Goal: Task Accomplishment & Management: Manage account settings

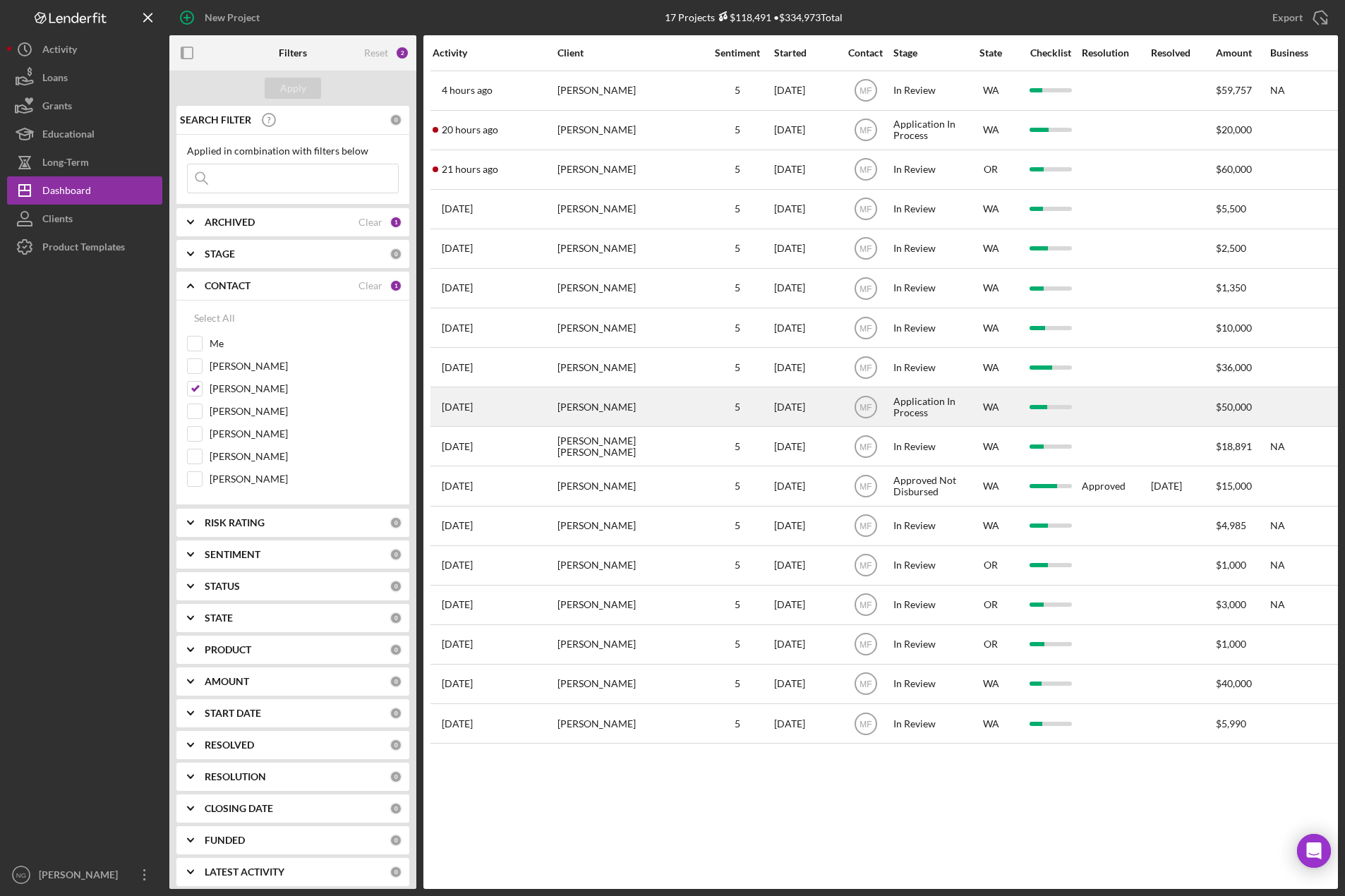
click at [603, 411] on div "Connie Crooks" at bounding box center [628, 406] width 141 height 37
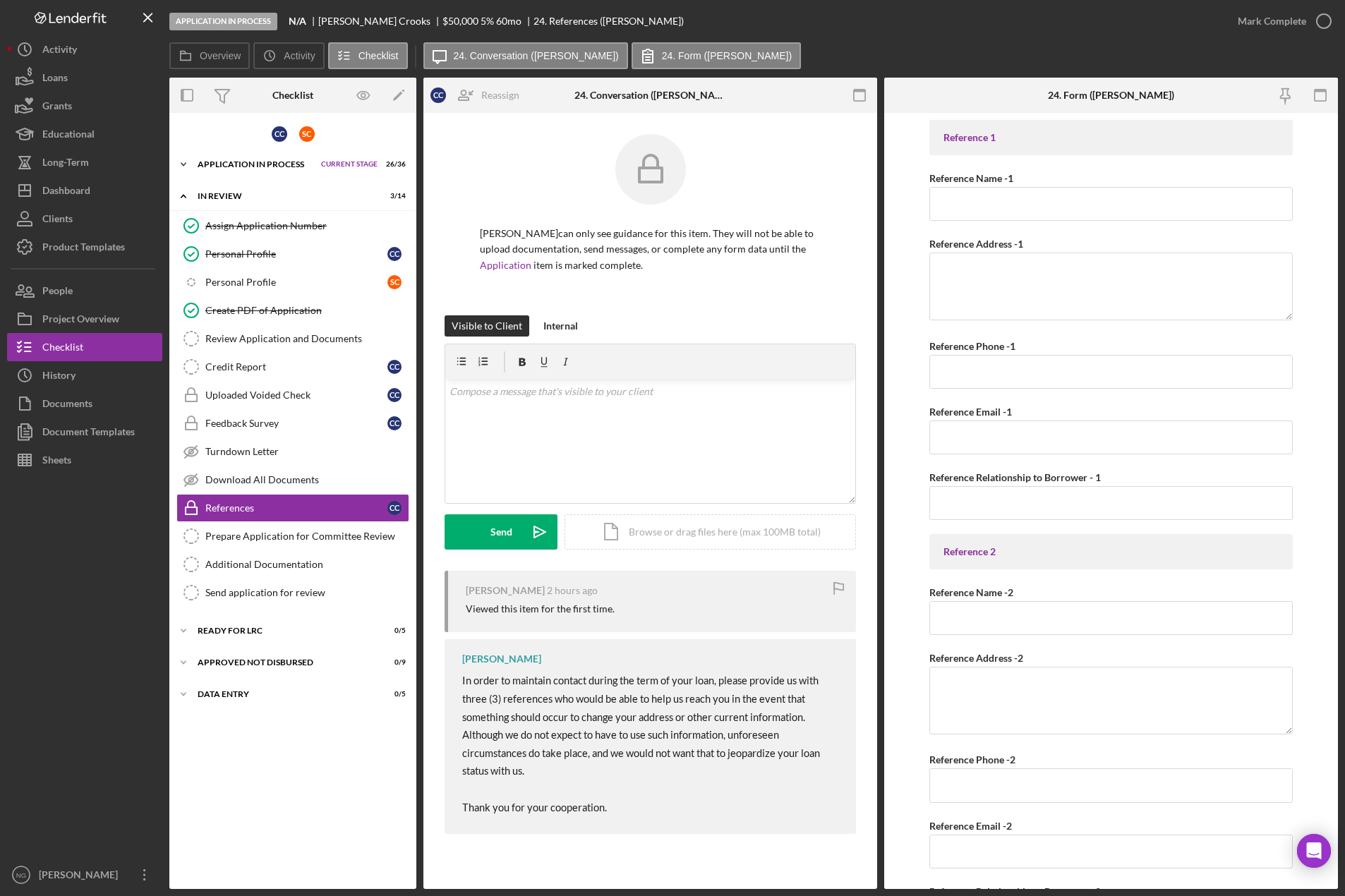
click at [269, 167] on div "Application In Process" at bounding box center [256, 164] width 116 height 8
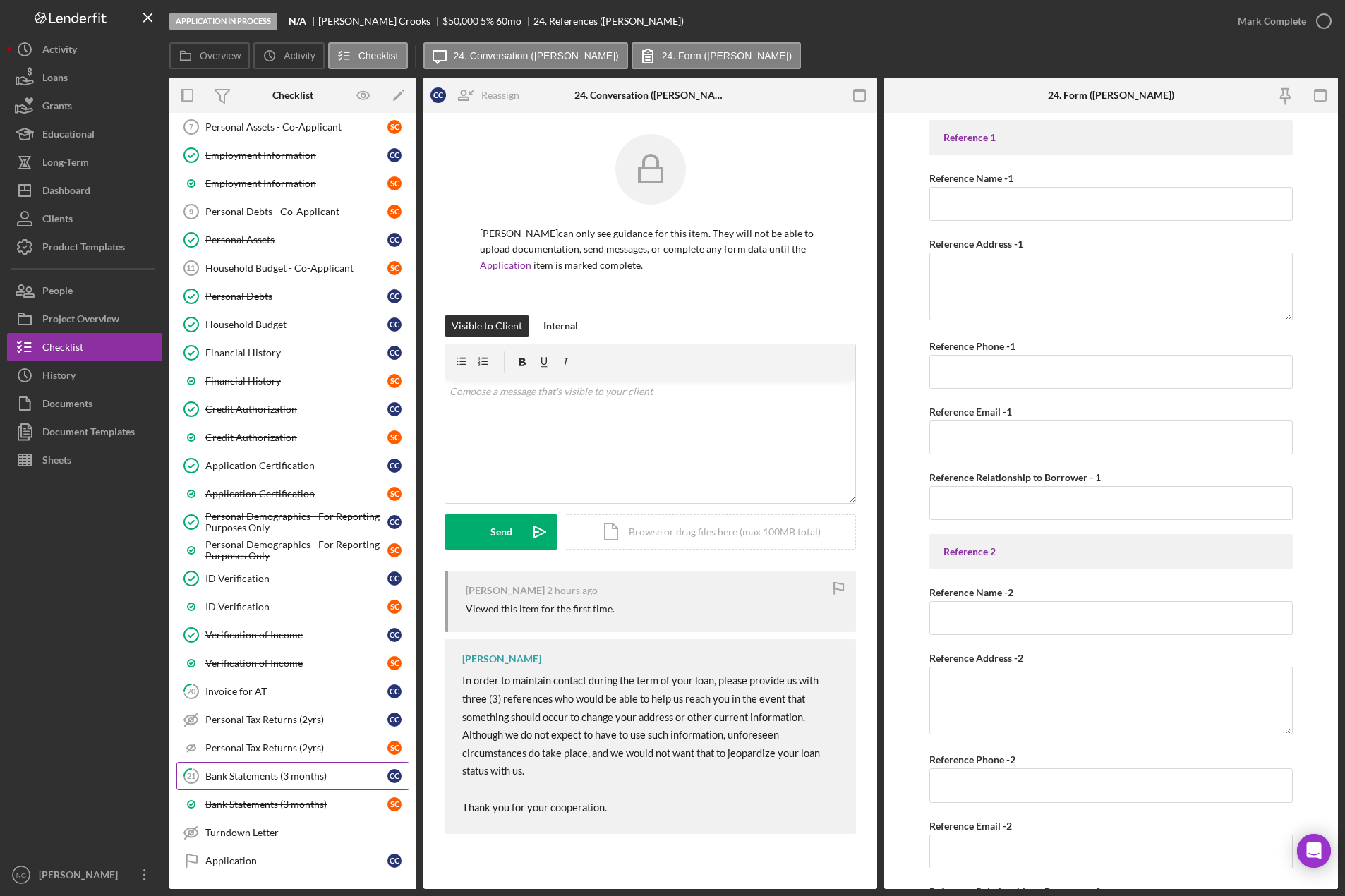
scroll to position [353, 0]
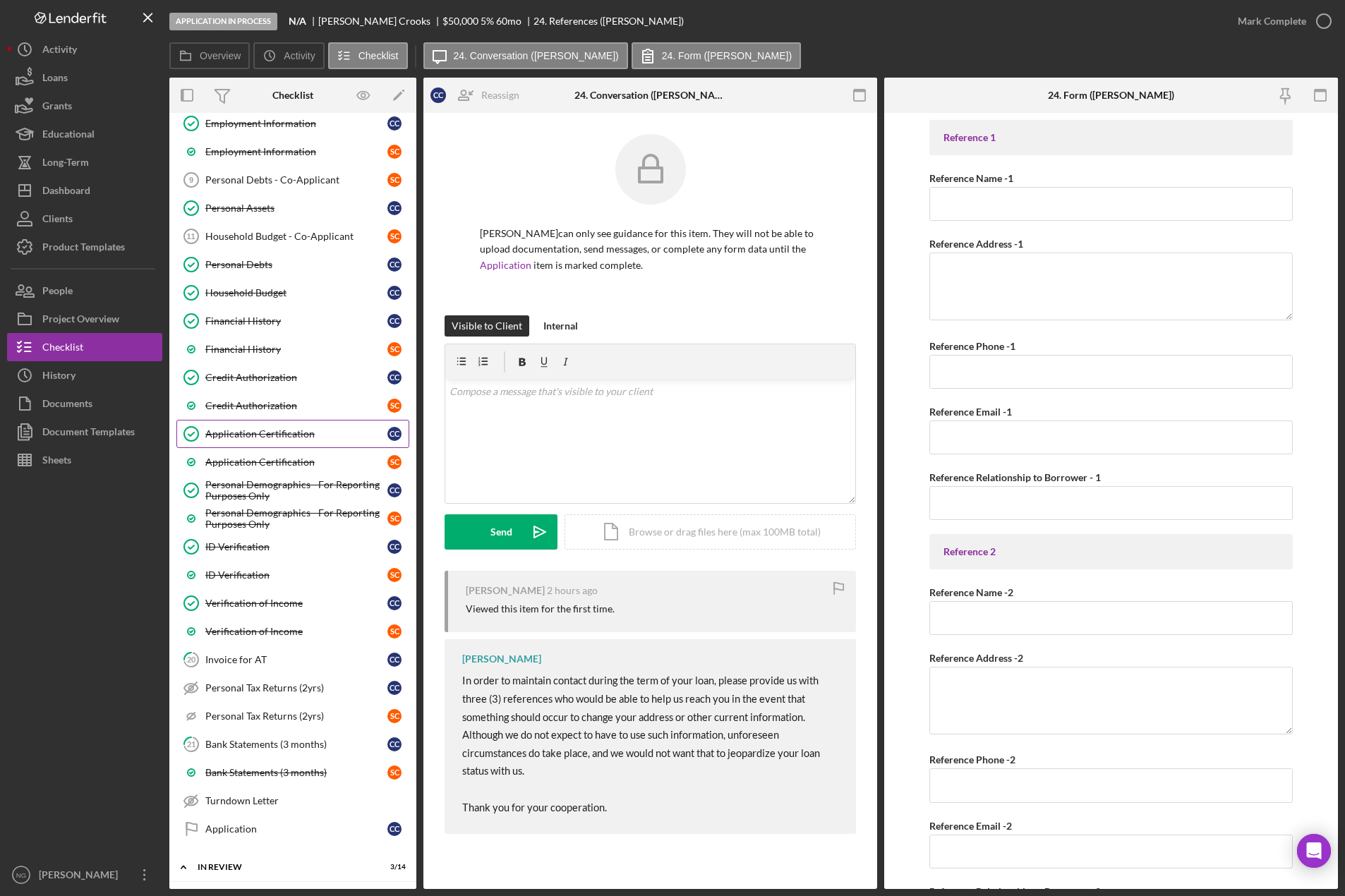
click at [316, 439] on div "Application Certification" at bounding box center [296, 434] width 182 height 11
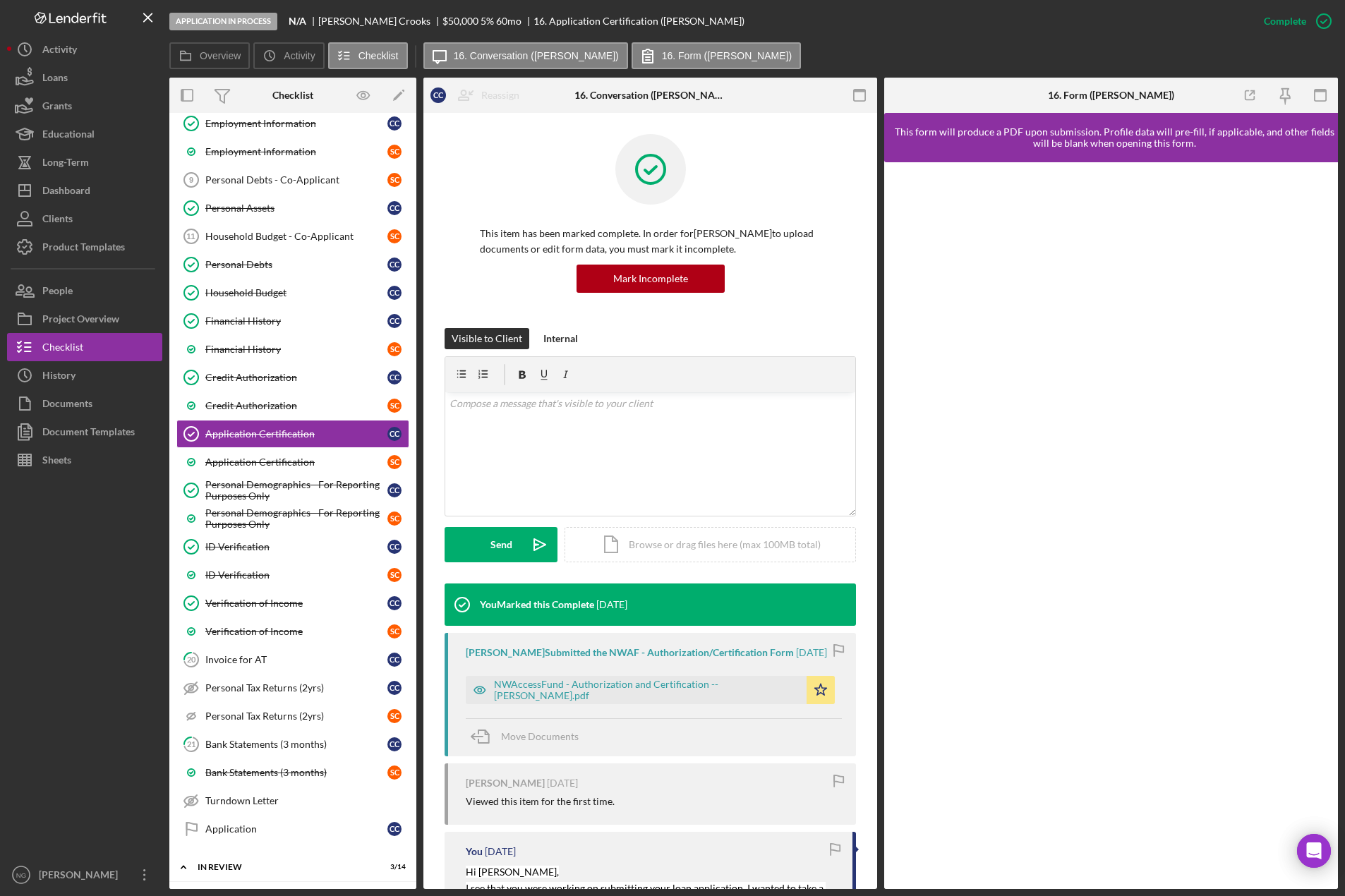
click at [1216, 97] on div at bounding box center [1262, 95] width 151 height 35
click at [561, 694] on div "NWAccessFund - Authorization and Certification -- Connie Crooks.pdf" at bounding box center [647, 690] width 306 height 23
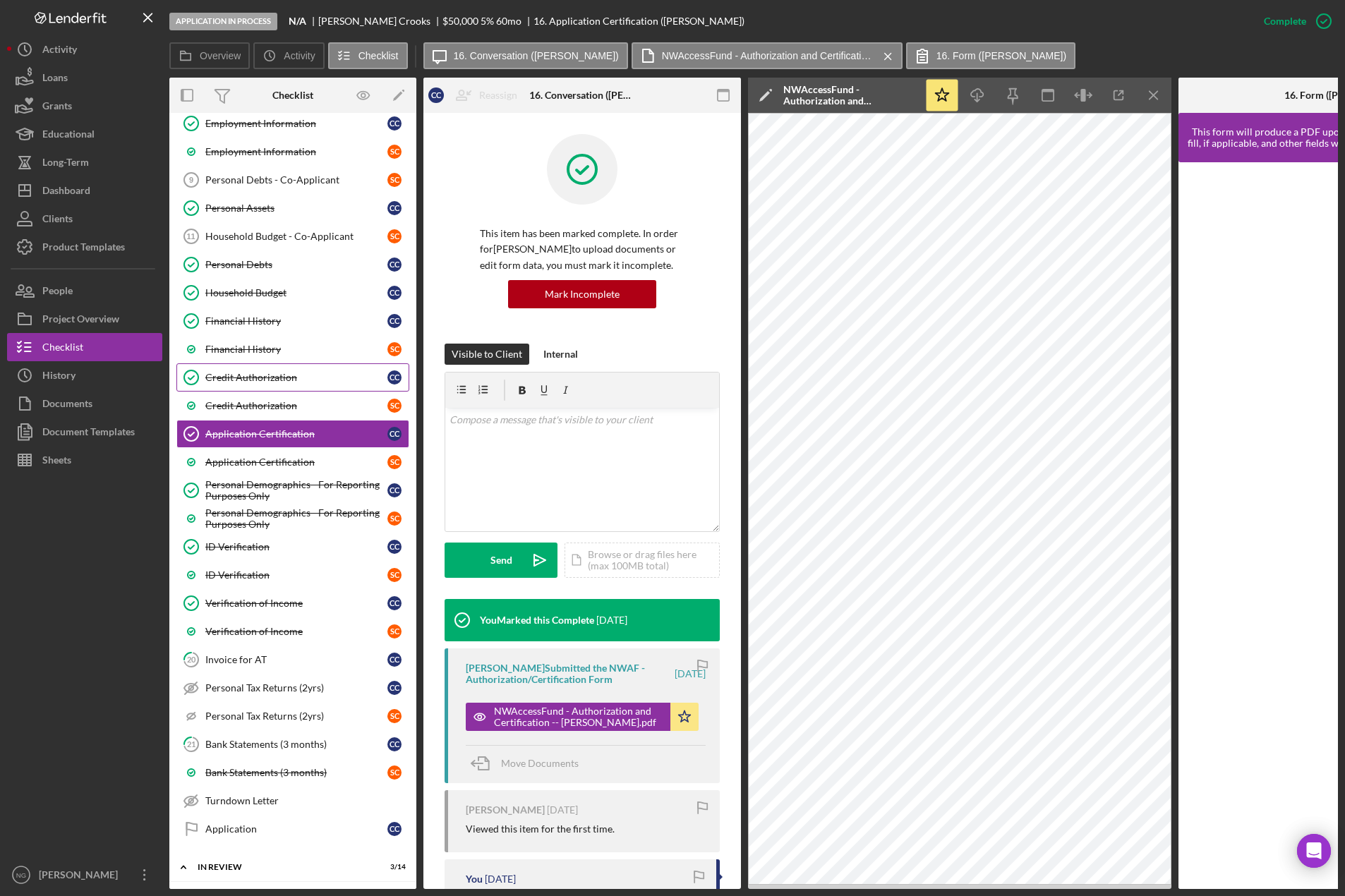
click at [301, 378] on div "Credit Authorization" at bounding box center [296, 377] width 182 height 11
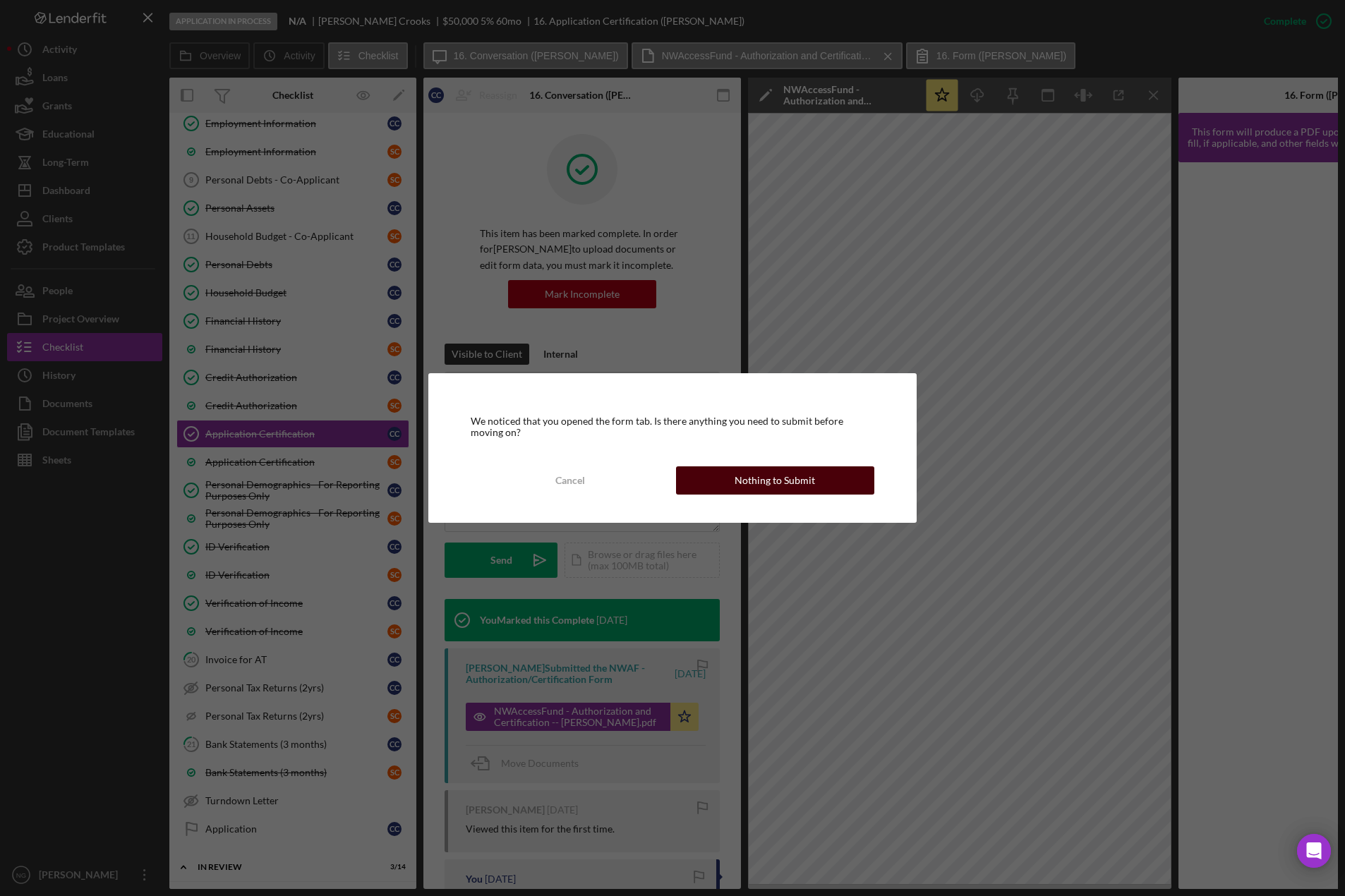
click at [794, 476] on div "Nothing to Submit" at bounding box center [774, 480] width 81 height 28
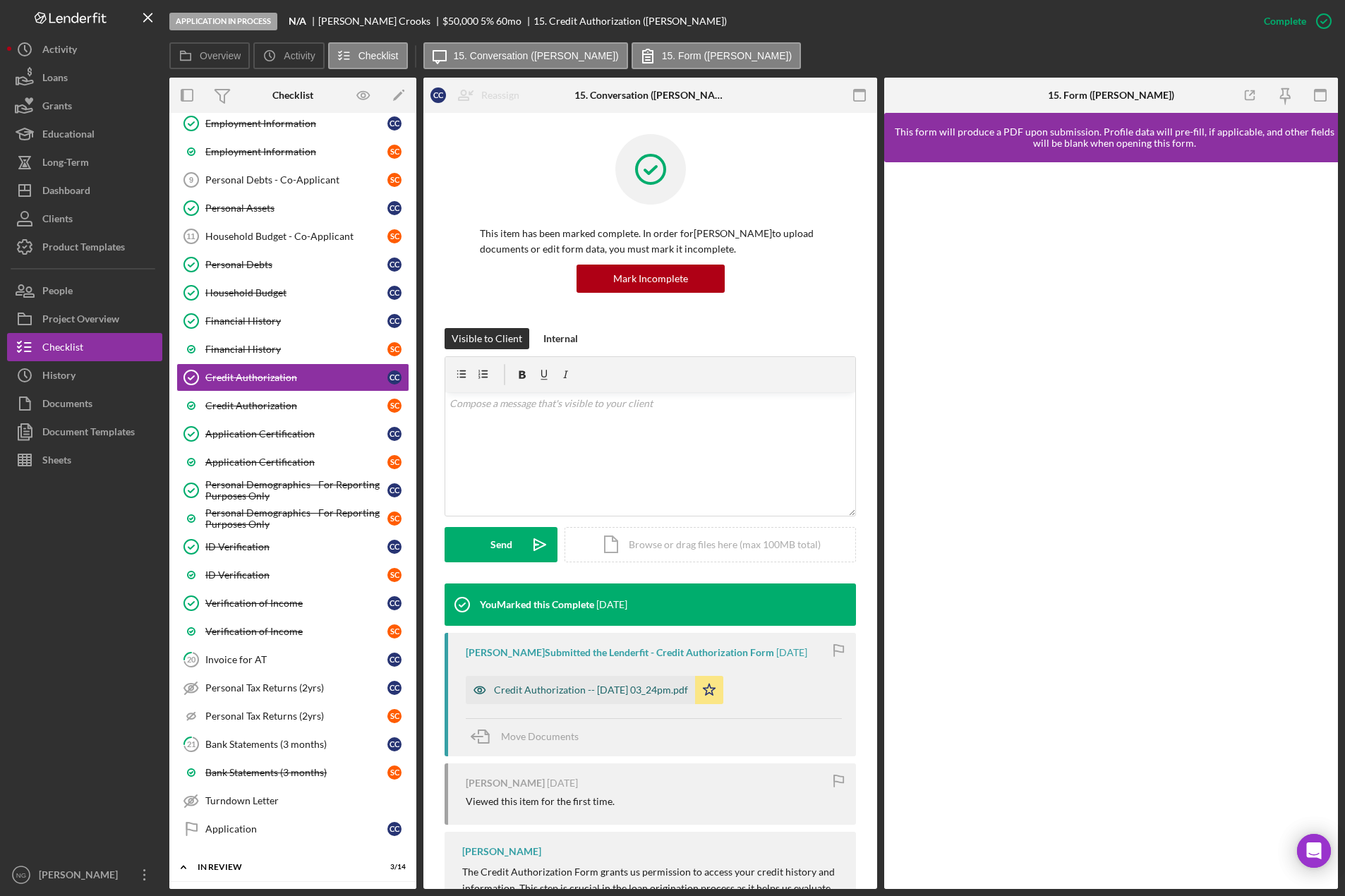
click at [625, 691] on div "Credit Authorization -- 2025-09-22 03_24pm.pdf" at bounding box center [590, 690] width 194 height 11
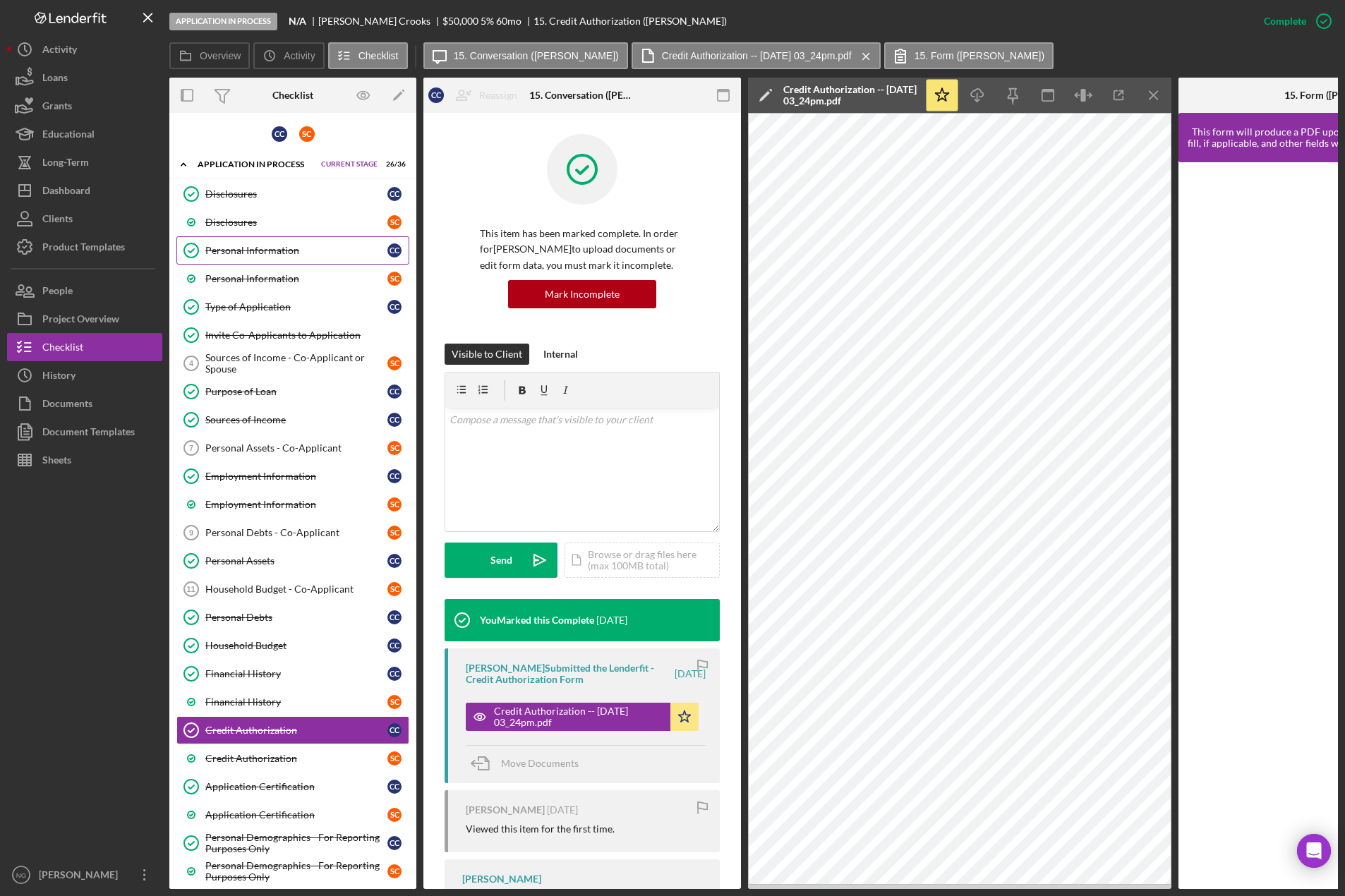
click at [315, 255] on div "Personal Information" at bounding box center [296, 250] width 182 height 11
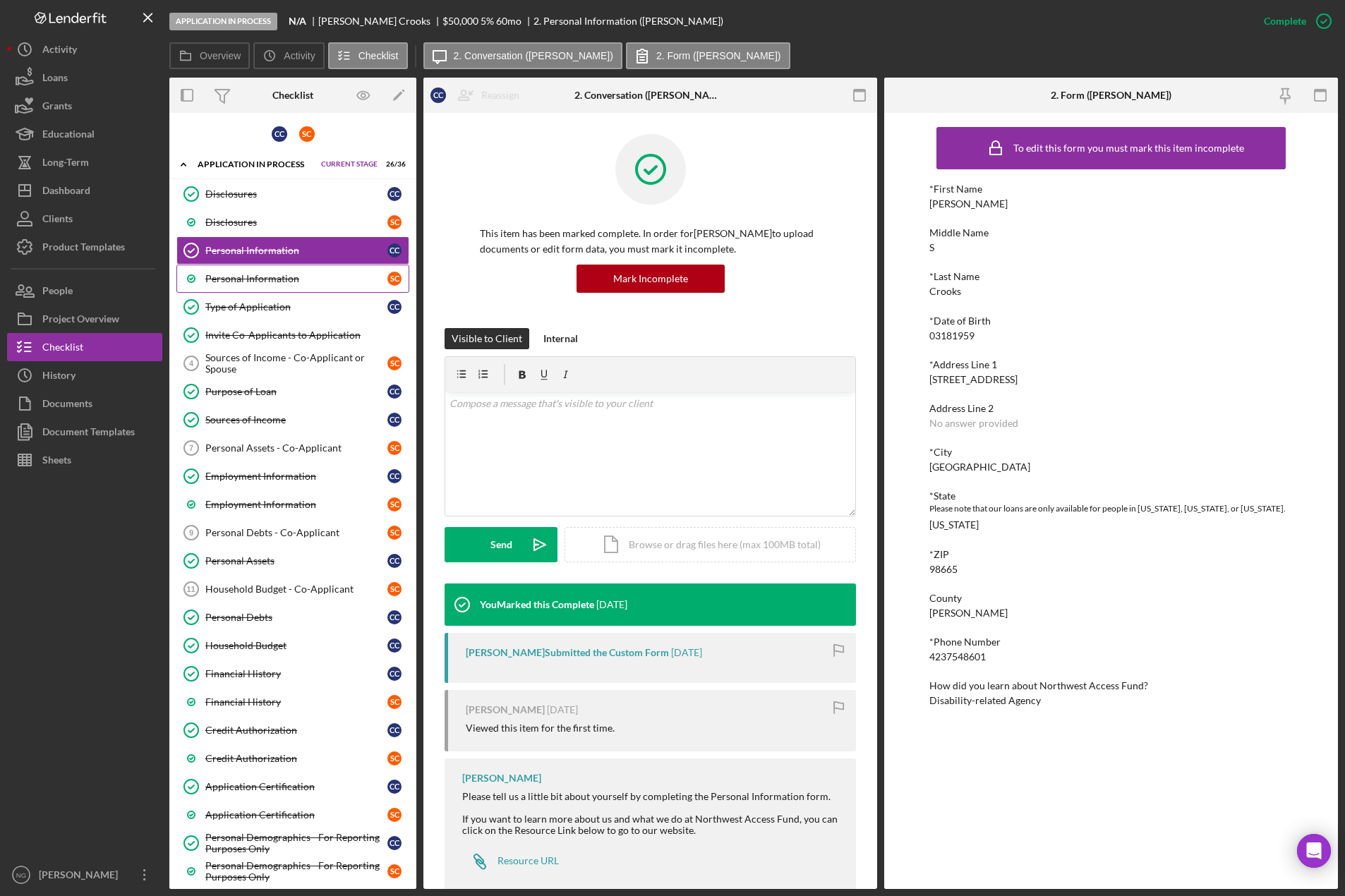
click at [266, 284] on div "Personal Information" at bounding box center [296, 278] width 182 height 11
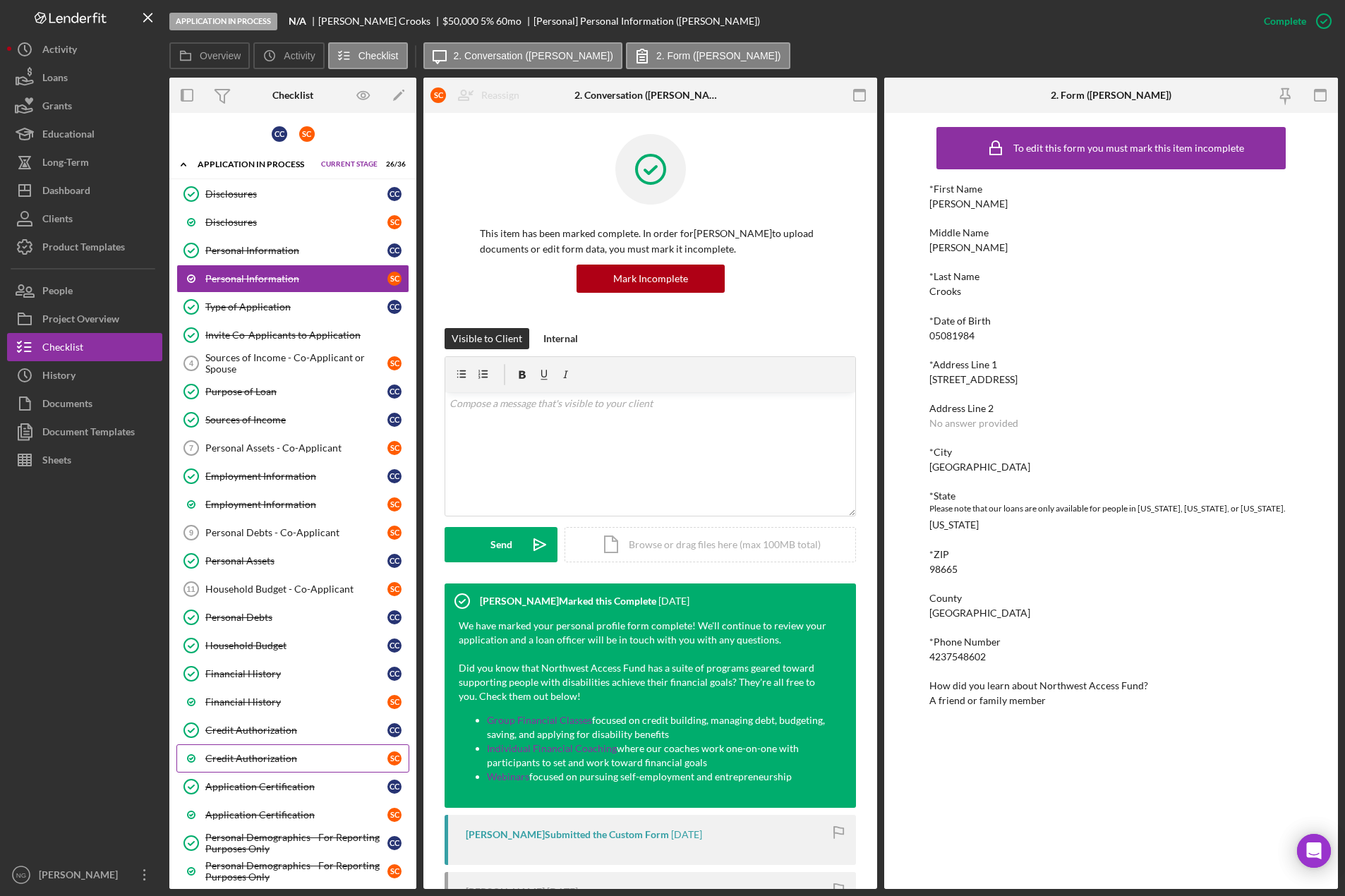
click at [296, 760] on div "Credit Authorization" at bounding box center [296, 758] width 182 height 11
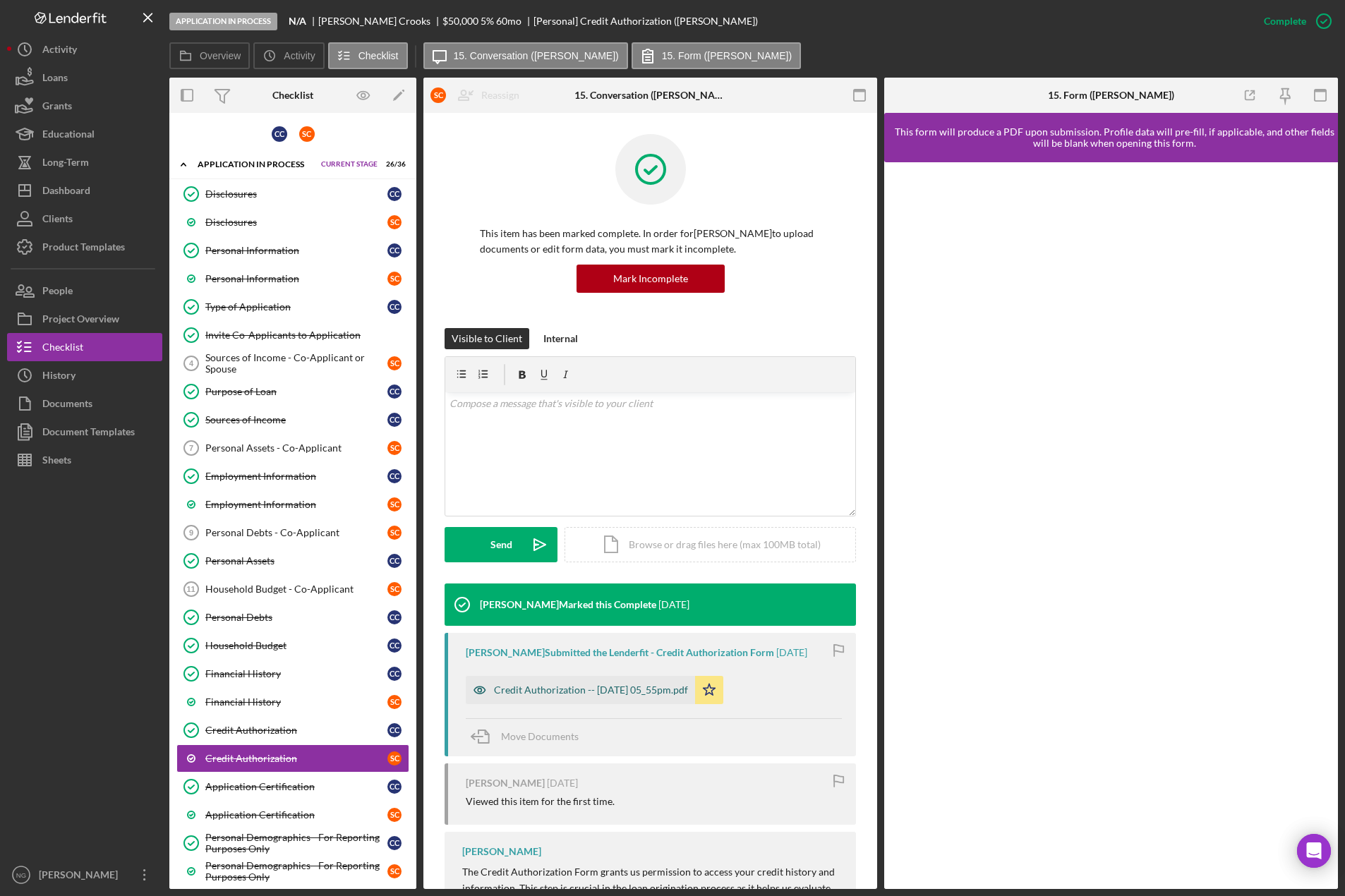
click at [549, 683] on div "Credit Authorization -- 2025-10-01 05_55pm.pdf" at bounding box center [580, 689] width 229 height 28
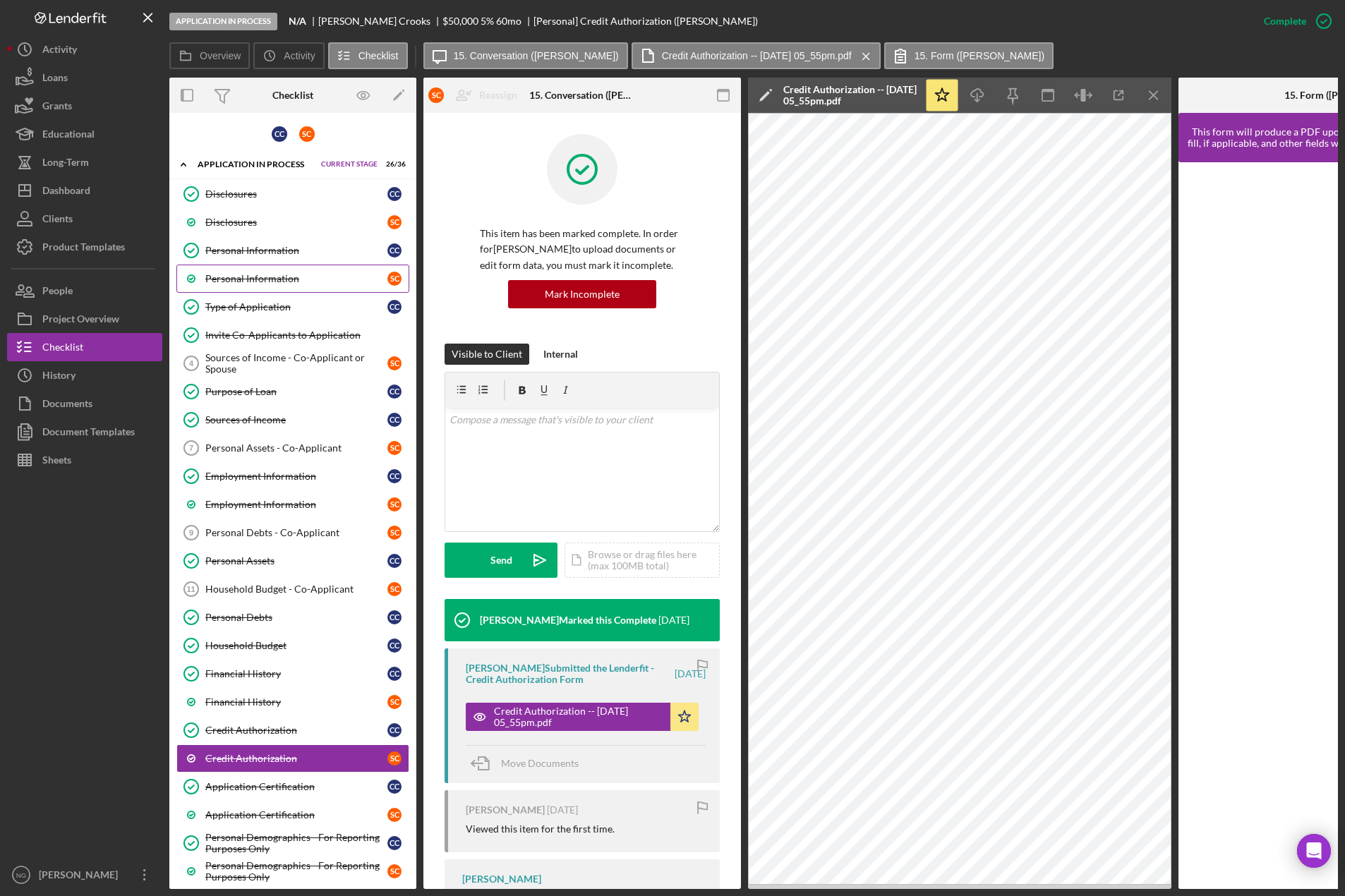
click at [269, 282] on div "Personal Information" at bounding box center [296, 278] width 182 height 11
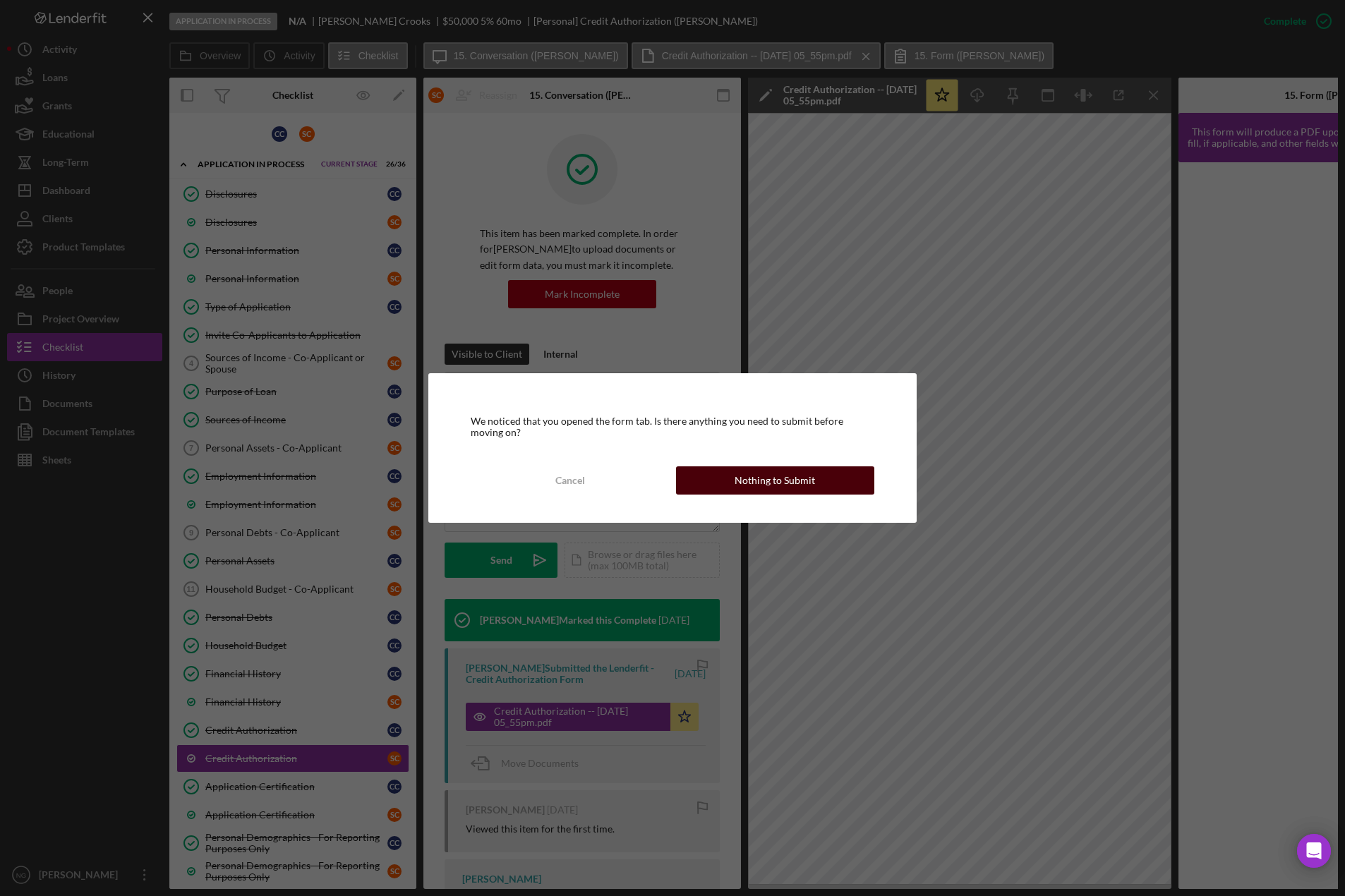
click at [781, 490] on div "Nothing to Submit" at bounding box center [774, 480] width 81 height 28
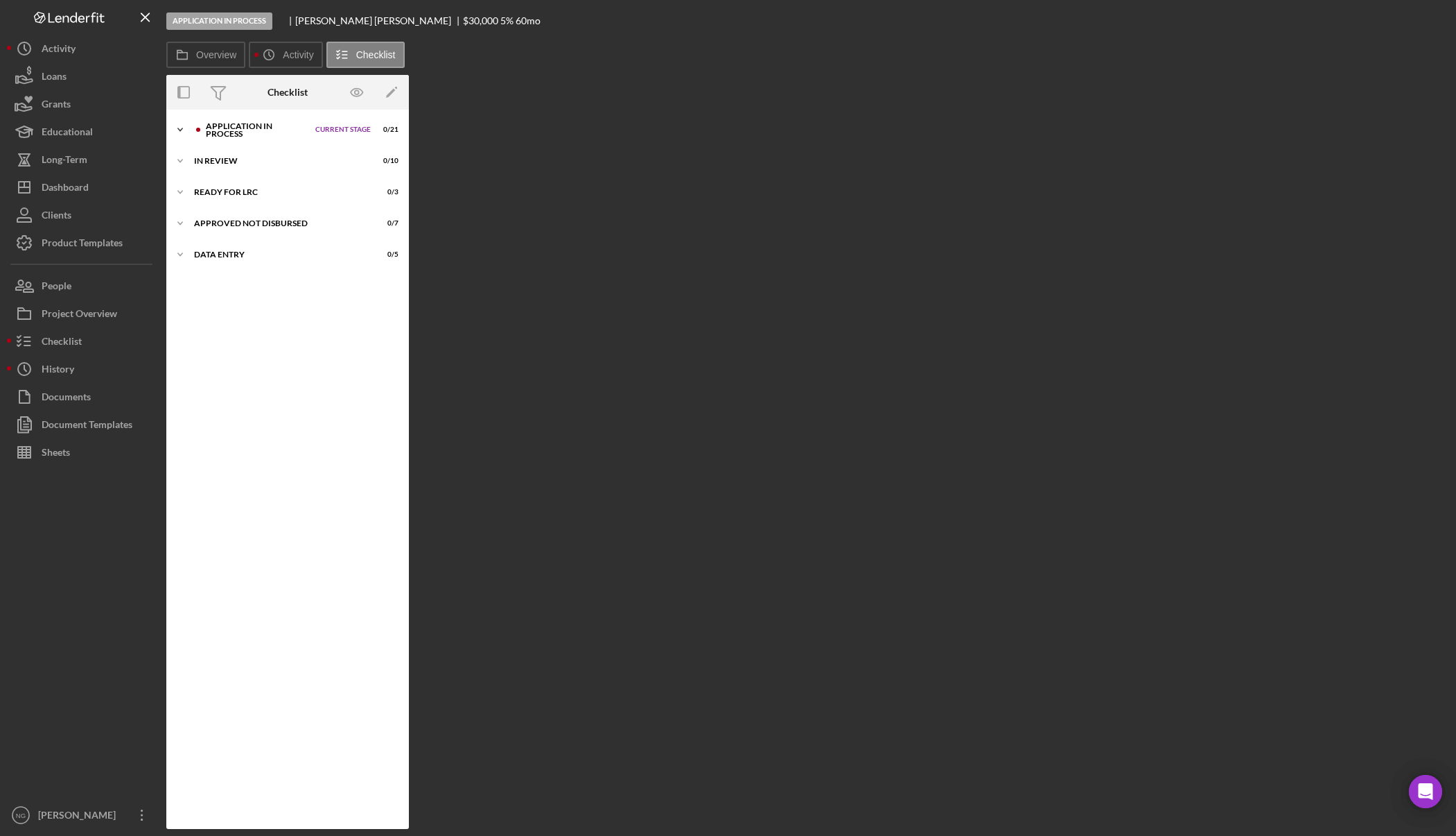
click at [249, 132] on div "Application In Process" at bounding box center [256, 129] width 102 height 16
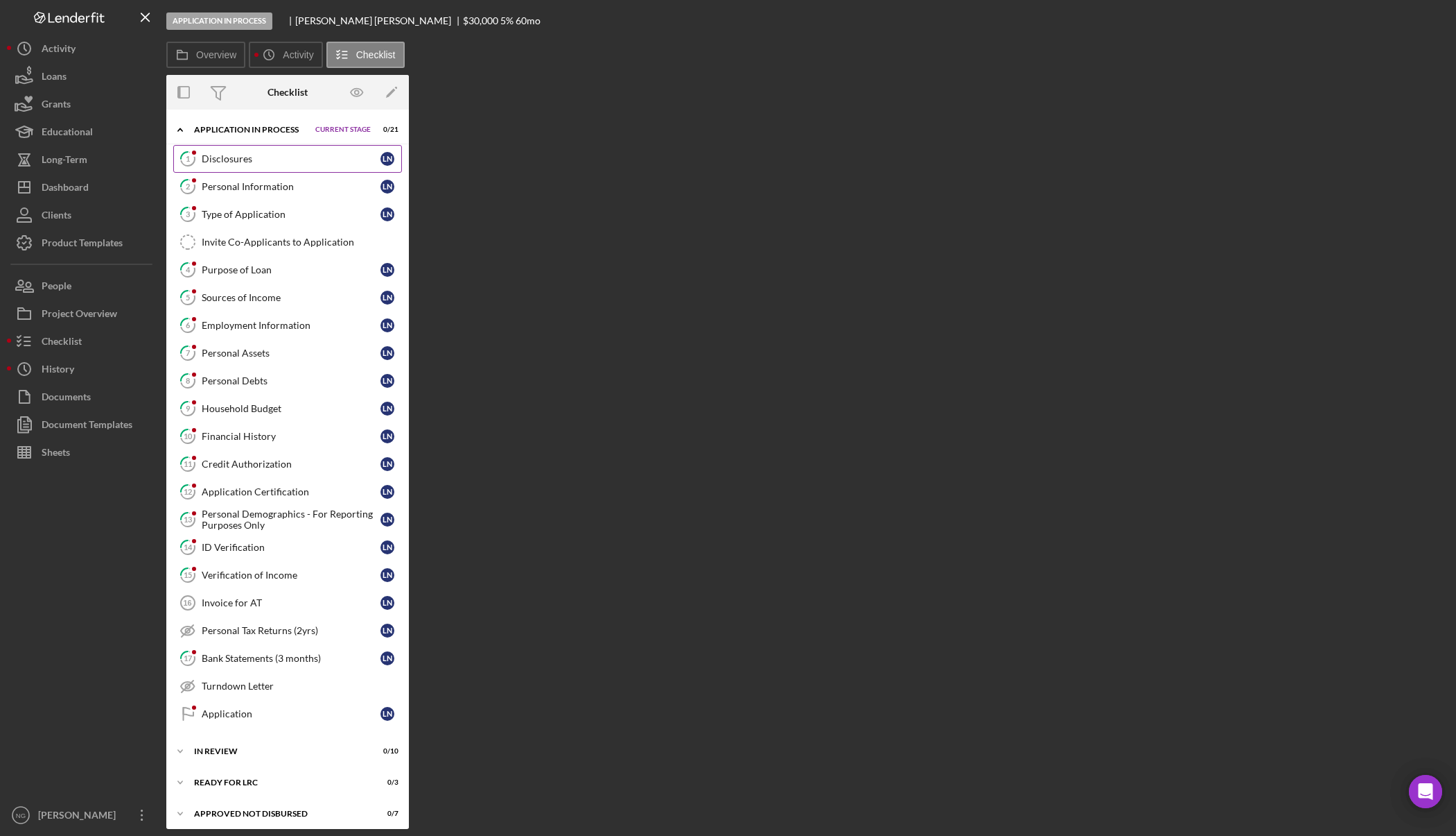
click at [246, 164] on div "Disclosures" at bounding box center [291, 159] width 179 height 11
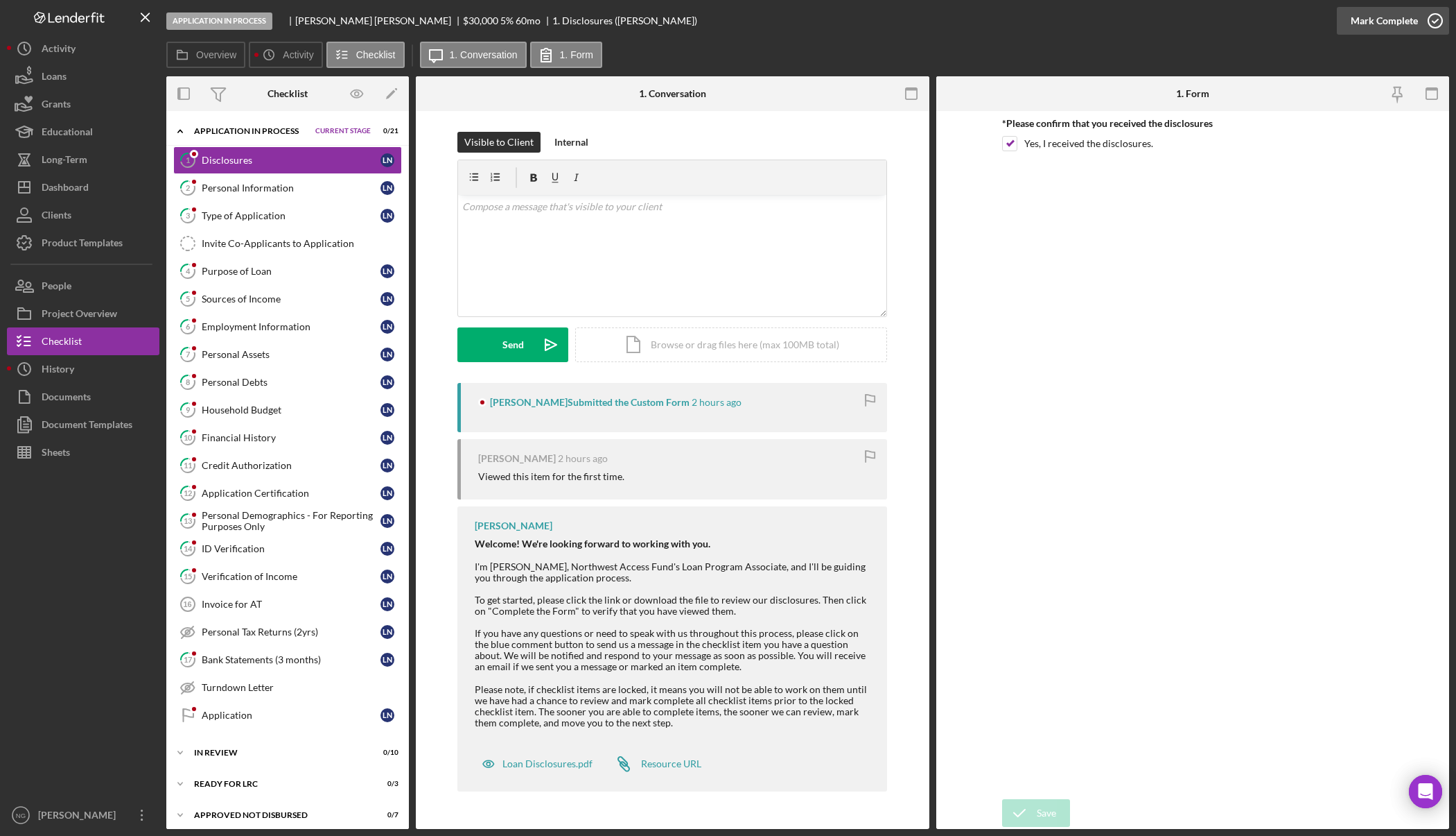
click at [1434, 16] on icon "button" at bounding box center [1435, 21] width 34 height 34
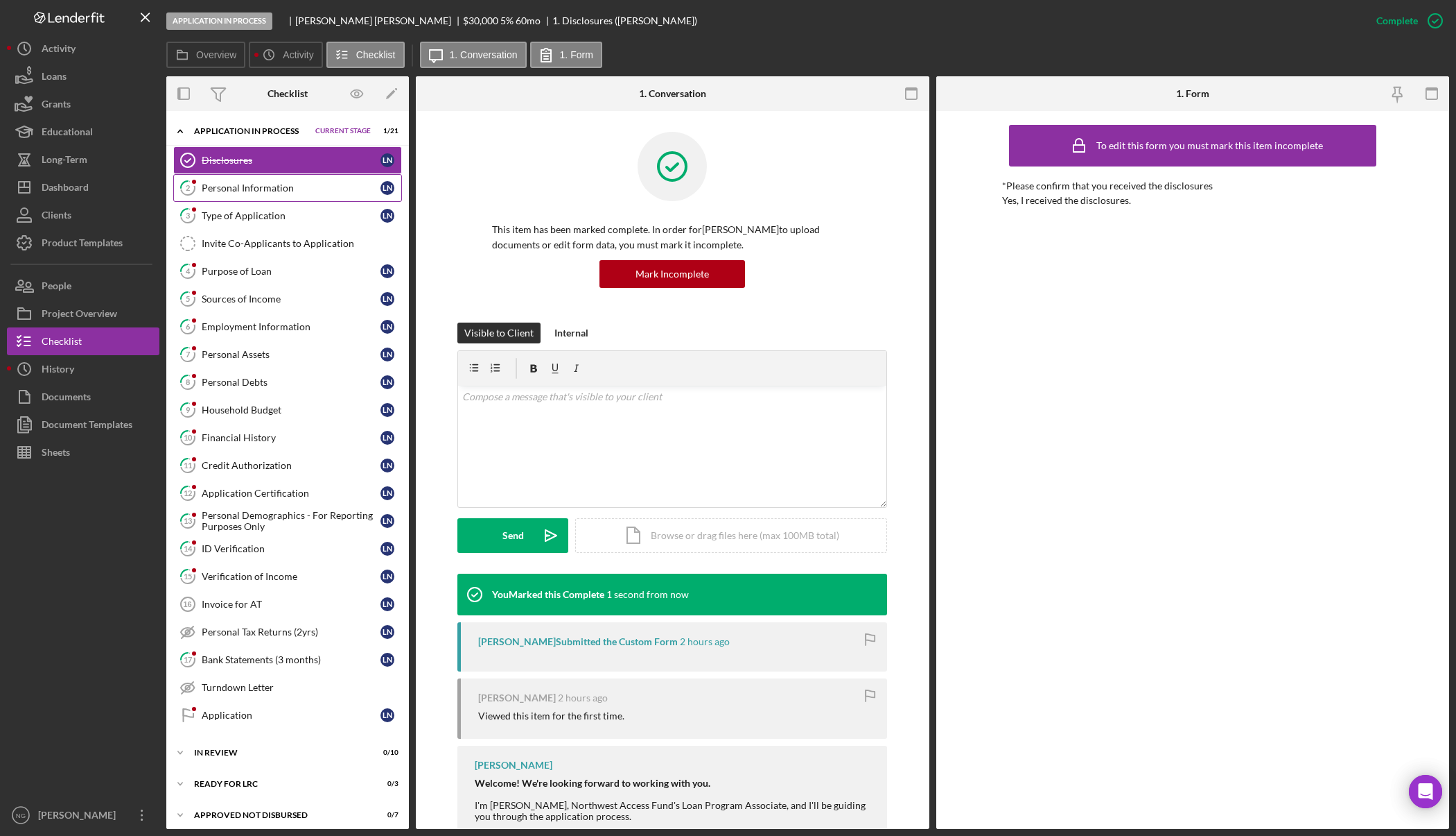
click at [253, 191] on div "Personal Information" at bounding box center [291, 188] width 179 height 11
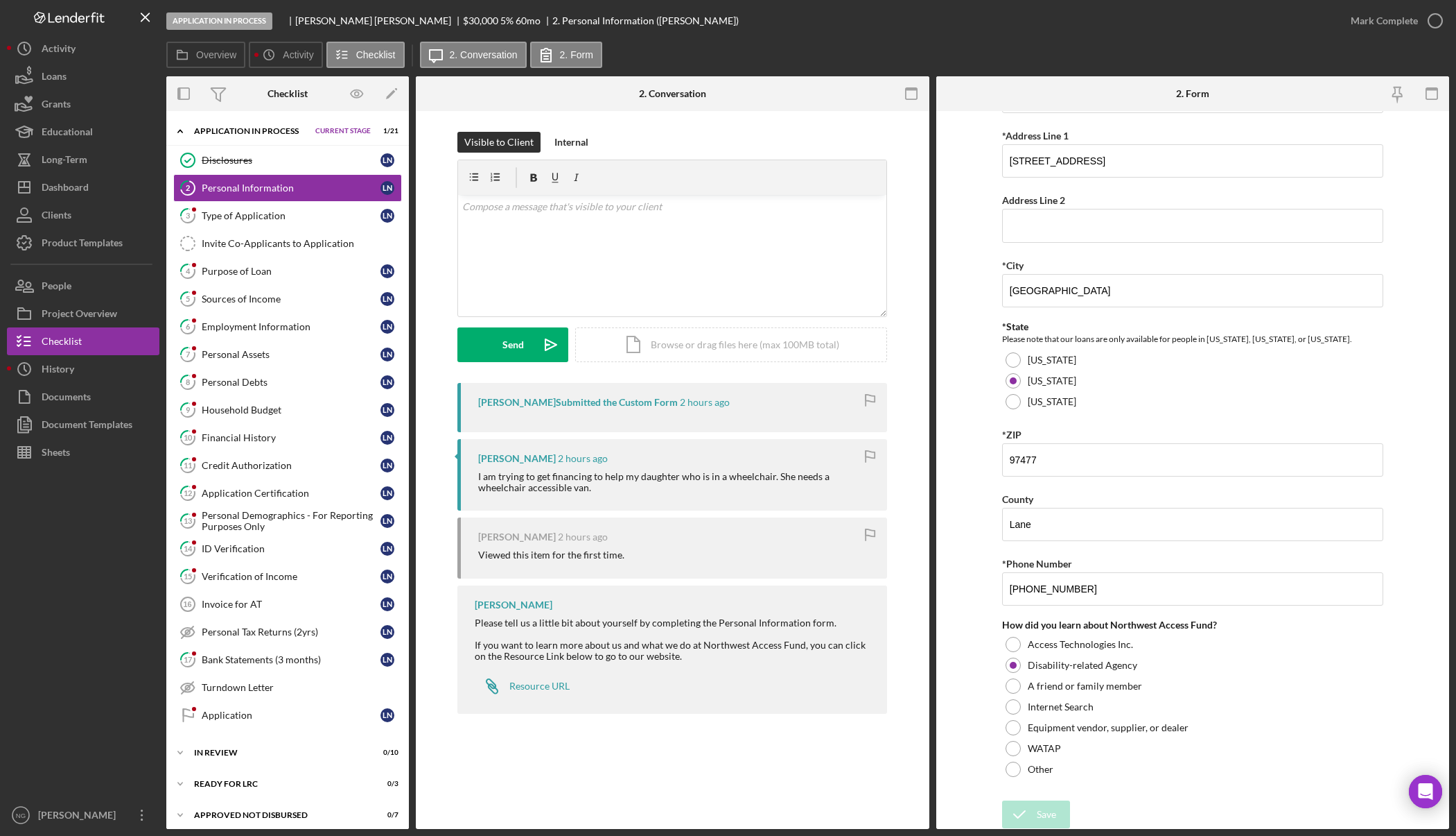
scroll to position [251, 0]
click at [1435, 22] on icon "button" at bounding box center [1435, 21] width 34 height 34
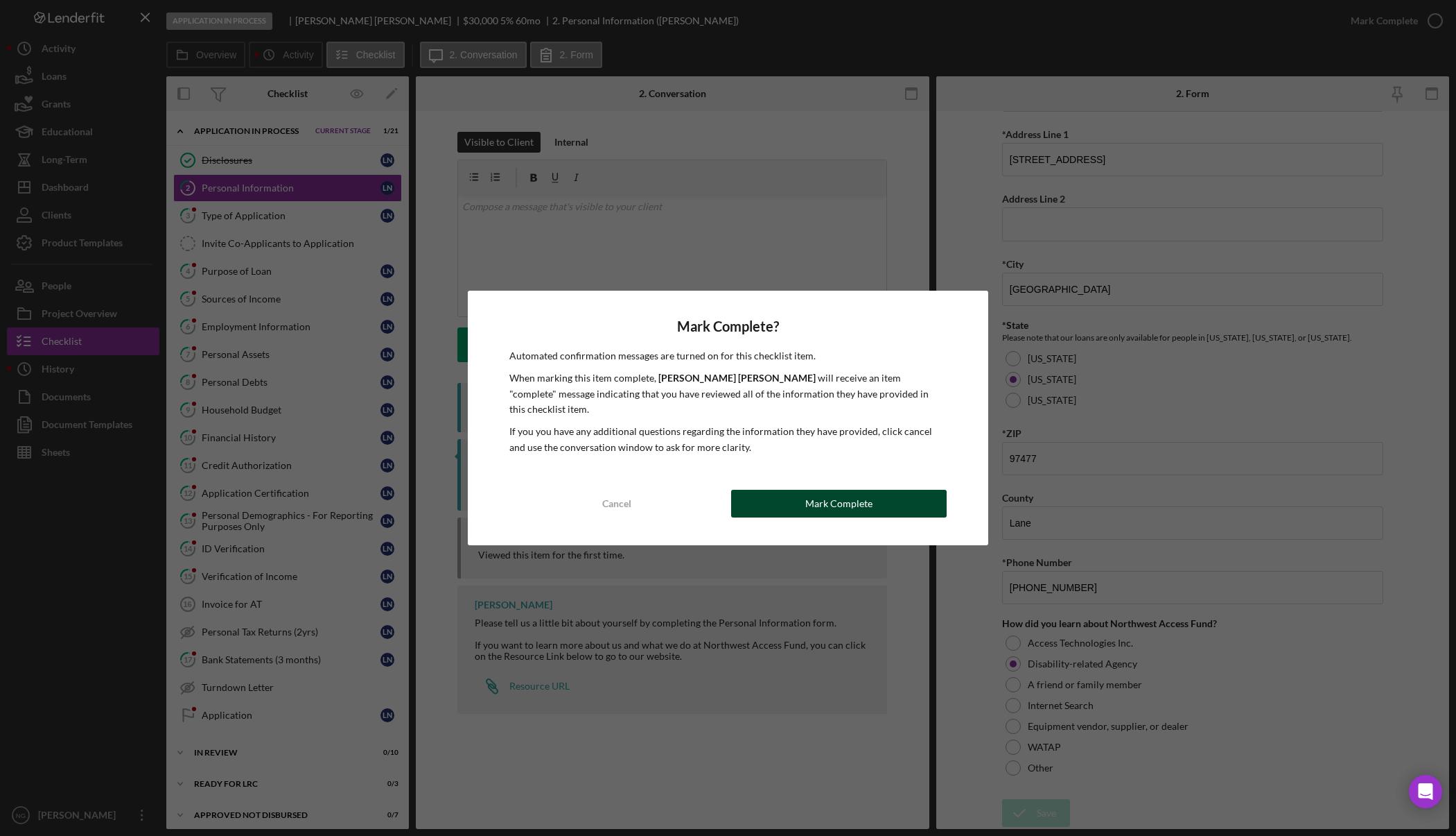
click at [797, 498] on button "Mark Complete" at bounding box center [838, 503] width 215 height 28
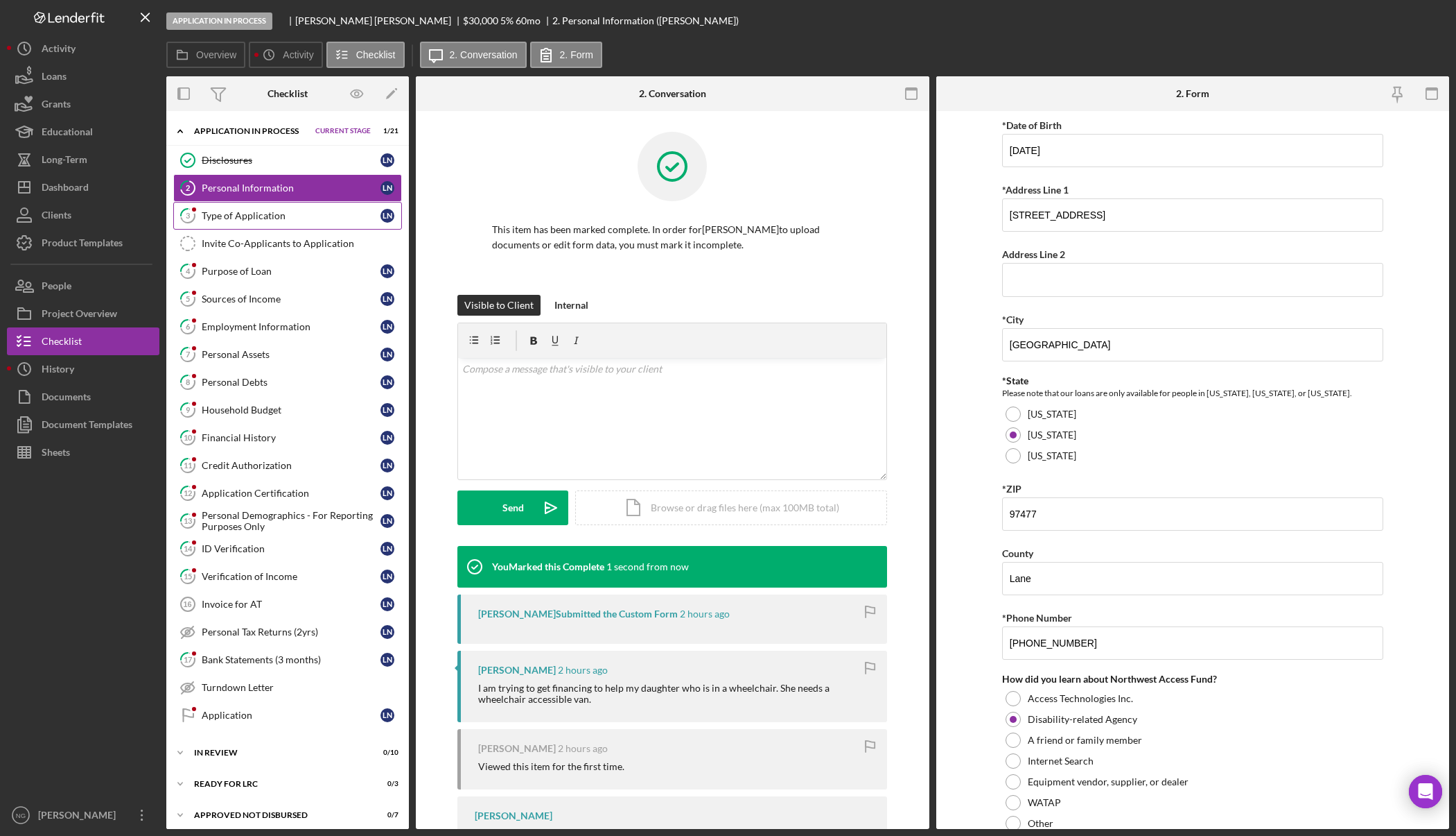
scroll to position [306, 0]
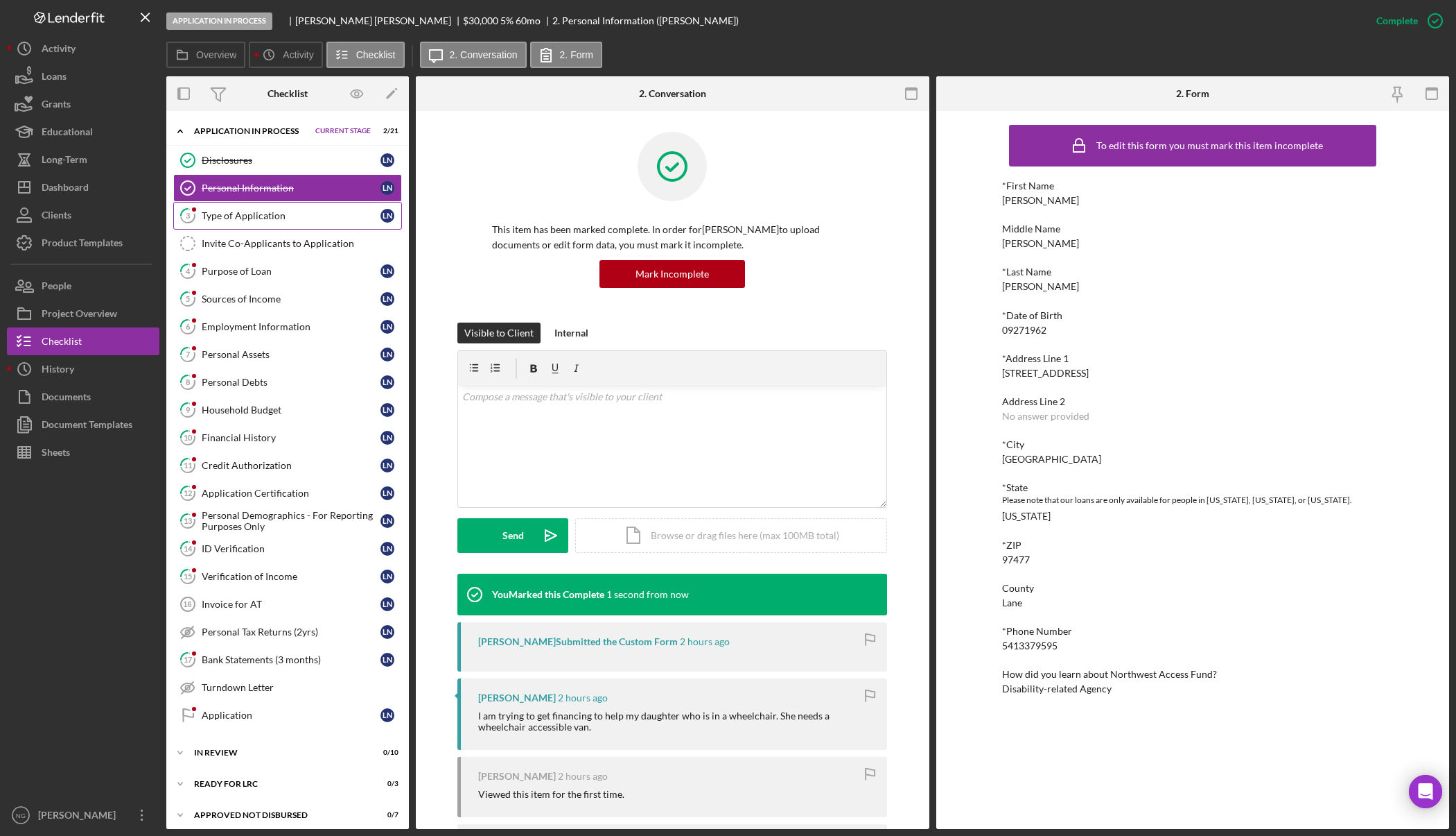
click at [271, 221] on div "Type of Application" at bounding box center [291, 215] width 179 height 11
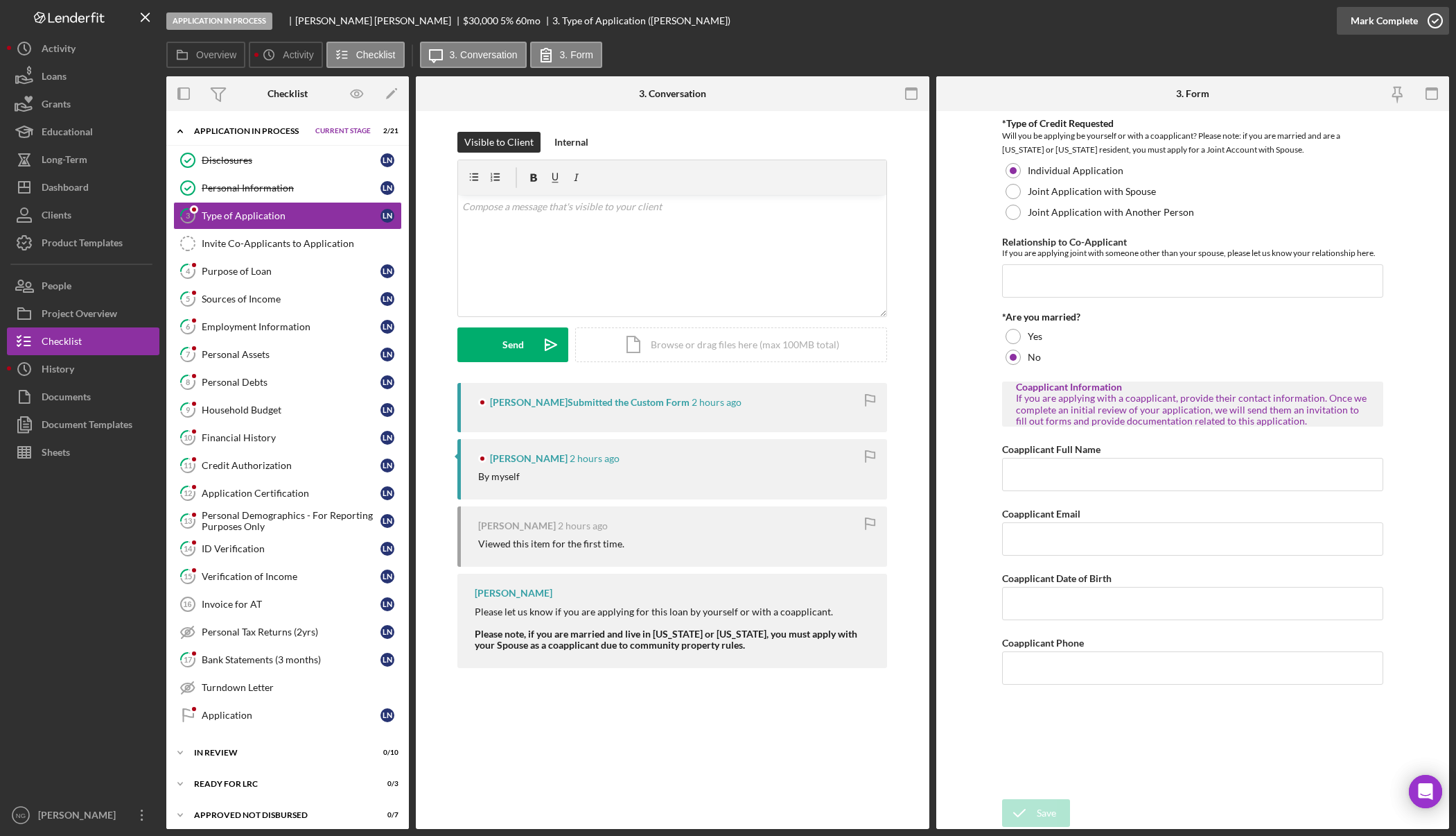
click at [1431, 25] on icon "button" at bounding box center [1435, 21] width 34 height 34
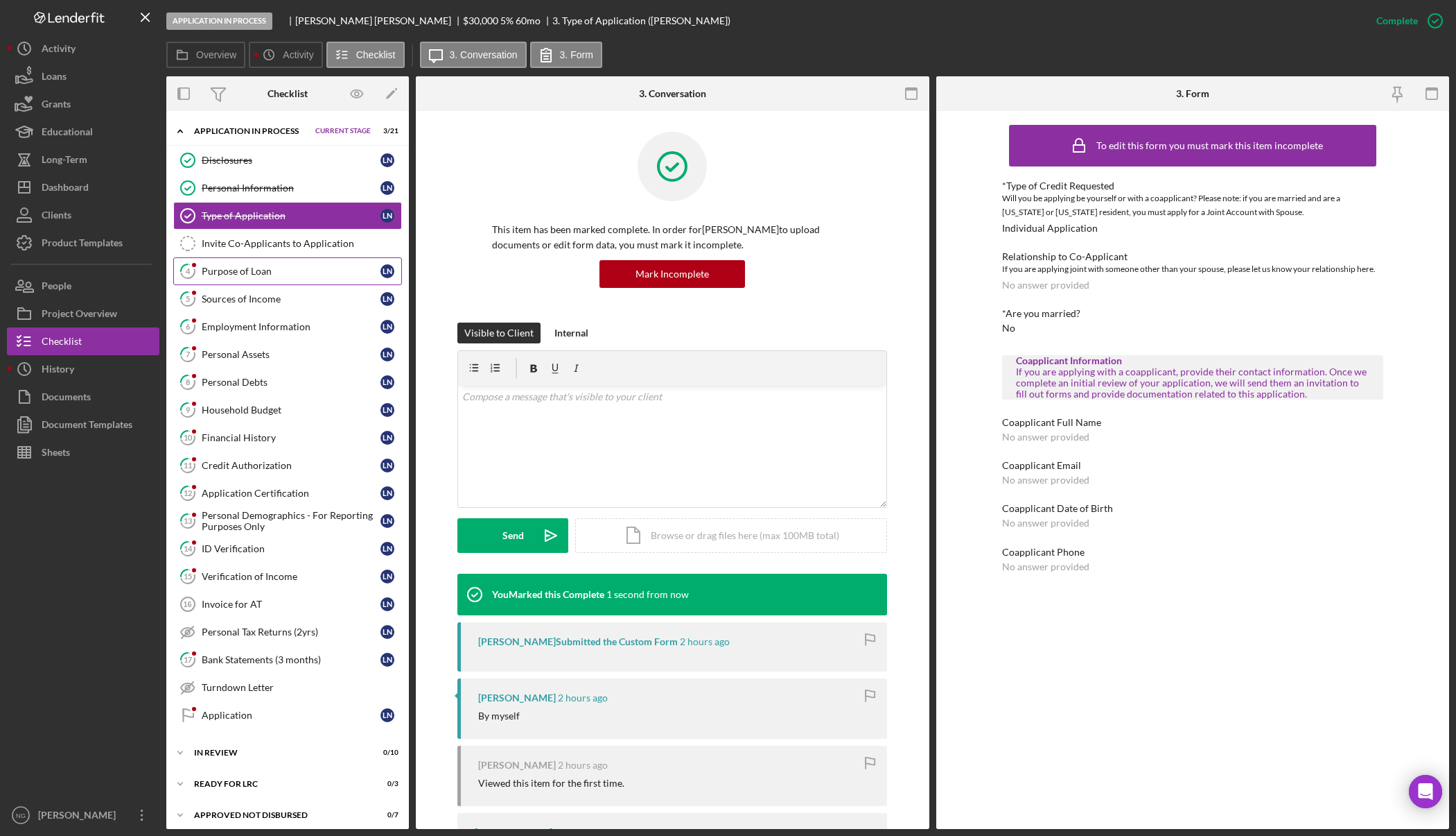
click at [256, 267] on div "Purpose of Loan" at bounding box center [291, 271] width 179 height 11
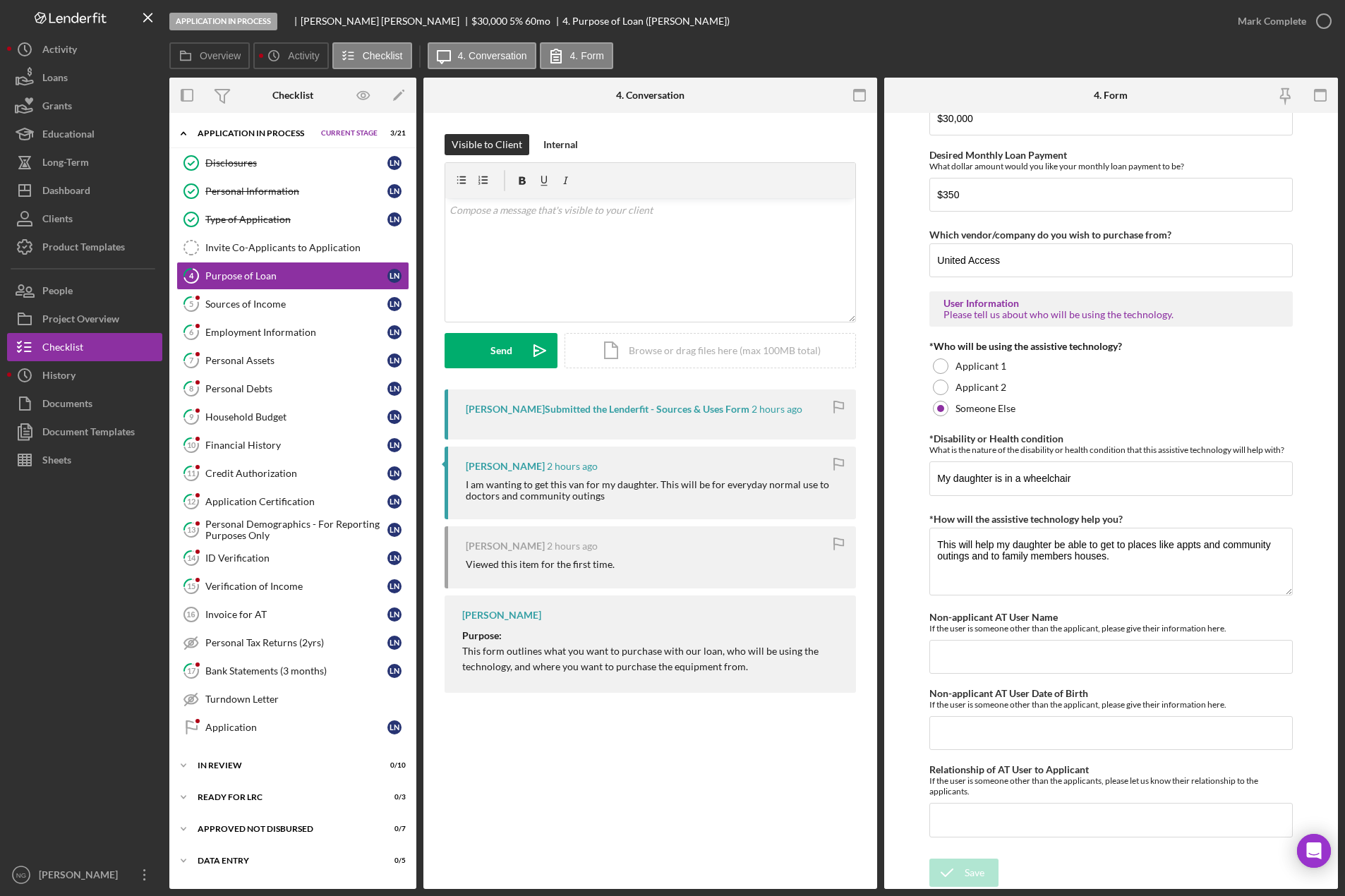
scroll to position [958, 0]
click at [1171, 378] on div "Applicant 2" at bounding box center [1110, 387] width 363 height 21
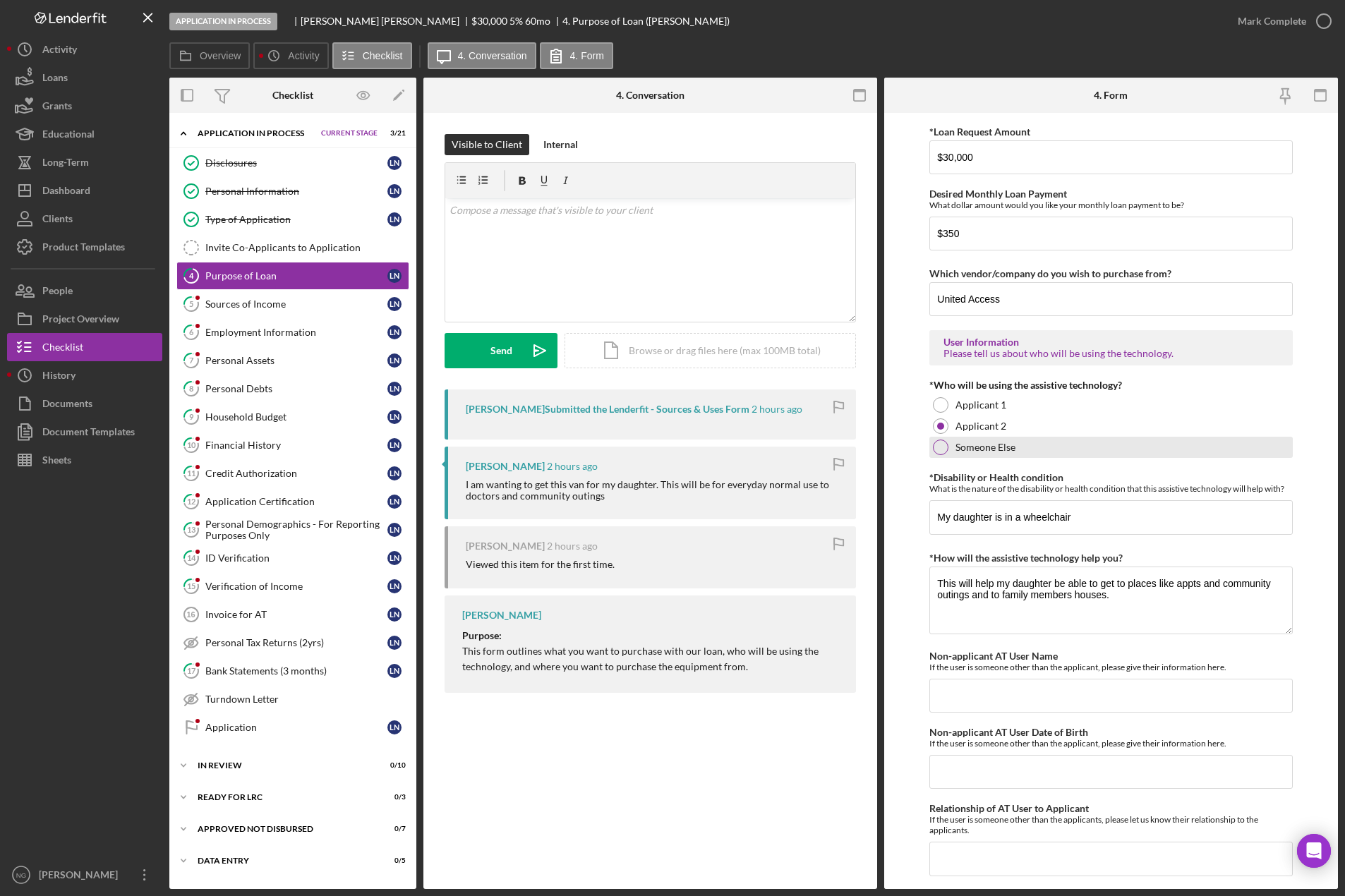
scroll to position [888, 0]
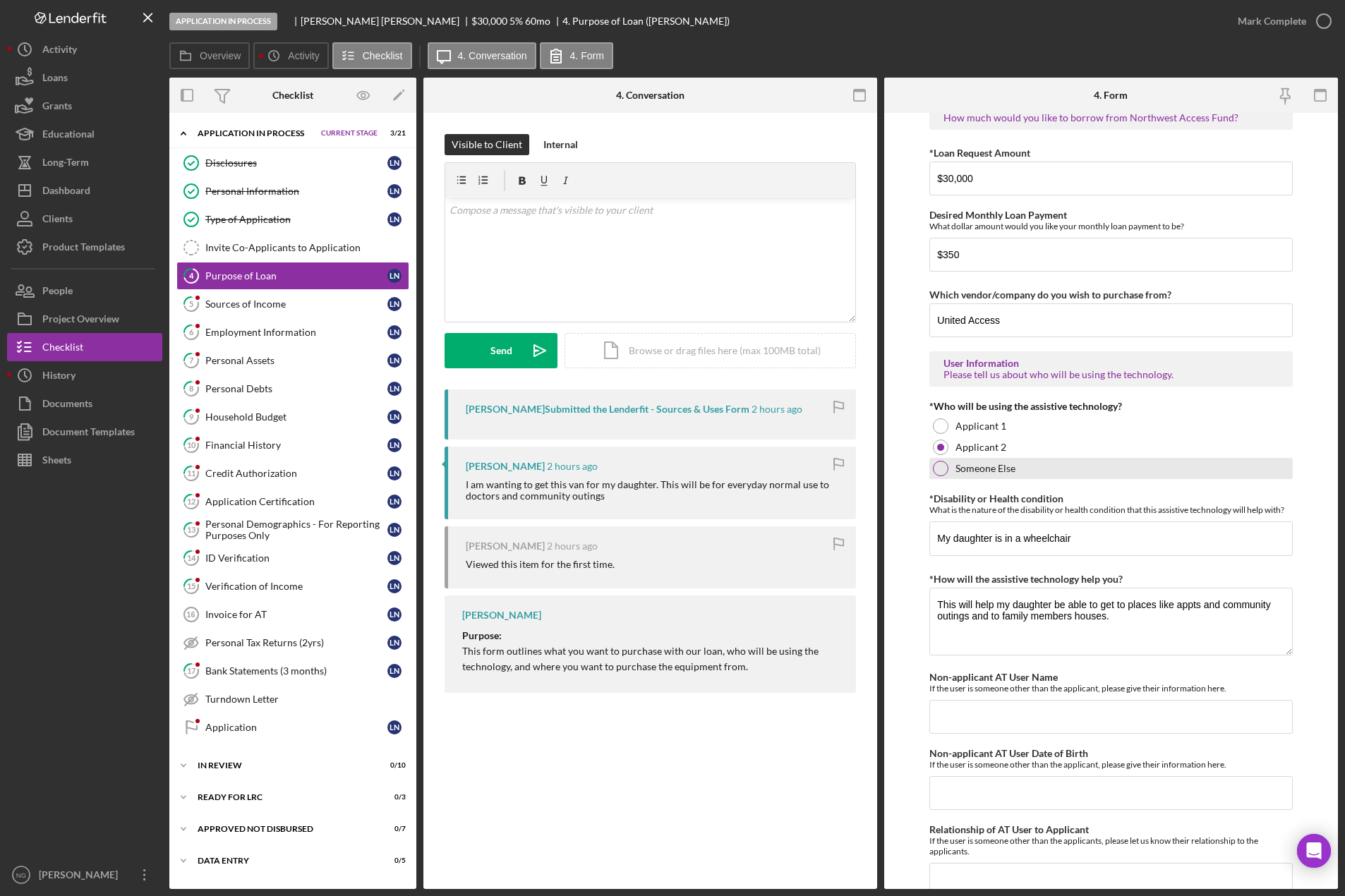
click at [975, 470] on label "Someone Else" at bounding box center [985, 468] width 60 height 11
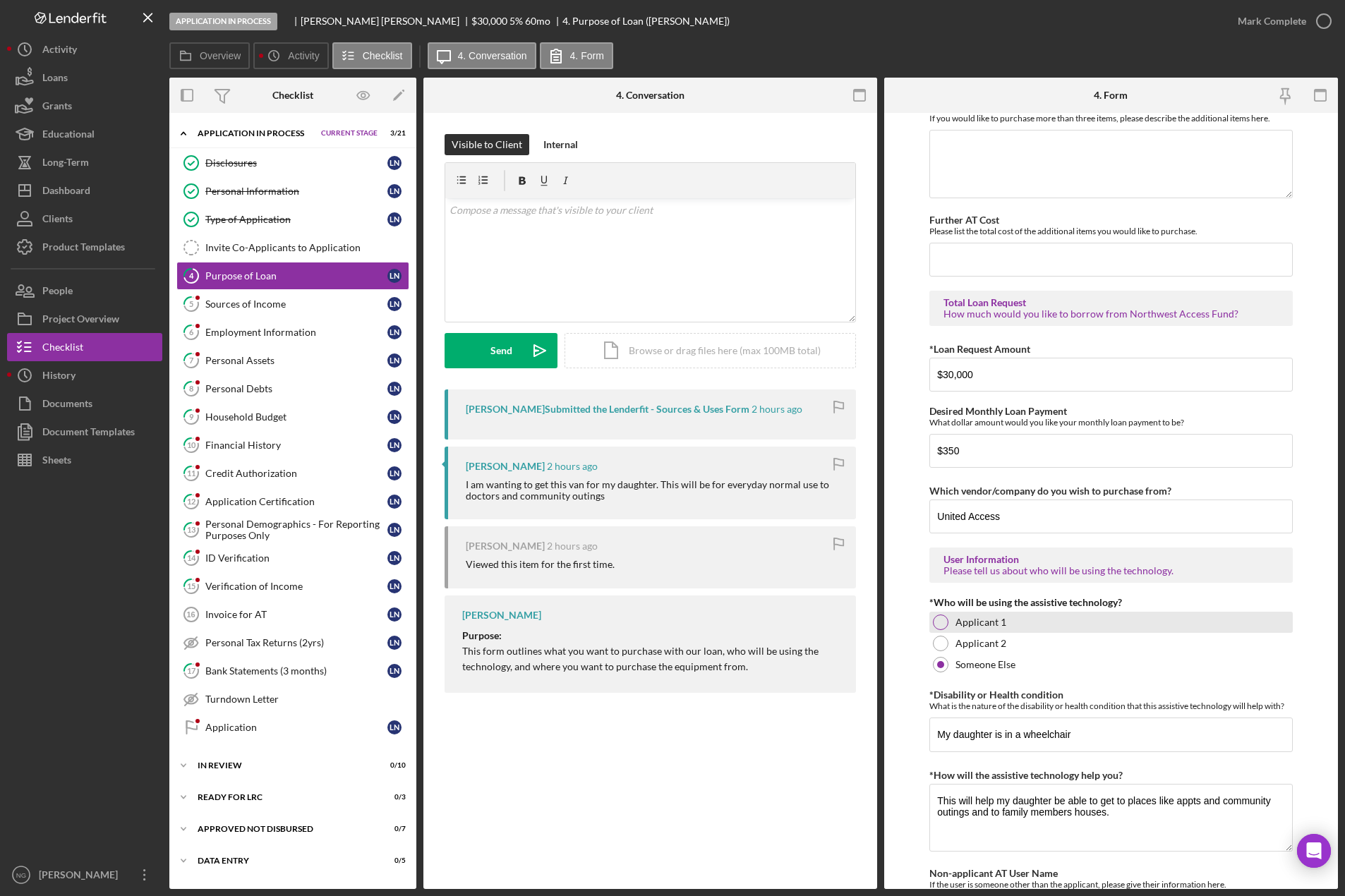
scroll to position [676, 0]
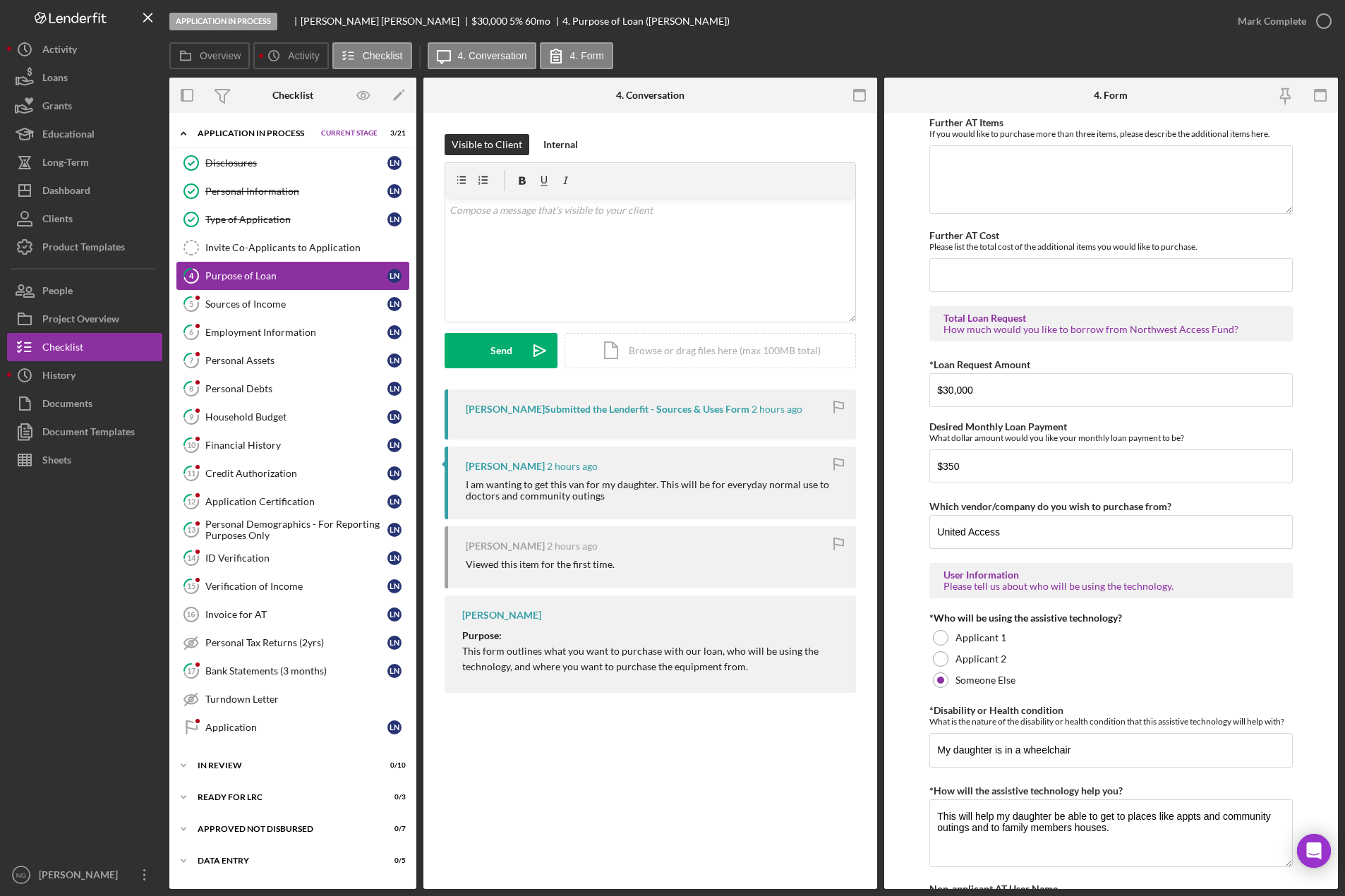
click at [312, 277] on div "Purpose of Loan" at bounding box center [296, 275] width 182 height 11
click at [1313, 21] on icon "button" at bounding box center [1324, 21] width 35 height 35
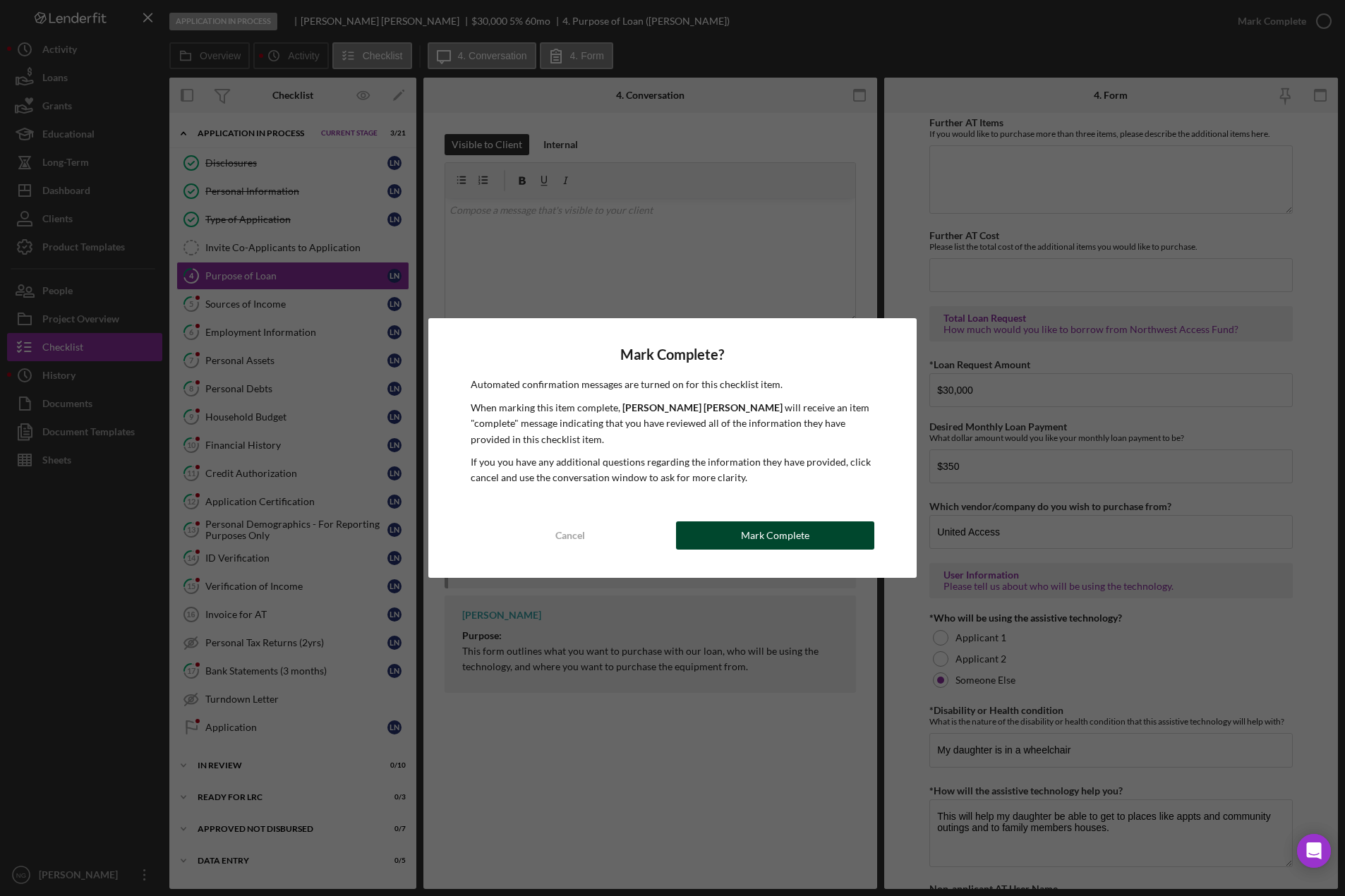
click at [809, 538] on button "Mark Complete" at bounding box center [774, 535] width 199 height 28
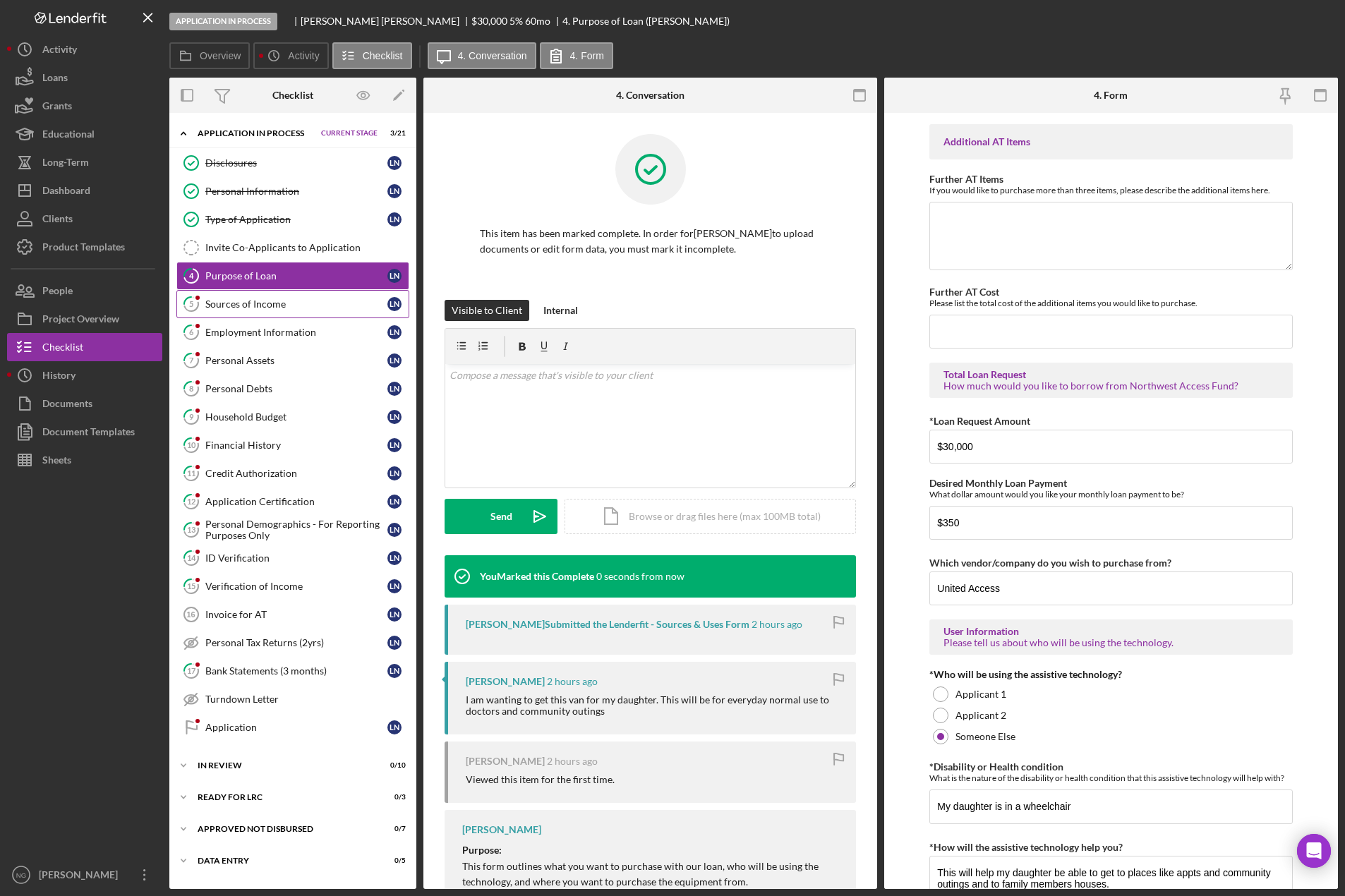
scroll to position [733, 0]
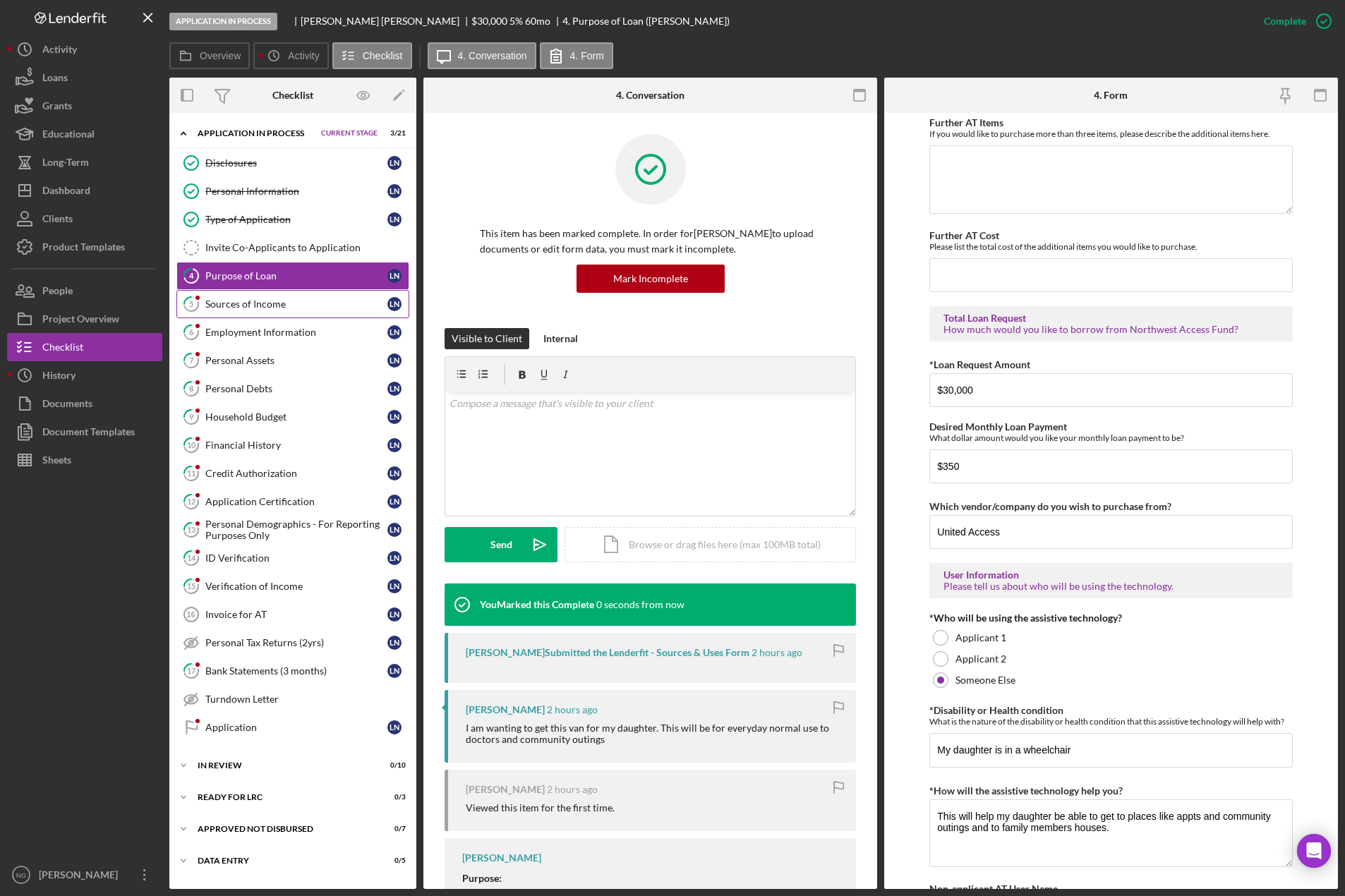
click at [273, 307] on div "Sources of Income" at bounding box center [296, 303] width 182 height 11
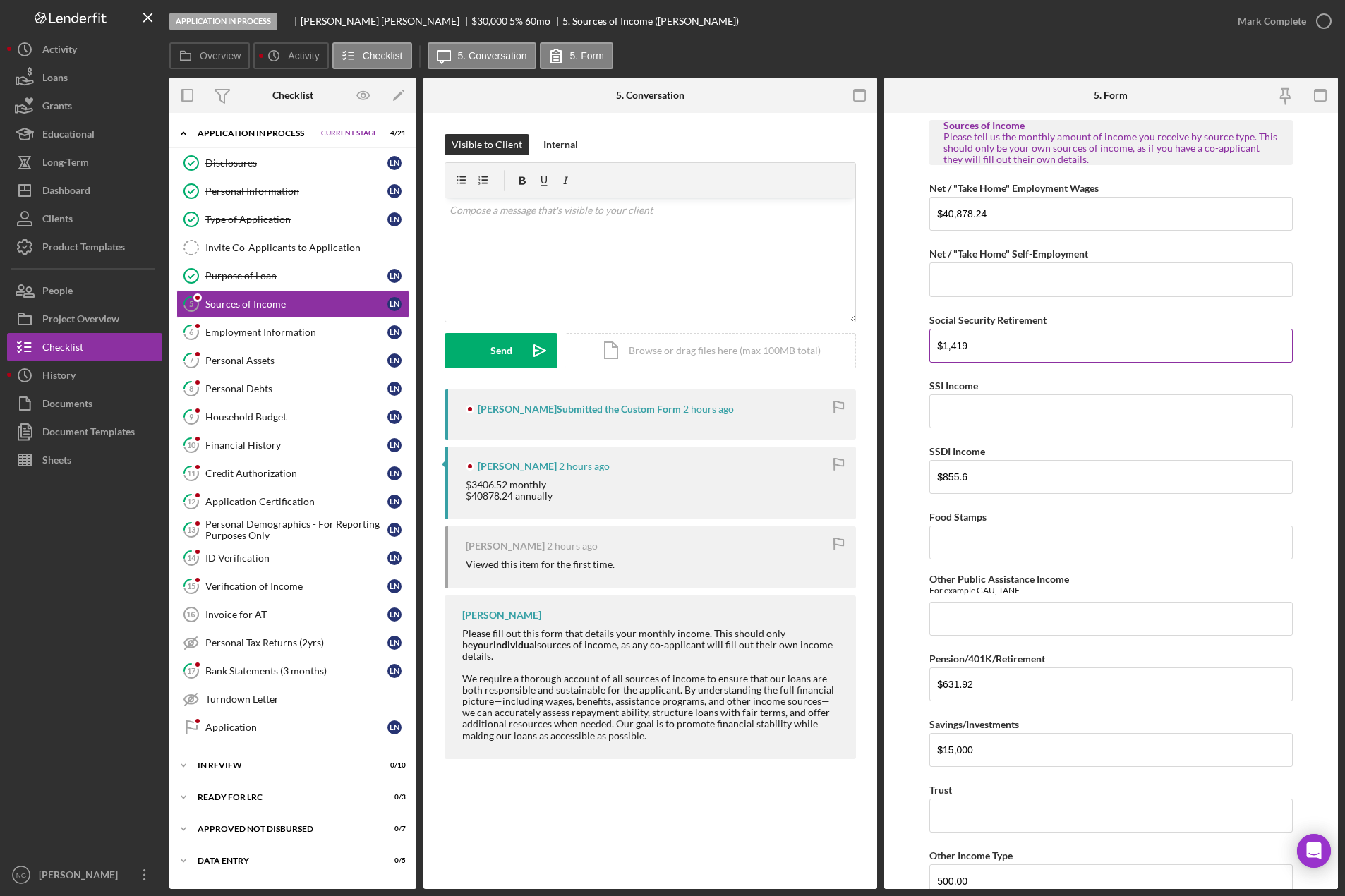
click at [1085, 315] on div "Social Security Retirement" at bounding box center [1110, 319] width 363 height 17
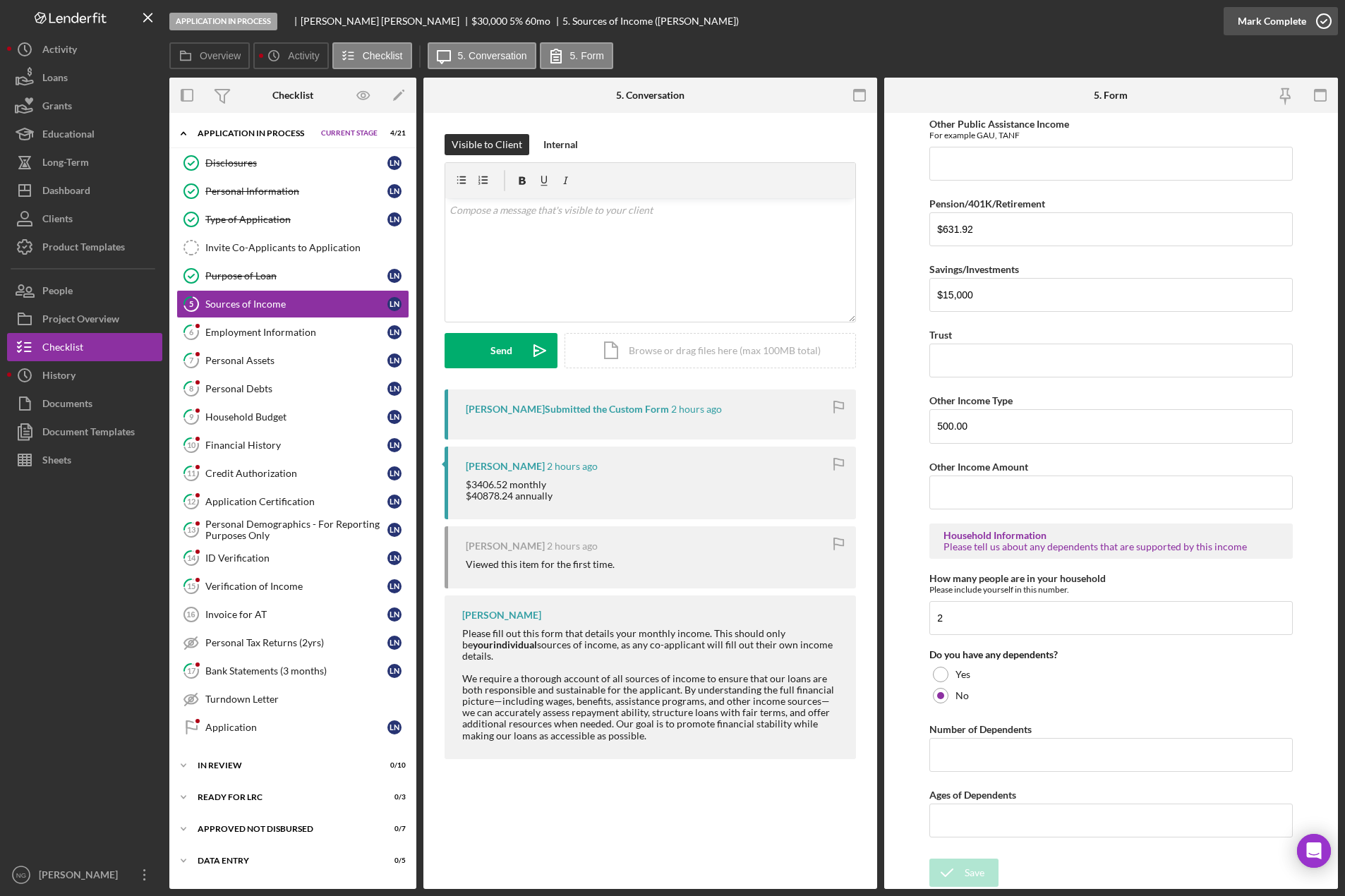
click at [1321, 28] on circle "button" at bounding box center [1324, 21] width 14 height 14
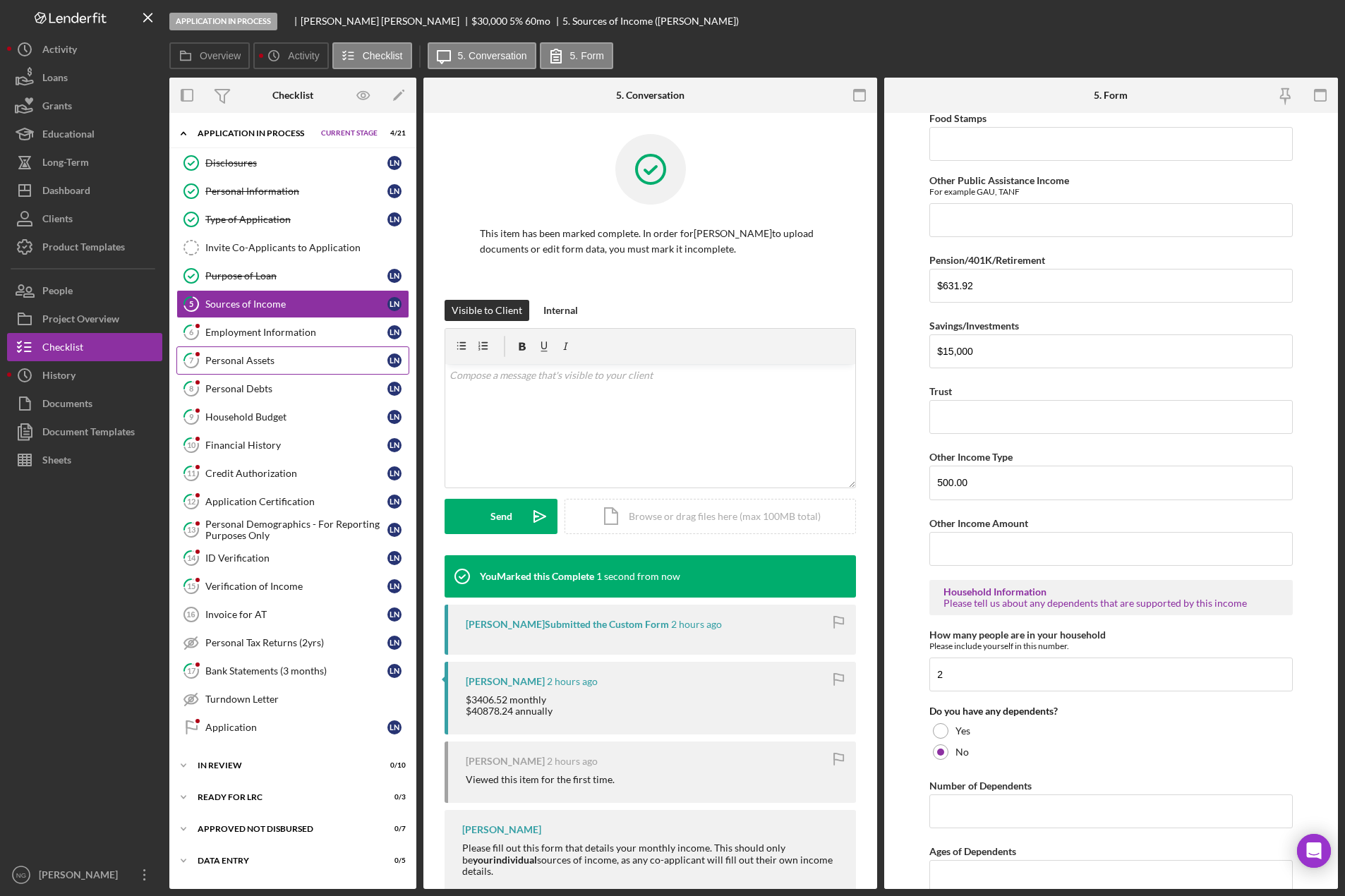
scroll to position [511, 0]
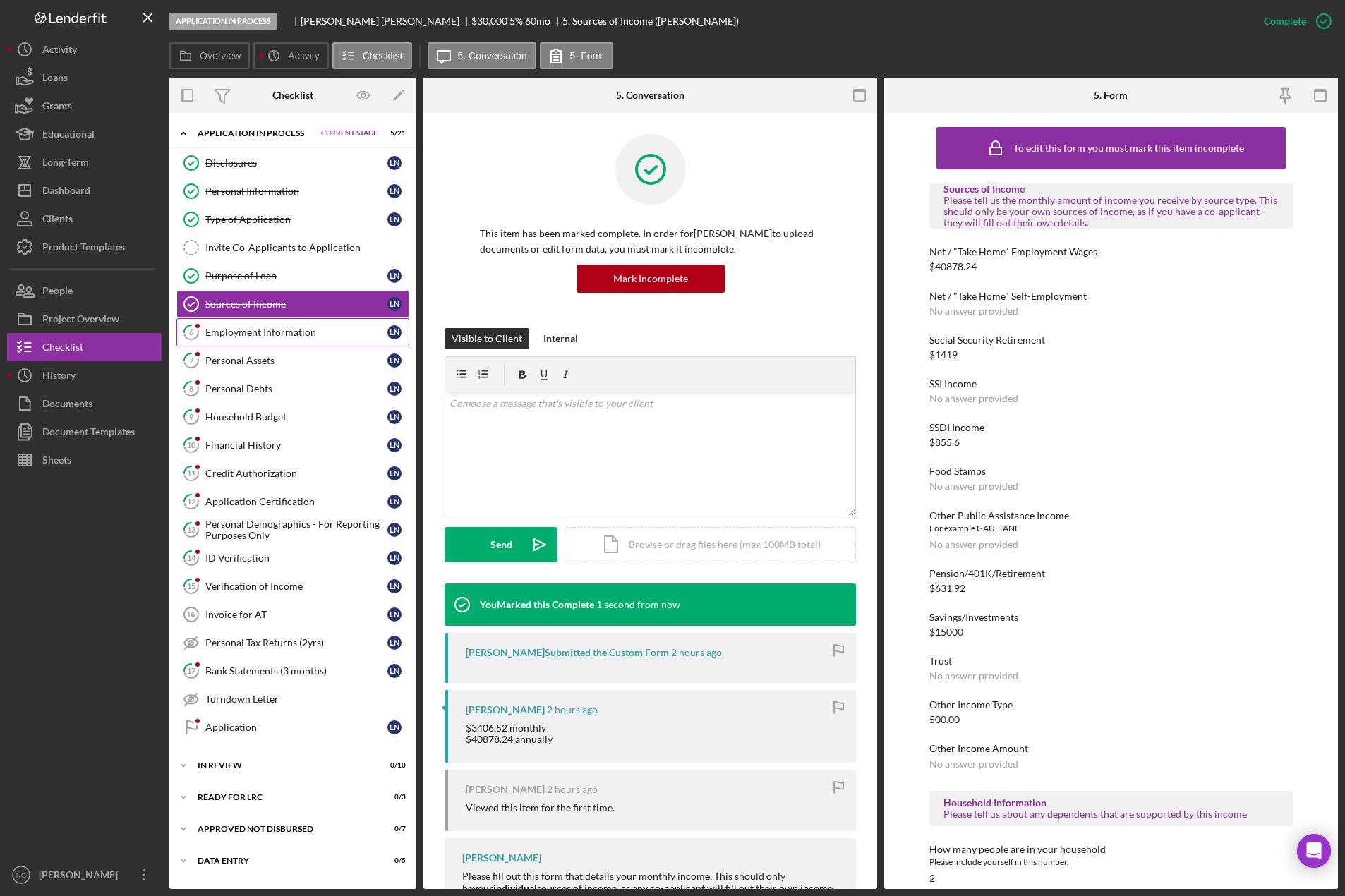
click at [283, 333] on div "Employment Information" at bounding box center [296, 332] width 182 height 11
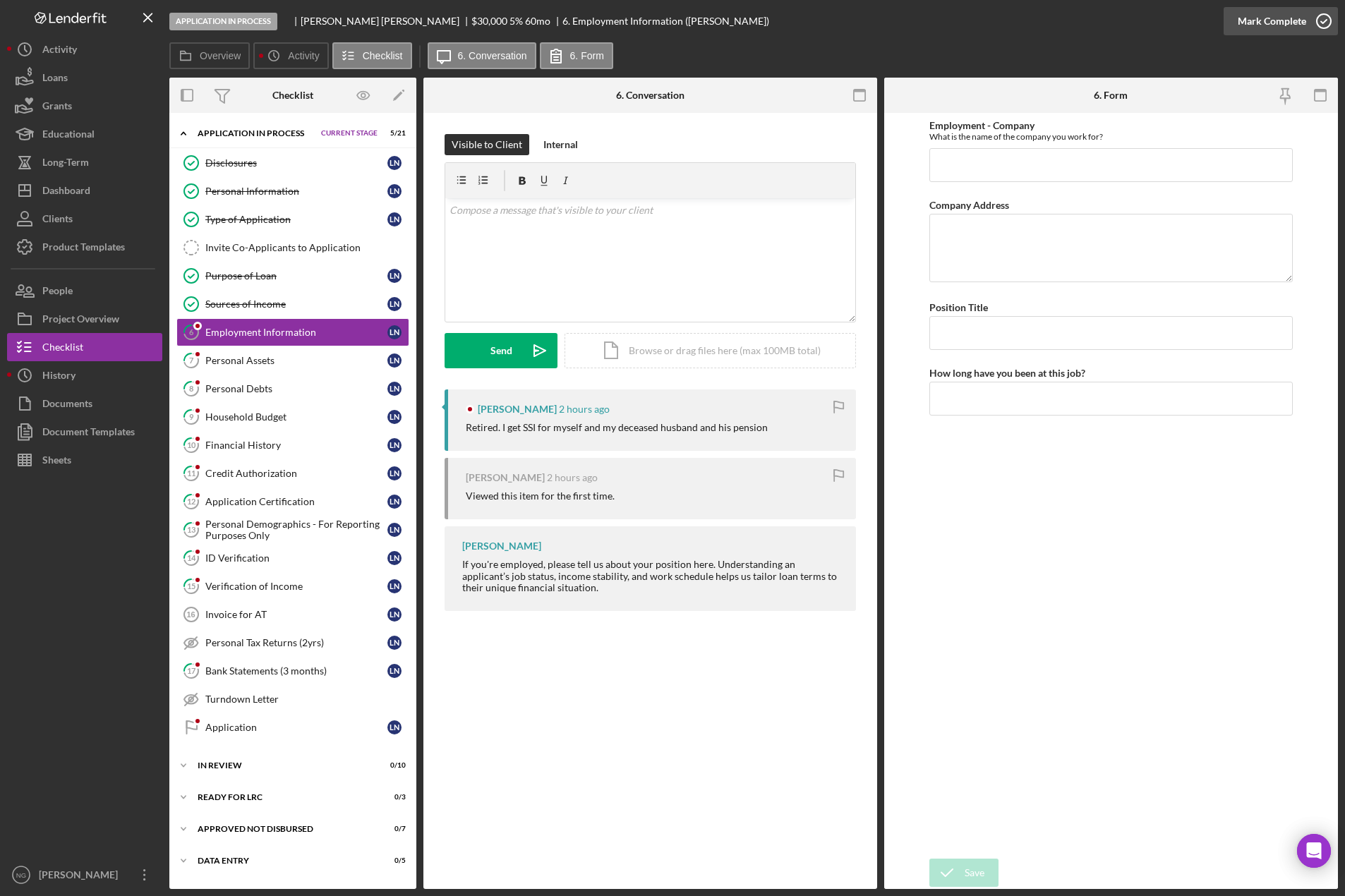
click at [1320, 31] on icon "button" at bounding box center [1324, 21] width 35 height 35
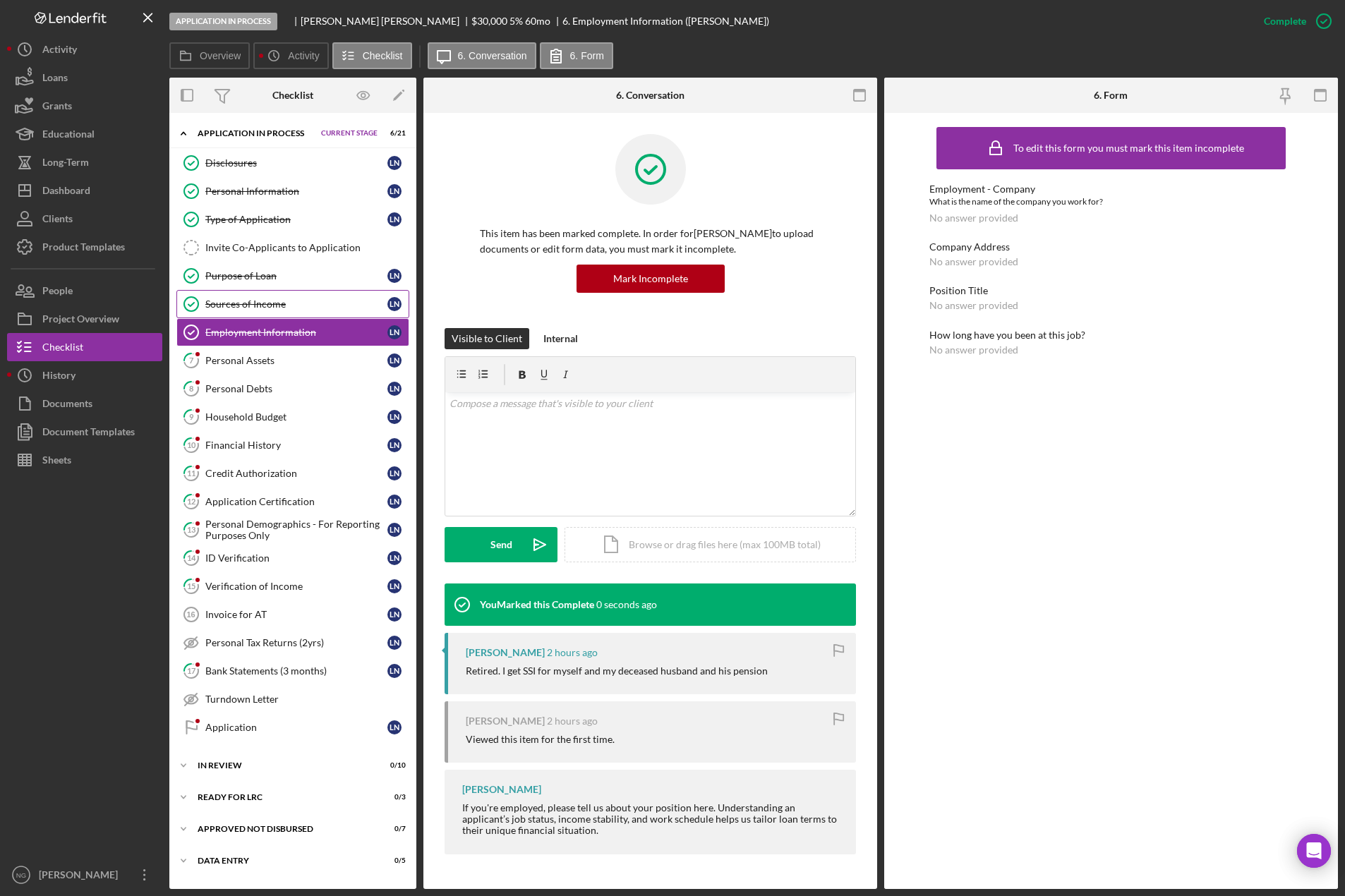
click at [292, 307] on div "Sources of Income" at bounding box center [296, 303] width 182 height 11
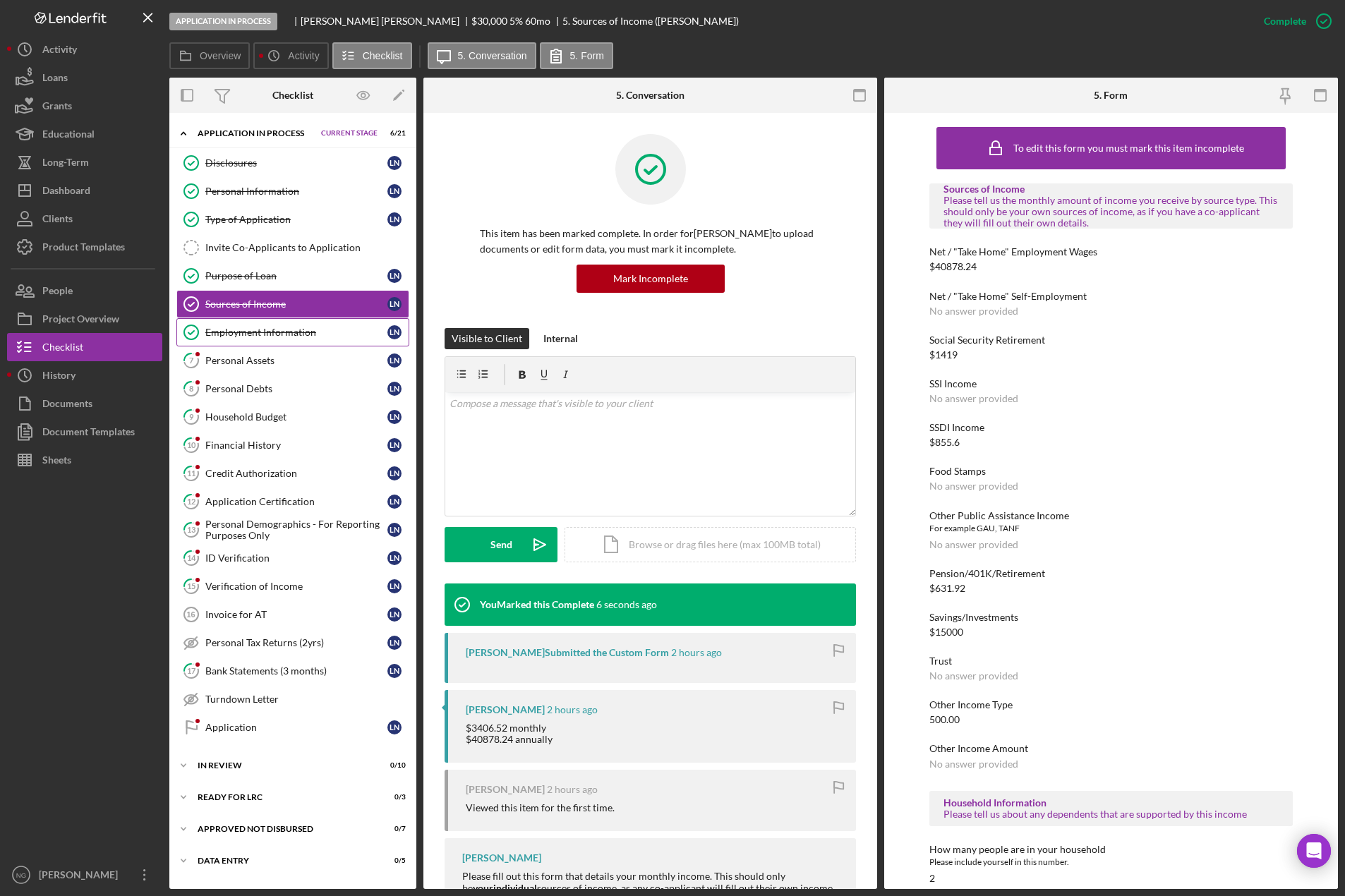
click at [302, 335] on div "Employment Information" at bounding box center [296, 332] width 182 height 11
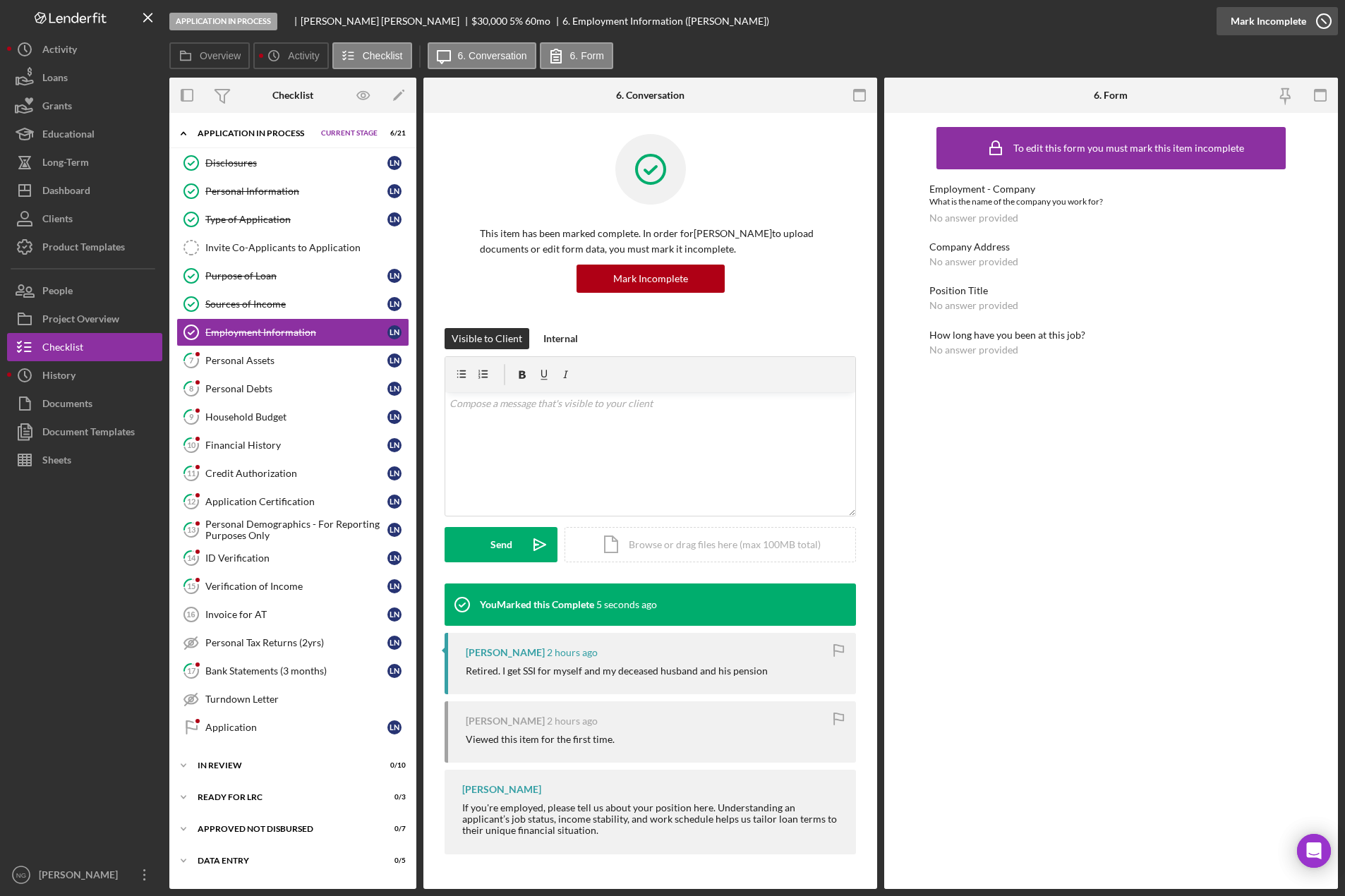
click at [1324, 24] on icon "button" at bounding box center [1324, 21] width 35 height 35
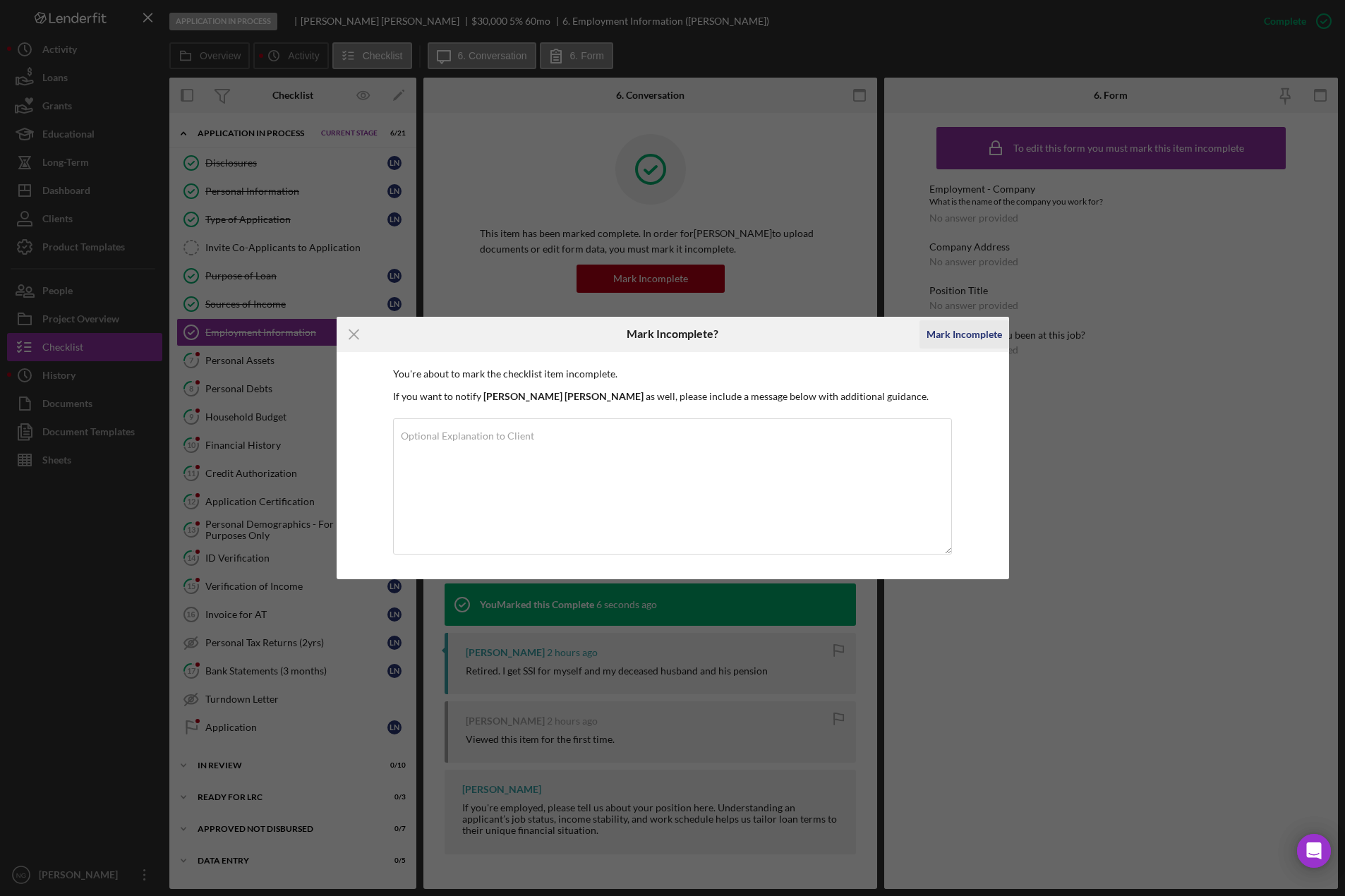
click at [1000, 333] on button "Mark Incomplete" at bounding box center [964, 334] width 90 height 28
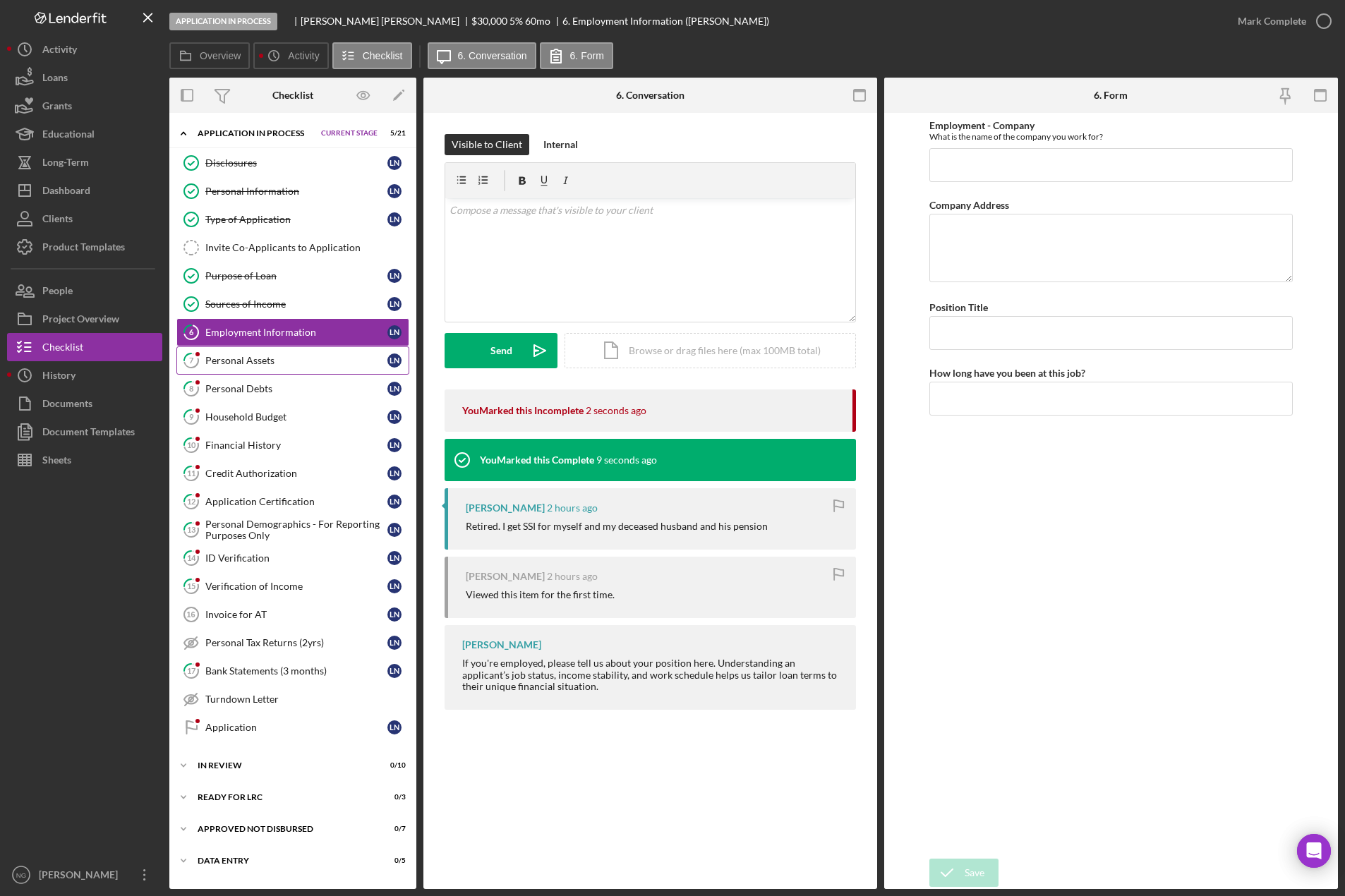
click at [300, 367] on link "7 Personal Assets L N" at bounding box center [293, 360] width 233 height 28
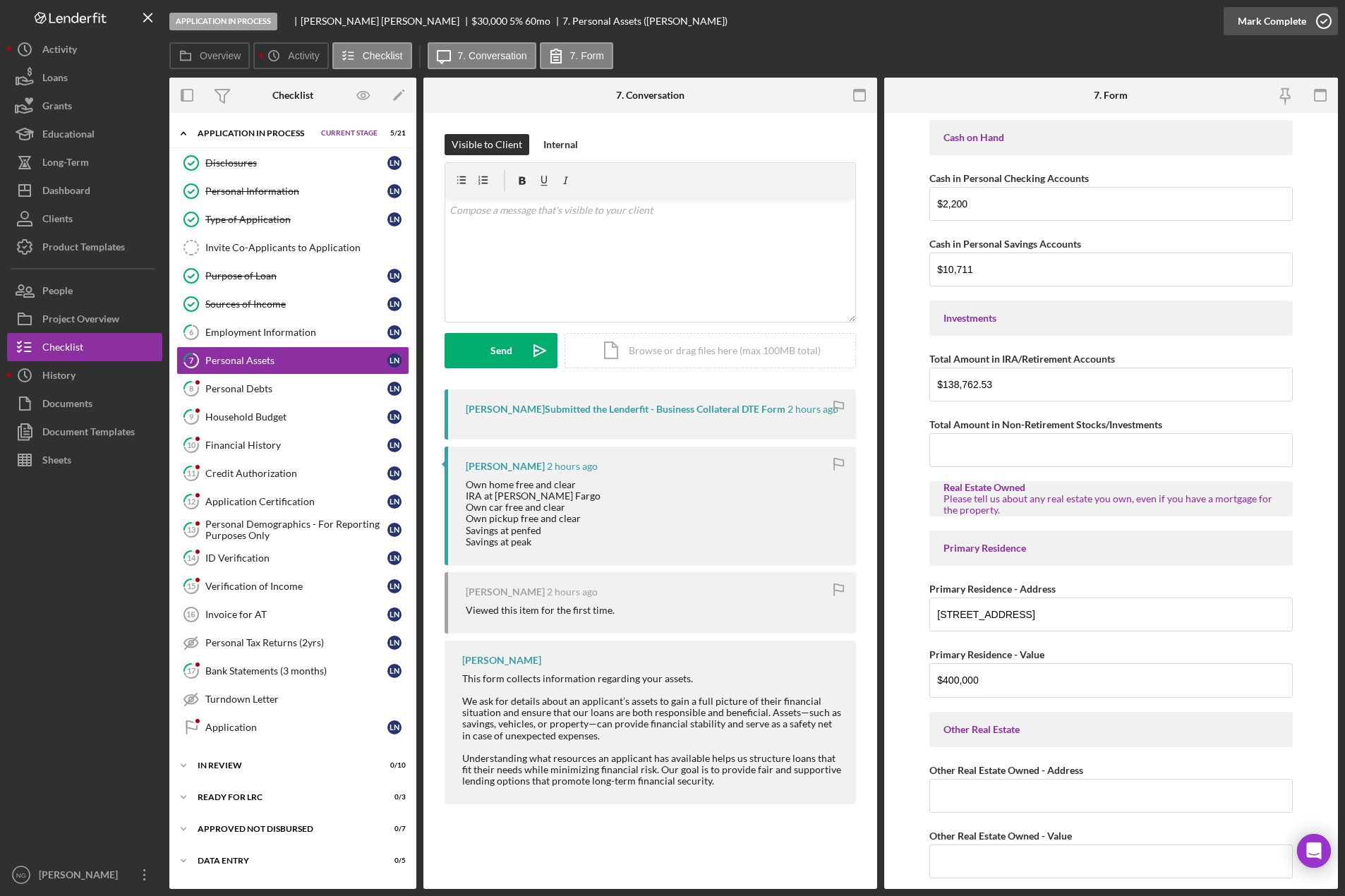
click at [1323, 22] on icon "button" at bounding box center [1324, 21] width 35 height 35
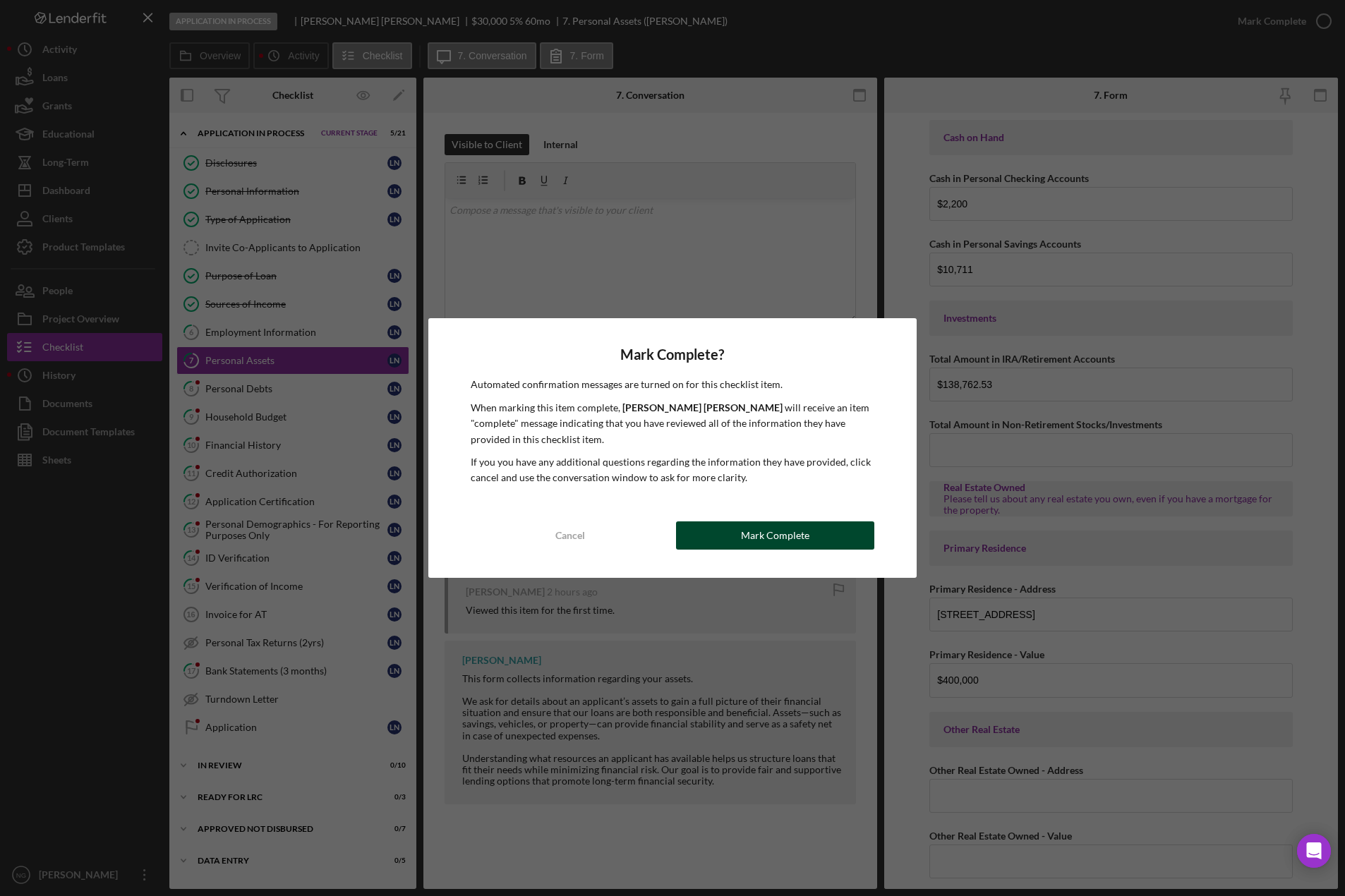
click at [768, 534] on div "Mark Complete" at bounding box center [775, 535] width 68 height 28
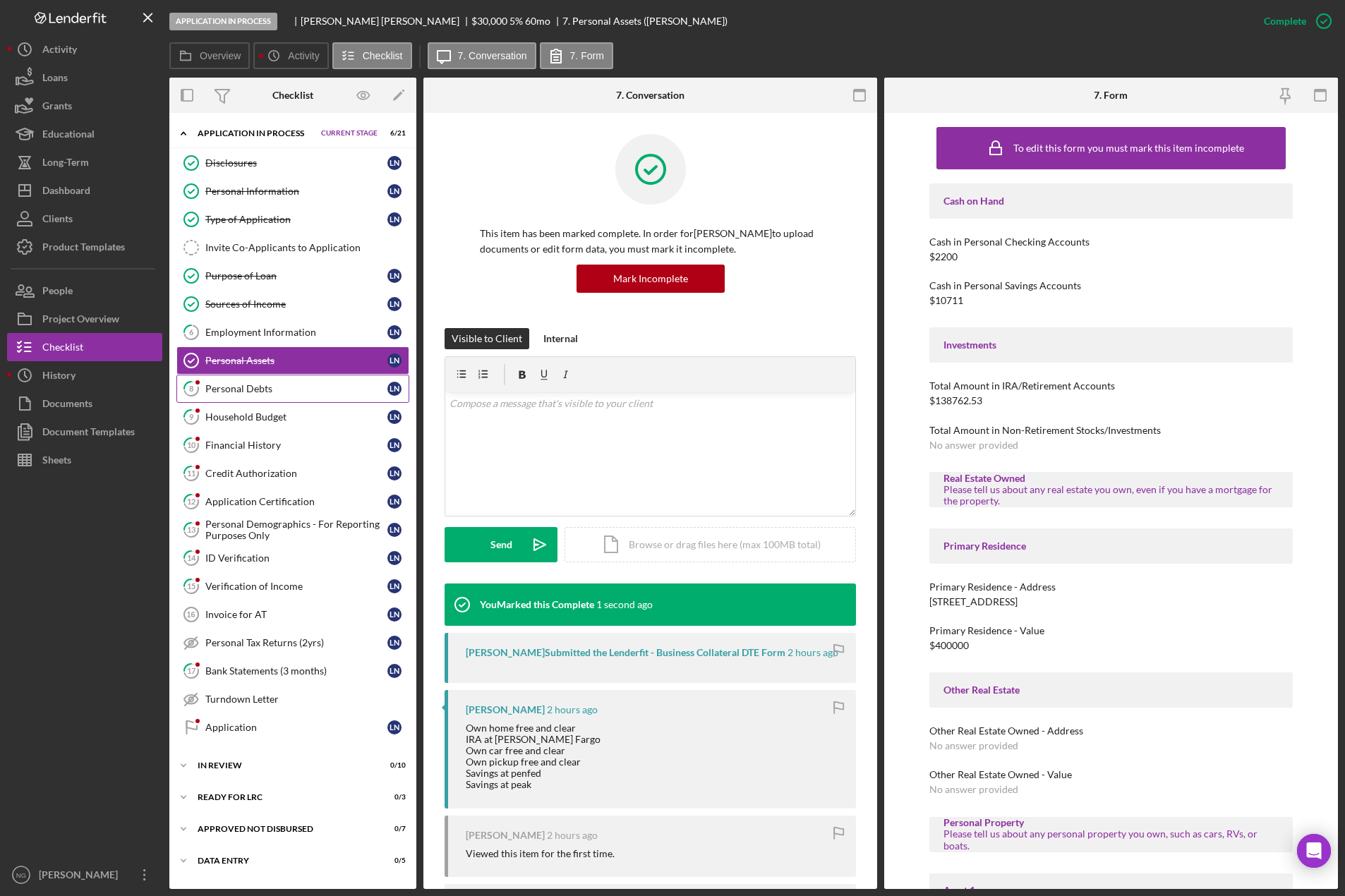
click at [298, 389] on div "Personal Debts" at bounding box center [296, 389] width 182 height 11
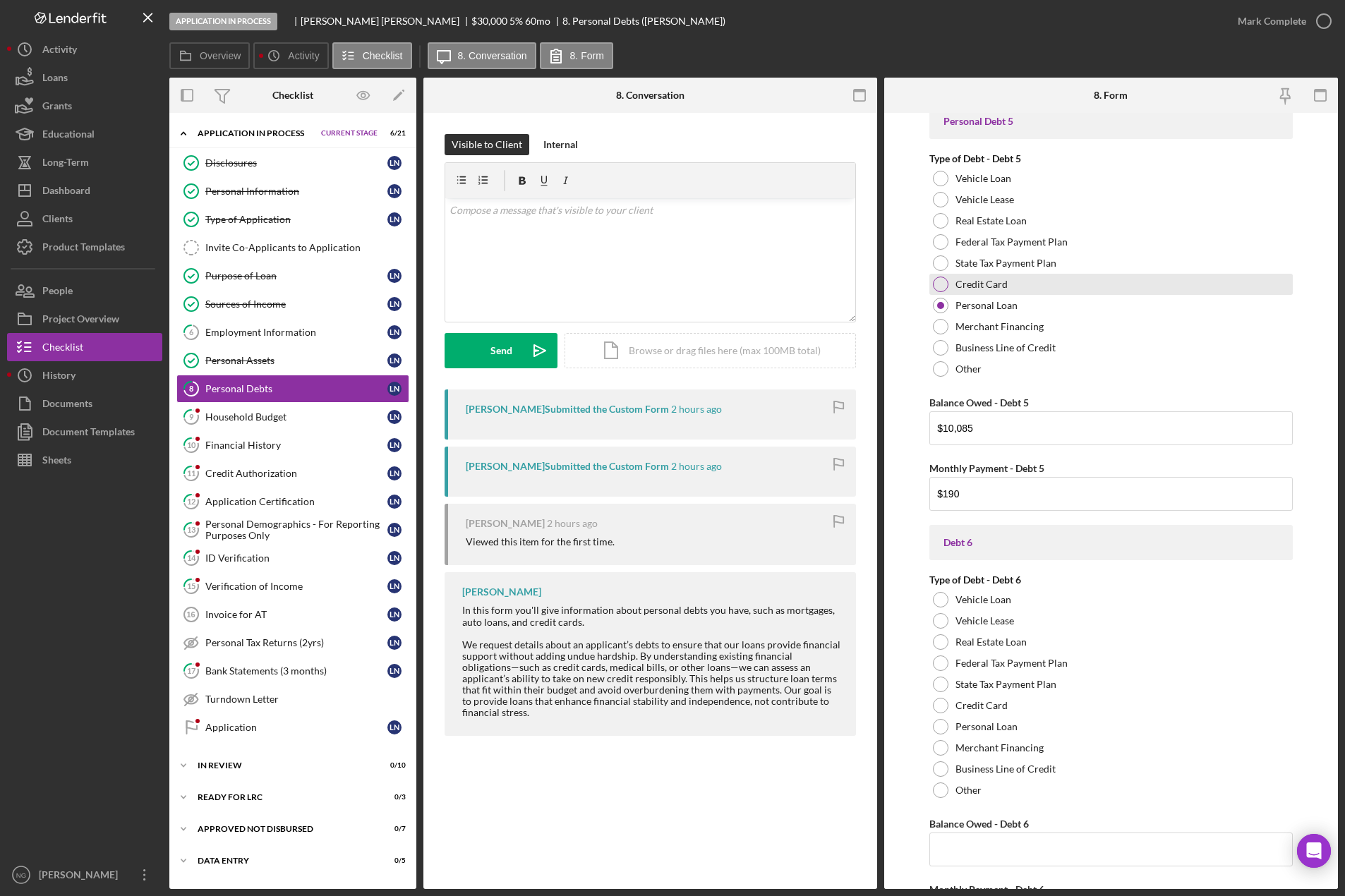
scroll to position [2469, 0]
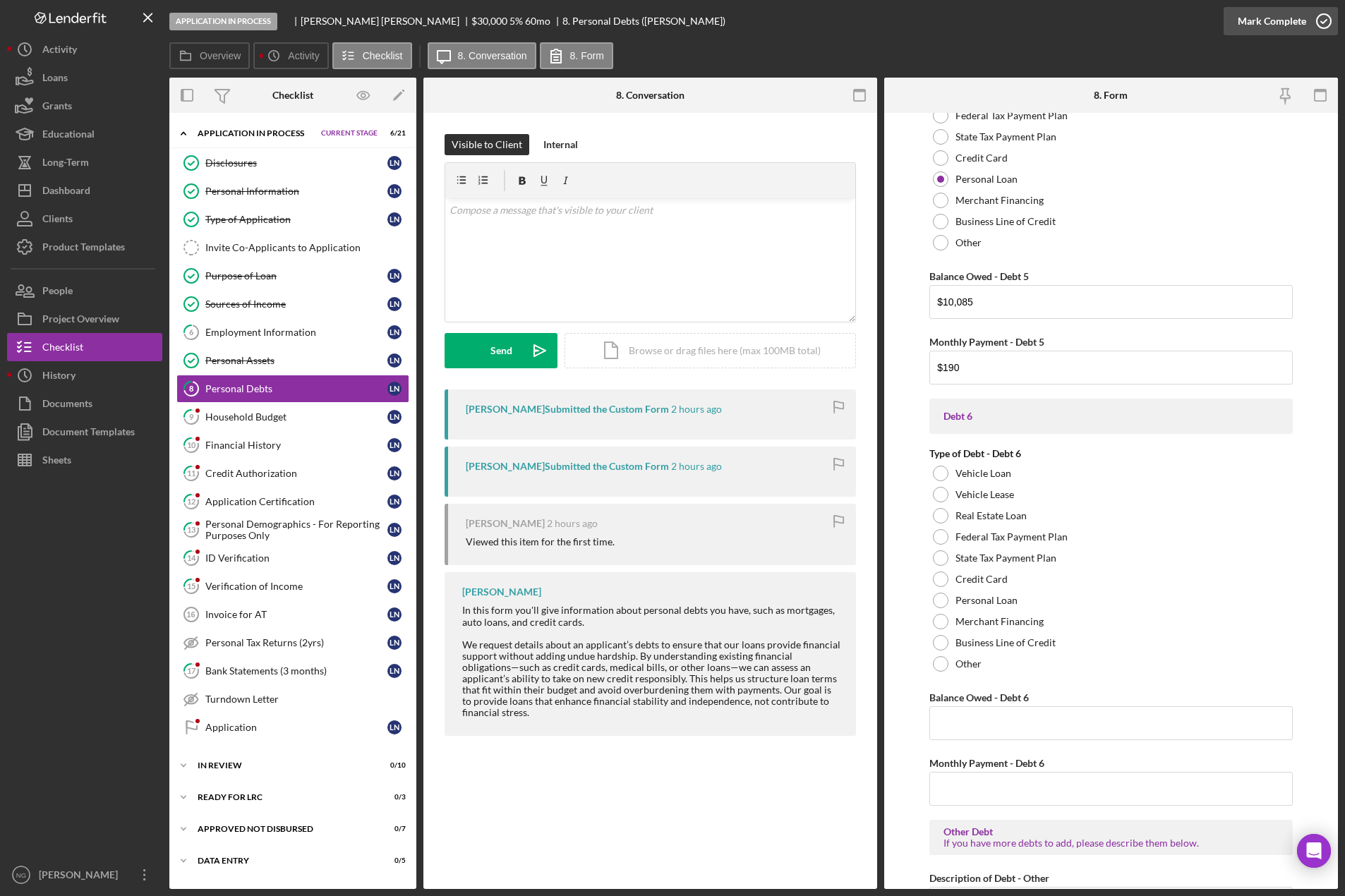
click at [1328, 21] on icon "button" at bounding box center [1324, 21] width 35 height 35
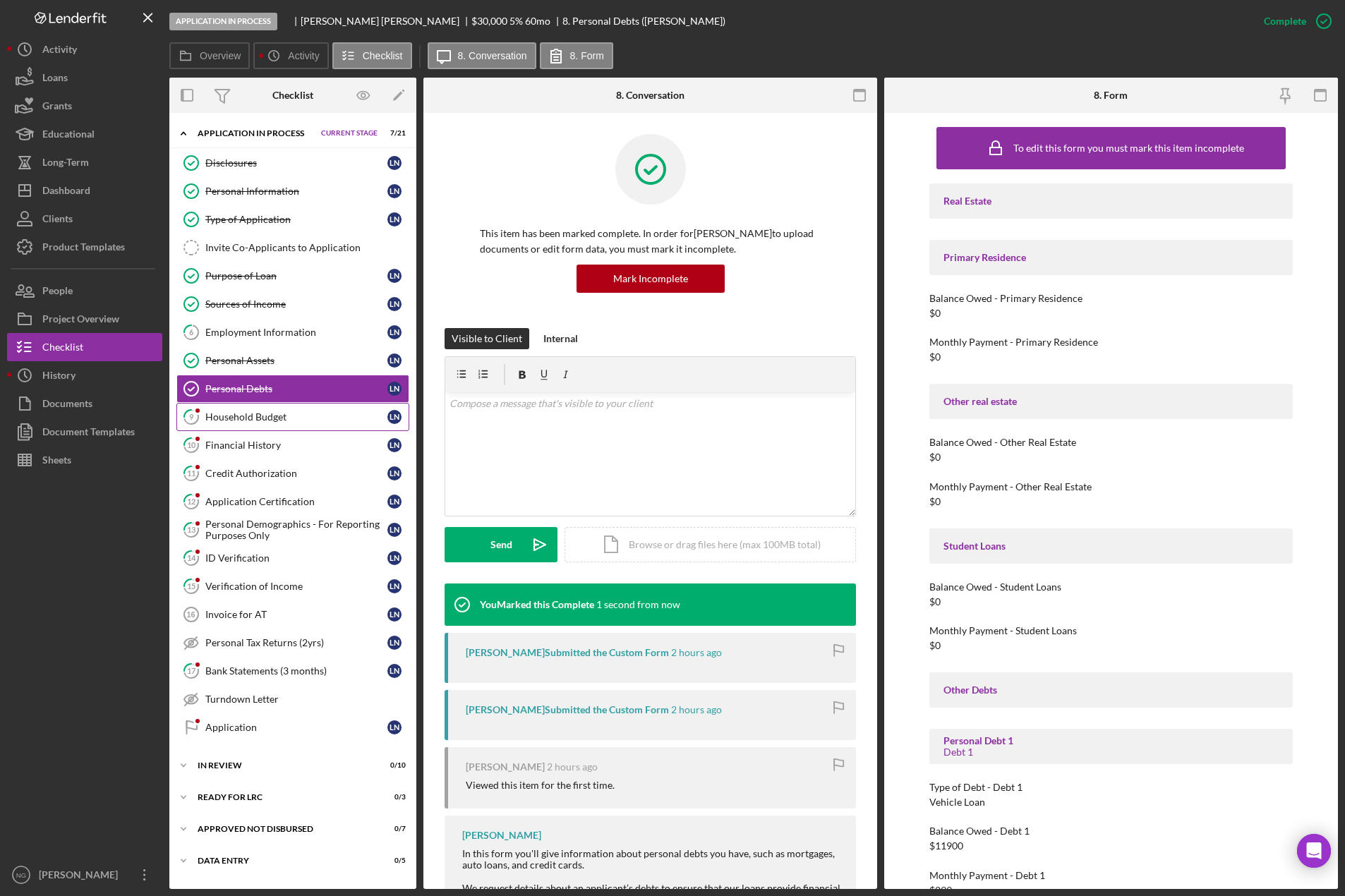
click at [292, 415] on div "Household Budget" at bounding box center [296, 417] width 182 height 11
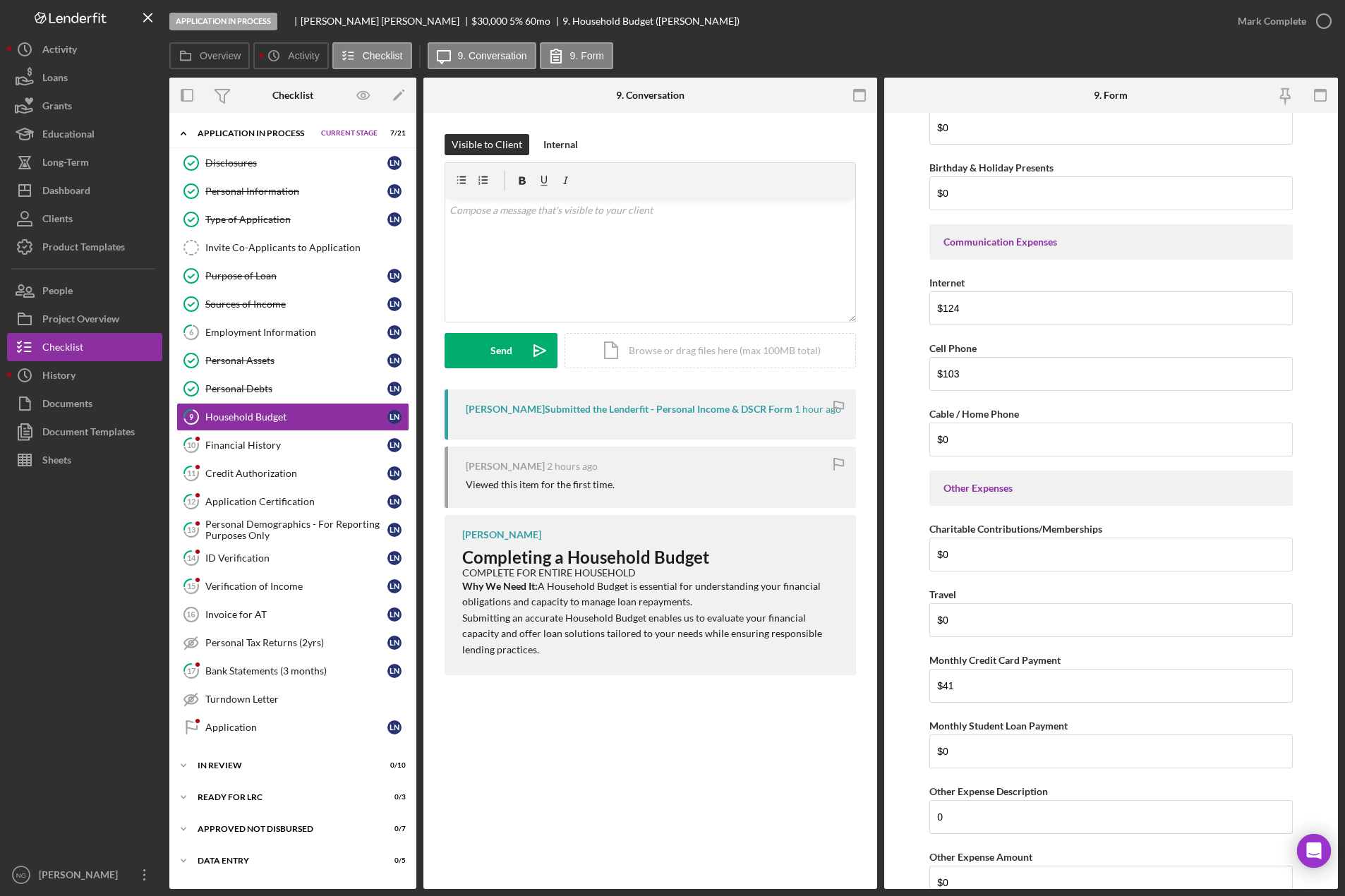
scroll to position [2563, 0]
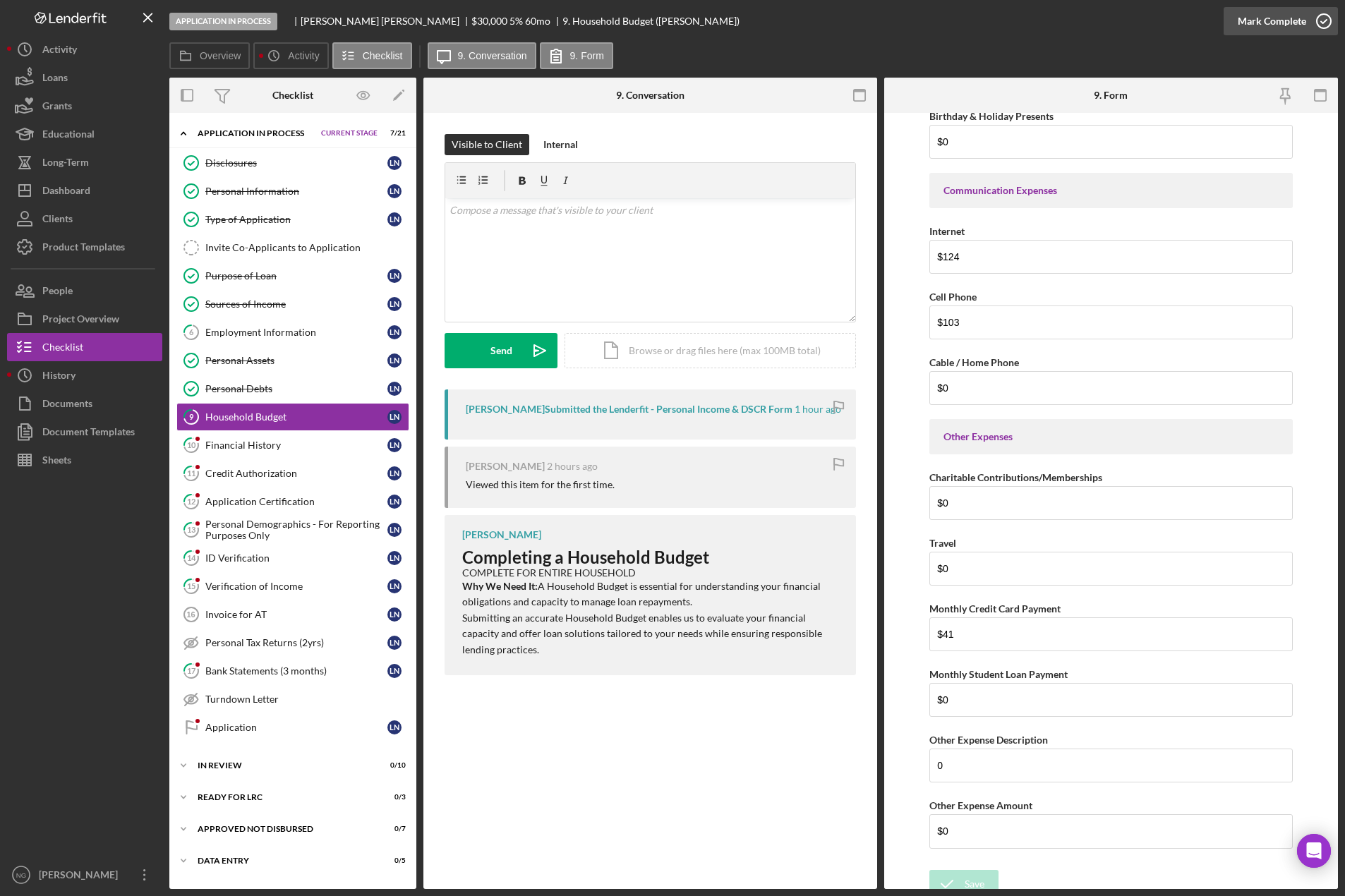
click at [1315, 11] on icon "button" at bounding box center [1324, 21] width 35 height 35
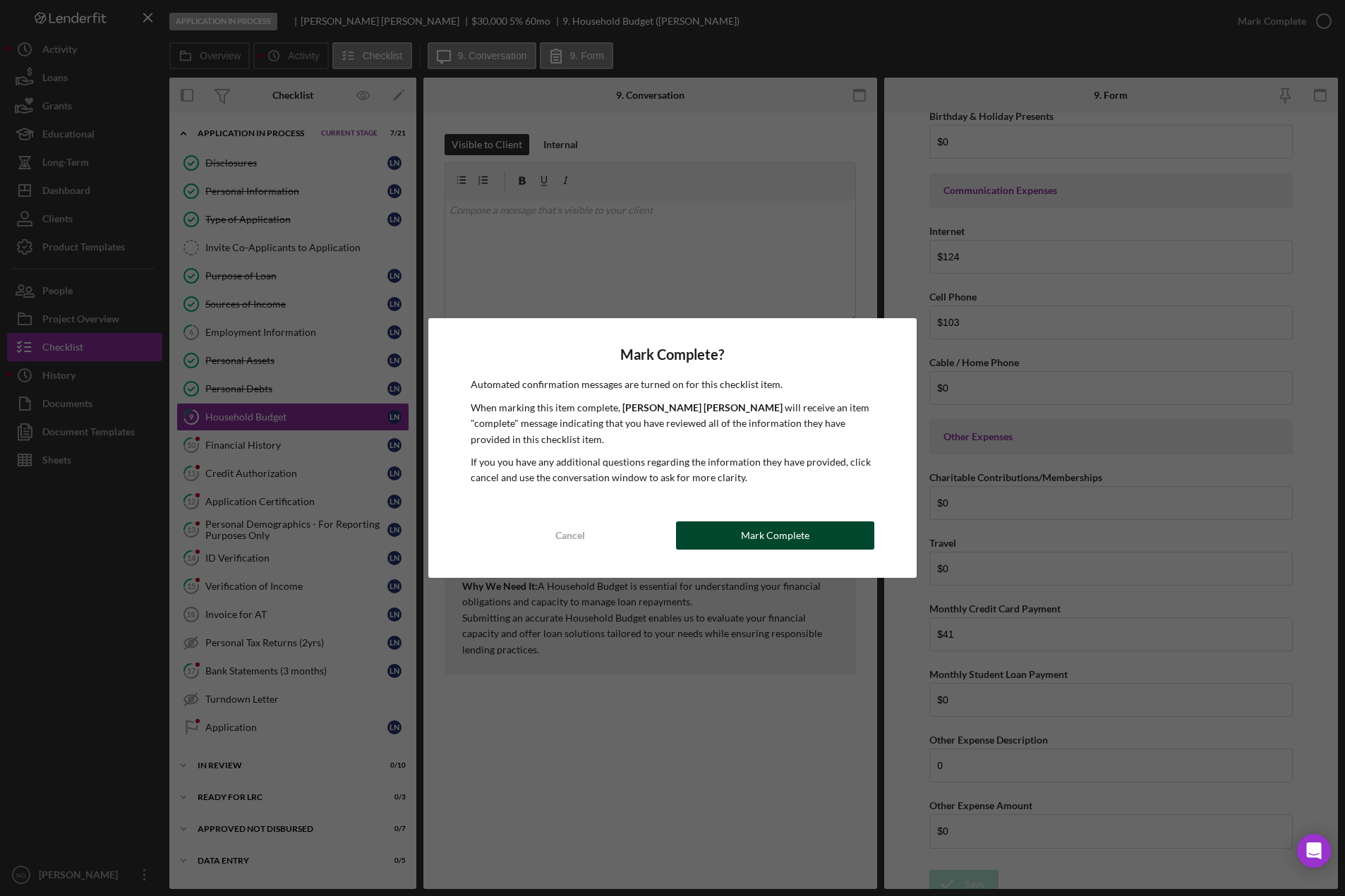
click at [786, 529] on div "Mark Complete" at bounding box center [775, 535] width 68 height 28
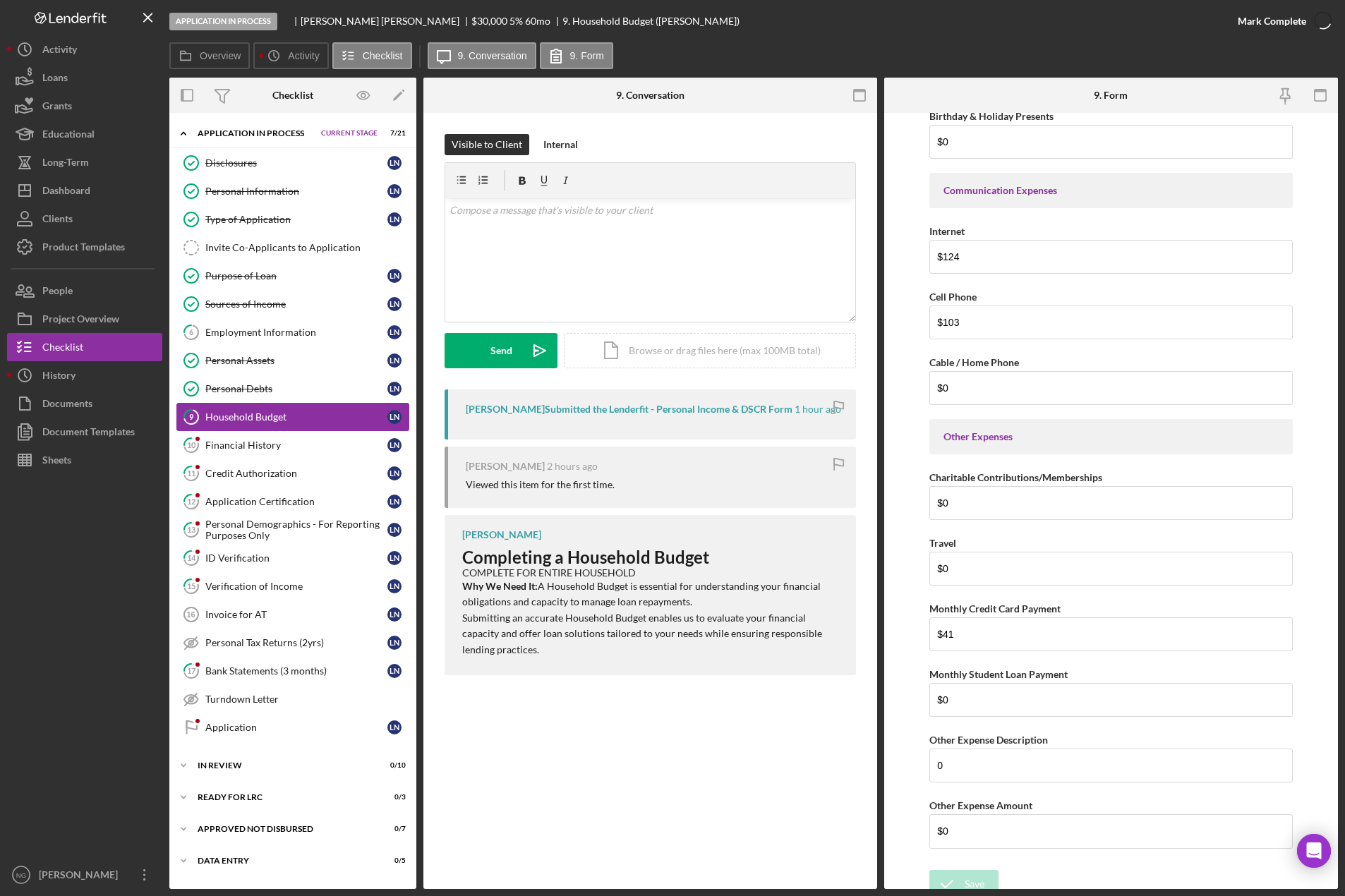
scroll to position [2620, 0]
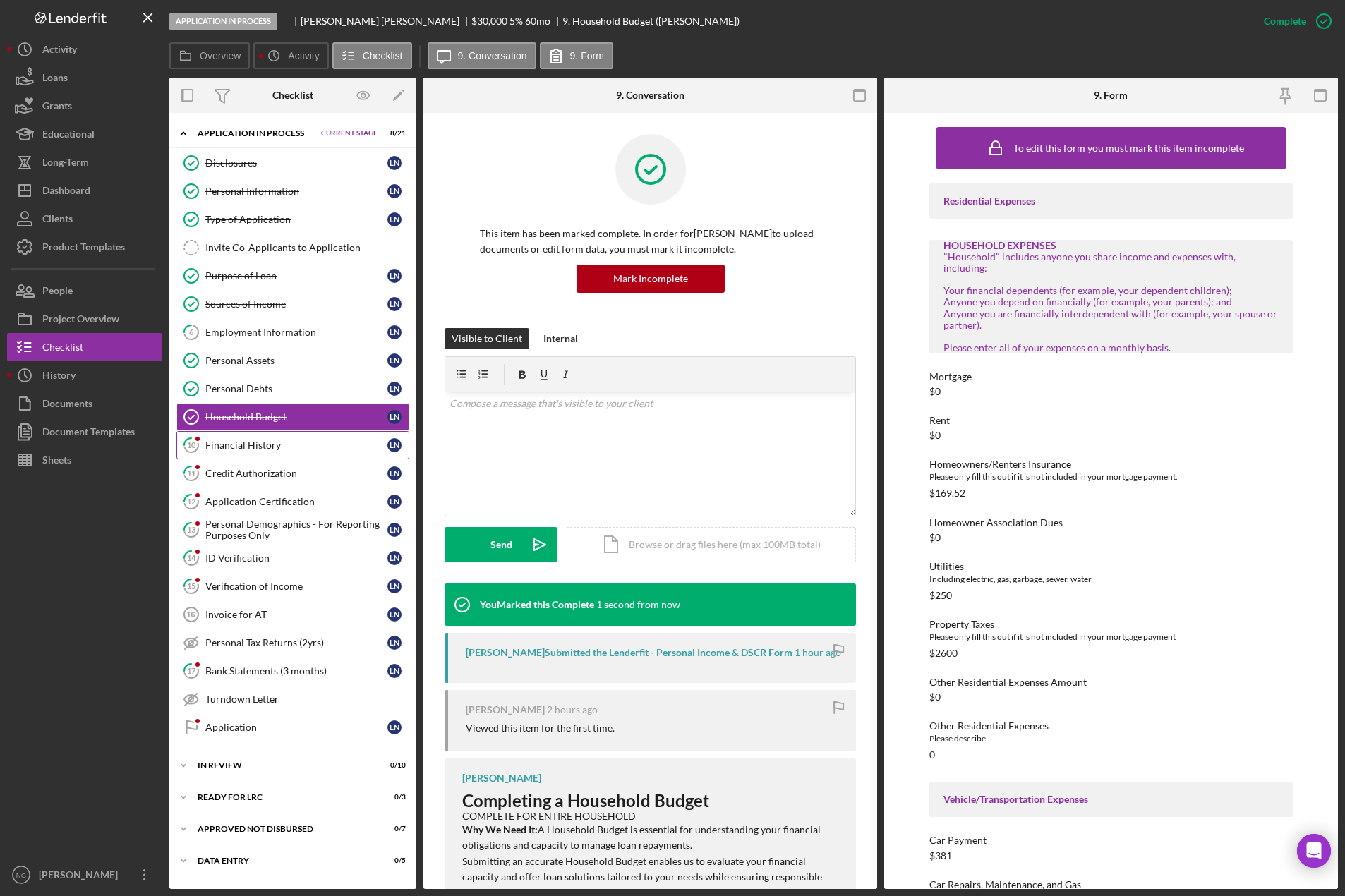
click at [238, 444] on div "Financial History" at bounding box center [296, 445] width 182 height 11
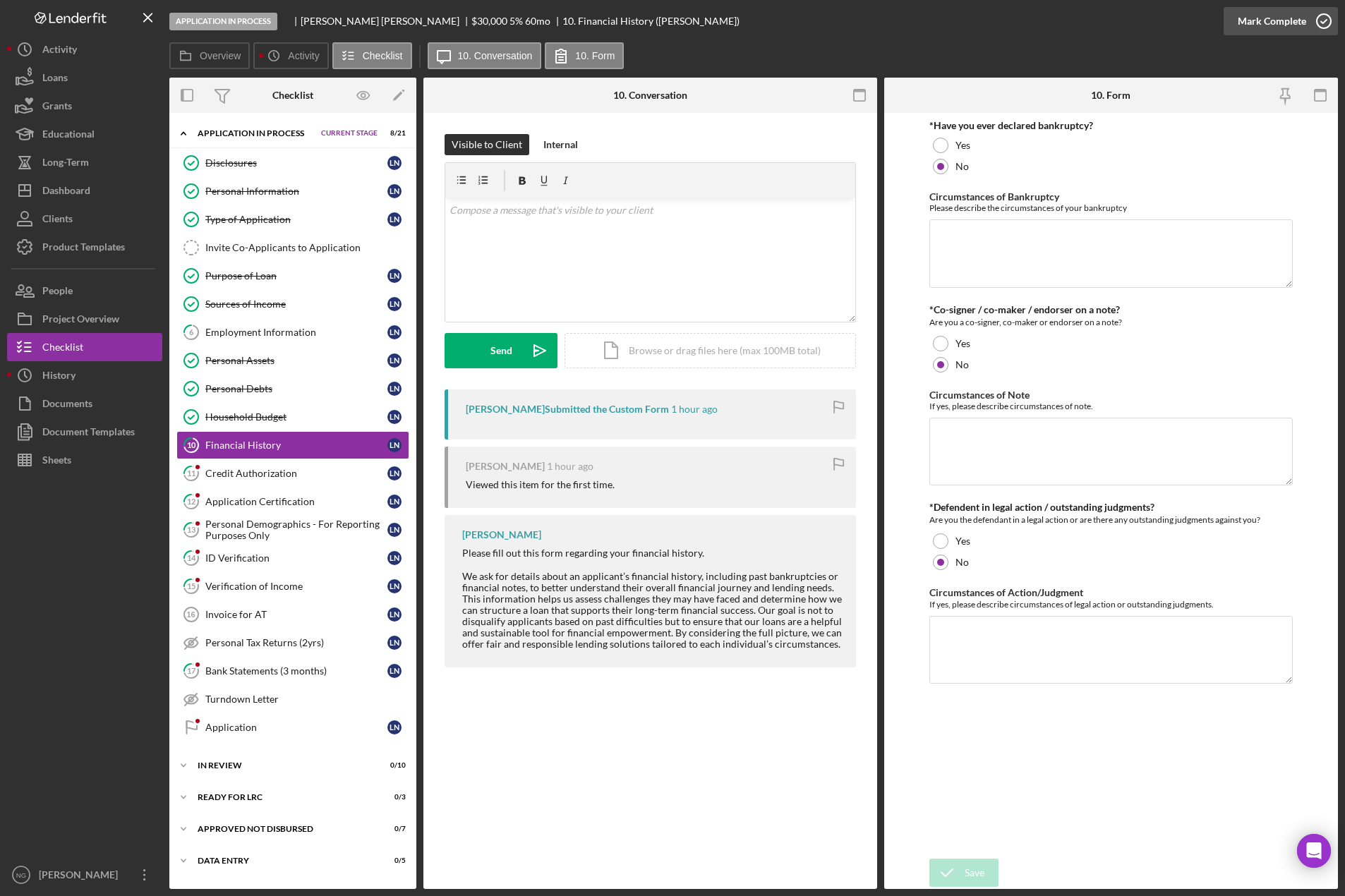
click at [1314, 27] on icon "button" at bounding box center [1324, 21] width 35 height 35
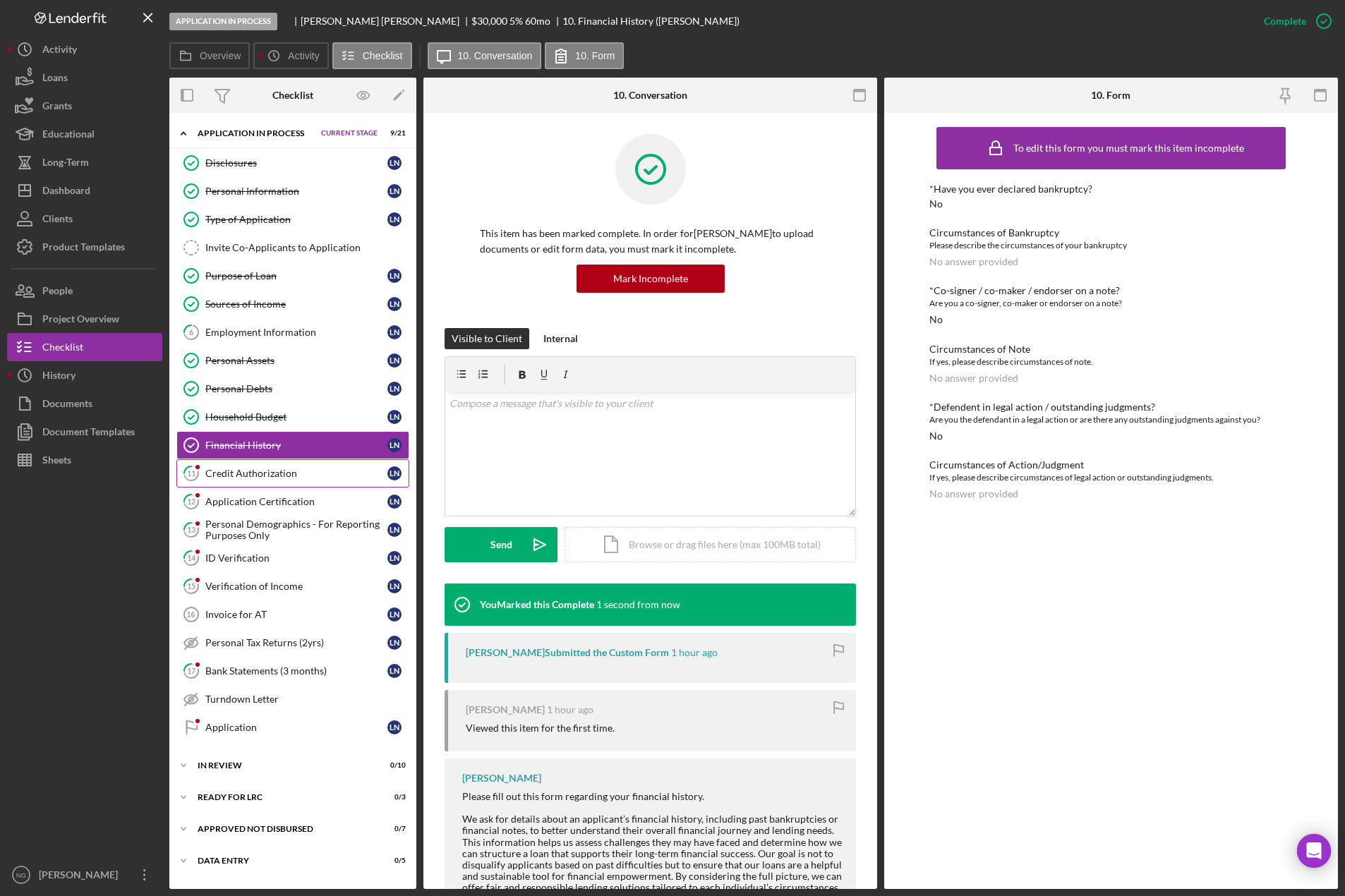
click at [250, 471] on div "Credit Authorization" at bounding box center [296, 473] width 182 height 11
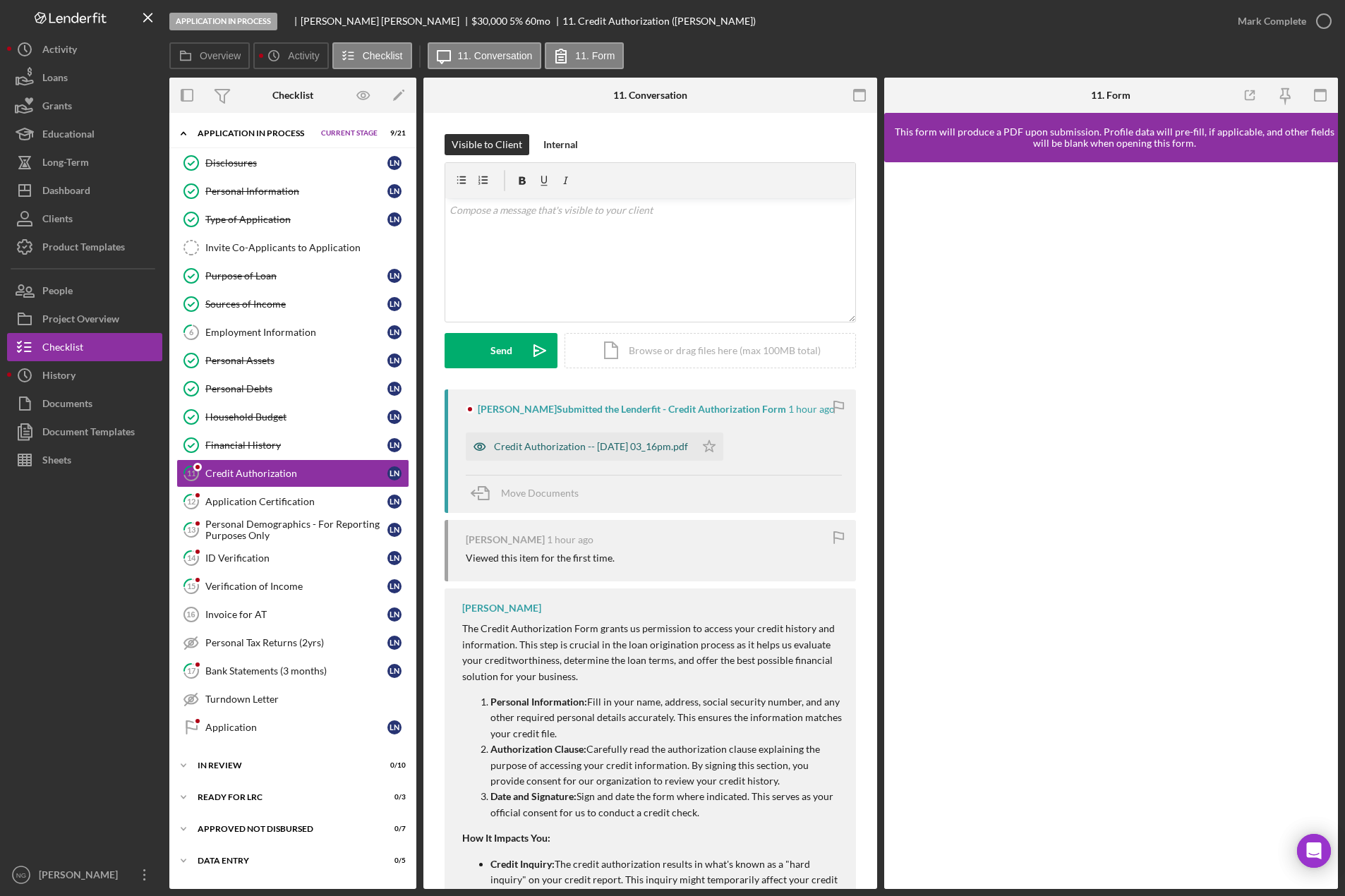
click at [647, 452] on div "Credit Authorization -- [DATE] 03_16pm.pdf" at bounding box center [590, 446] width 194 height 11
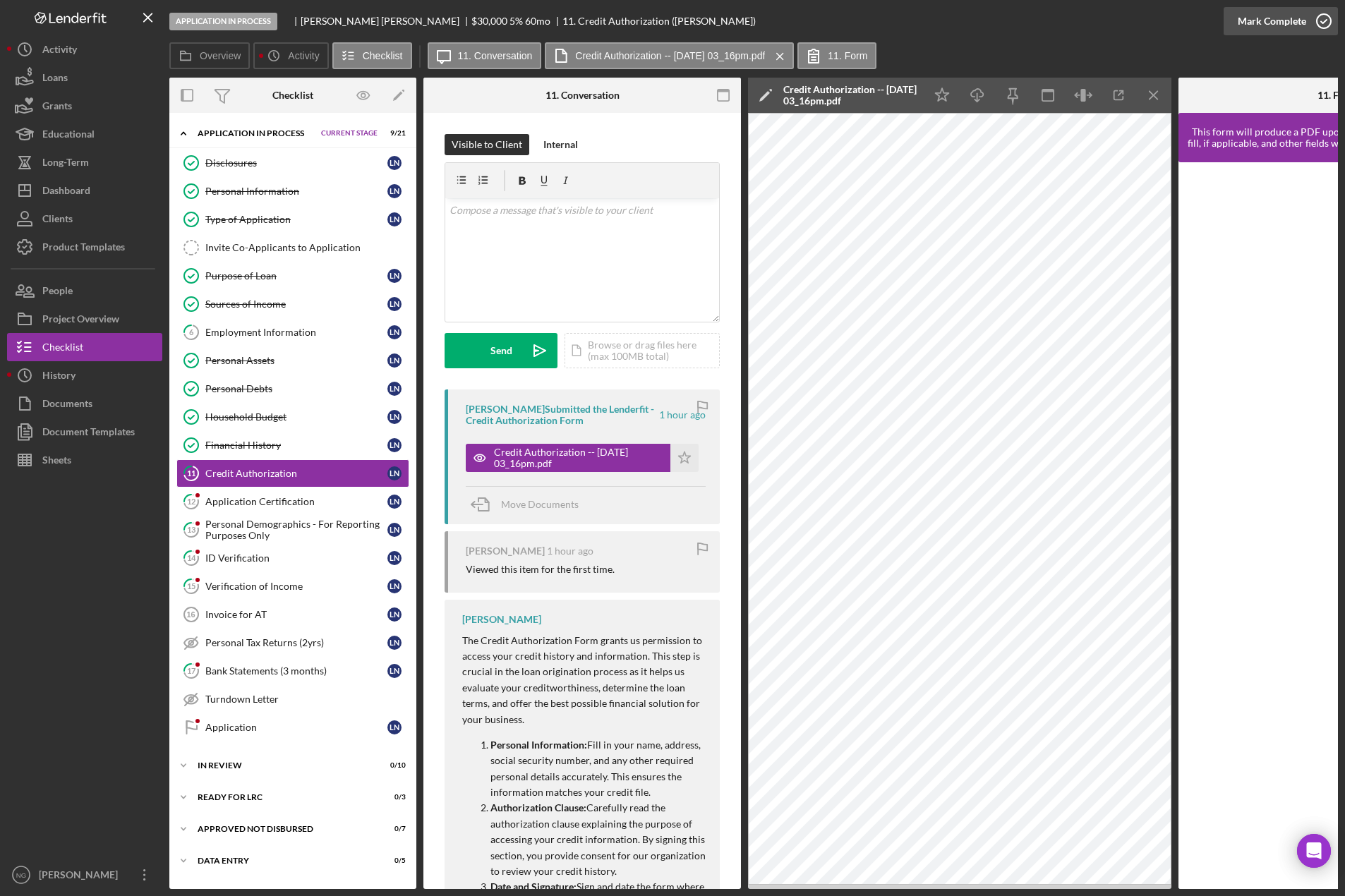
click at [1321, 22] on icon "button" at bounding box center [1324, 21] width 35 height 35
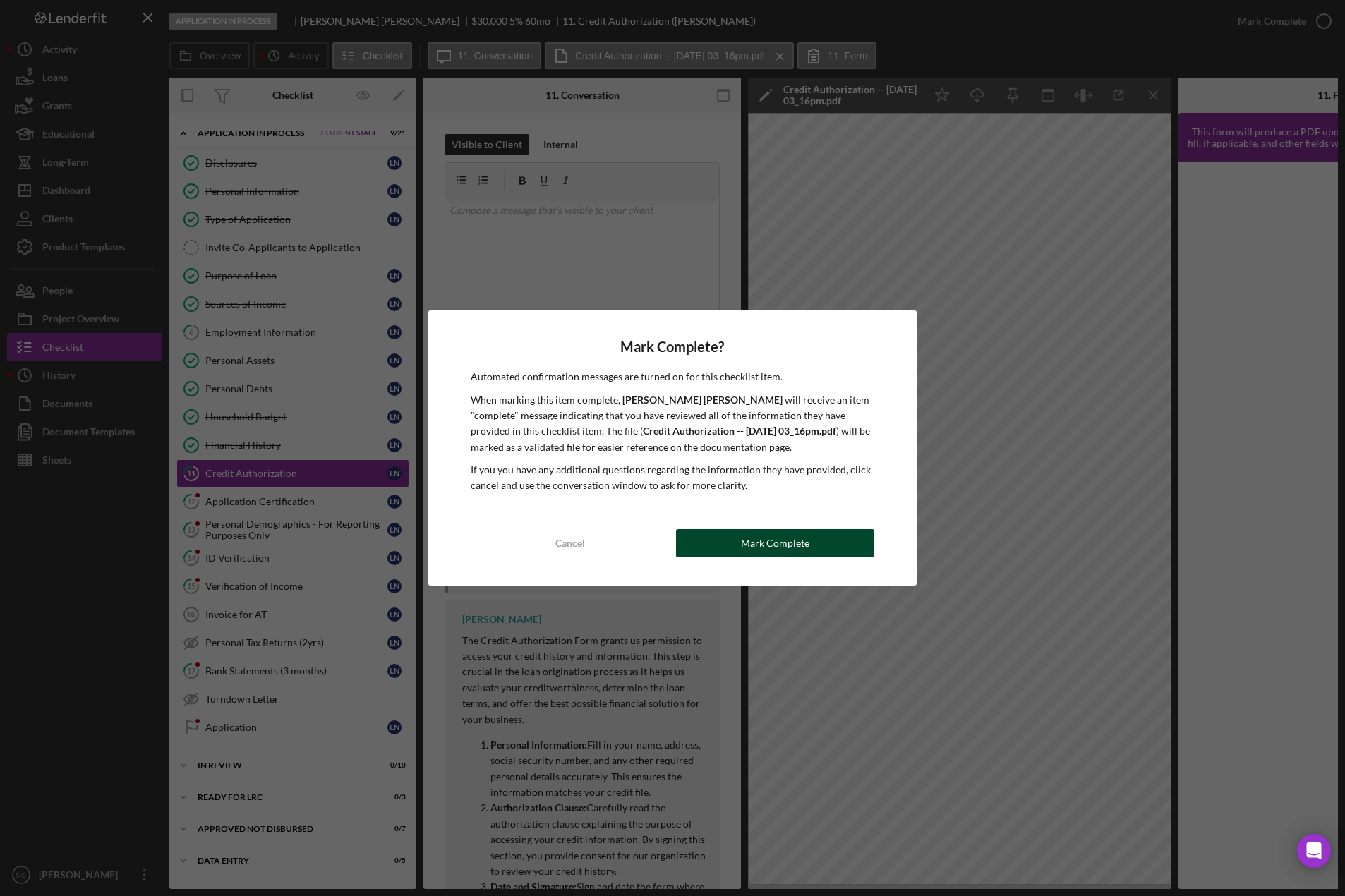
click at [793, 548] on div "Mark Complete" at bounding box center [775, 543] width 68 height 28
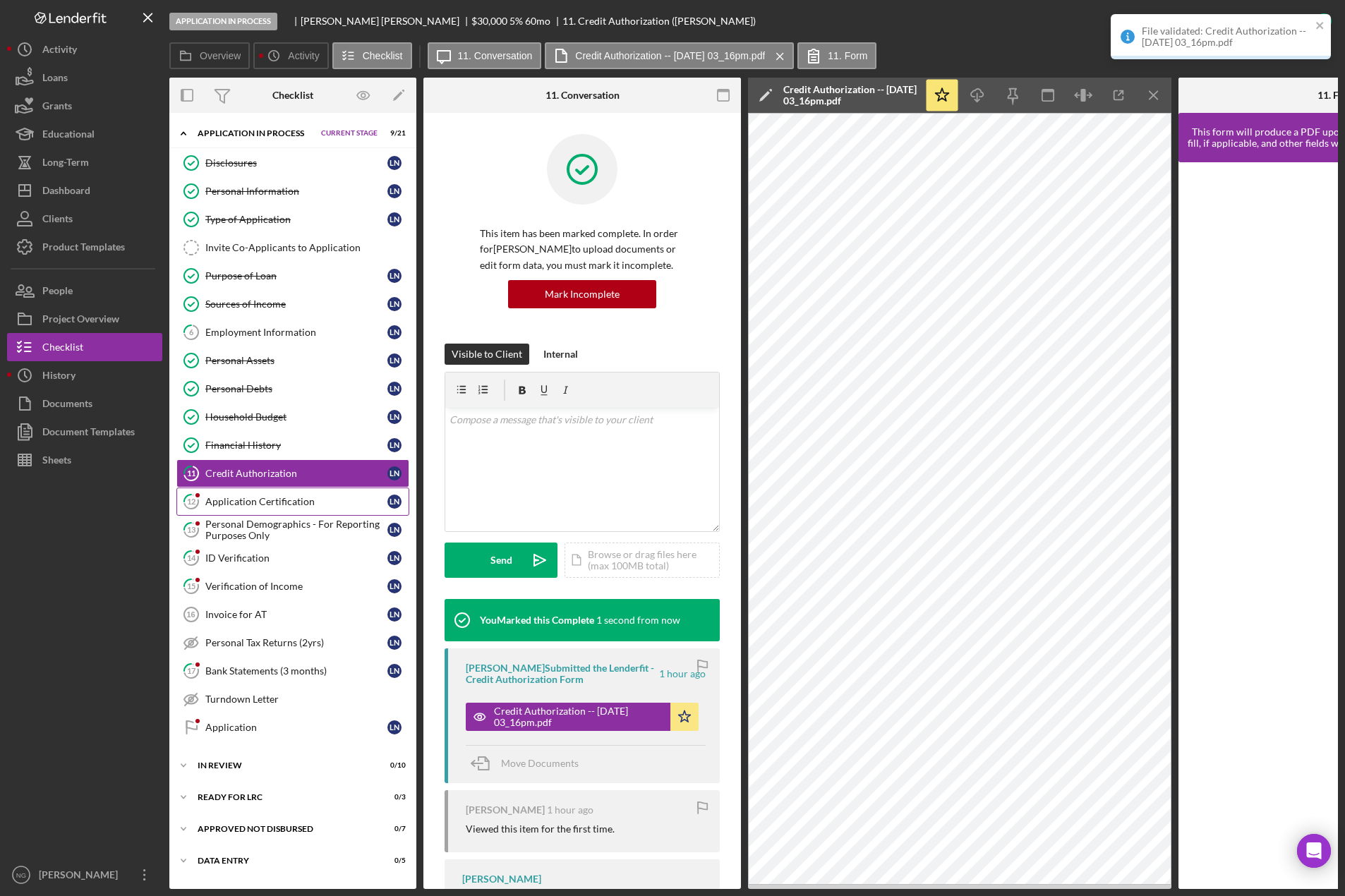
click at [295, 504] on div "Application Certification" at bounding box center [296, 501] width 182 height 11
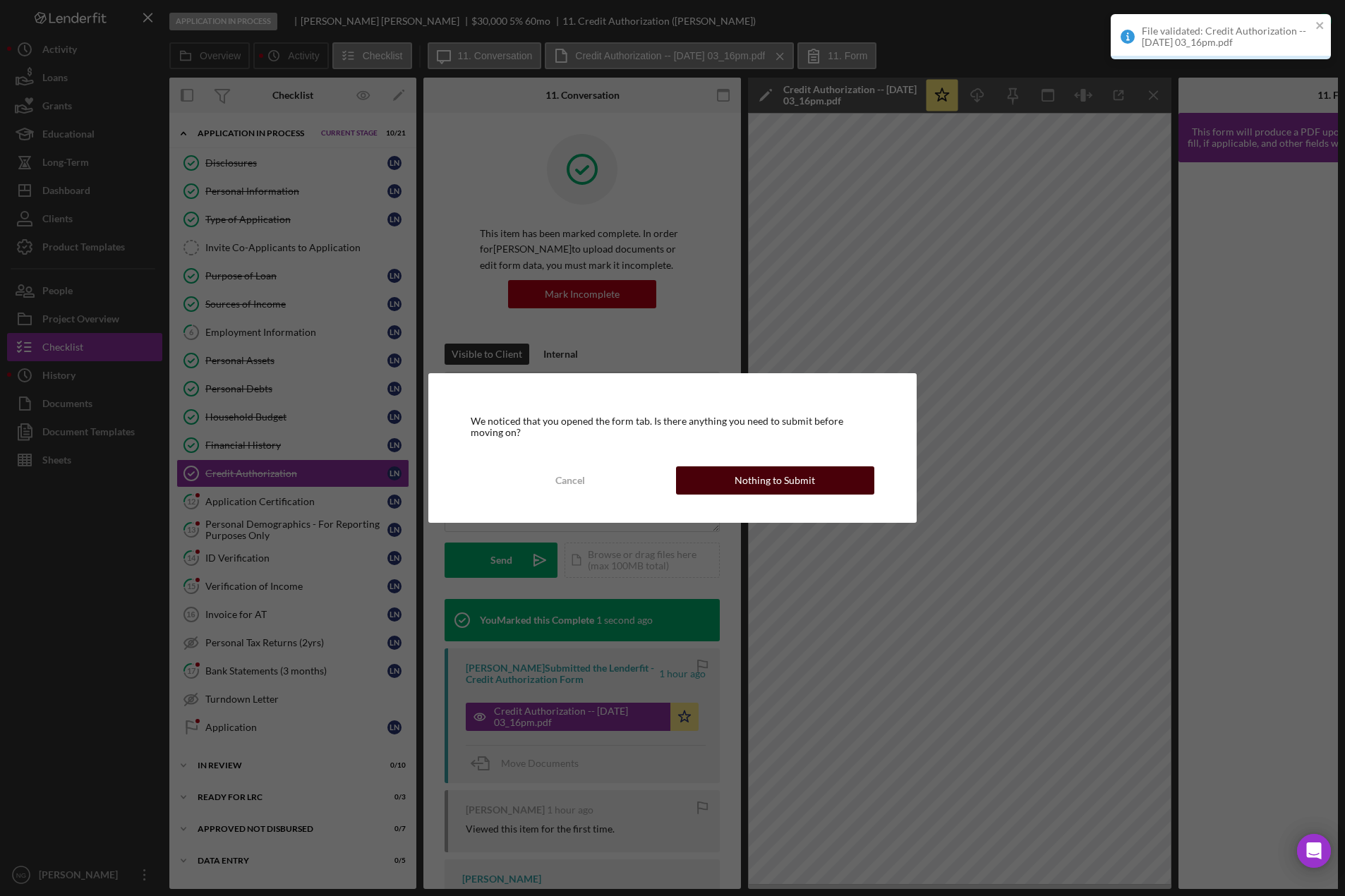
click at [795, 480] on div "Nothing to Submit" at bounding box center [774, 480] width 81 height 28
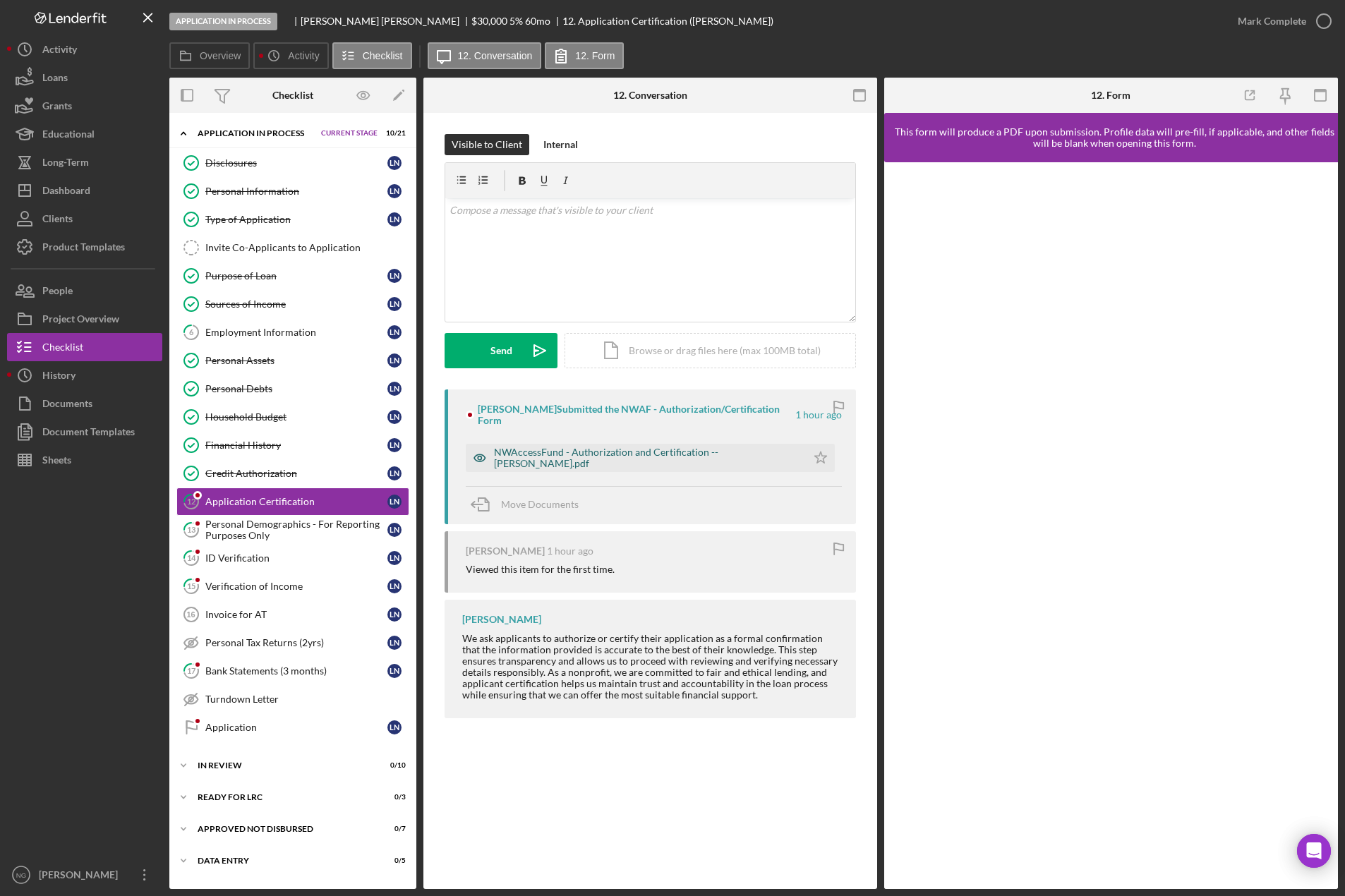
click at [583, 462] on div "NWAccessFund - Authorization and Certification -- [PERSON_NAME].pdf" at bounding box center [647, 458] width 306 height 23
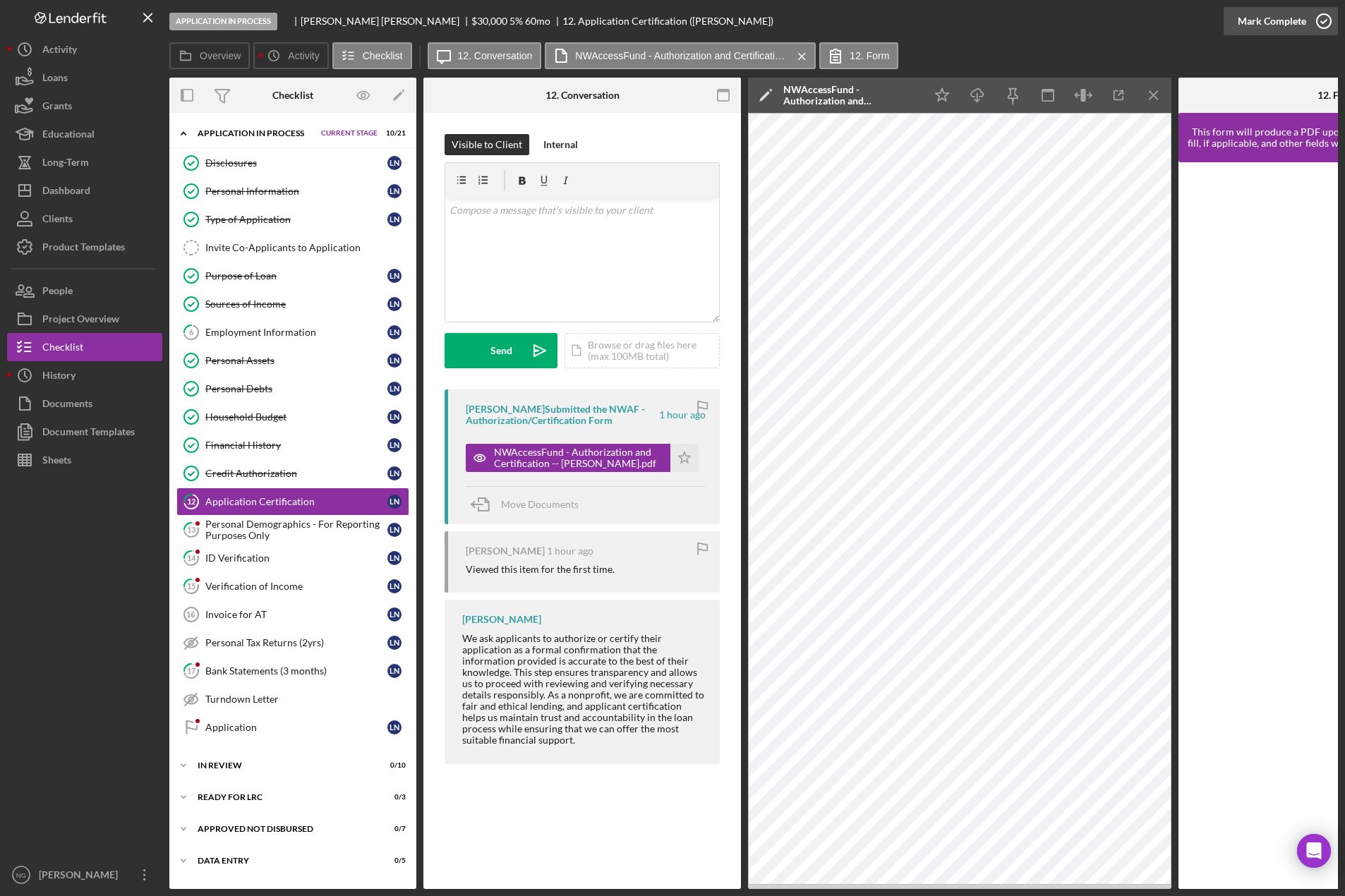
click at [1322, 18] on icon "button" at bounding box center [1324, 21] width 35 height 35
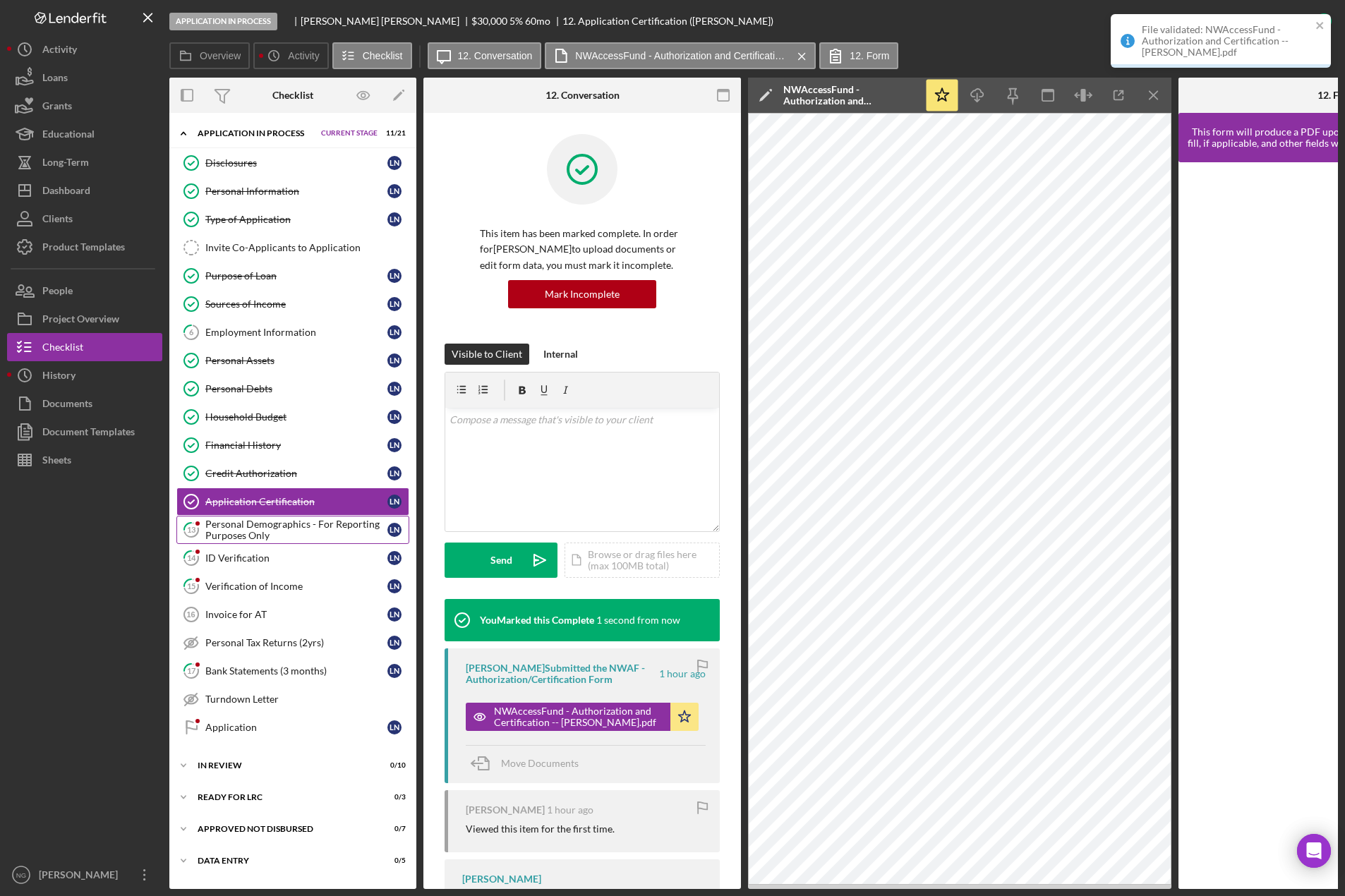
click at [262, 523] on div "Personal Demographics - For Reporting Purposes Only" at bounding box center [296, 530] width 182 height 23
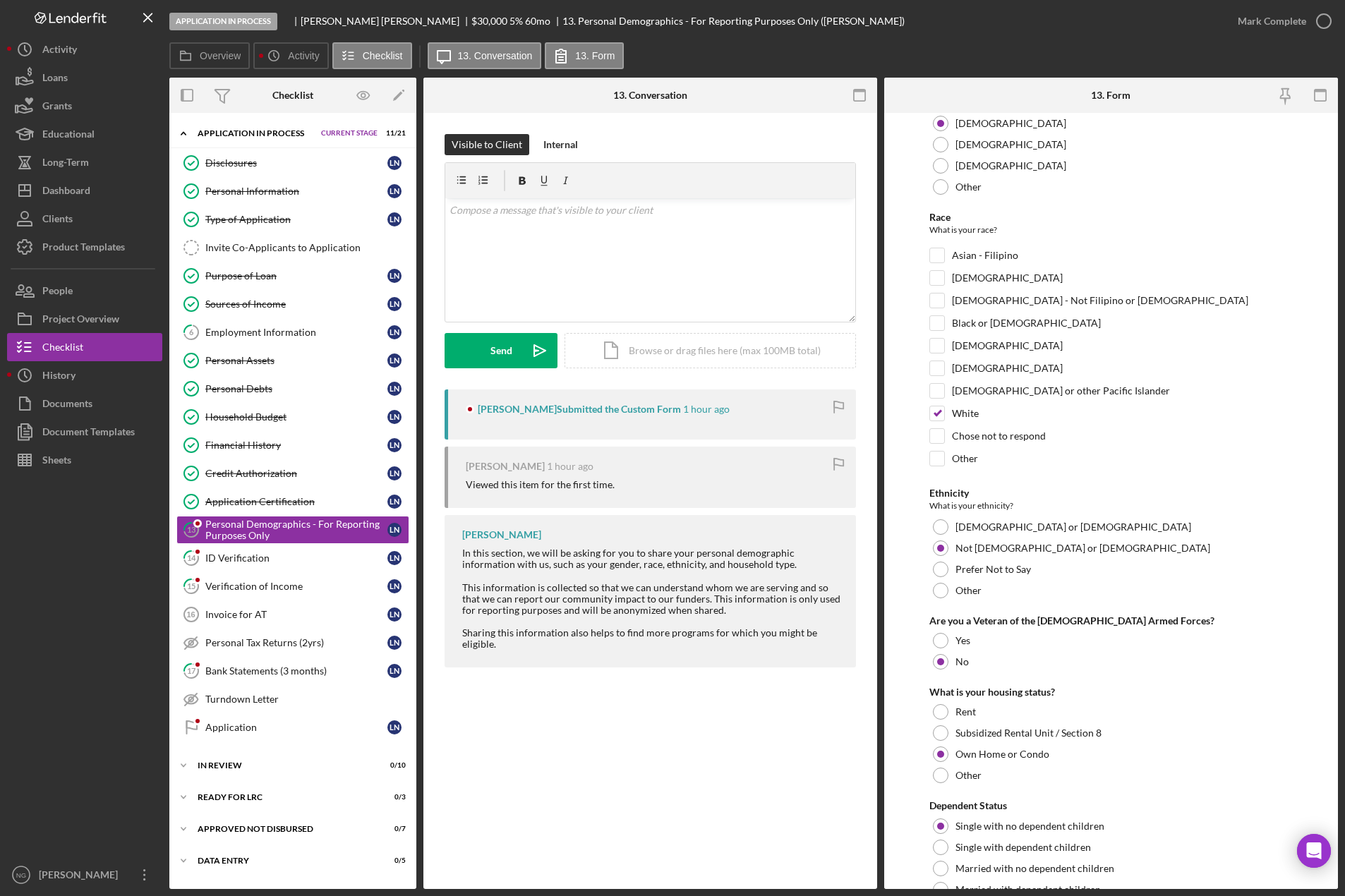
scroll to position [170, 0]
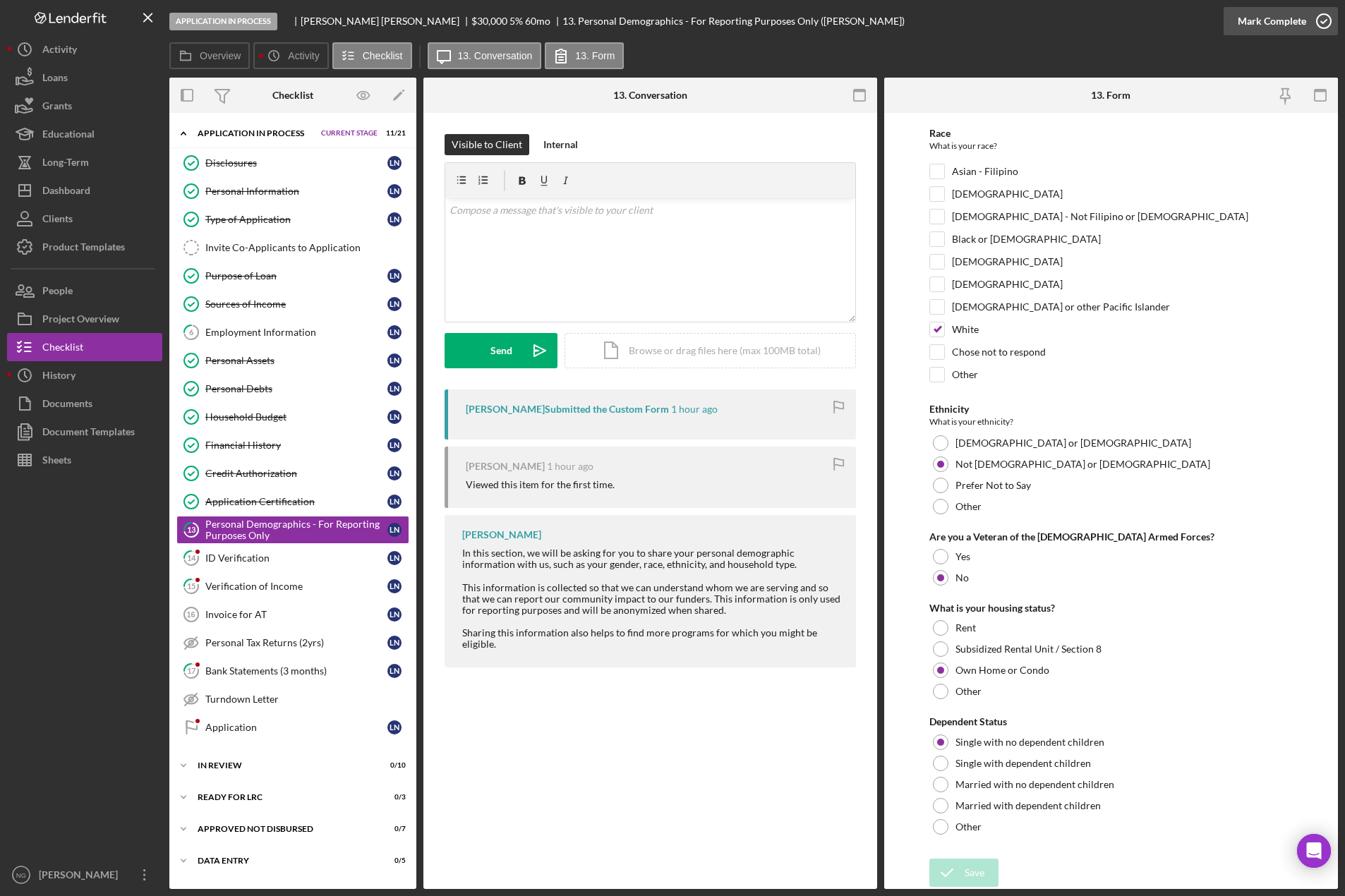
click at [1322, 27] on icon "button" at bounding box center [1324, 21] width 35 height 35
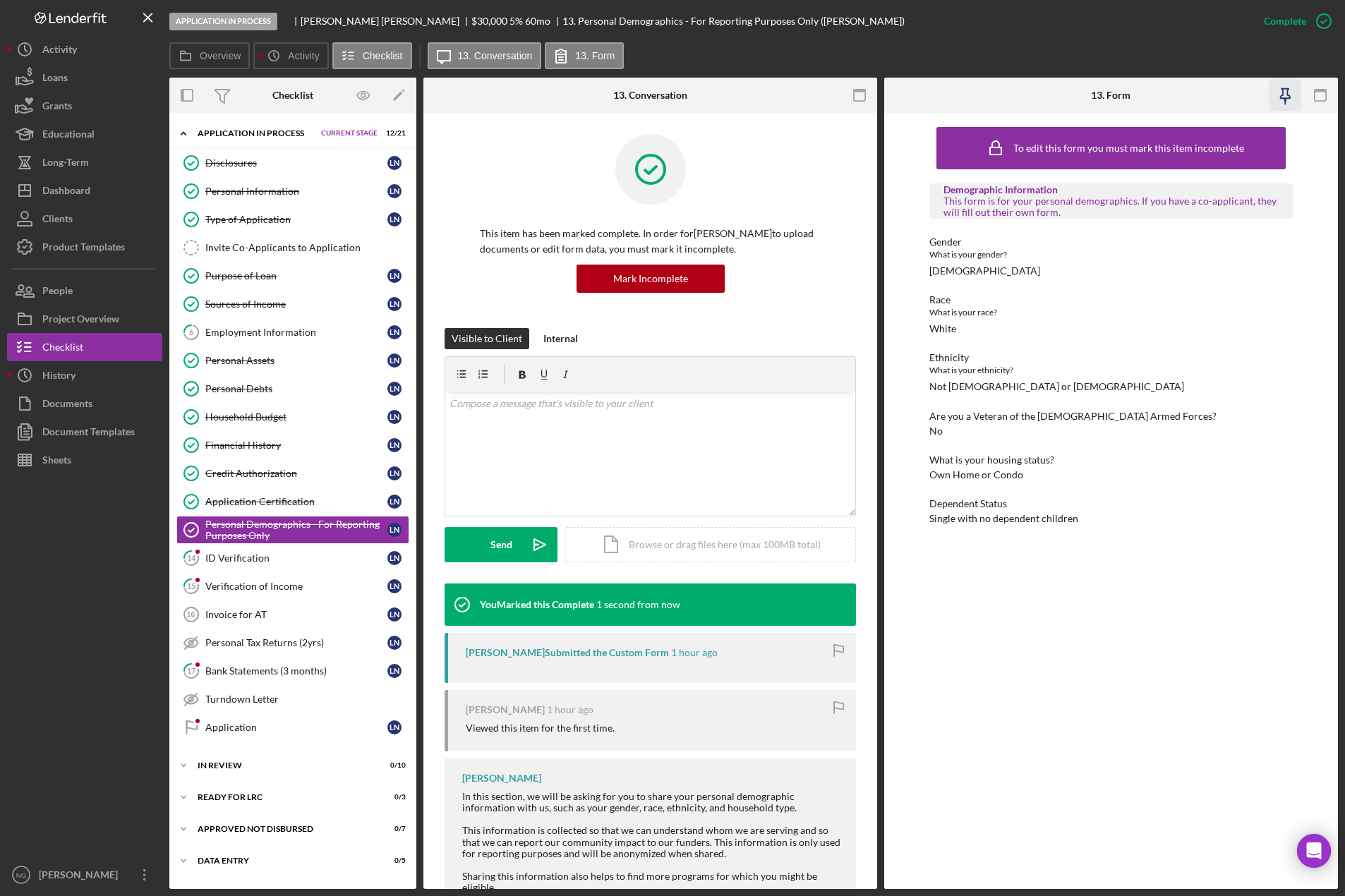
click at [1280, 98] on icon "button" at bounding box center [1284, 94] width 10 height 10
click at [864, 93] on icon "button" at bounding box center [859, 96] width 32 height 32
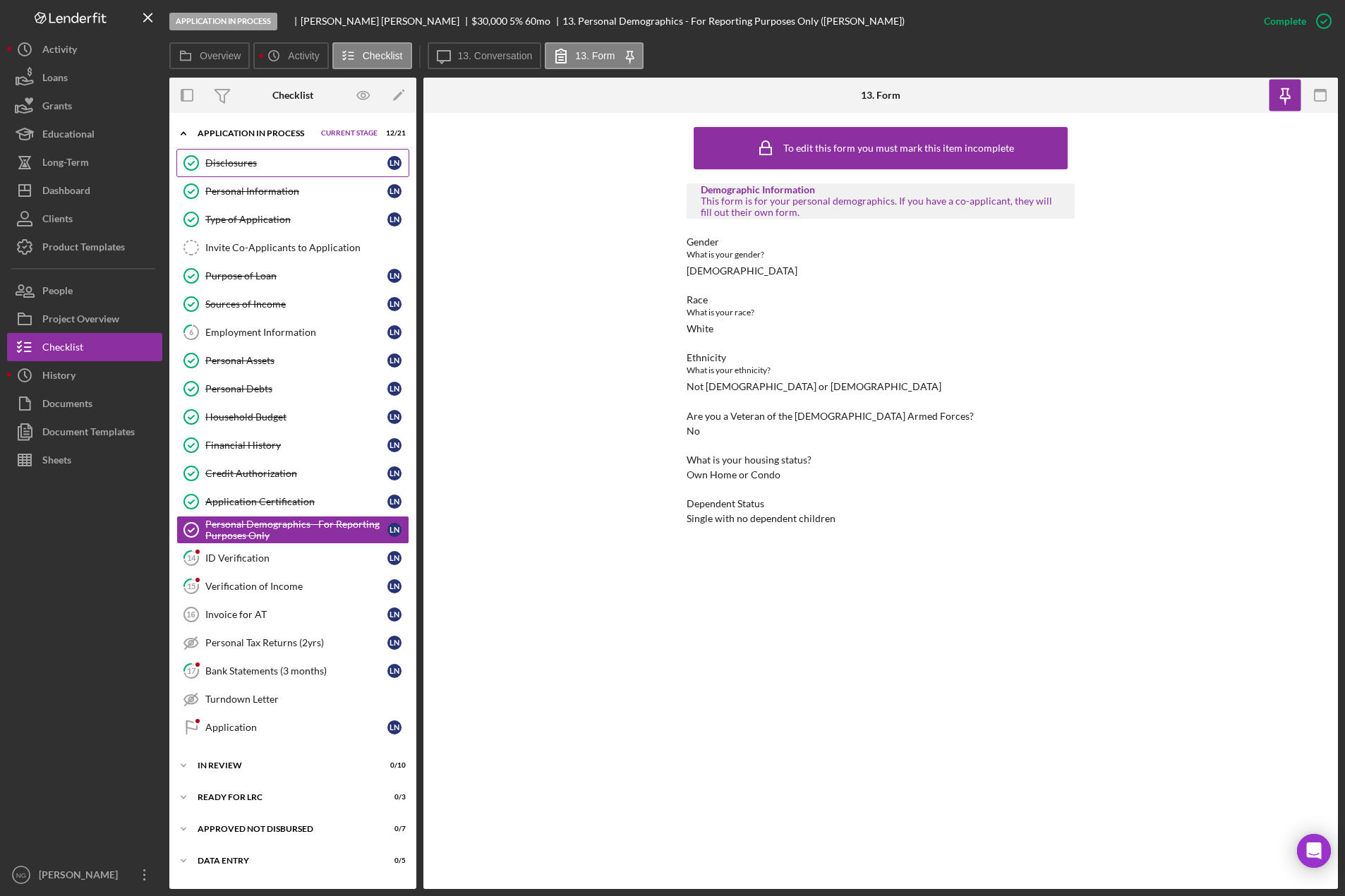
click at [290, 168] on div "Disclosures" at bounding box center [296, 163] width 182 height 11
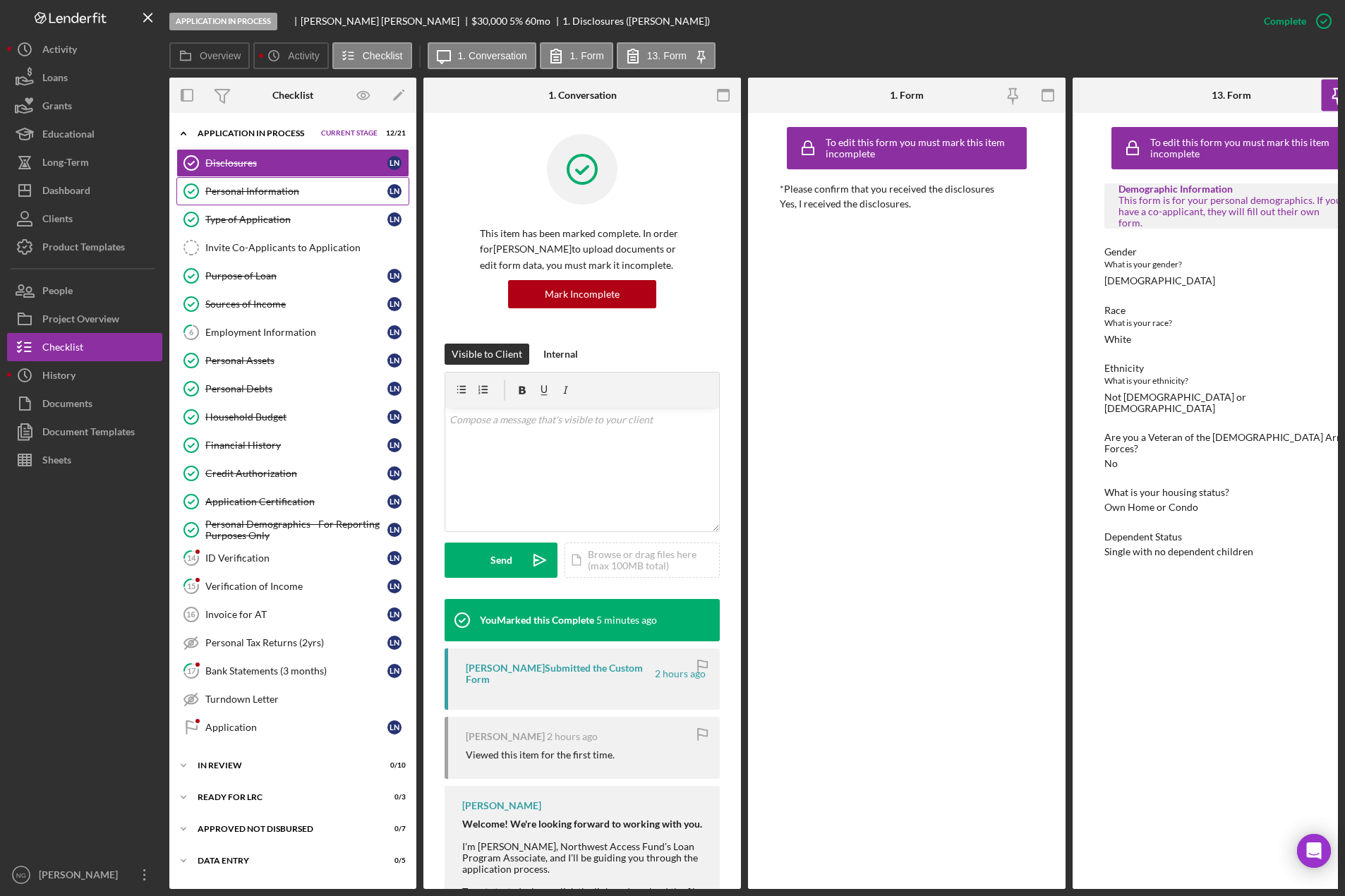
click at [289, 192] on div "Personal Information" at bounding box center [296, 191] width 182 height 11
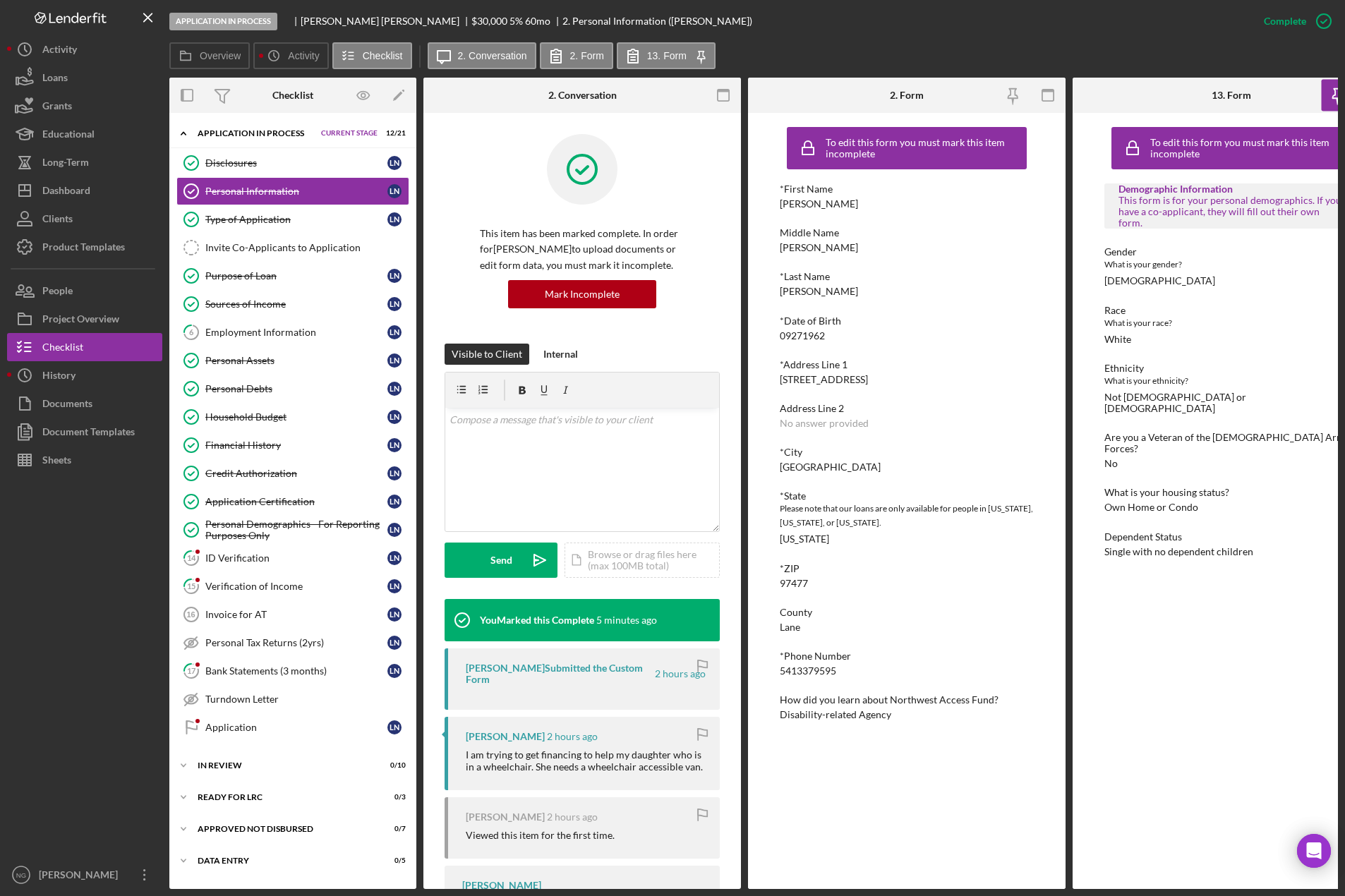
click at [1011, 92] on icon "button" at bounding box center [1013, 96] width 32 height 32
click at [714, 97] on icon "button" at bounding box center [723, 96] width 32 height 32
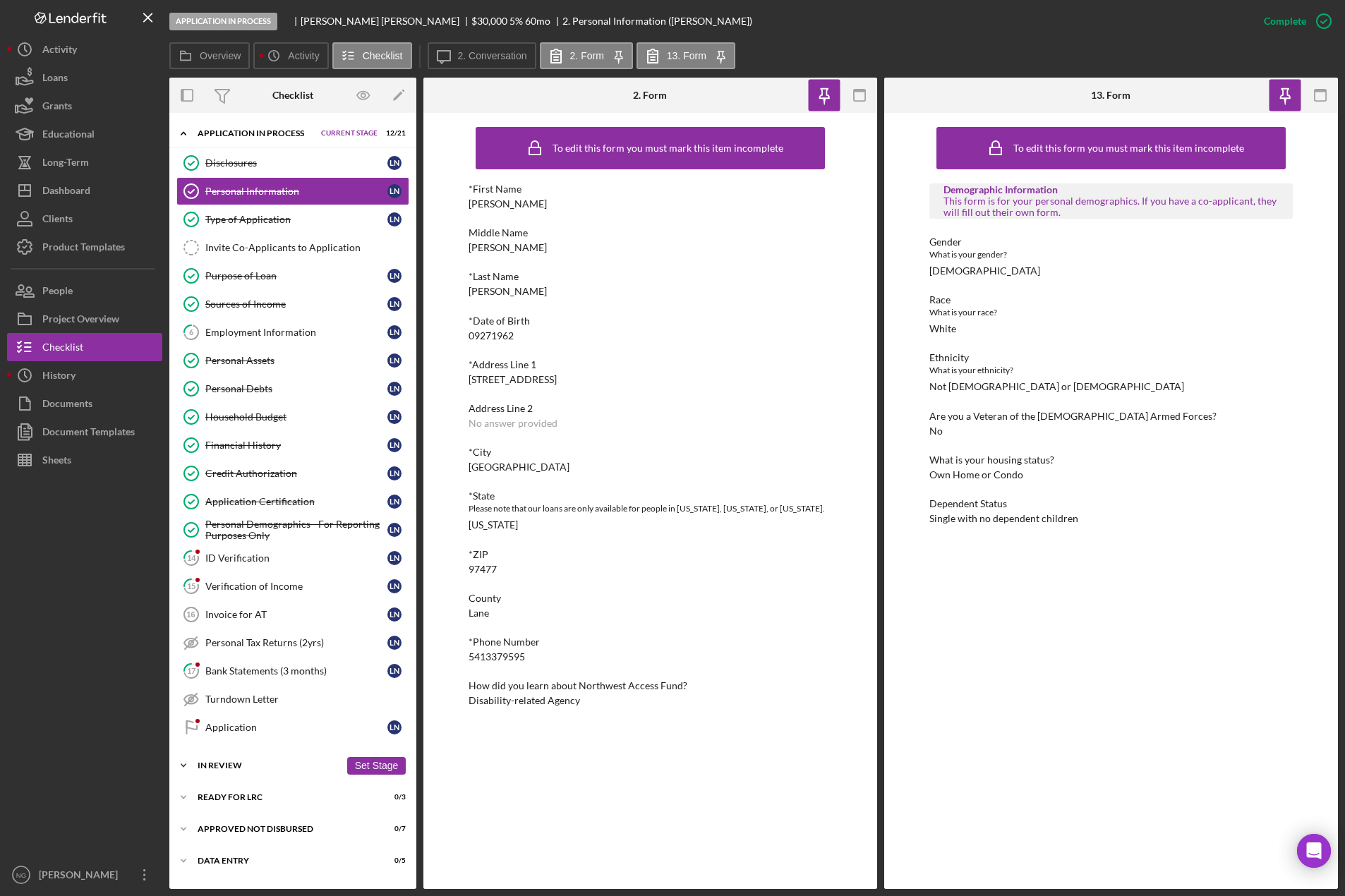
click at [235, 764] on div "In Review" at bounding box center [269, 765] width 142 height 8
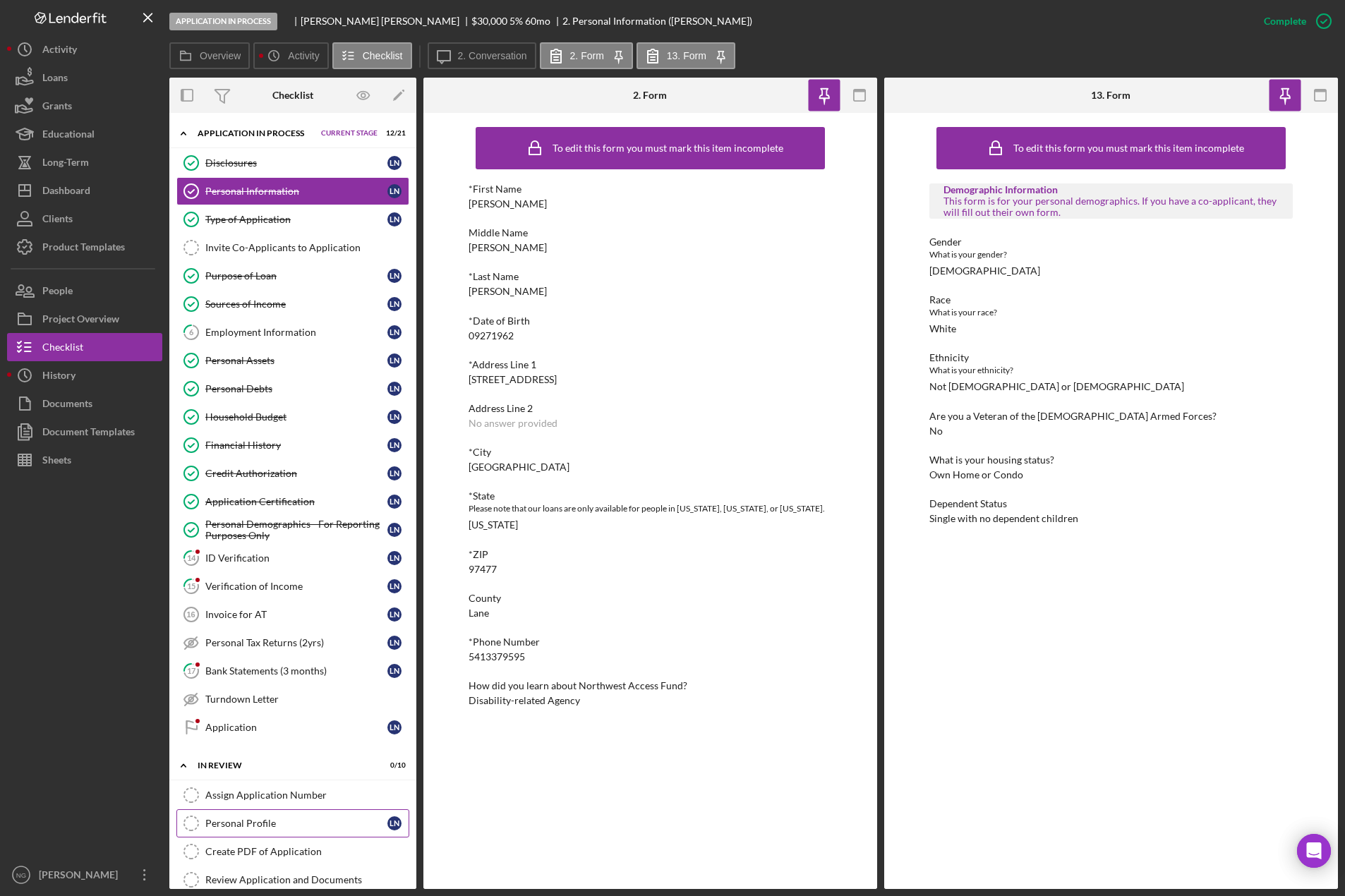
click at [253, 822] on div "Personal Profile" at bounding box center [296, 823] width 182 height 11
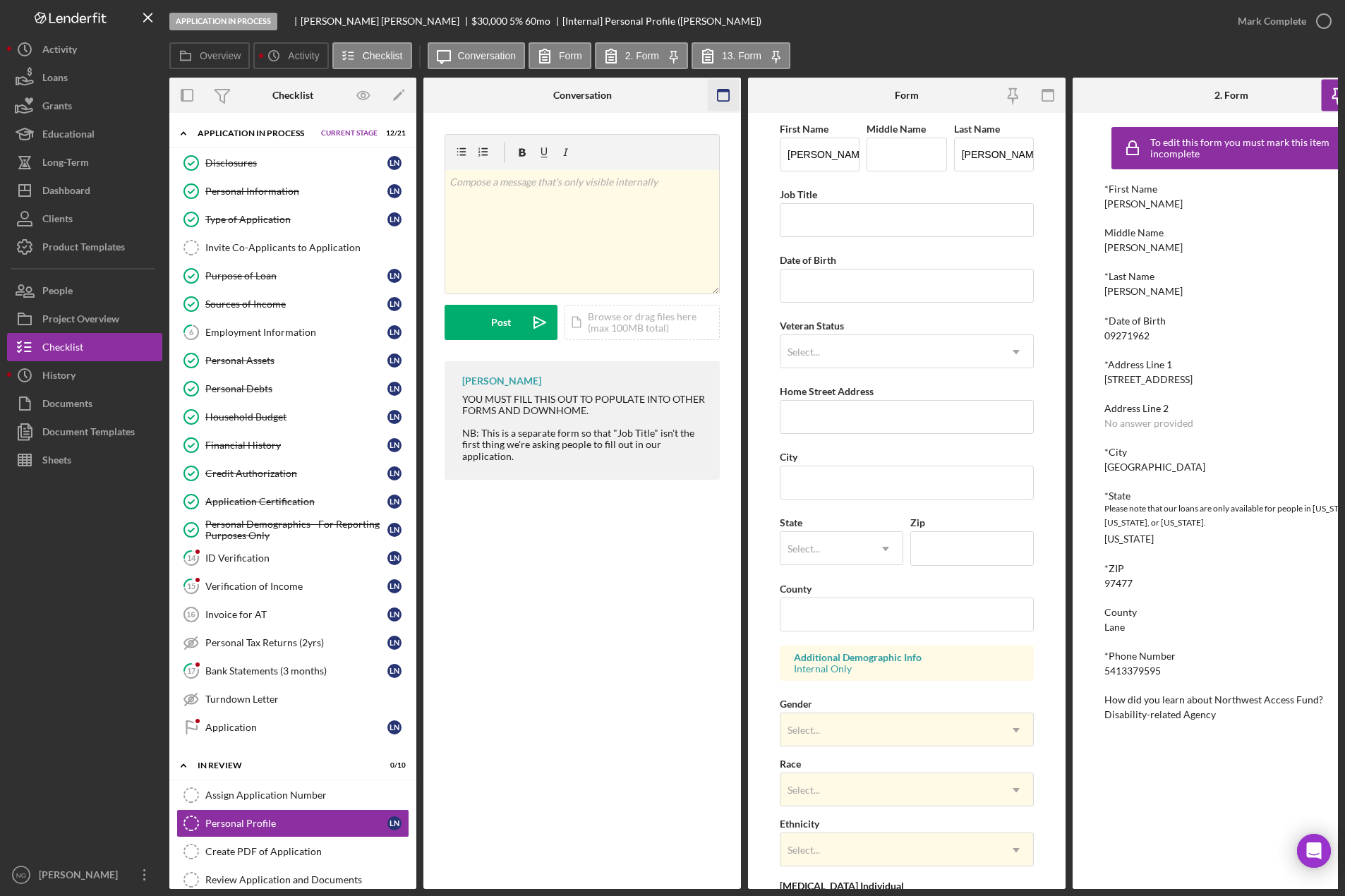
click at [726, 95] on icon "button" at bounding box center [723, 96] width 32 height 32
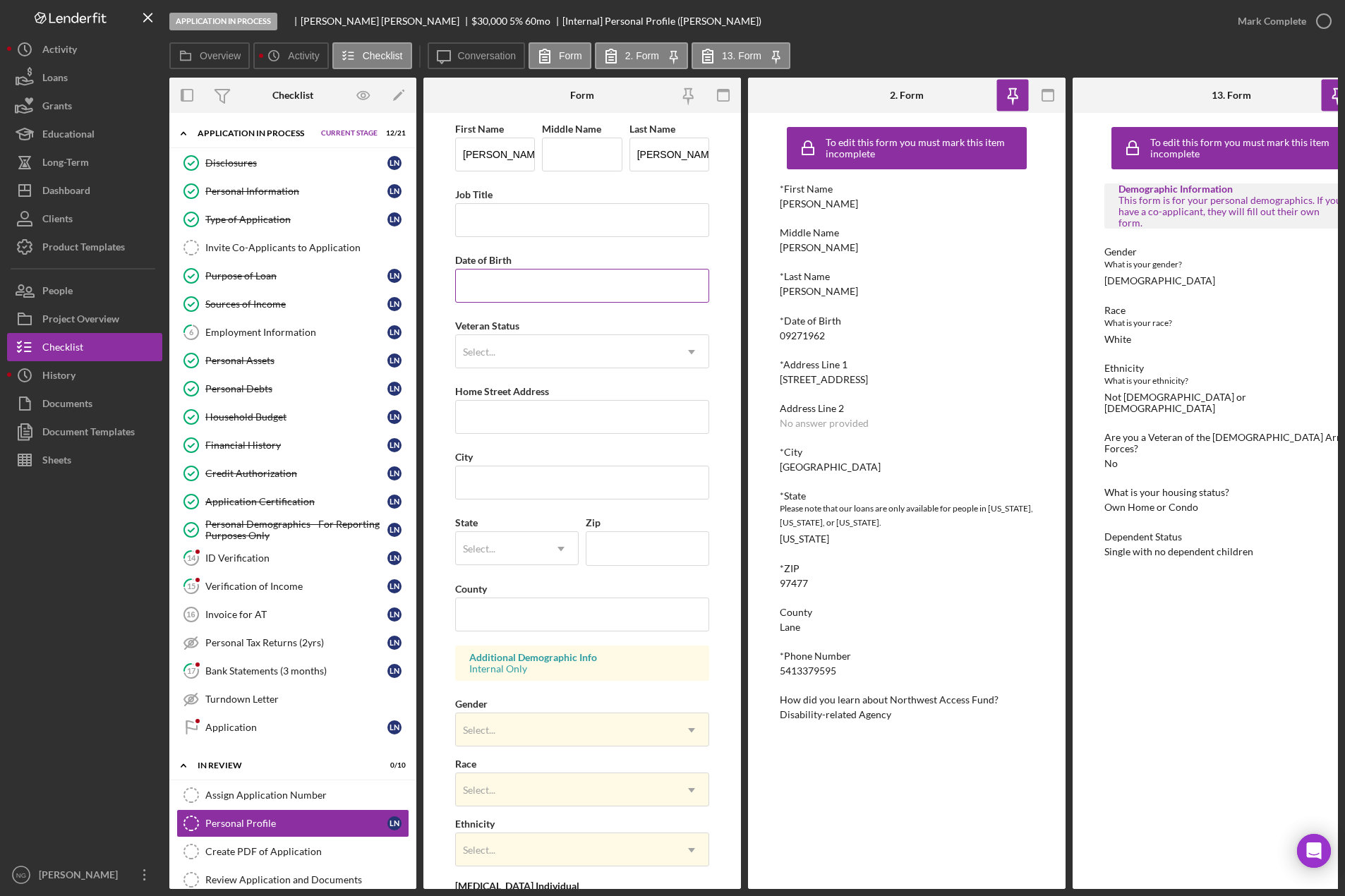
click at [506, 291] on input "Date of Birth" at bounding box center [582, 285] width 254 height 34
type input "[DATE]"
click at [515, 350] on div "Select..." at bounding box center [564, 351] width 218 height 33
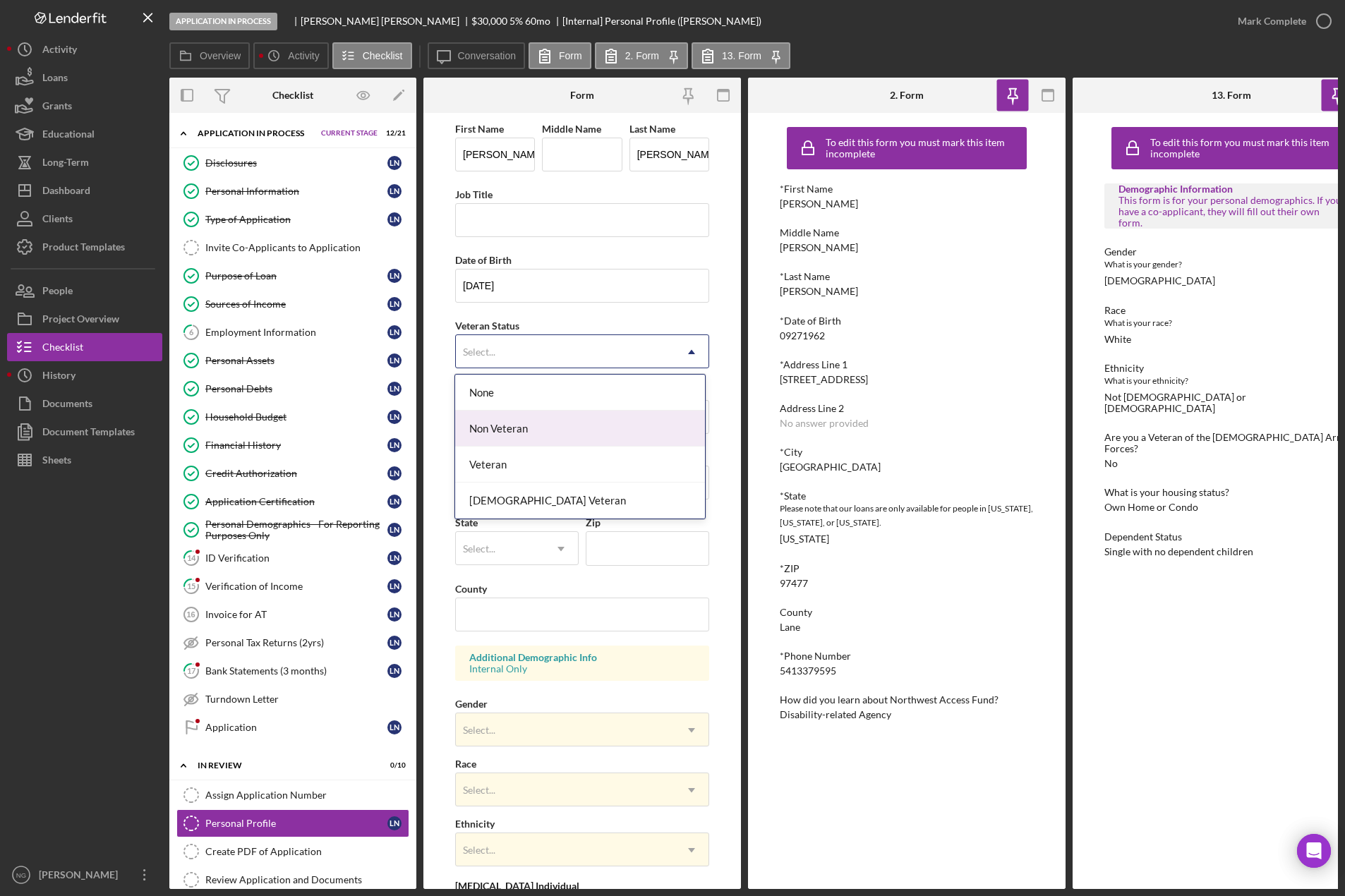
click at [520, 426] on div "Non Veteran" at bounding box center [579, 428] width 249 height 36
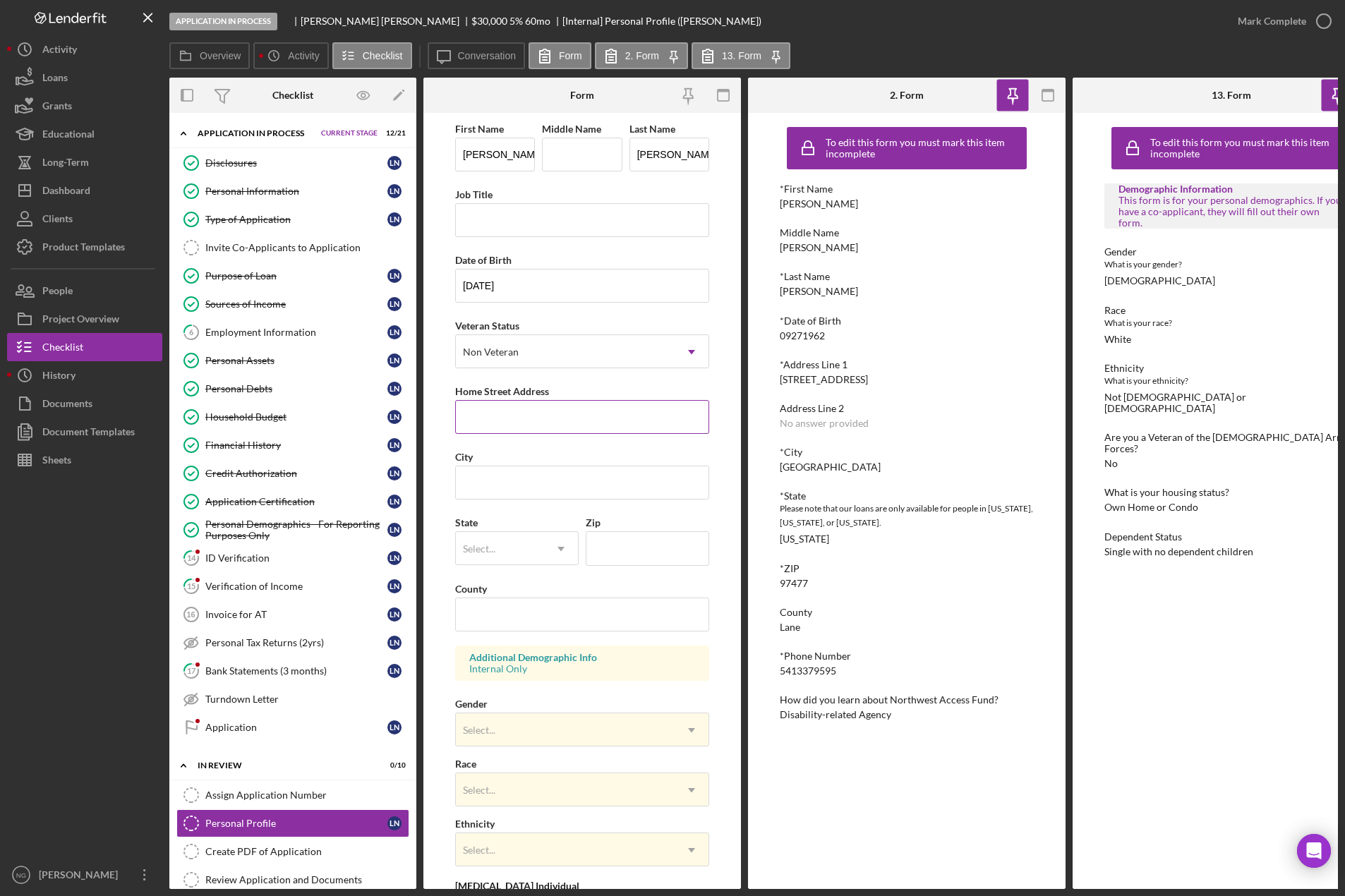
click at [523, 426] on input "Home Street Address" at bounding box center [582, 417] width 254 height 34
drag, startPoint x: 883, startPoint y: 380, endPoint x: 783, endPoint y: 380, distance: 100.0
click at [783, 380] on div "*Address Line [GEOGRAPHIC_DATA][STREET_ADDRESS]" at bounding box center [907, 372] width 254 height 26
drag, startPoint x: 810, startPoint y: 384, endPoint x: 596, endPoint y: 425, distance: 217.9
click at [596, 425] on input "Home Street Address" at bounding box center [582, 417] width 254 height 34
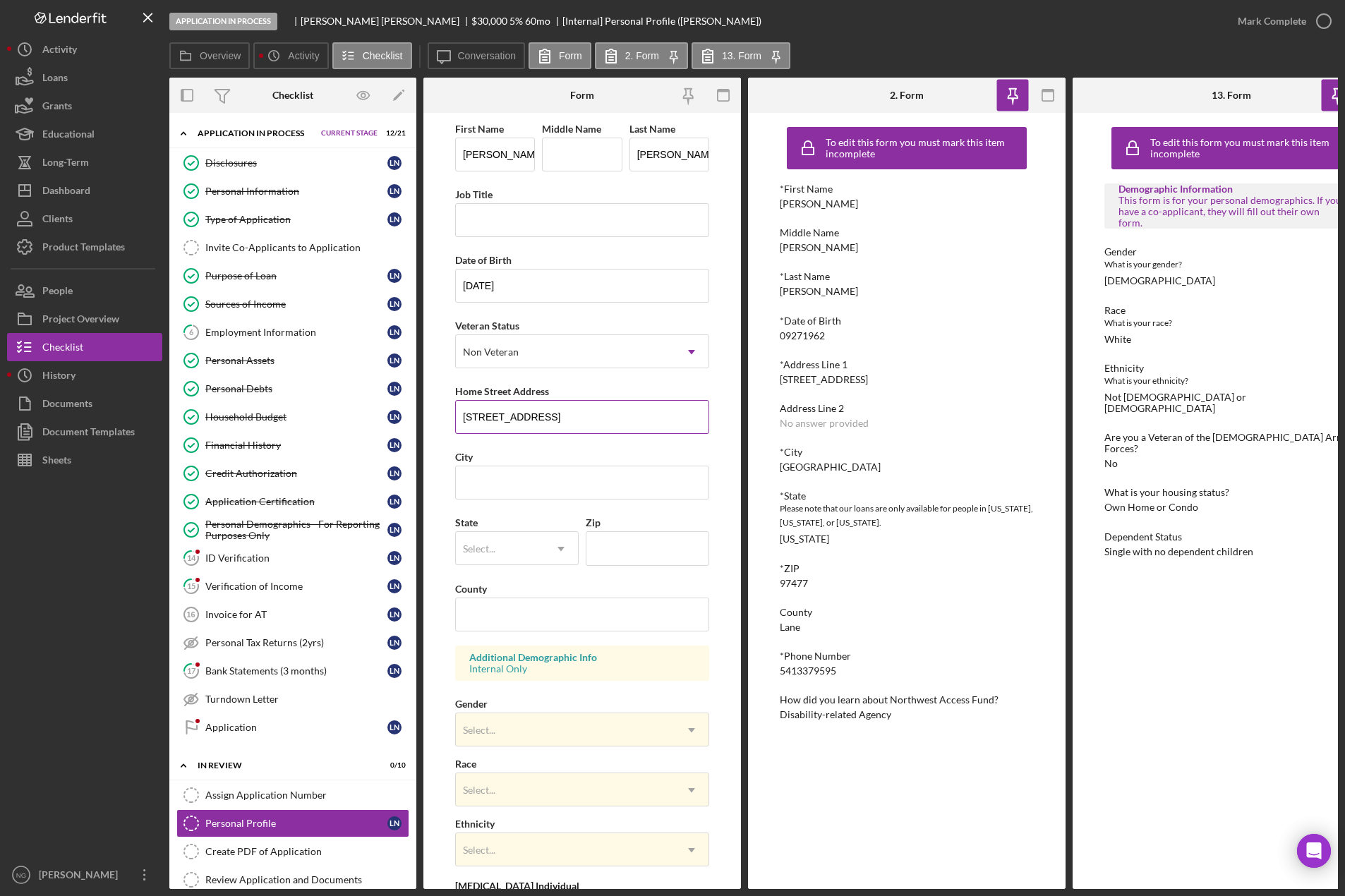
type input "[STREET_ADDRESS]"
type input "[GEOGRAPHIC_DATA]"
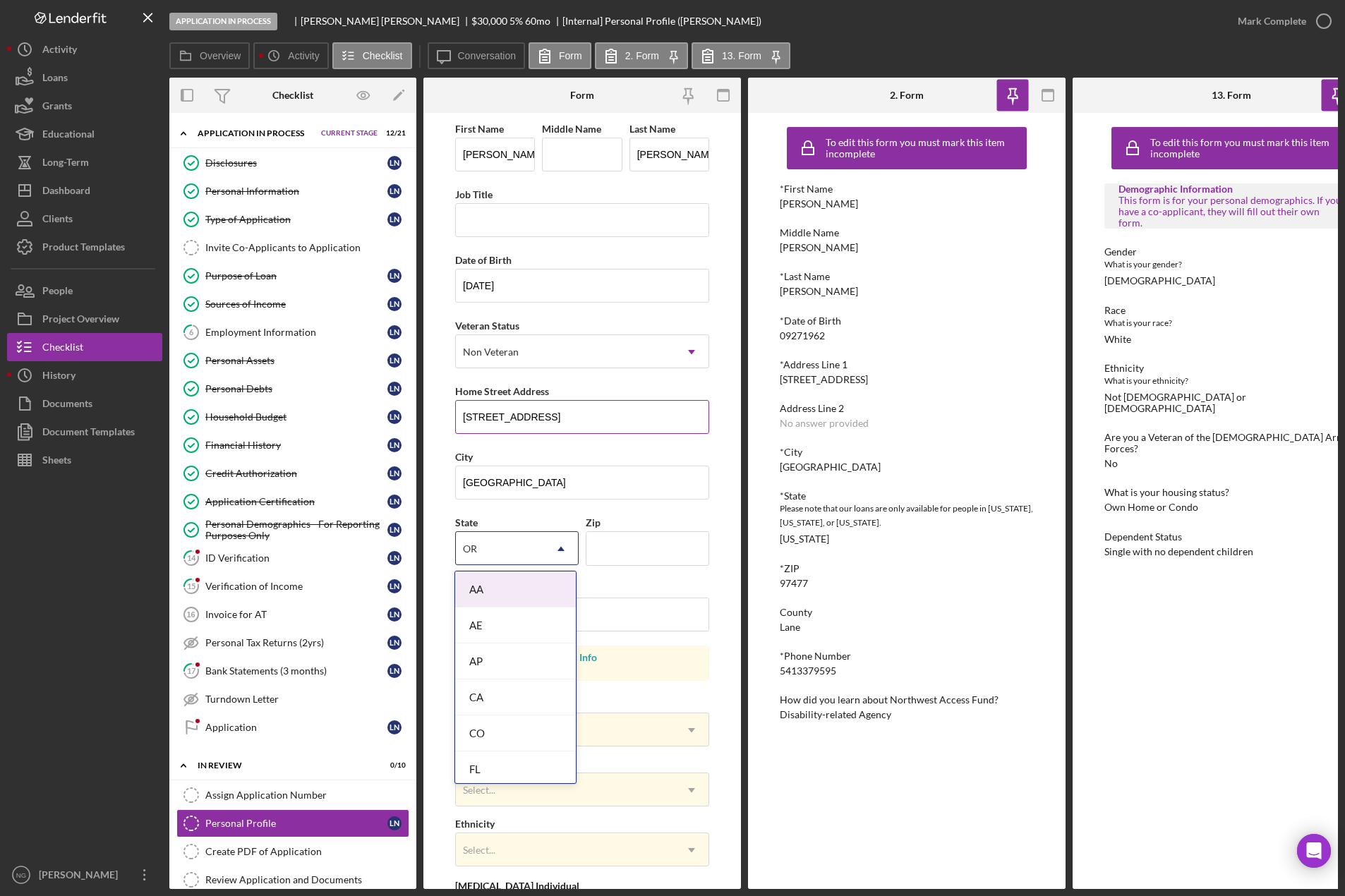
type input "ORe"
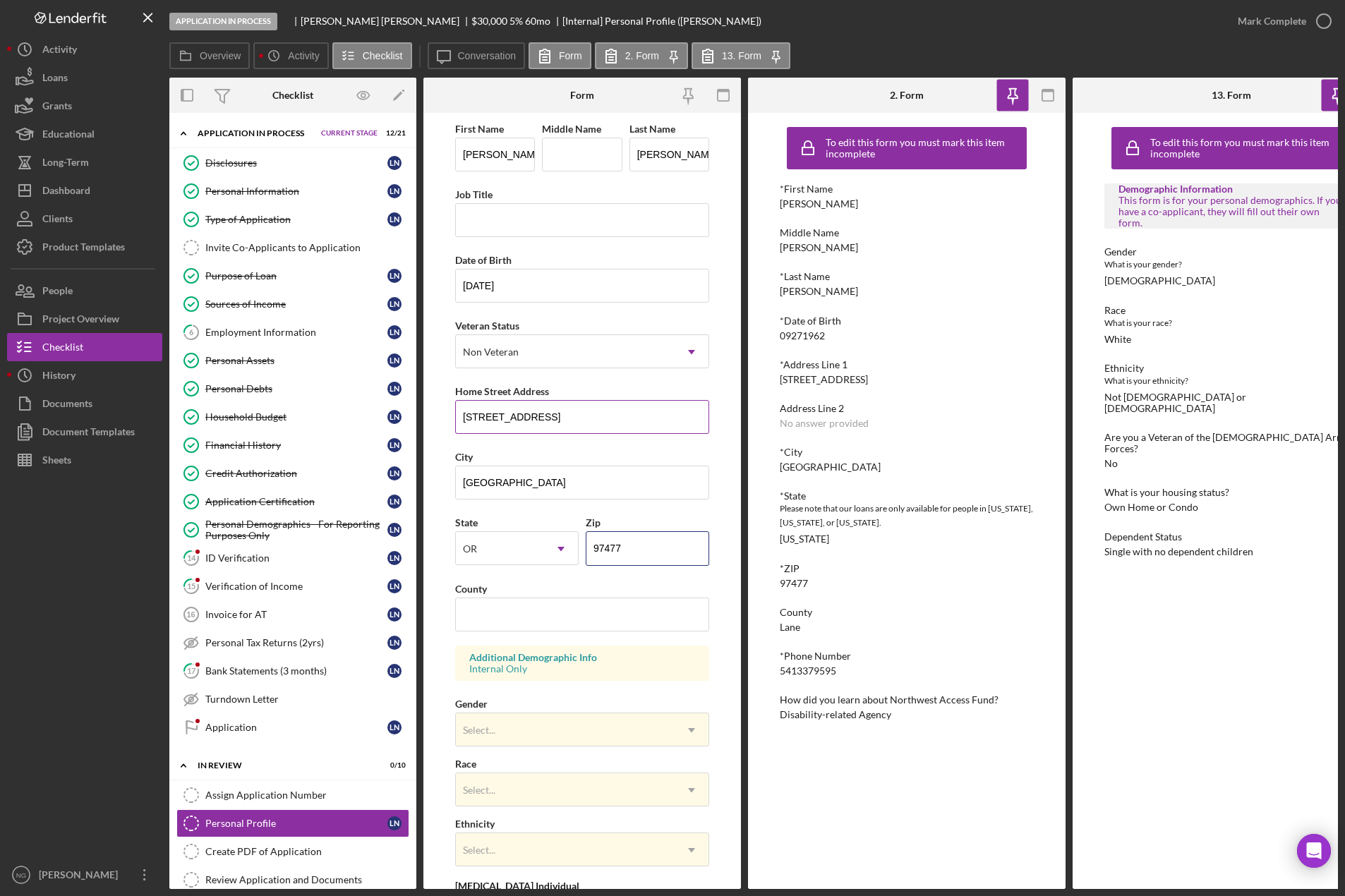
type input "97477"
type input "Lane"
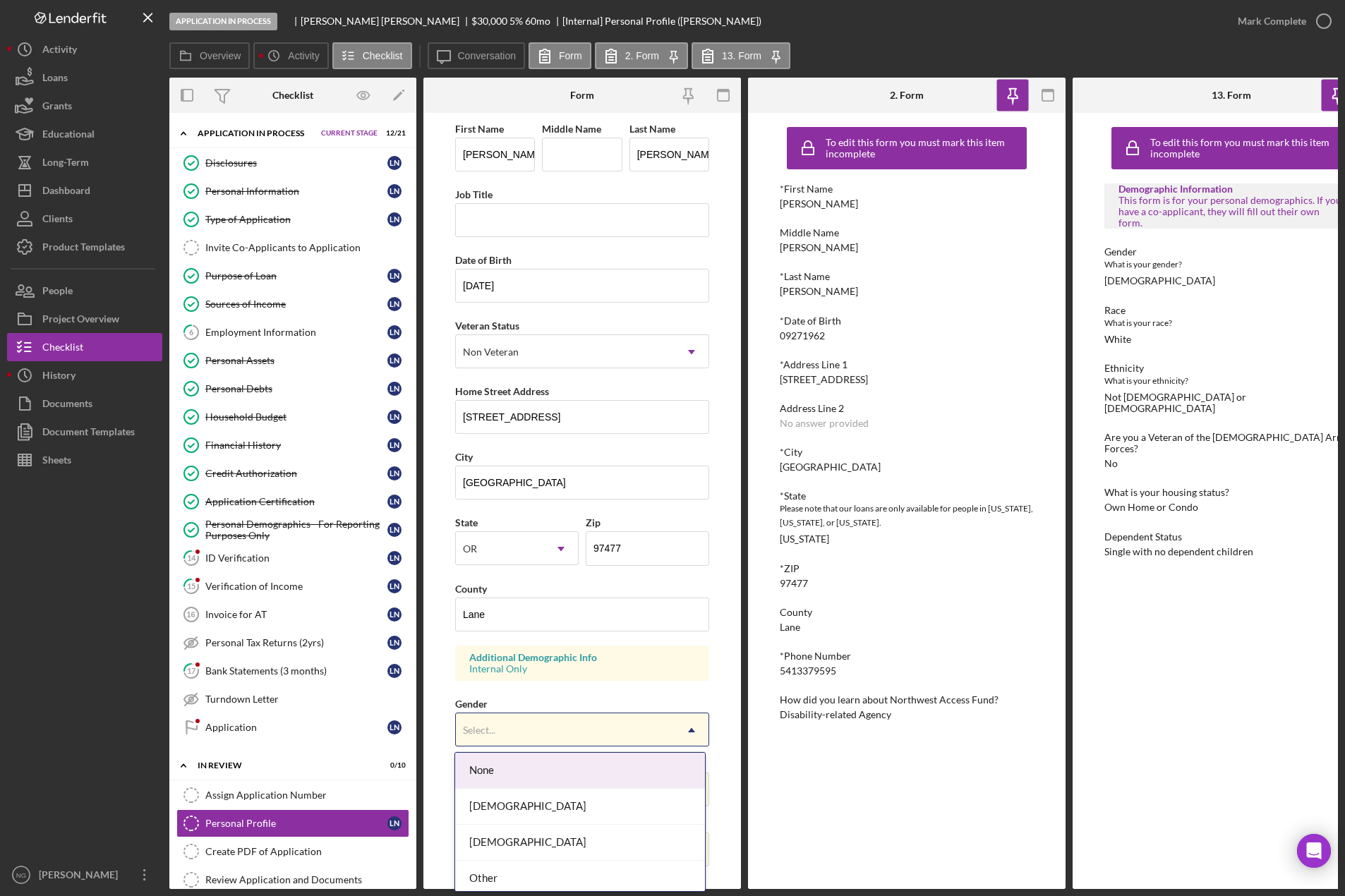
click at [548, 736] on div "Select..." at bounding box center [564, 730] width 218 height 33
click at [539, 809] on div "[DEMOGRAPHIC_DATA]" at bounding box center [579, 806] width 249 height 36
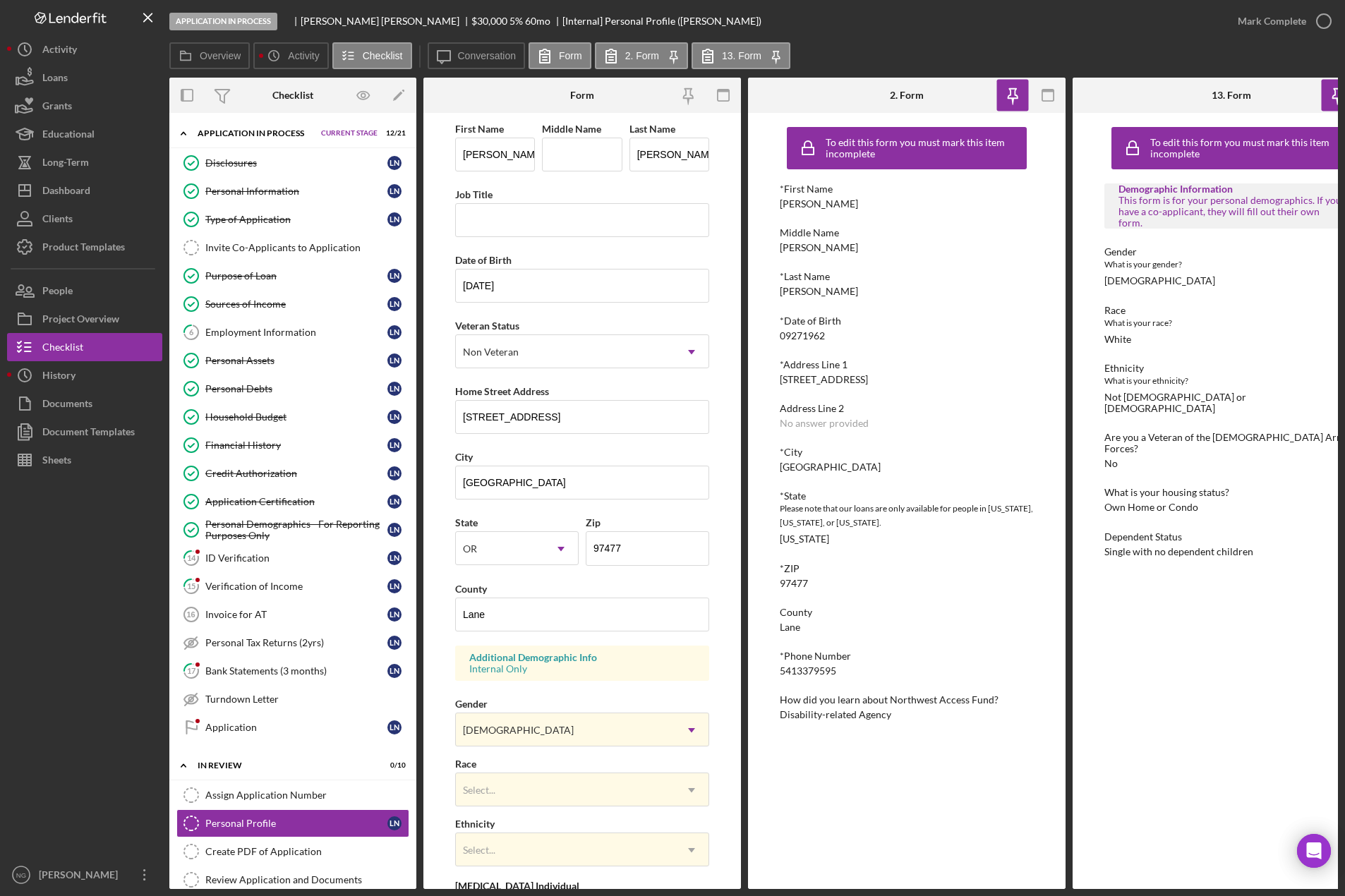
scroll to position [170, 0]
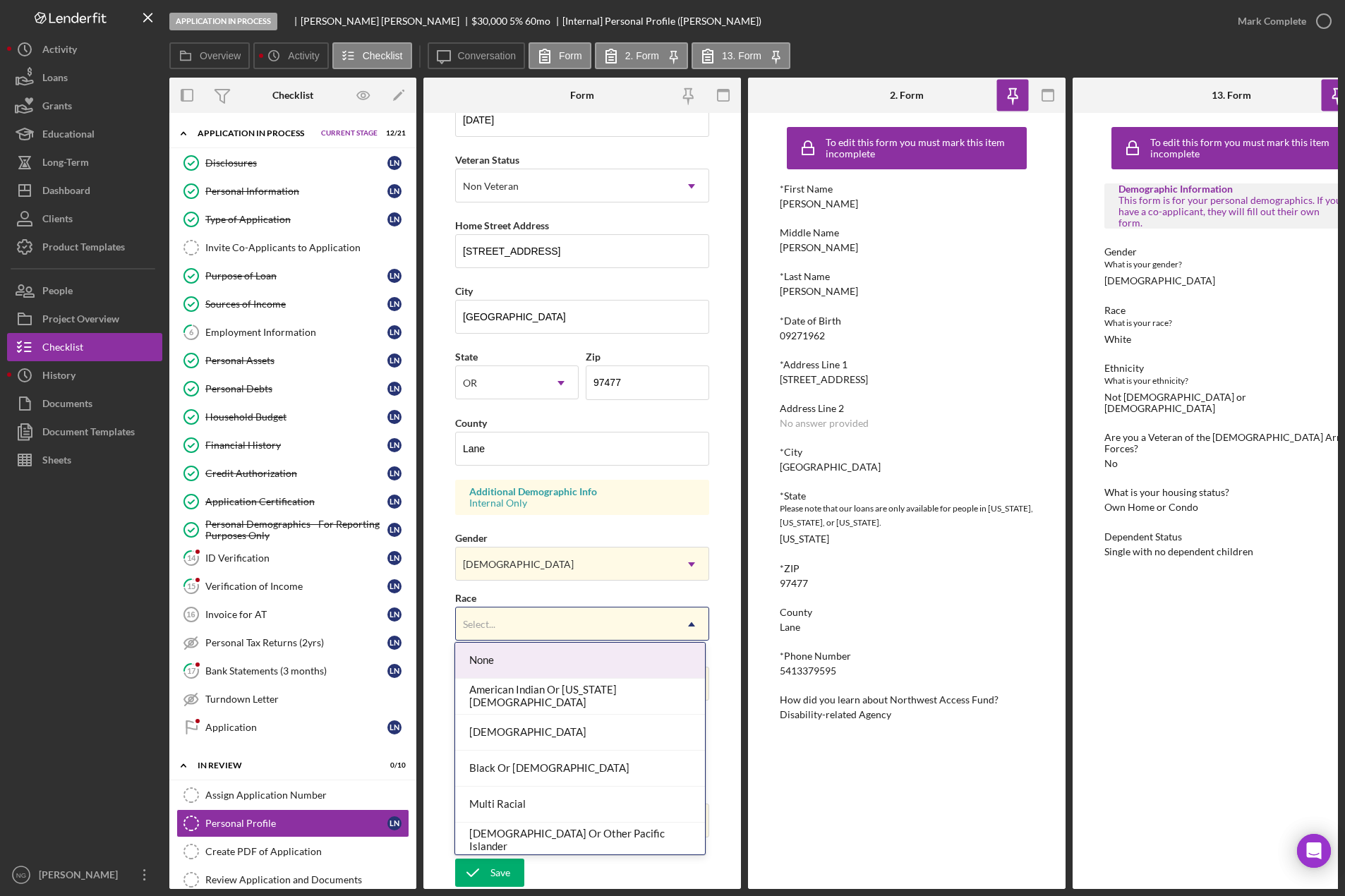
click at [559, 618] on div "Select..." at bounding box center [564, 624] width 218 height 33
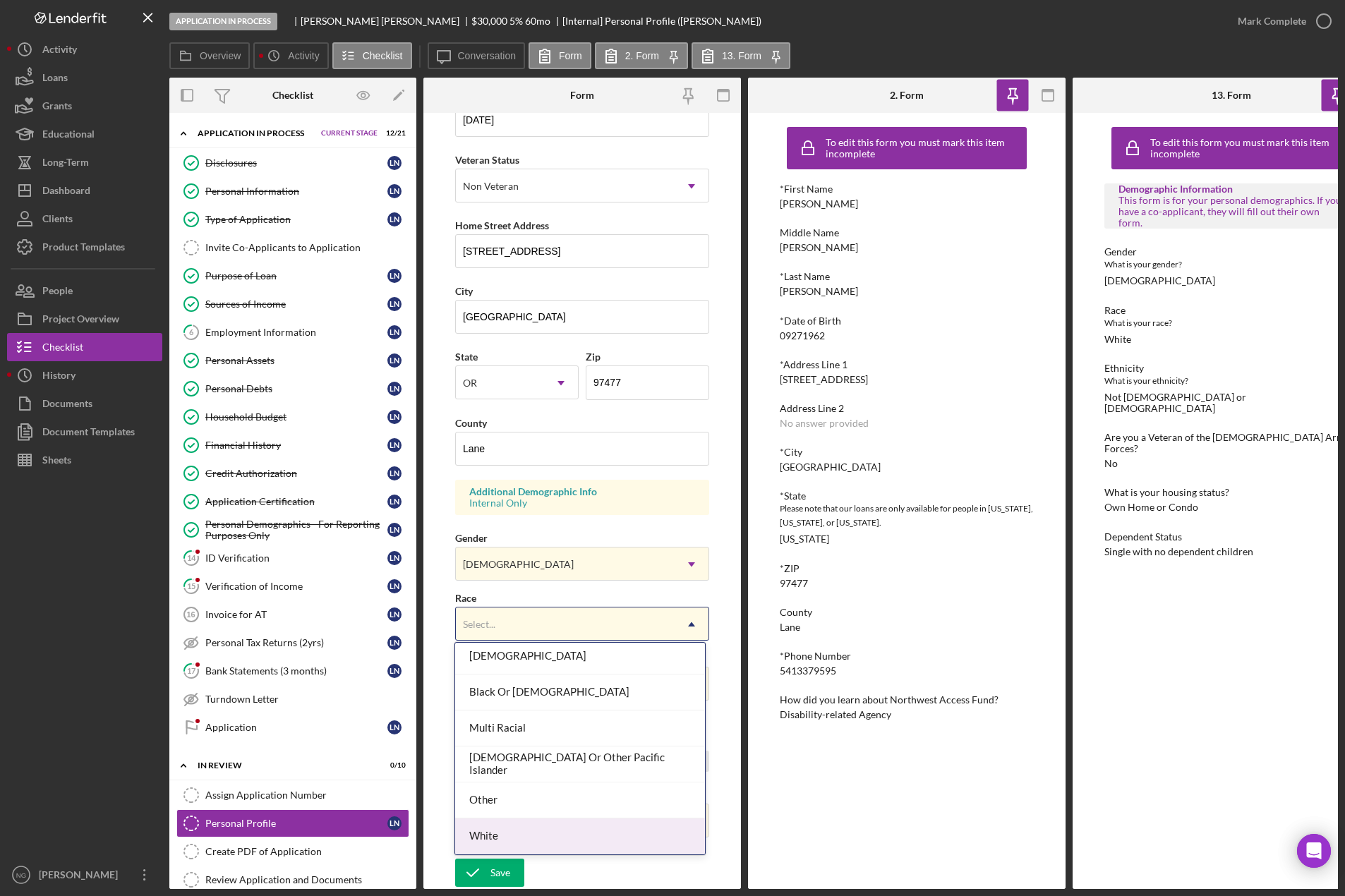
drag, startPoint x: 559, startPoint y: 839, endPoint x: 574, endPoint y: 755, distance: 85.3
click at [561, 838] on div "White" at bounding box center [579, 836] width 249 height 36
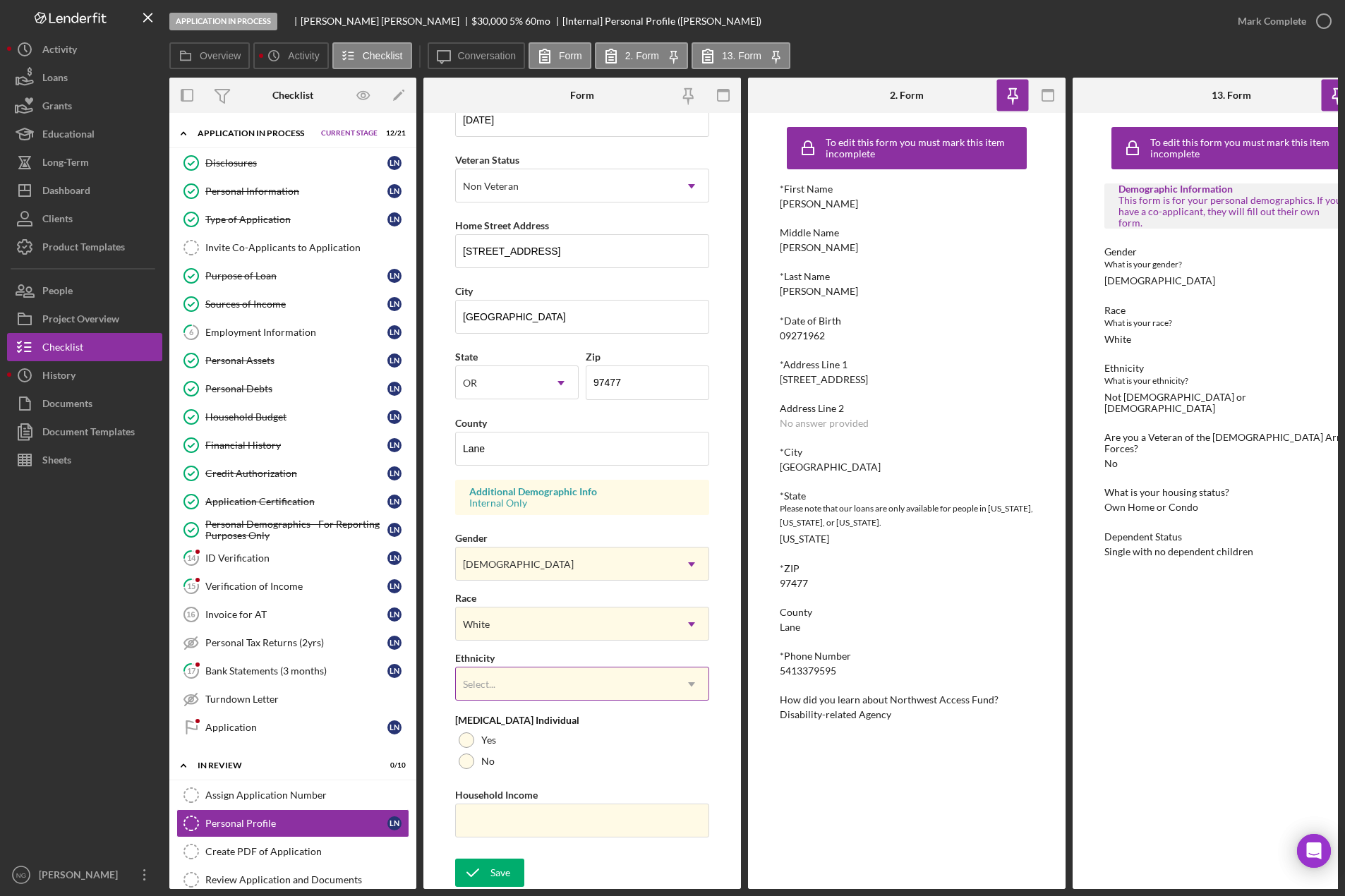
click at [568, 675] on div "Select..." at bounding box center [564, 684] width 218 height 33
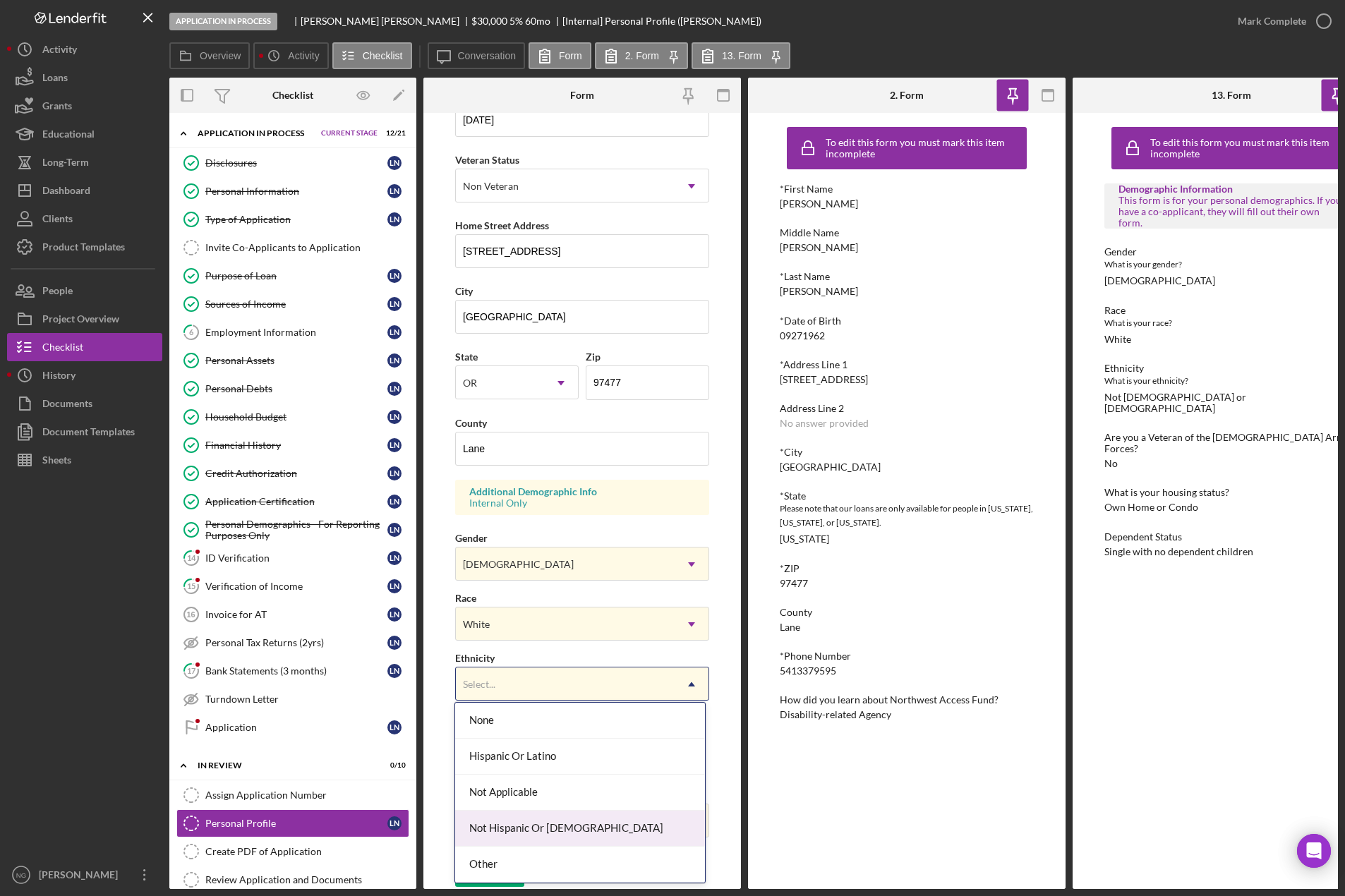
click at [572, 818] on div "Not Hispanic Or [DEMOGRAPHIC_DATA]" at bounding box center [579, 828] width 249 height 36
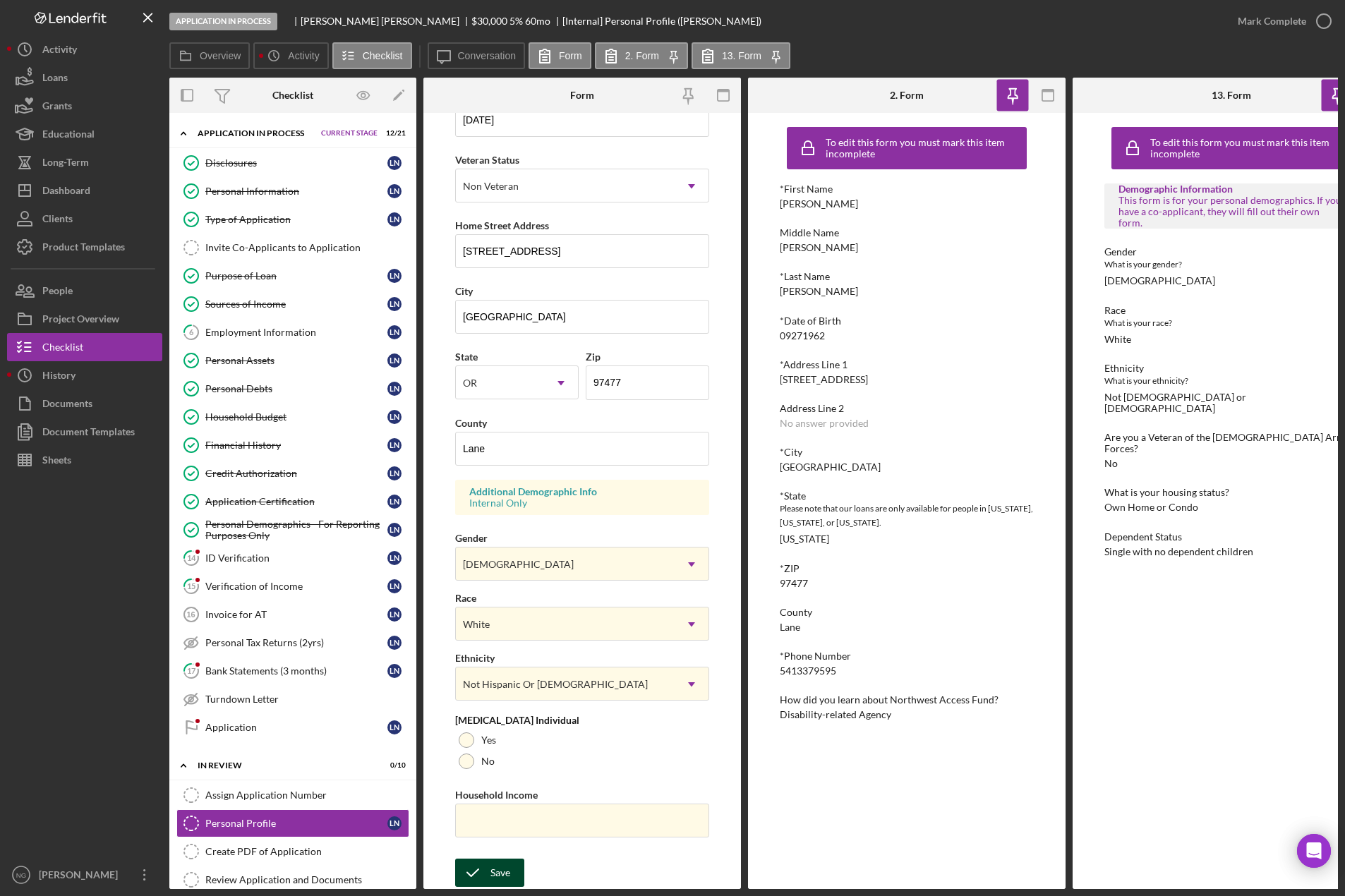
click at [494, 850] on div "Save" at bounding box center [501, 872] width 20 height 28
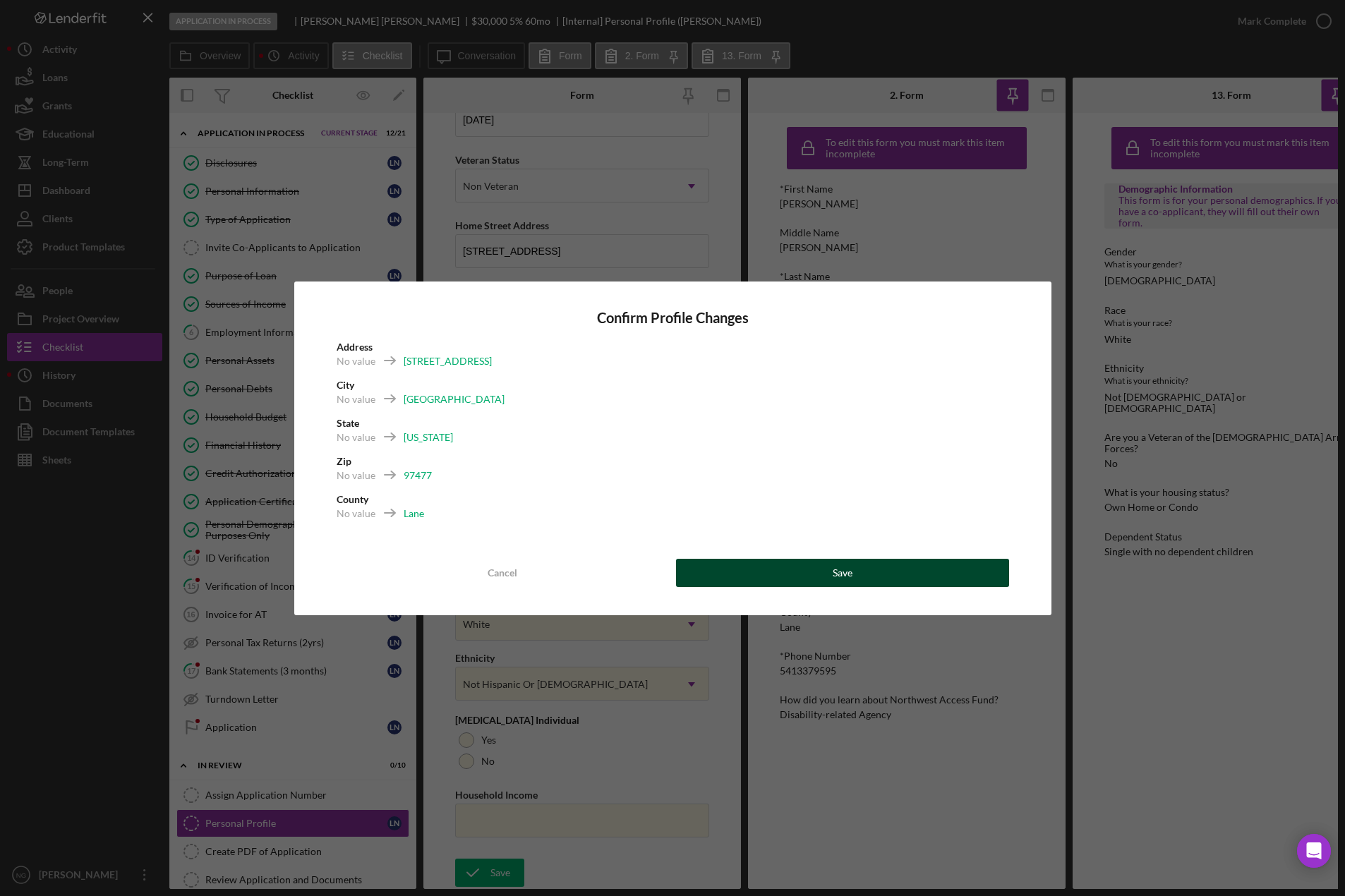
click at [782, 577] on button "Save" at bounding box center [842, 573] width 333 height 28
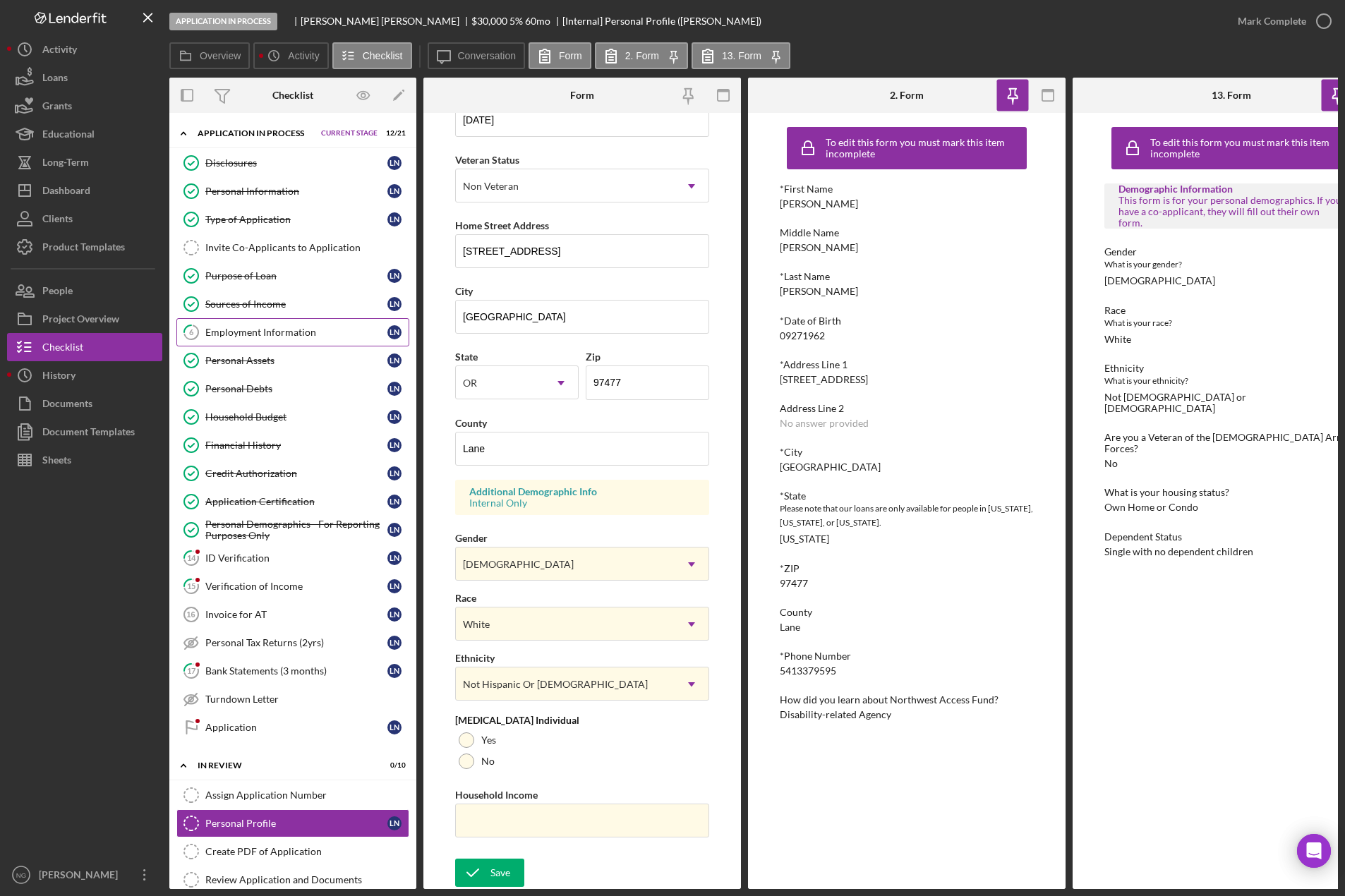
click at [284, 339] on link "6 Employment Information L N" at bounding box center [293, 332] width 233 height 28
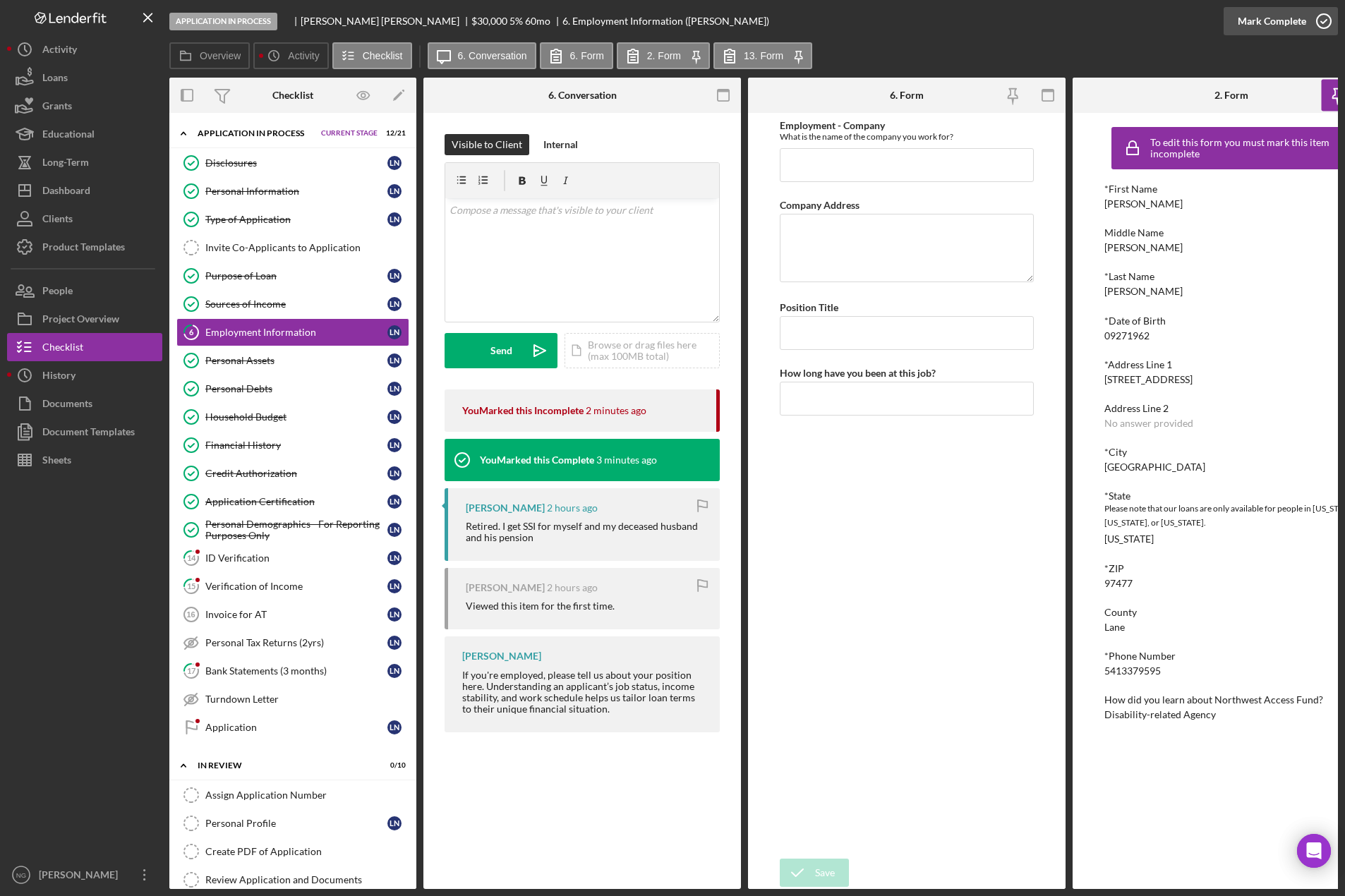
click at [1316, 22] on icon "button" at bounding box center [1324, 21] width 35 height 35
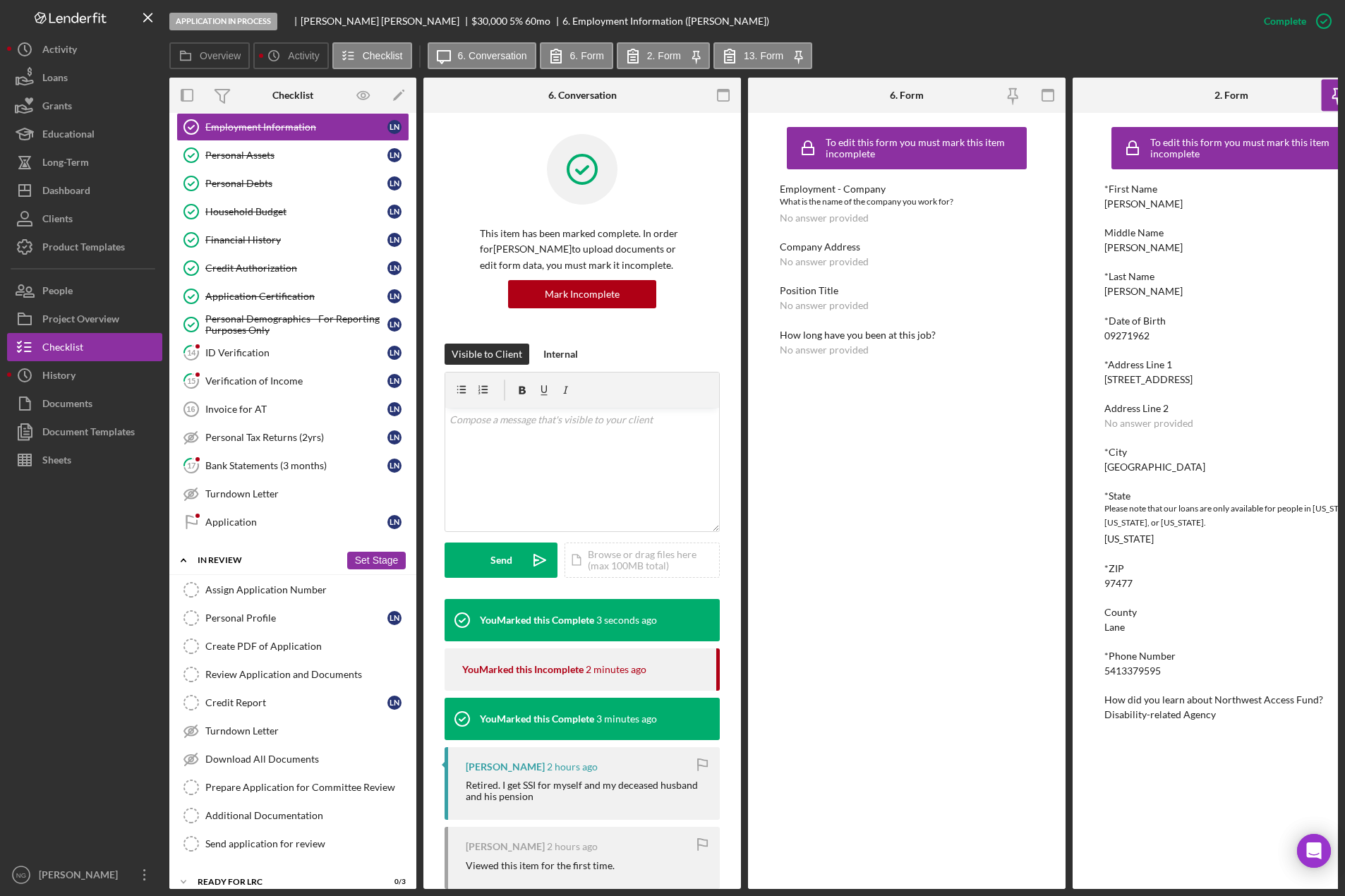
scroll to position [211, 0]
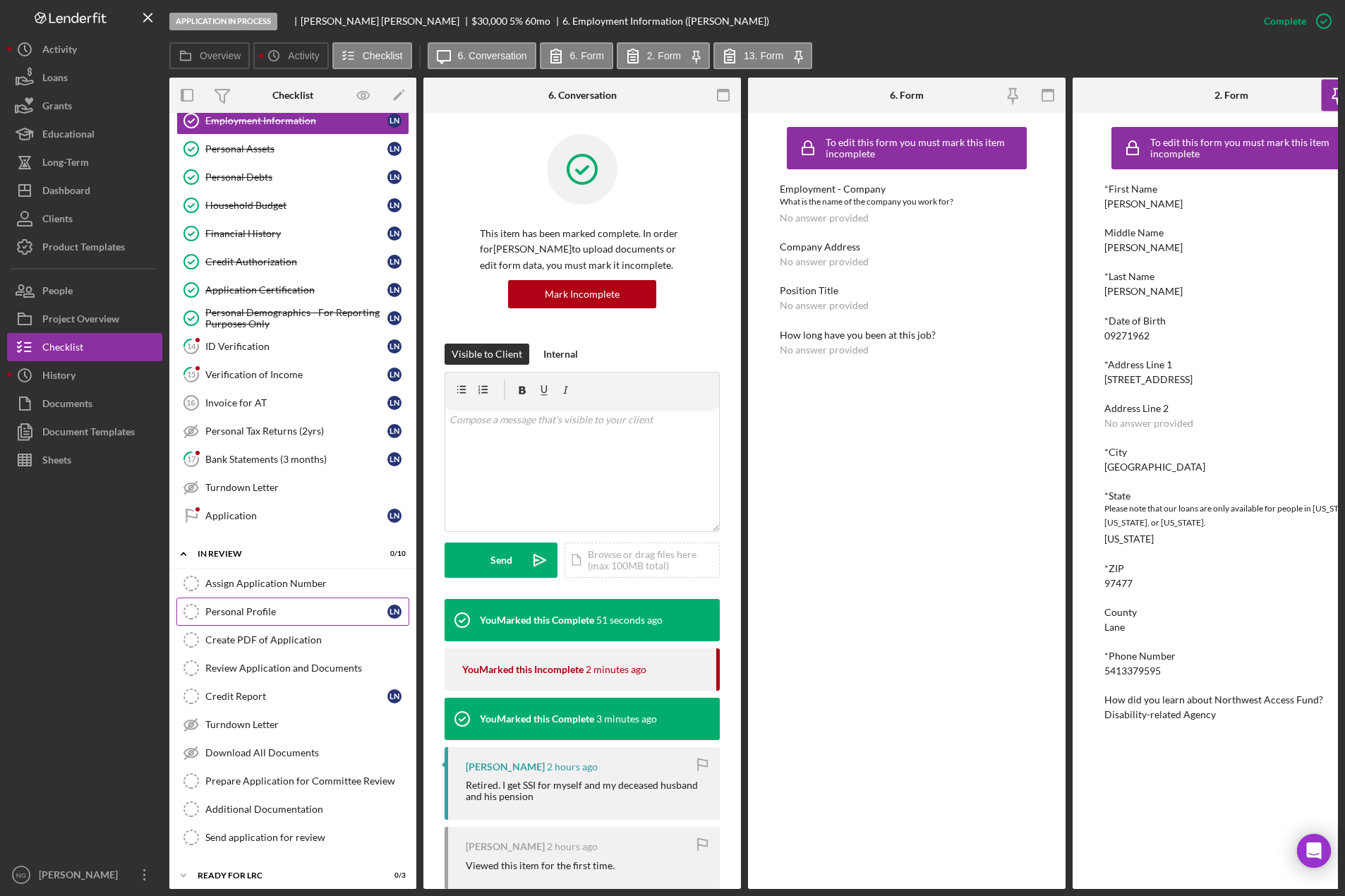
click at [300, 608] on div "Personal Profile" at bounding box center [296, 612] width 182 height 11
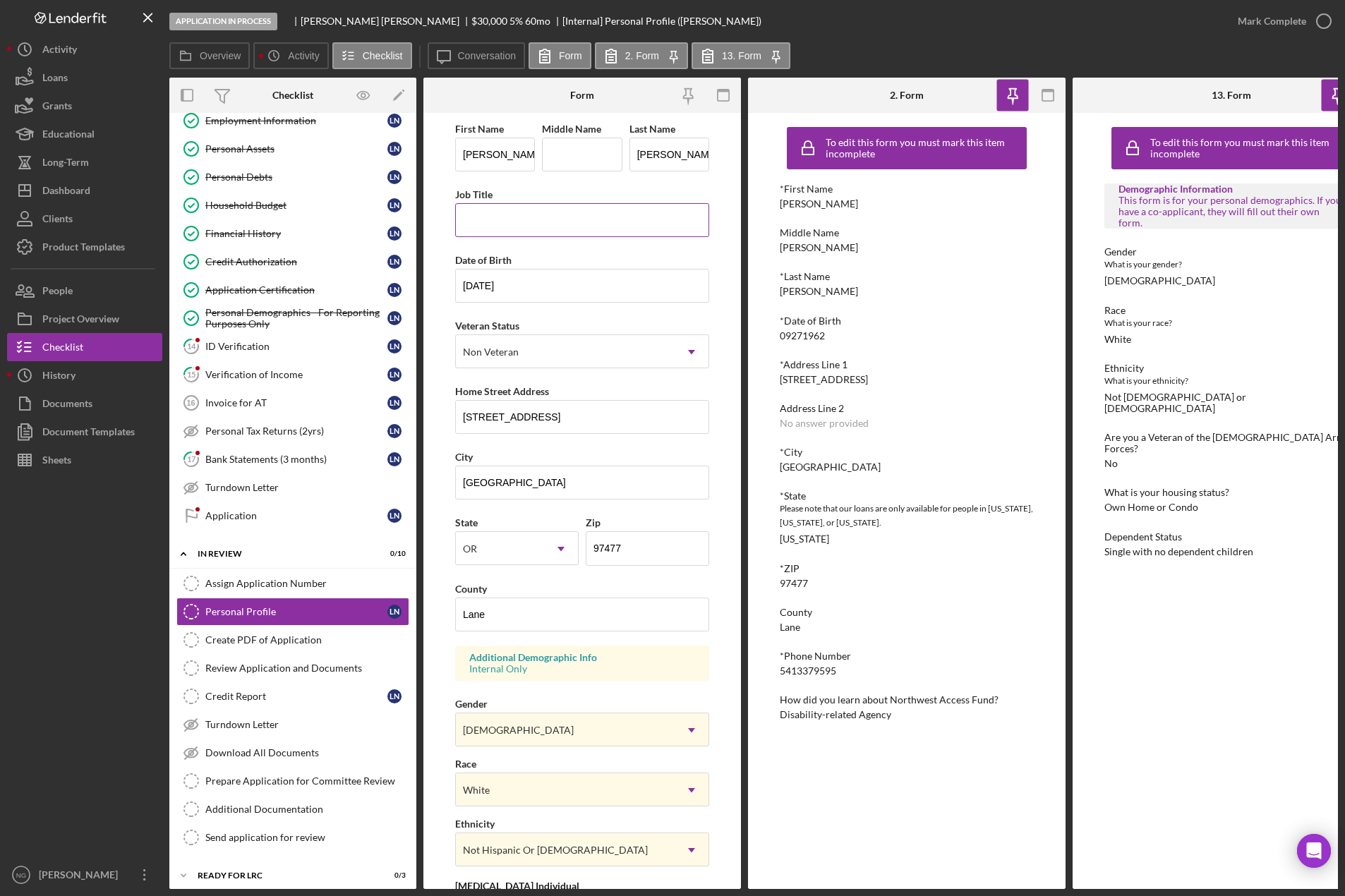
click at [531, 234] on input "Job Title" at bounding box center [582, 220] width 254 height 34
type input "Retired"
click at [1323, 21] on icon "button" at bounding box center [1324, 21] width 35 height 35
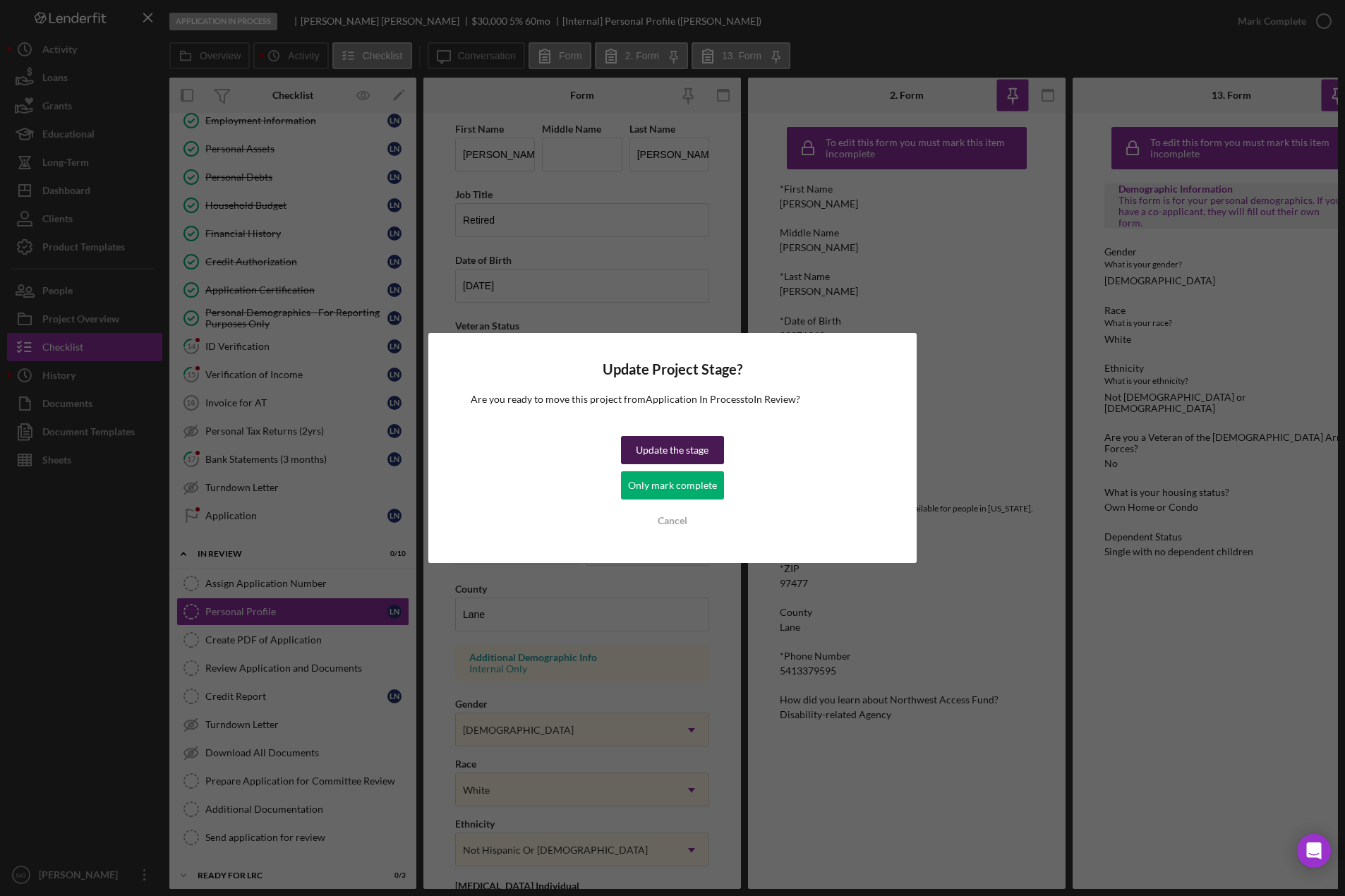
click at [701, 453] on div "Update the stage" at bounding box center [672, 450] width 73 height 28
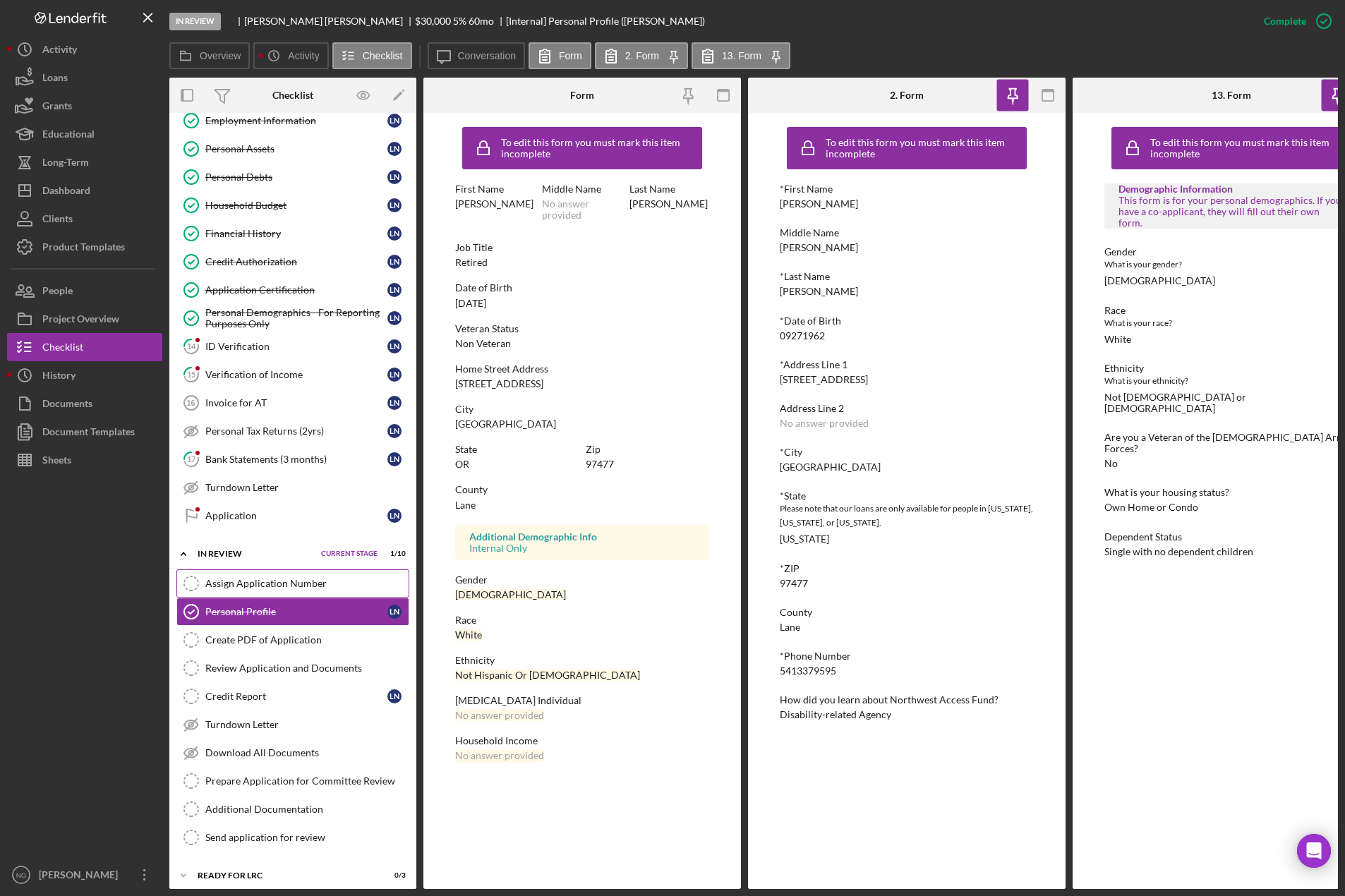
click at [355, 580] on div "Assign Application Number" at bounding box center [307, 583] width 203 height 11
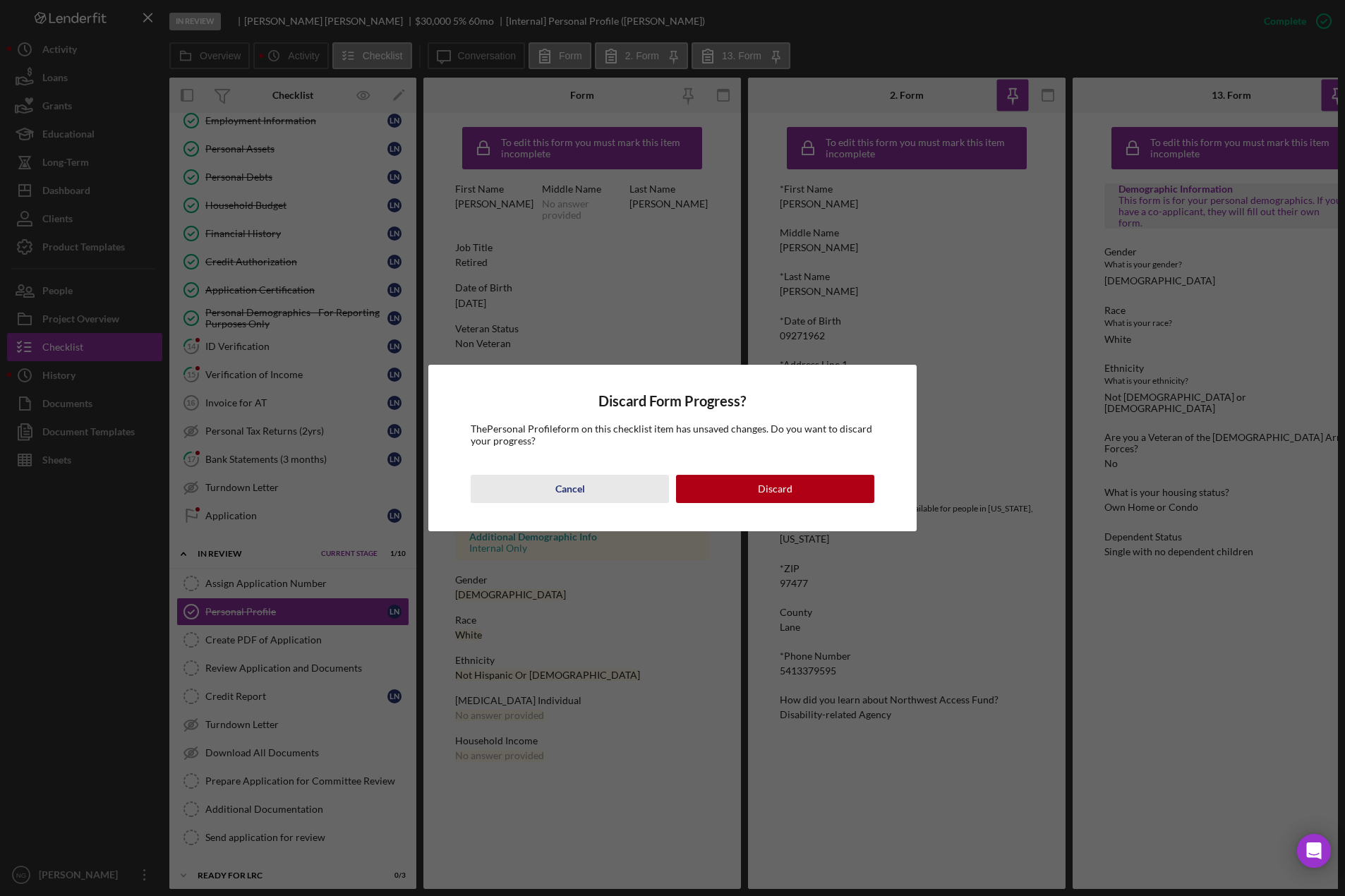
click at [568, 489] on div "Cancel" at bounding box center [570, 488] width 30 height 28
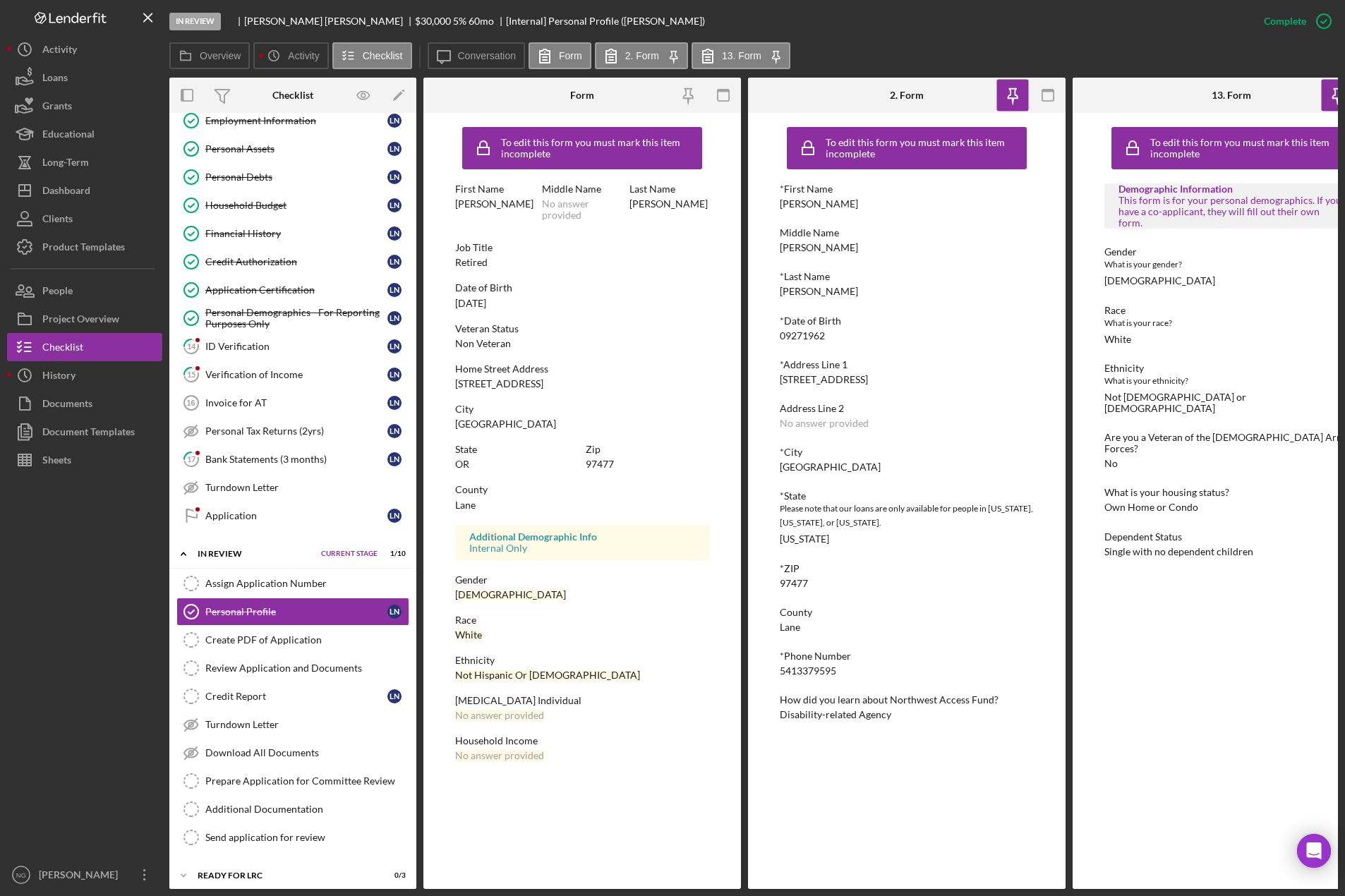
click at [676, 701] on div "[MEDICAL_DATA] Individual" at bounding box center [582, 700] width 254 height 11
click at [901, 701] on div "How did you learn about Northwest Access Fund?" at bounding box center [907, 700] width 254 height 11
click at [1324, 94] on icon "button" at bounding box center [1337, 96] width 32 height 32
click at [1285, 100] on div at bounding box center [1337, 95] width 106 height 35
click at [1006, 99] on icon "button" at bounding box center [1013, 96] width 32 height 32
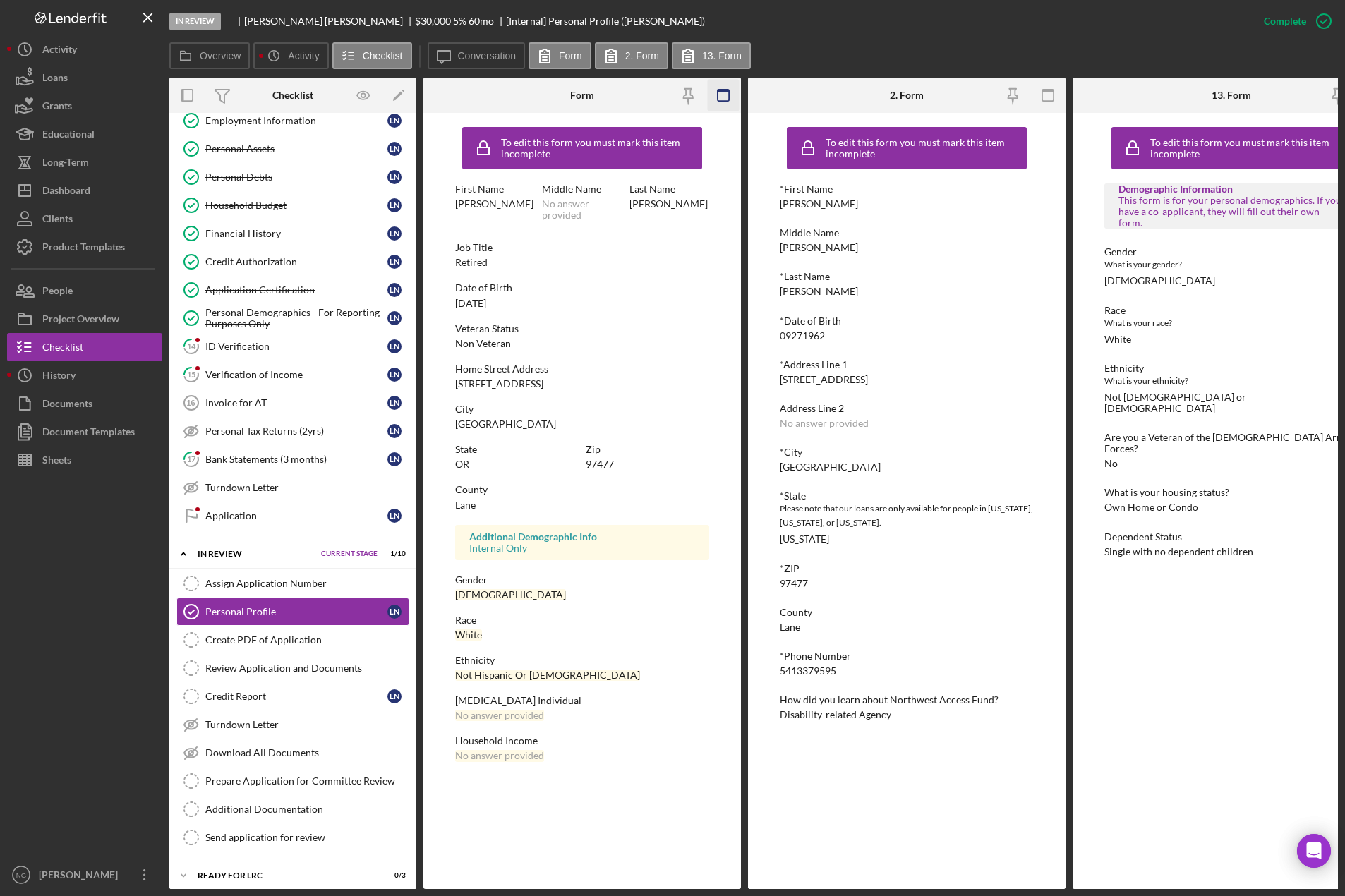
click at [722, 95] on icon "button" at bounding box center [723, 96] width 32 height 32
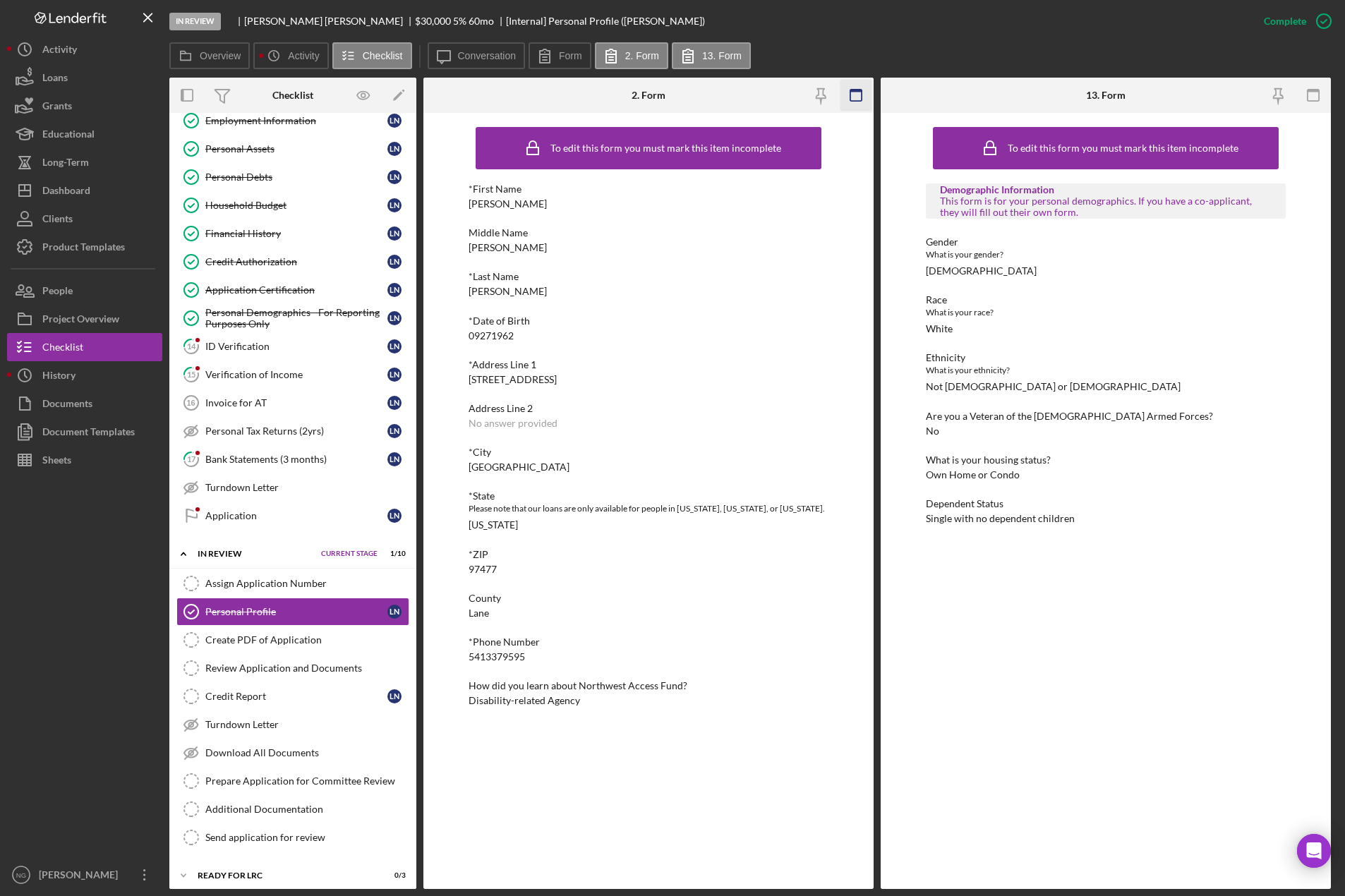
click at [859, 93] on icon "button" at bounding box center [857, 96] width 32 height 32
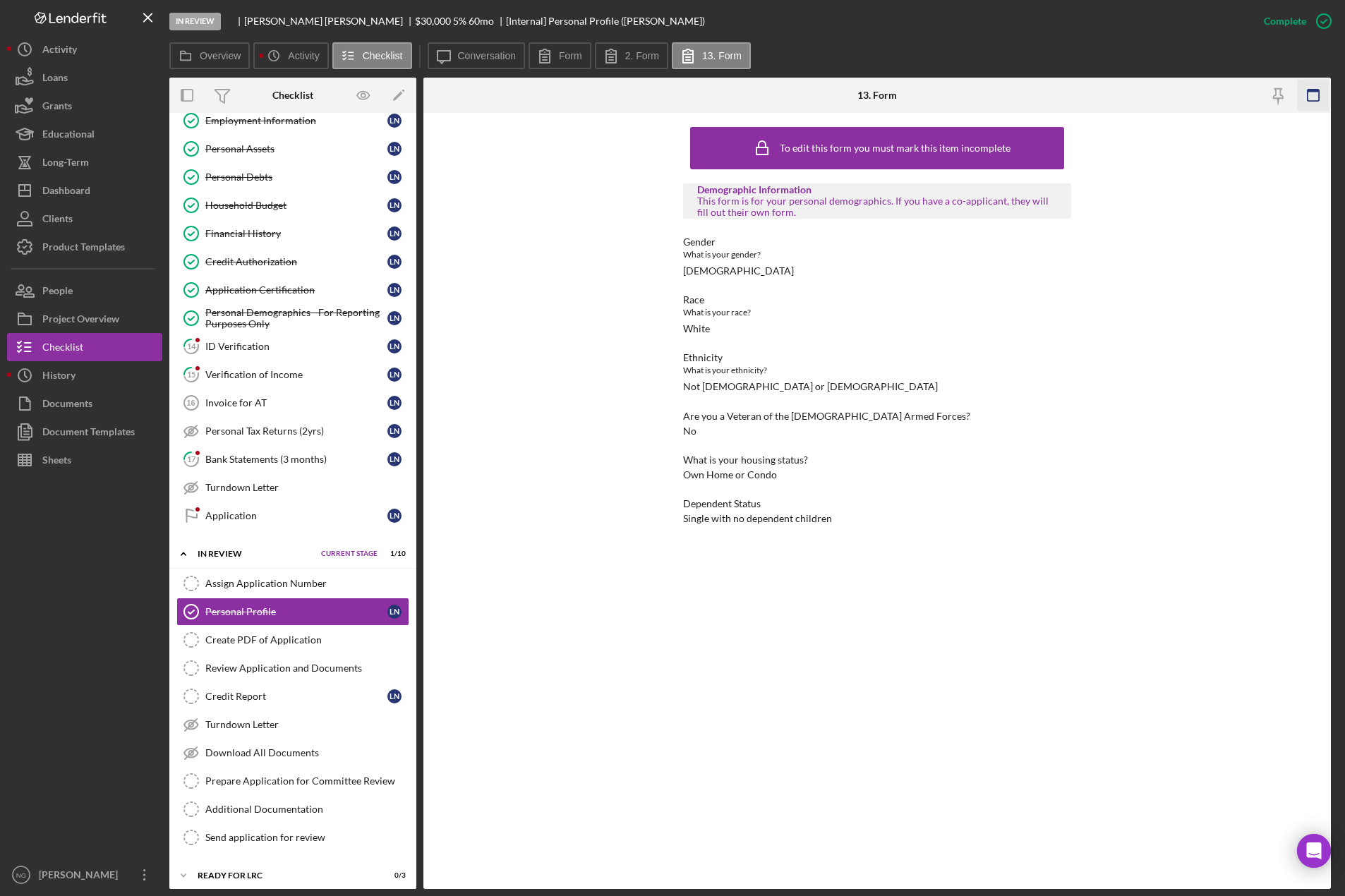
click at [1315, 91] on rect "button" at bounding box center [1312, 91] width 11 height 3
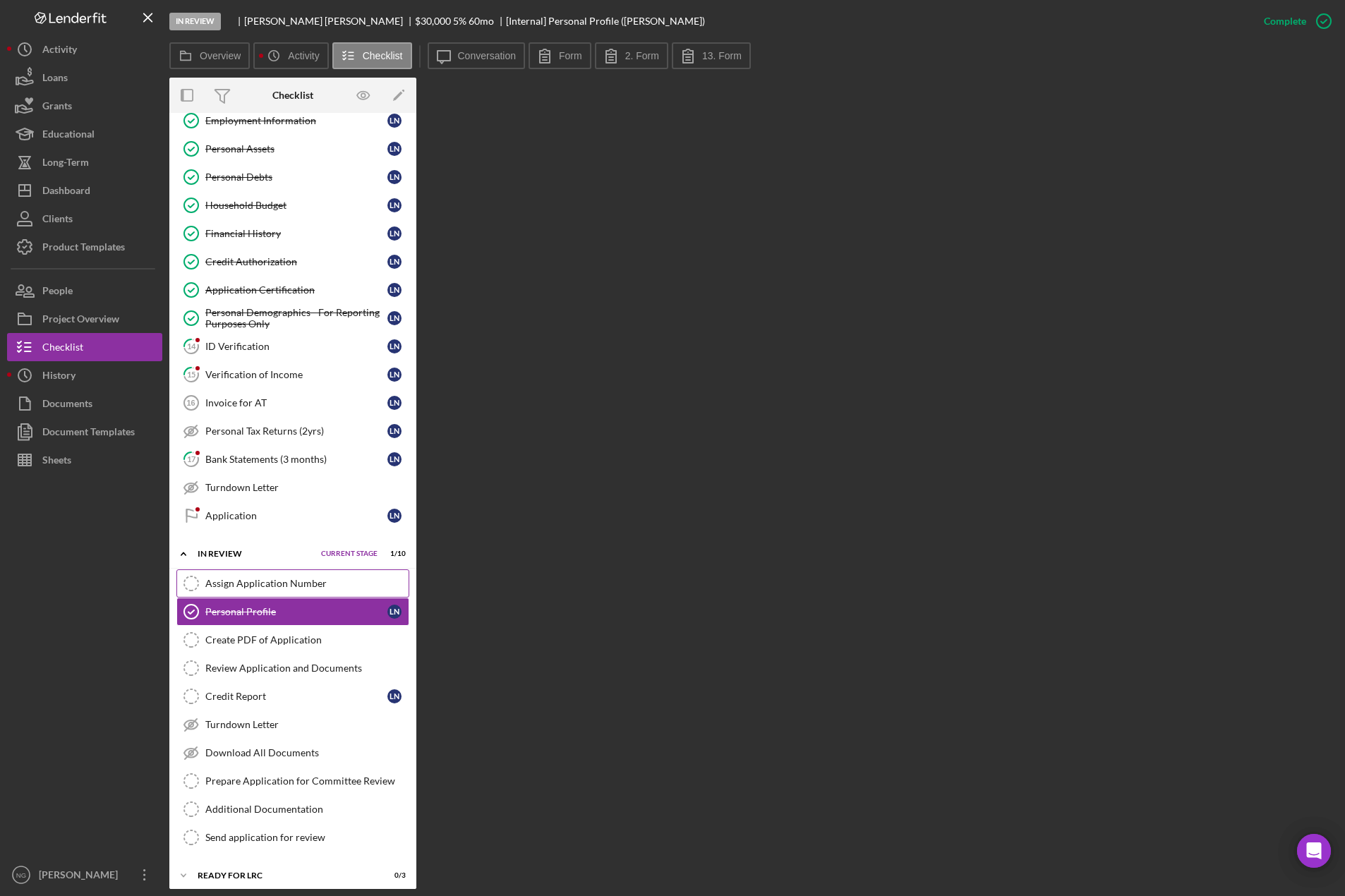
click at [278, 586] on div "Assign Application Number" at bounding box center [307, 583] width 203 height 11
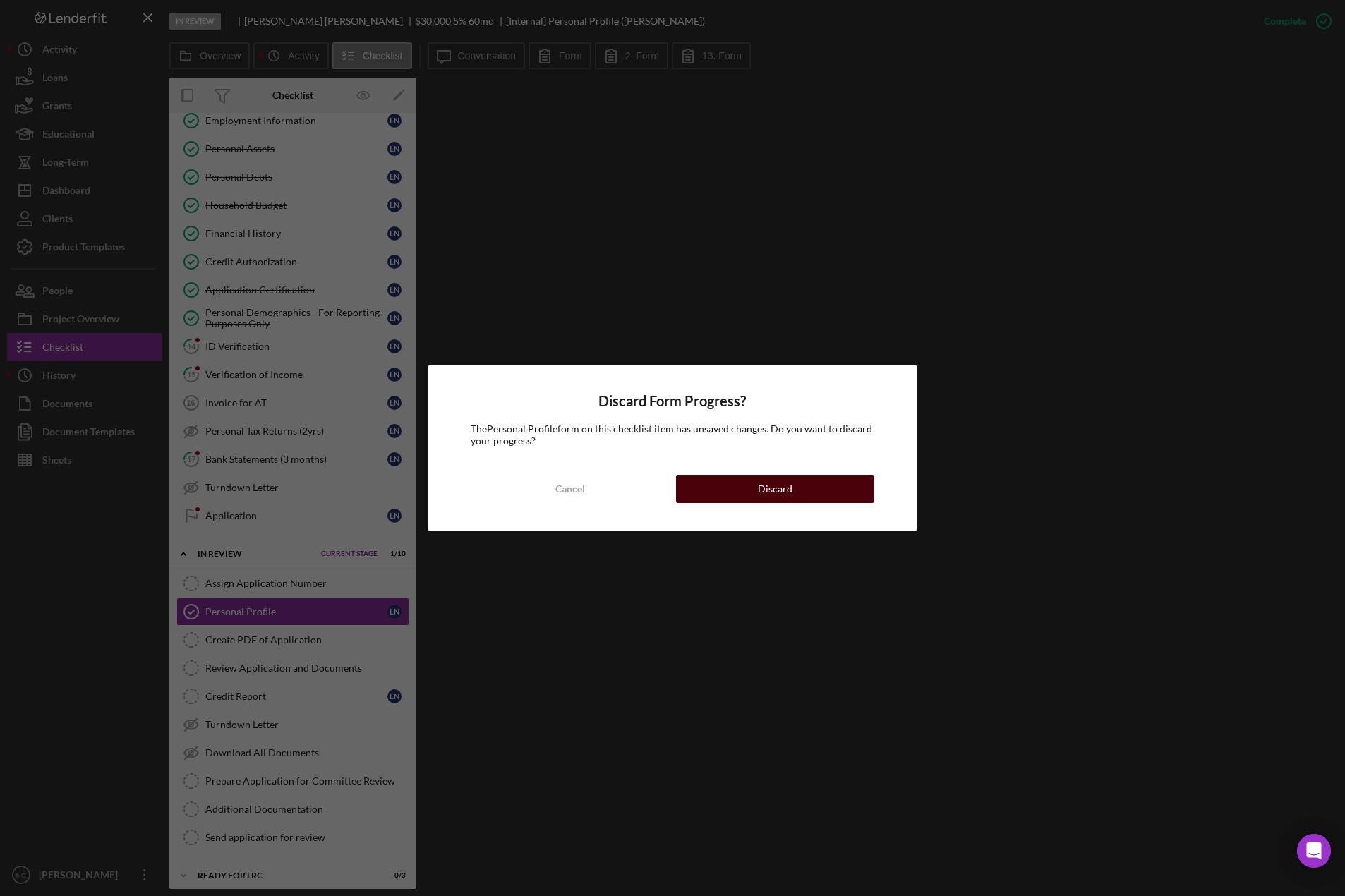
click at [760, 485] on div "Discard" at bounding box center [774, 488] width 34 height 28
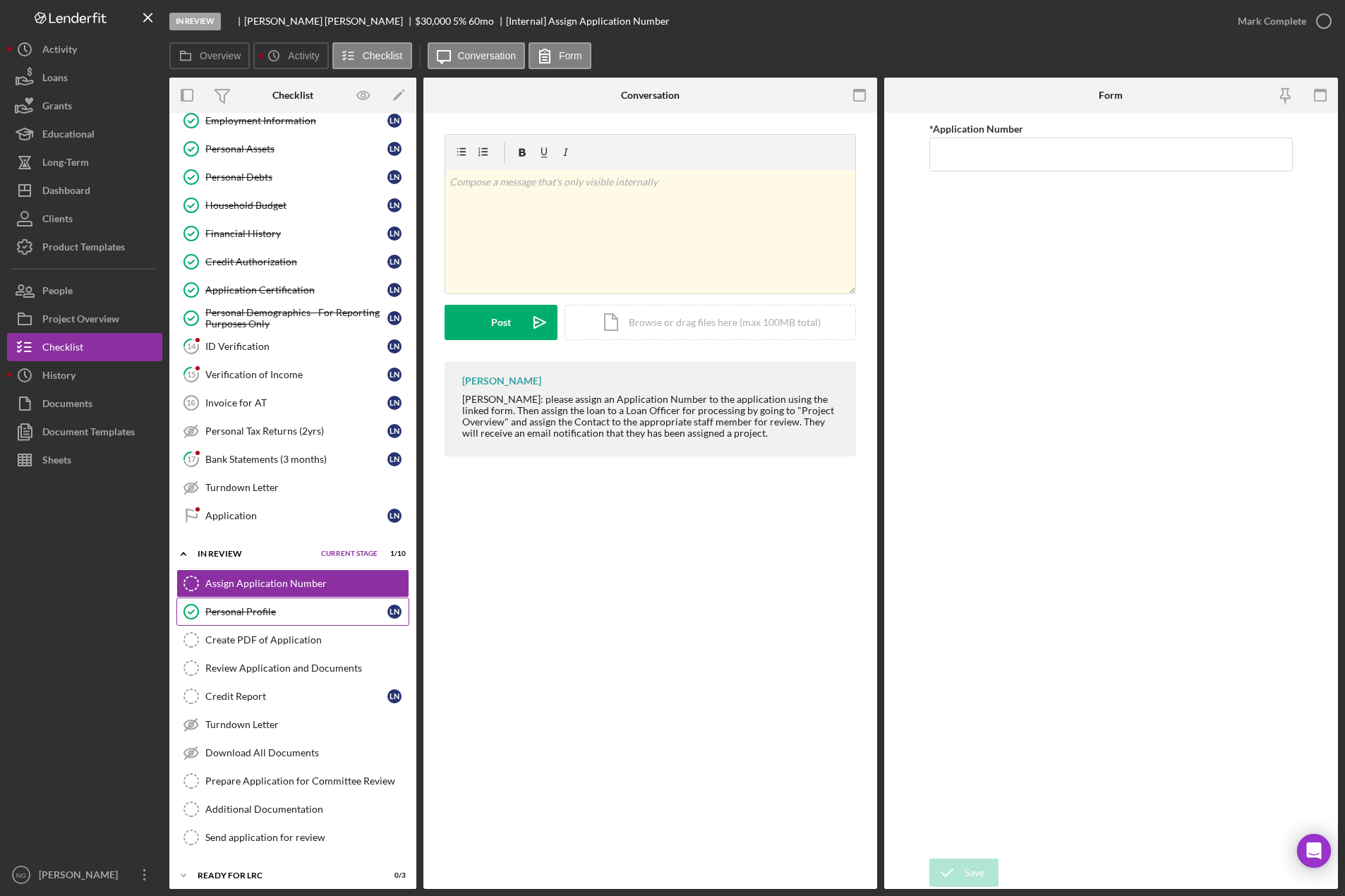
click at [282, 618] on link "Personal Profile Personal Profile L N" at bounding box center [293, 612] width 233 height 28
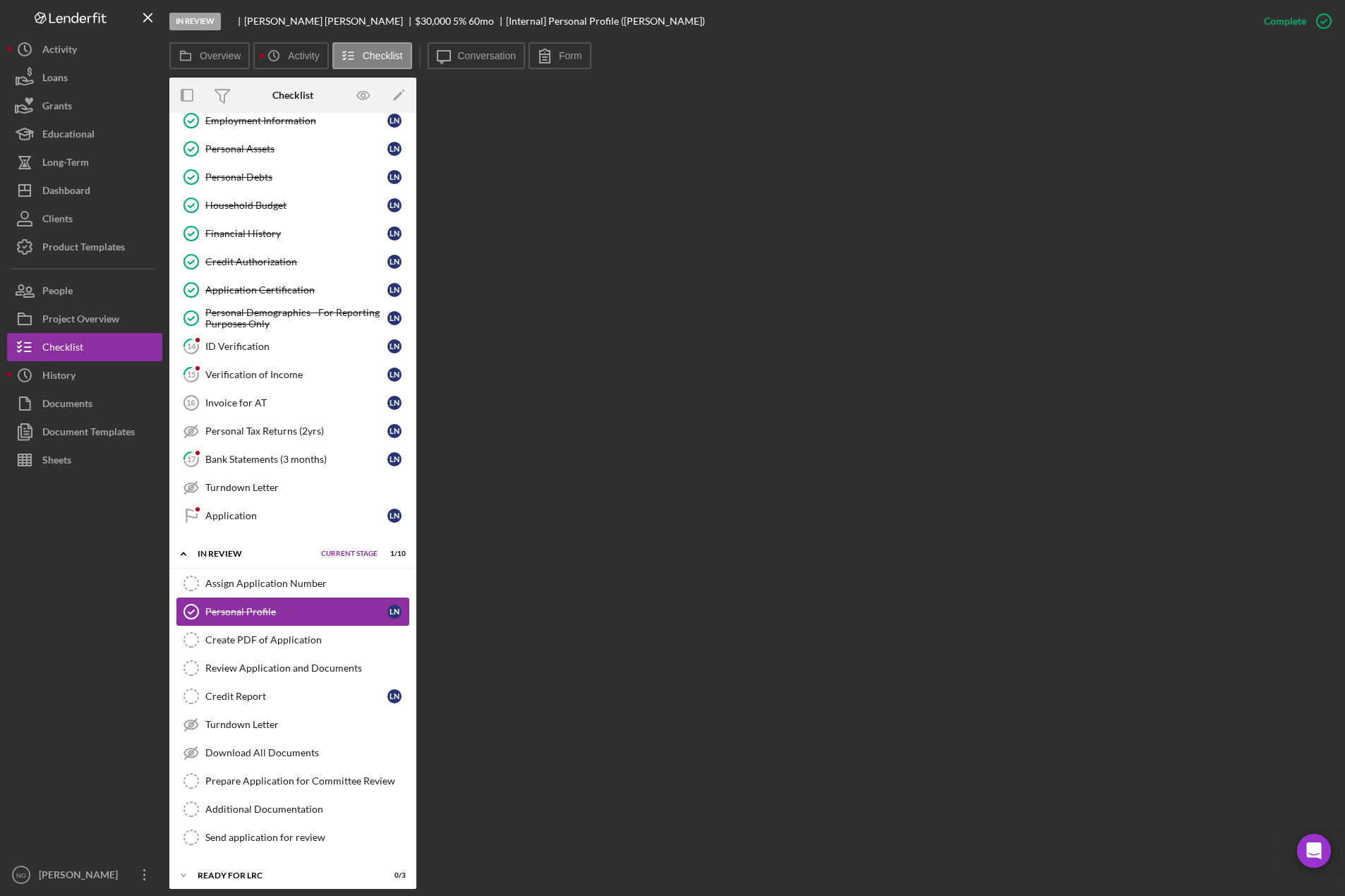
click at [282, 618] on link "Personal Profile Personal Profile L N" at bounding box center [293, 612] width 233 height 28
click at [558, 69] on icon at bounding box center [545, 56] width 35 height 35
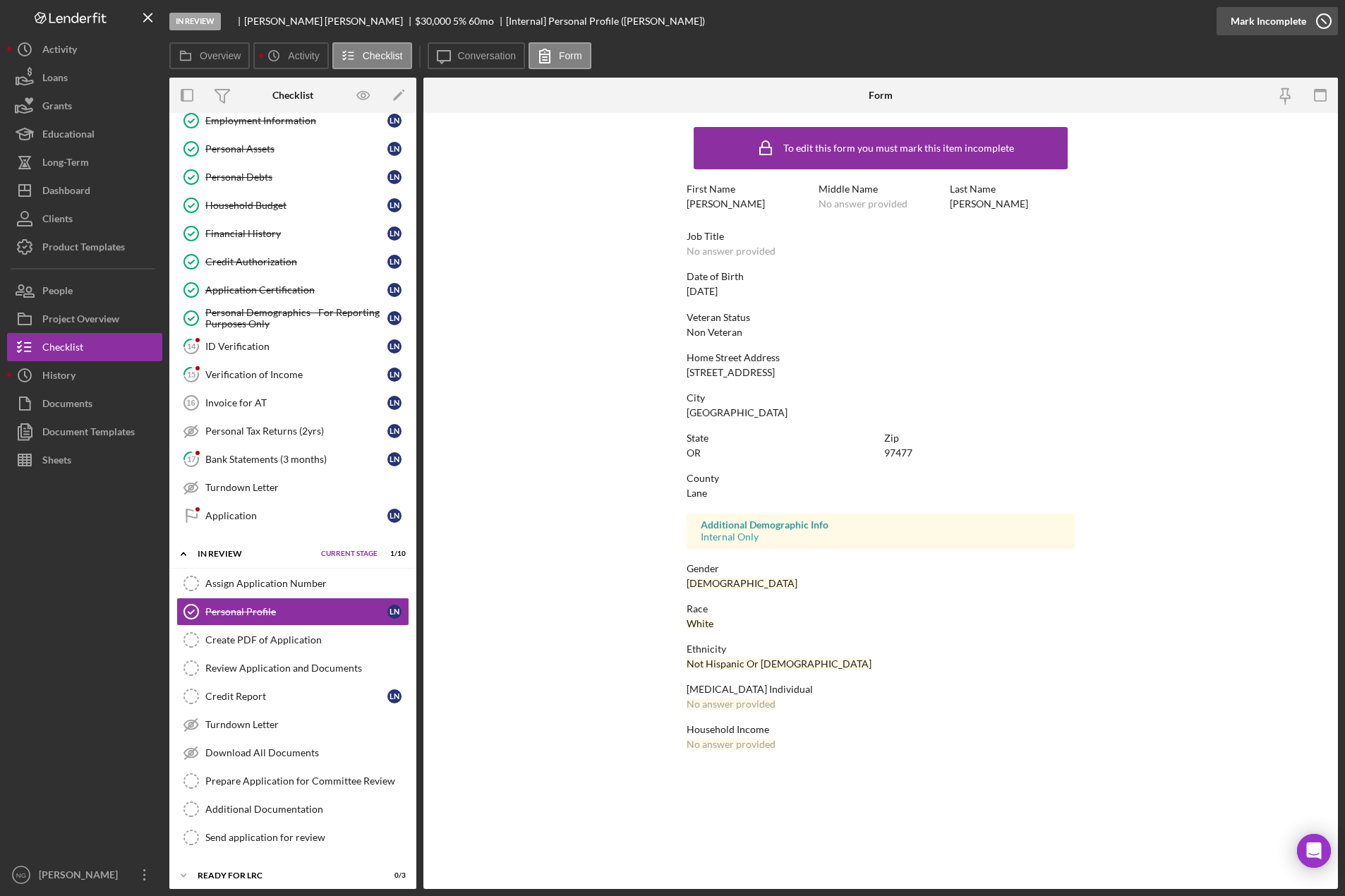
click at [1326, 17] on icon "button" at bounding box center [1324, 21] width 35 height 35
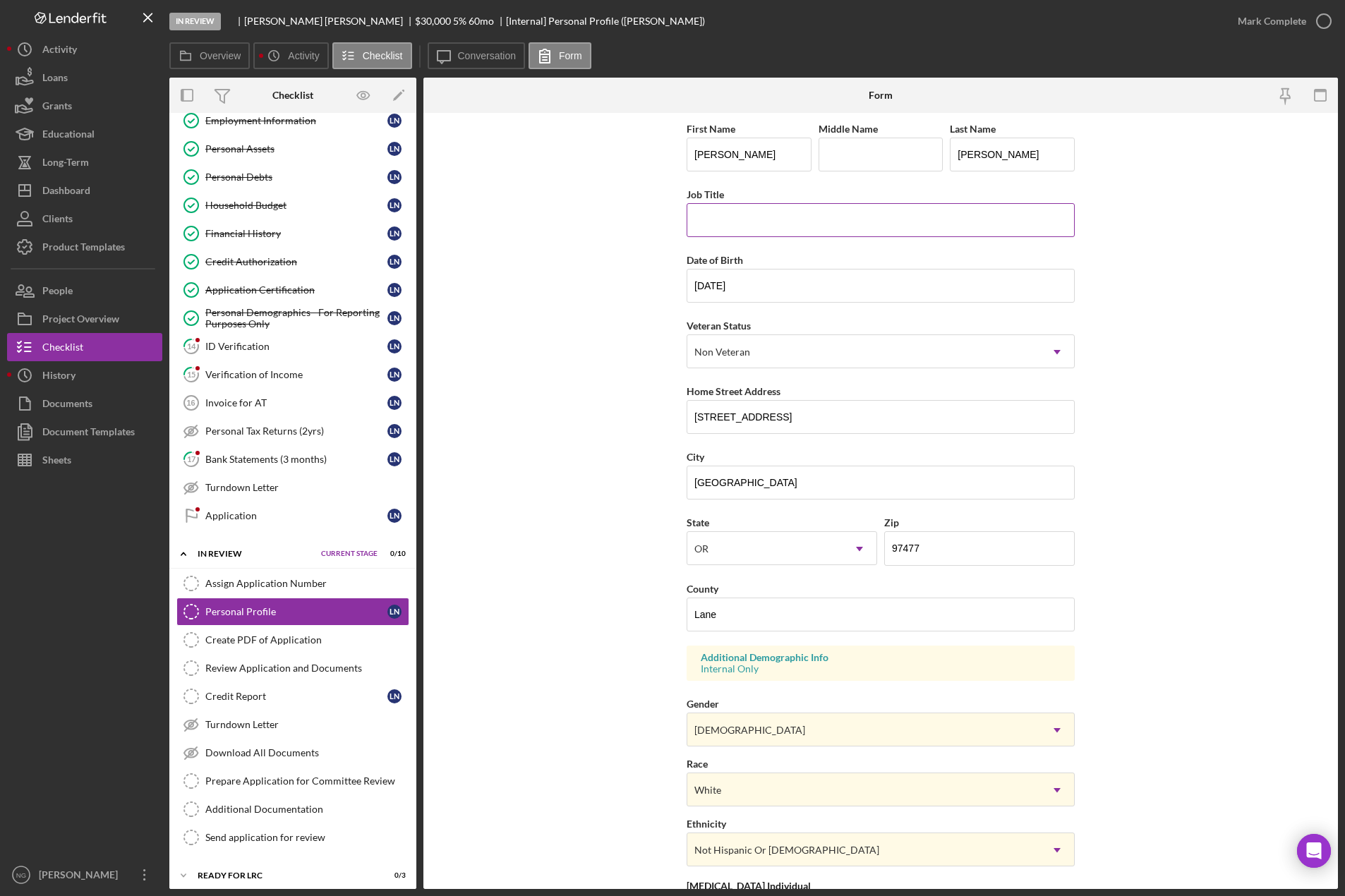
click at [742, 227] on input "Job Title" at bounding box center [880, 220] width 388 height 34
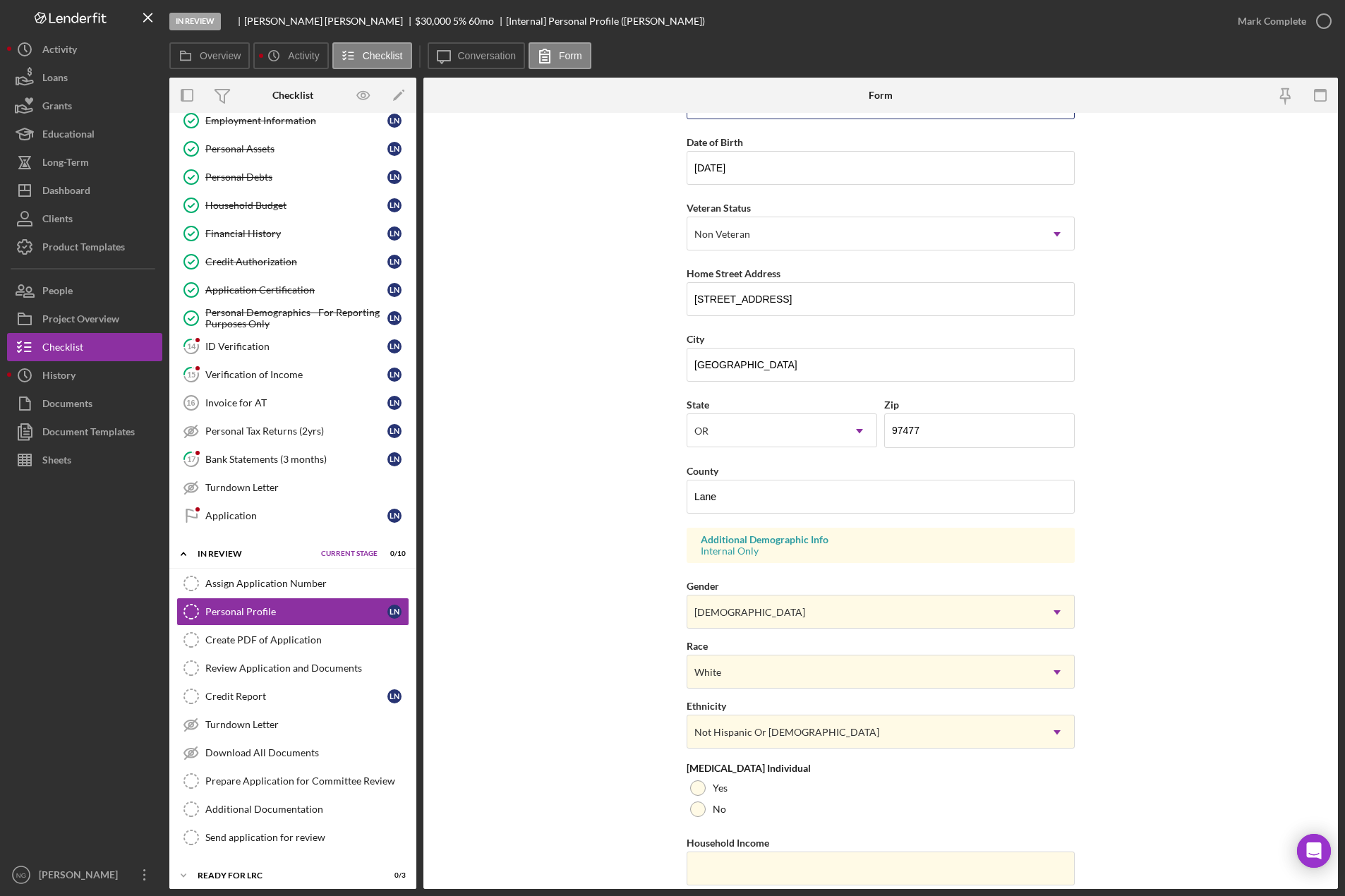
scroll to position [166, 0]
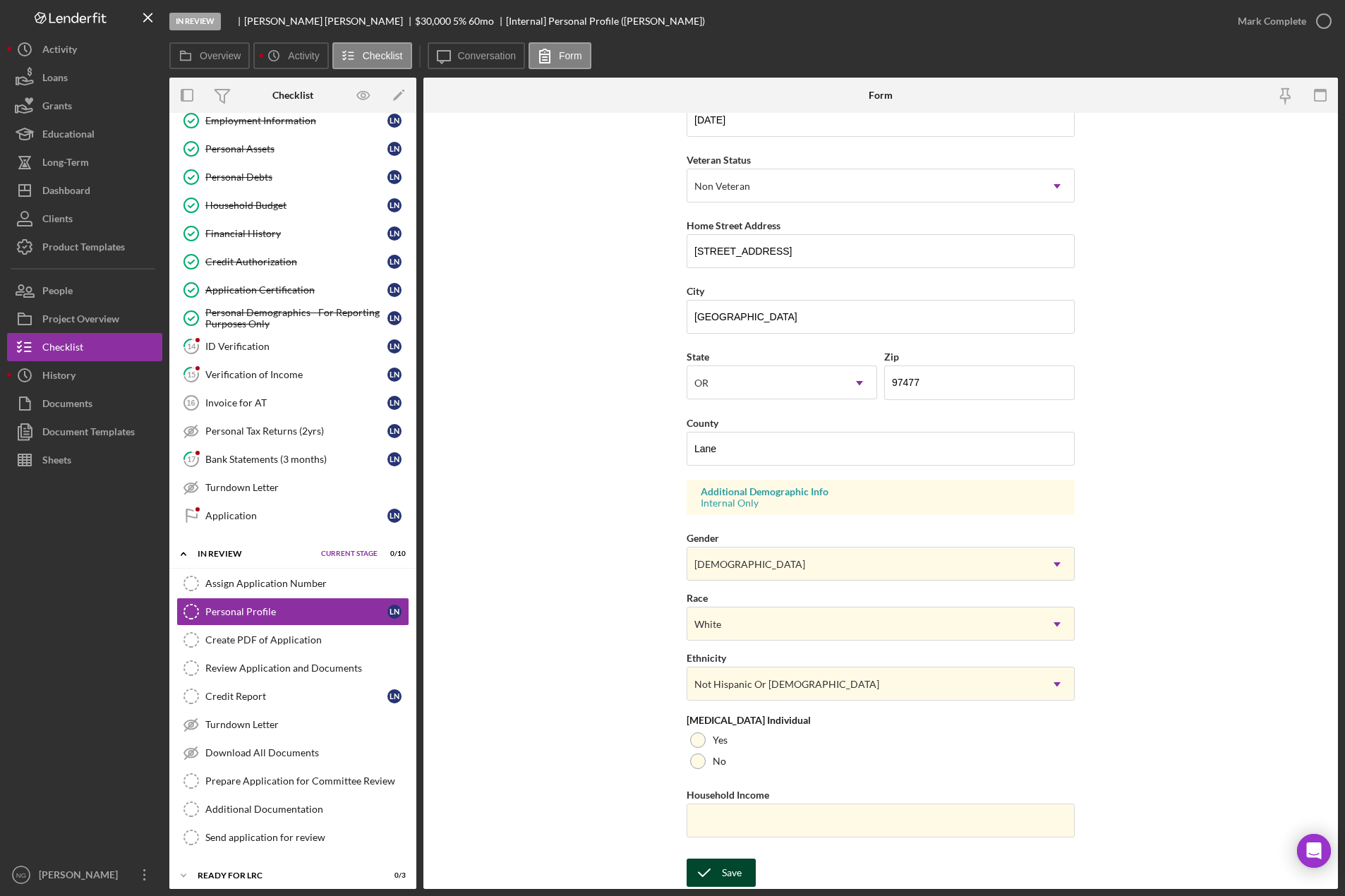
type input "Retired"
click at [729, 850] on div "Save" at bounding box center [732, 872] width 20 height 28
click at [1319, 20] on div "In Review [PERSON_NAME] $30,000 $10,500 5 % 60 mo [Internal] Personal Profile (…" at bounding box center [672, 448] width 1345 height 896
click at [1310, 17] on icon "button" at bounding box center [1324, 21] width 35 height 35
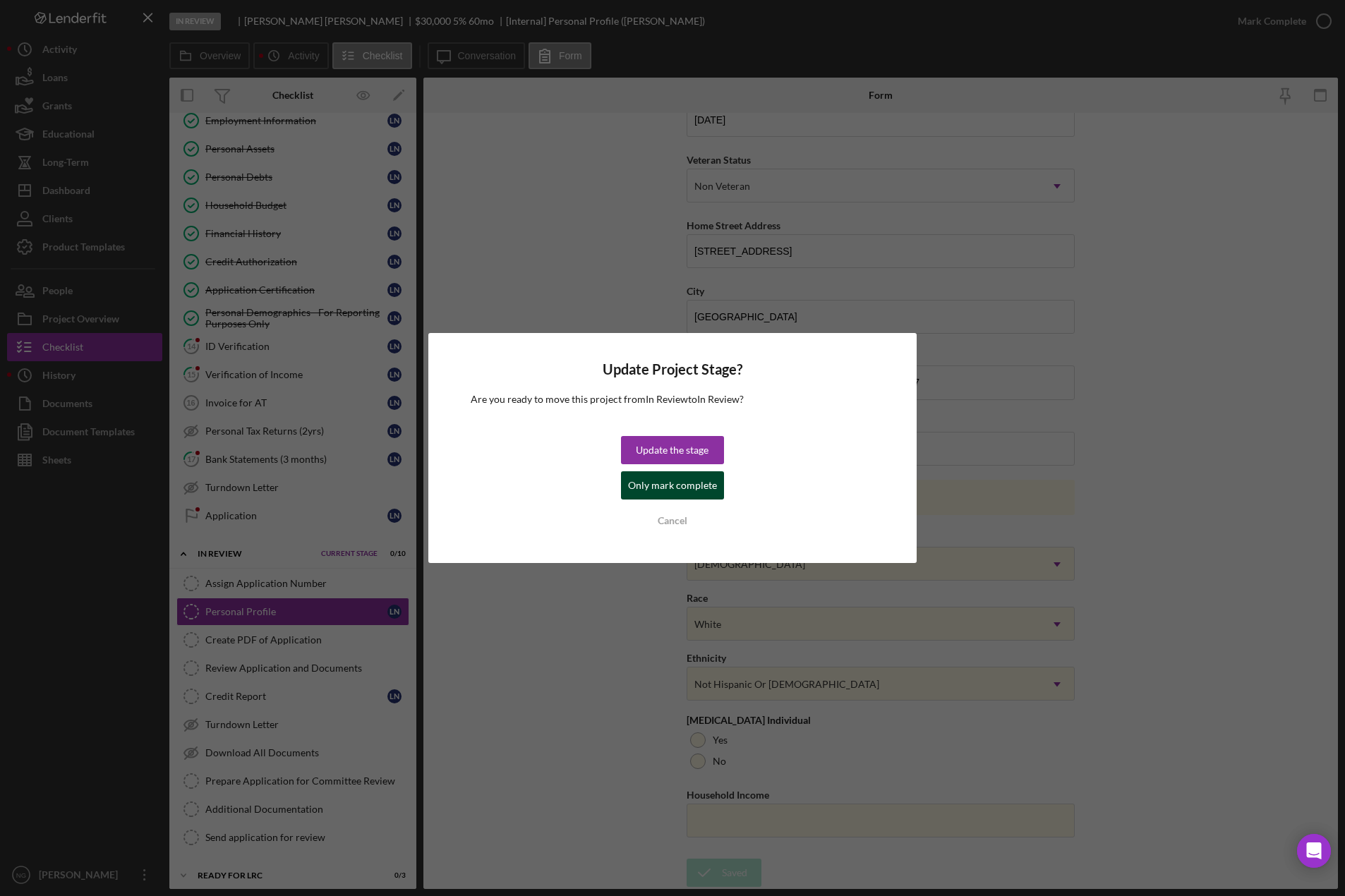
click at [685, 484] on div "Only mark complete" at bounding box center [672, 485] width 89 height 28
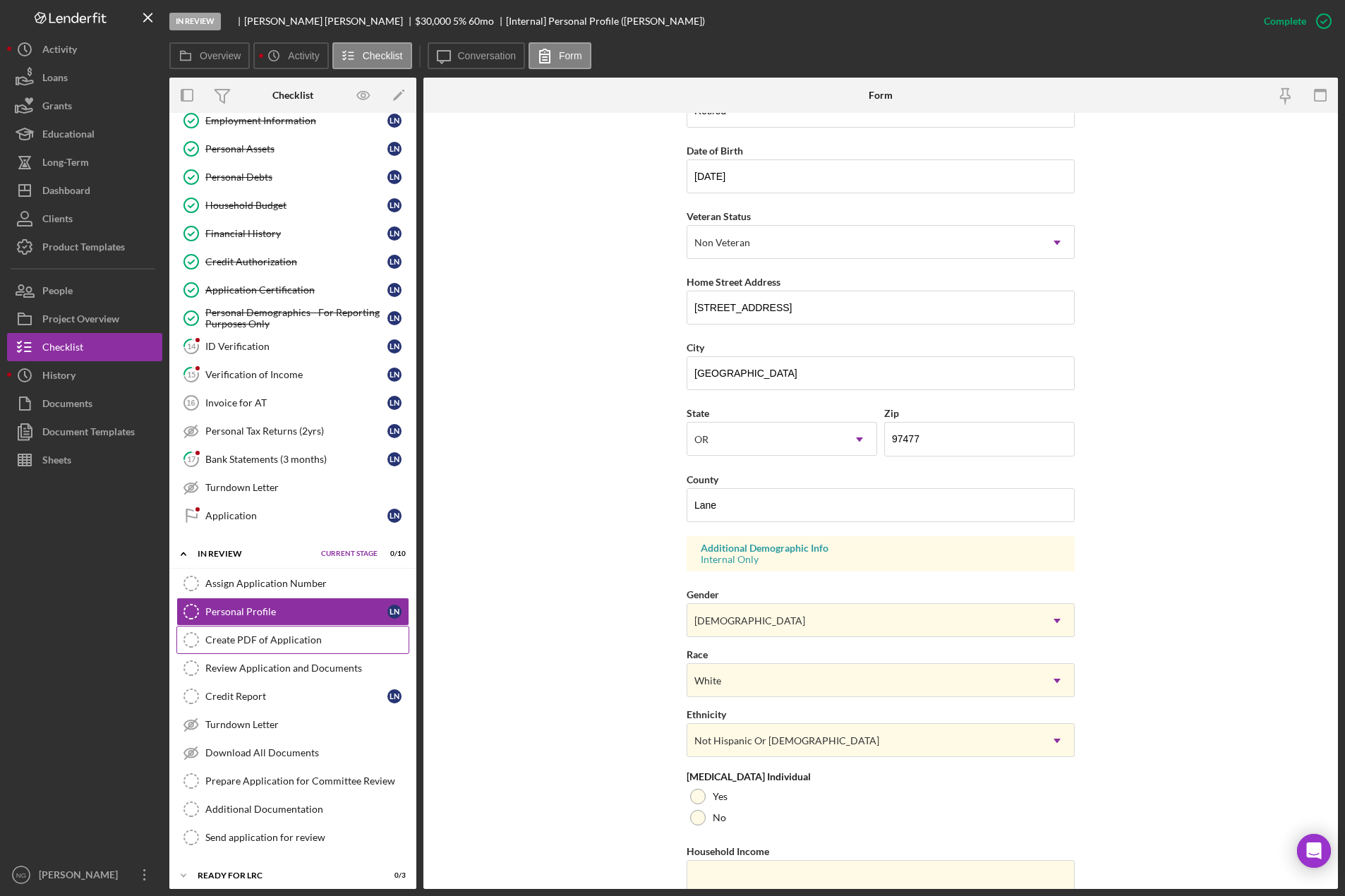
scroll to position [222, 0]
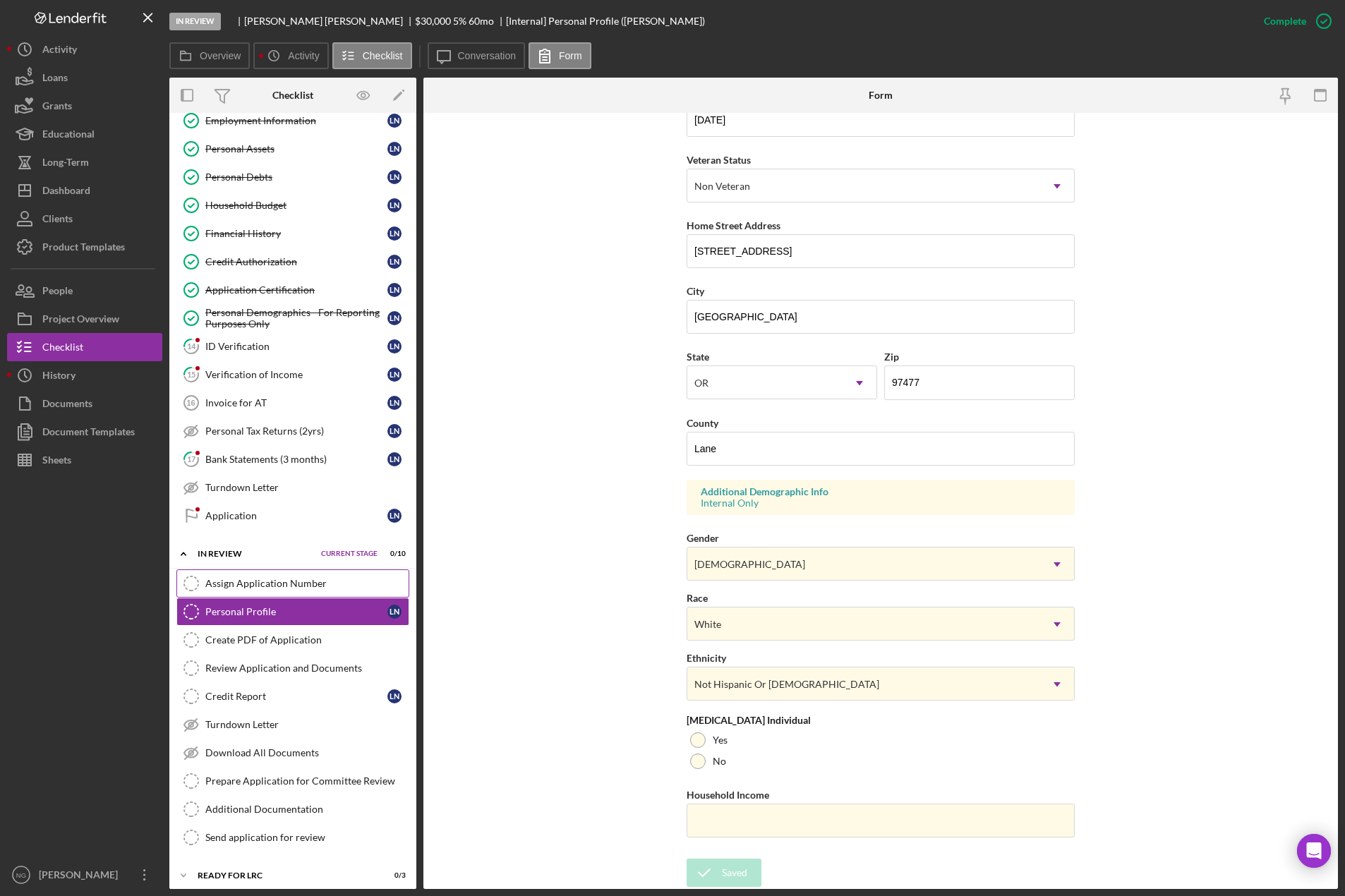
click at [277, 588] on div "Assign Application Number" at bounding box center [307, 583] width 203 height 11
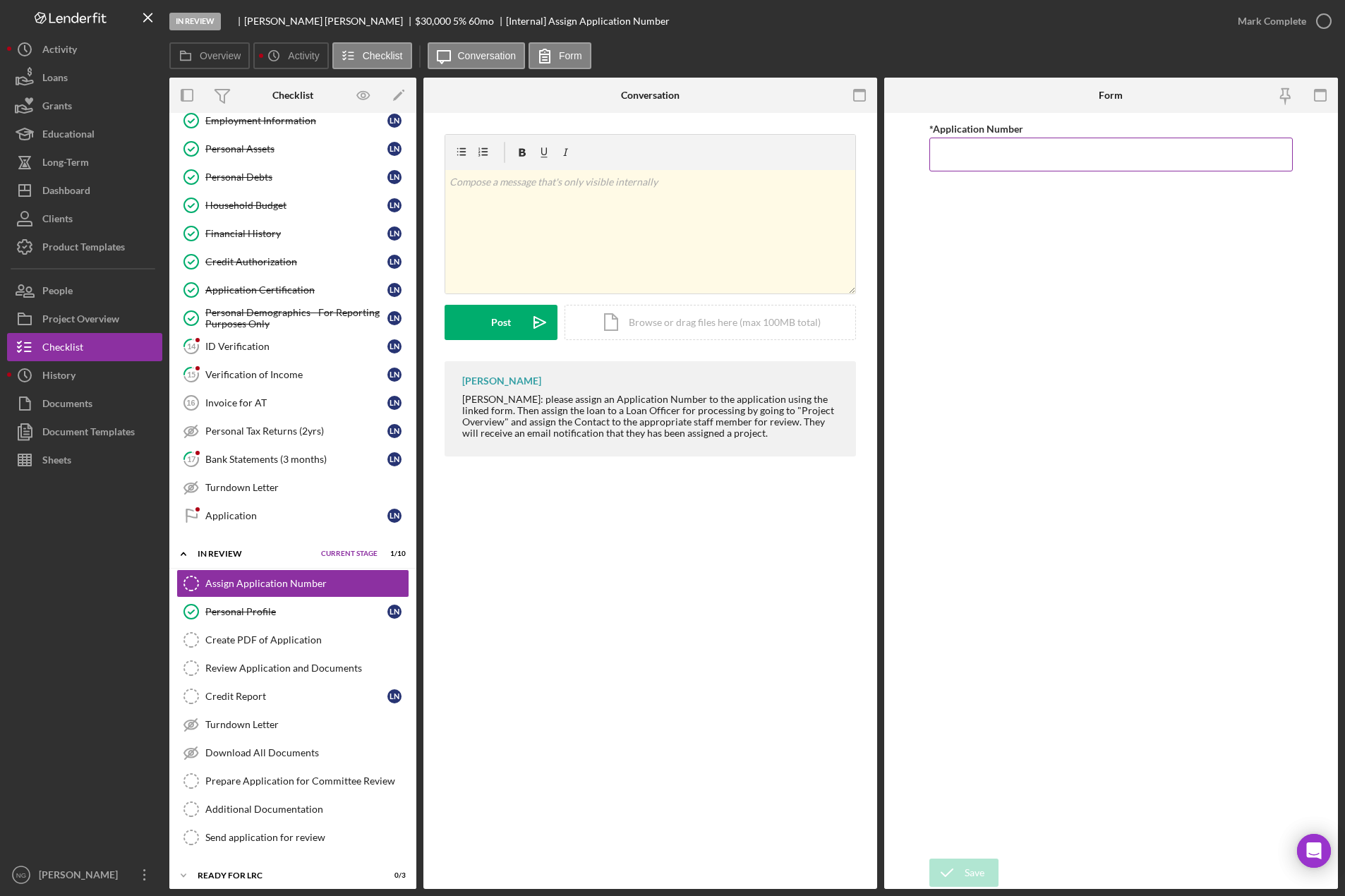
click at [1011, 159] on input "*Application Number" at bounding box center [1110, 154] width 363 height 34
type input "5577"
click at [975, 850] on div "Save" at bounding box center [975, 872] width 20 height 28
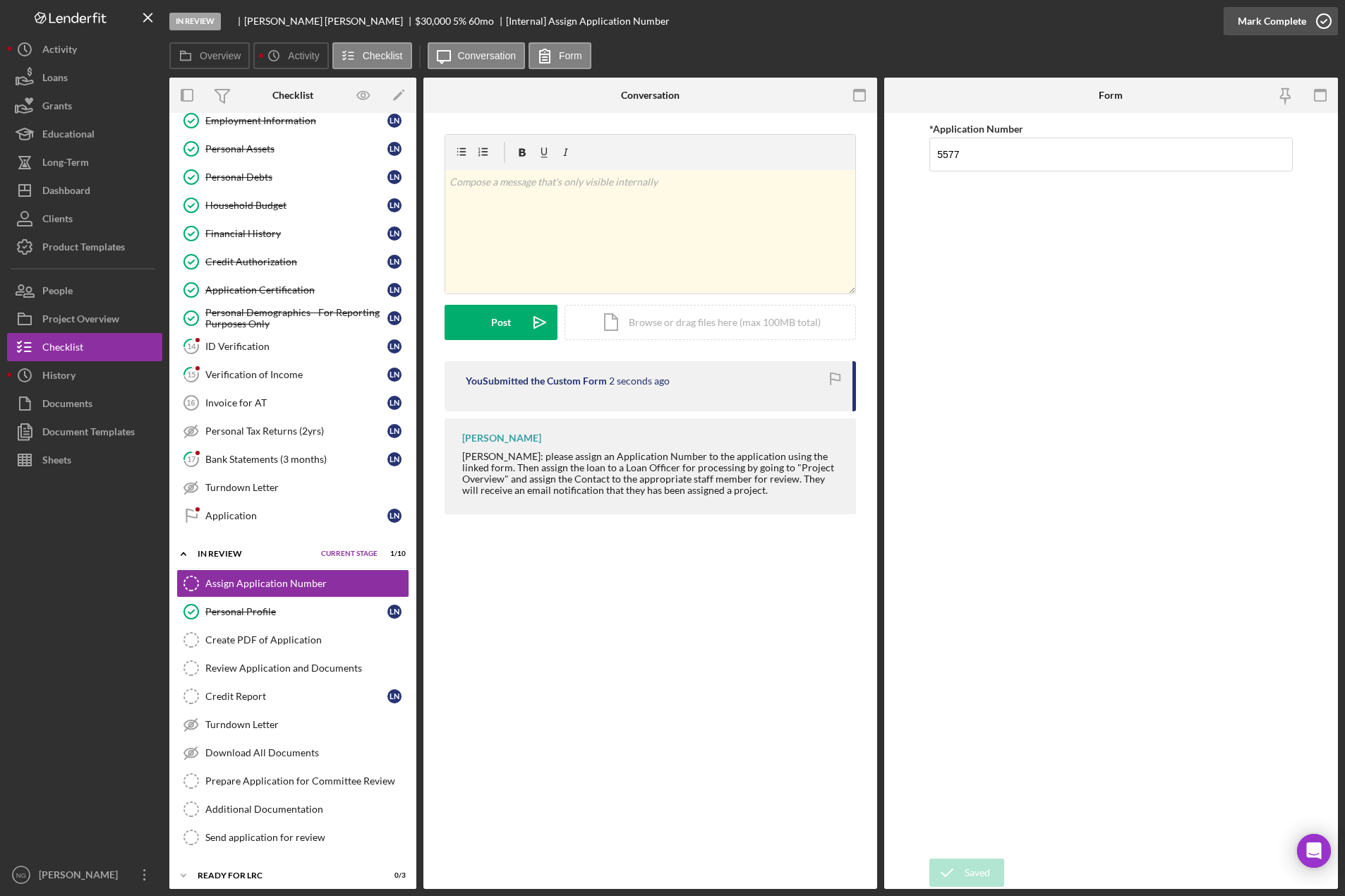
click at [1326, 18] on icon "button" at bounding box center [1324, 21] width 35 height 35
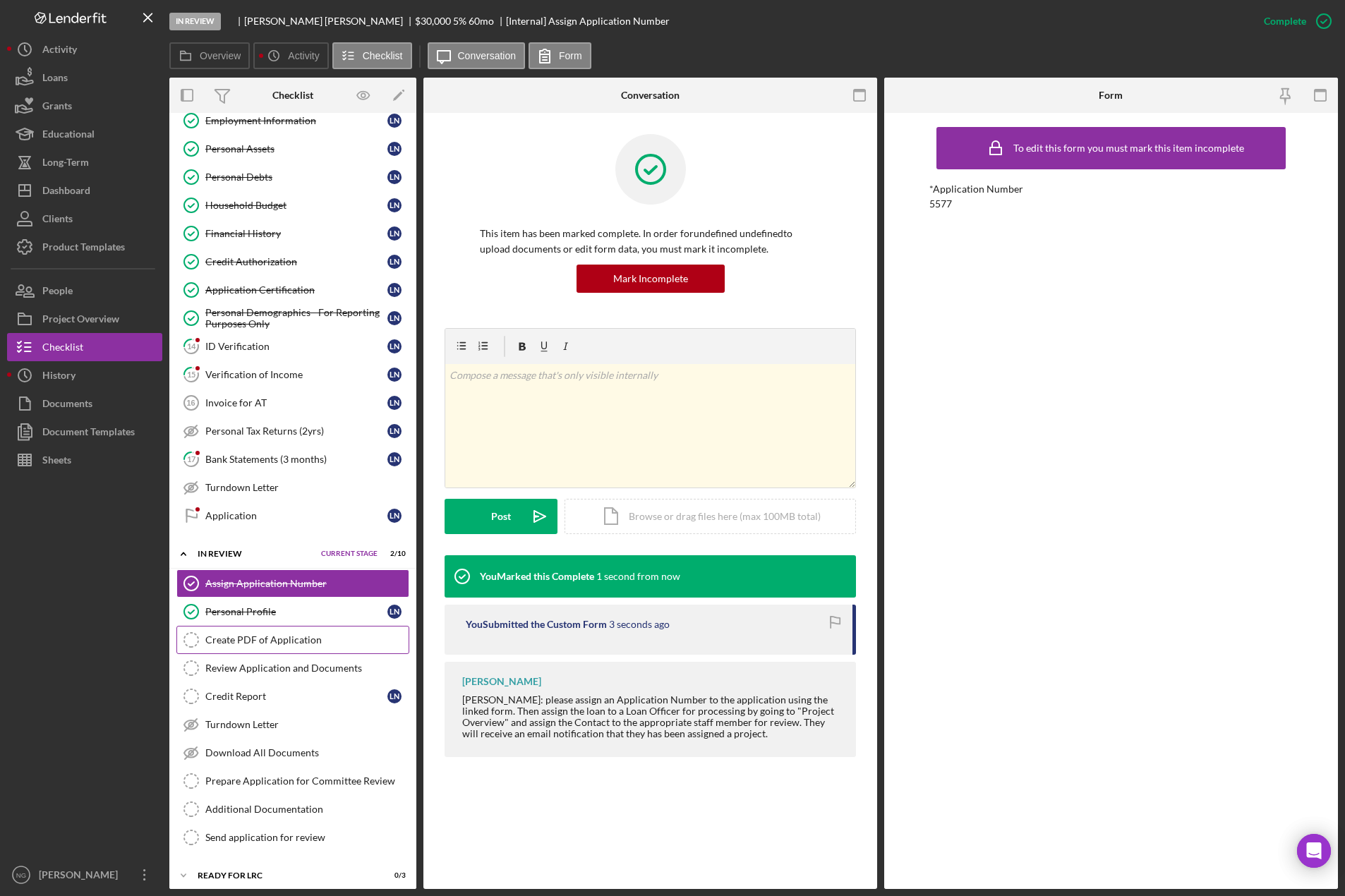
click at [261, 637] on div "Create PDF of Application" at bounding box center [307, 640] width 203 height 11
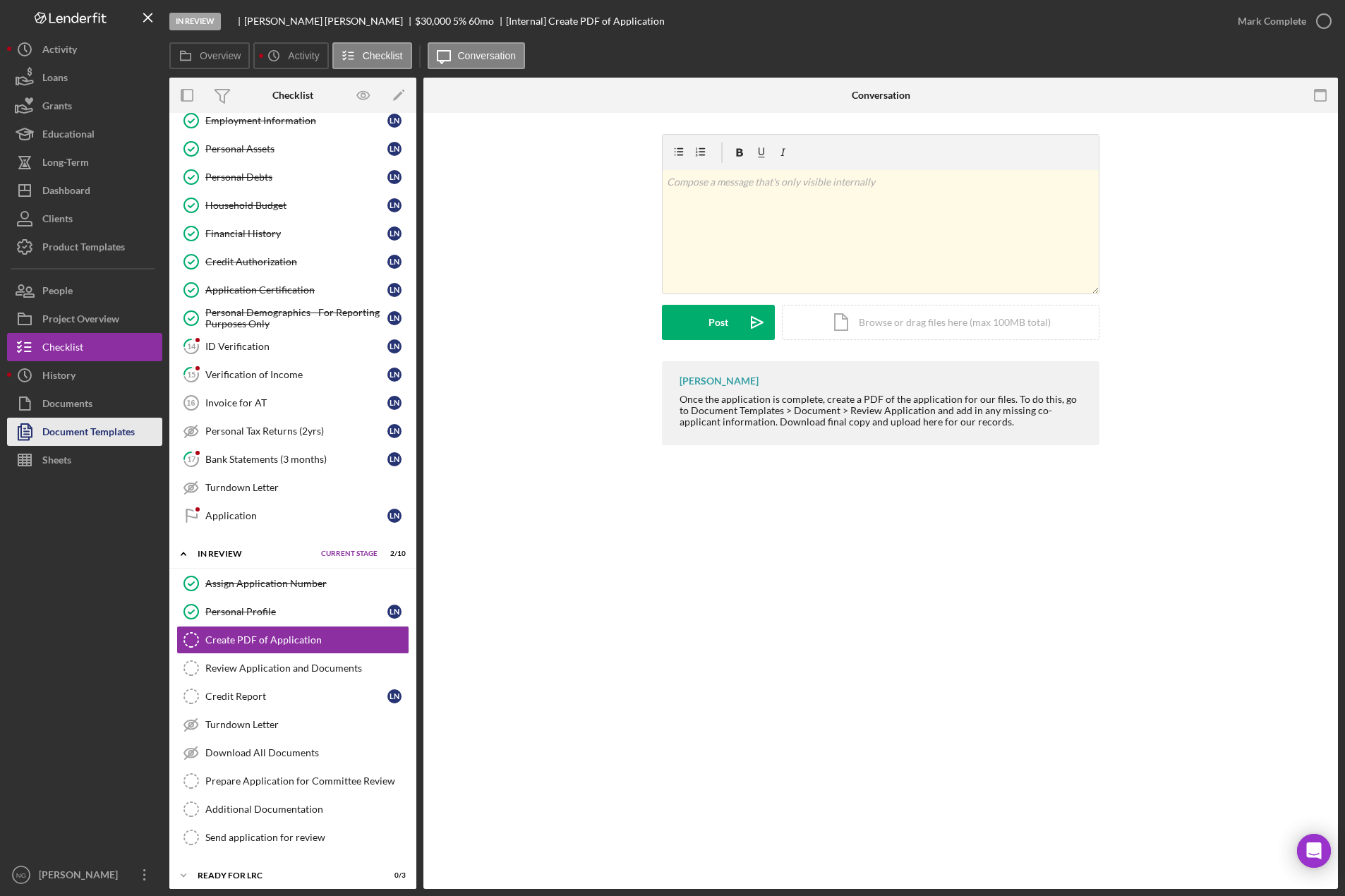
click at [119, 436] on div "Document Templates" at bounding box center [88, 434] width 92 height 32
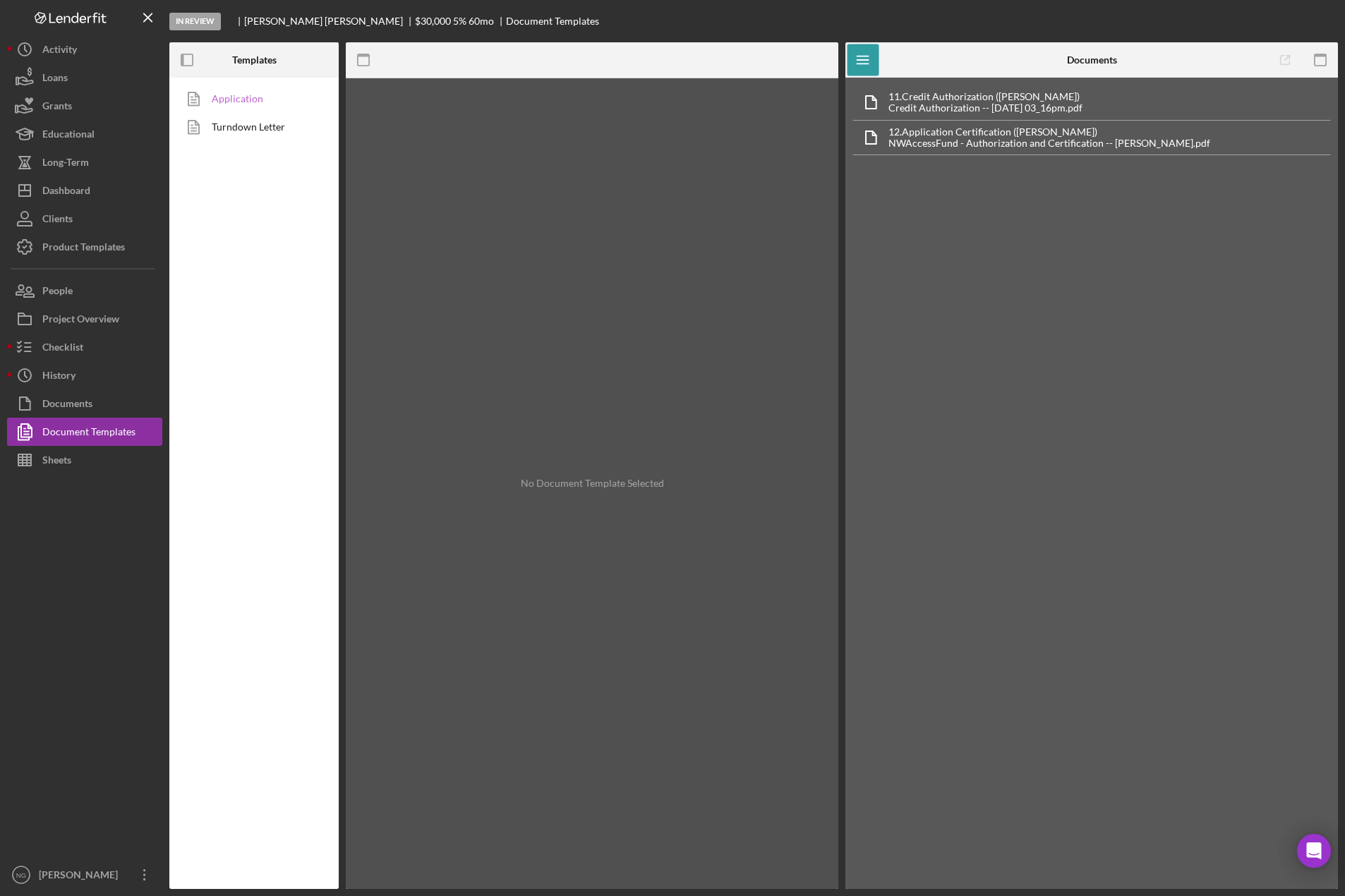
click at [267, 97] on link "Application" at bounding box center [250, 98] width 148 height 28
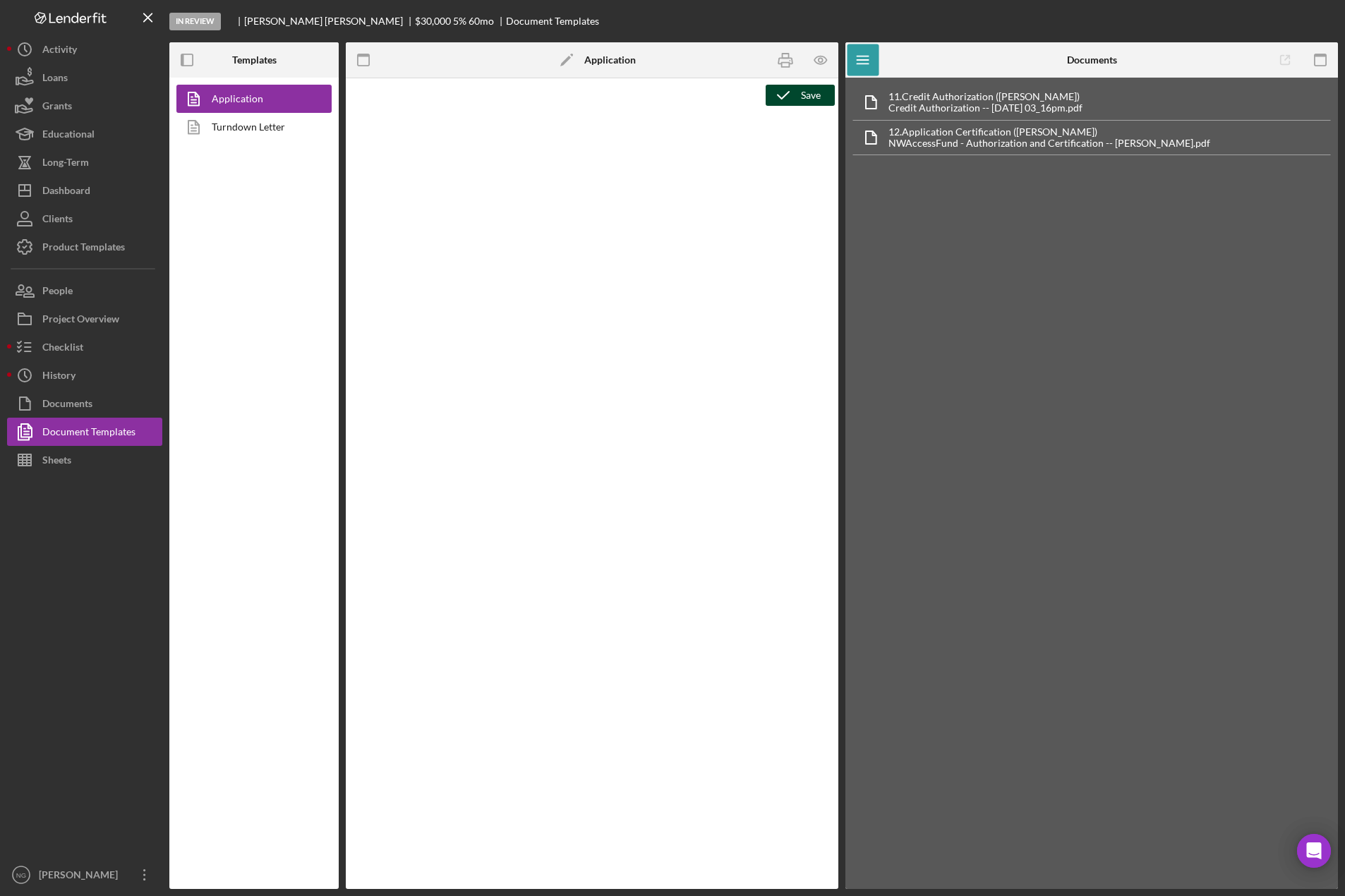
type textarea "<div class="WordSection1"> <p style="margin: 0in; font-size: 12pt; font-family:…"
click at [802, 91] on div "Save" at bounding box center [811, 95] width 20 height 21
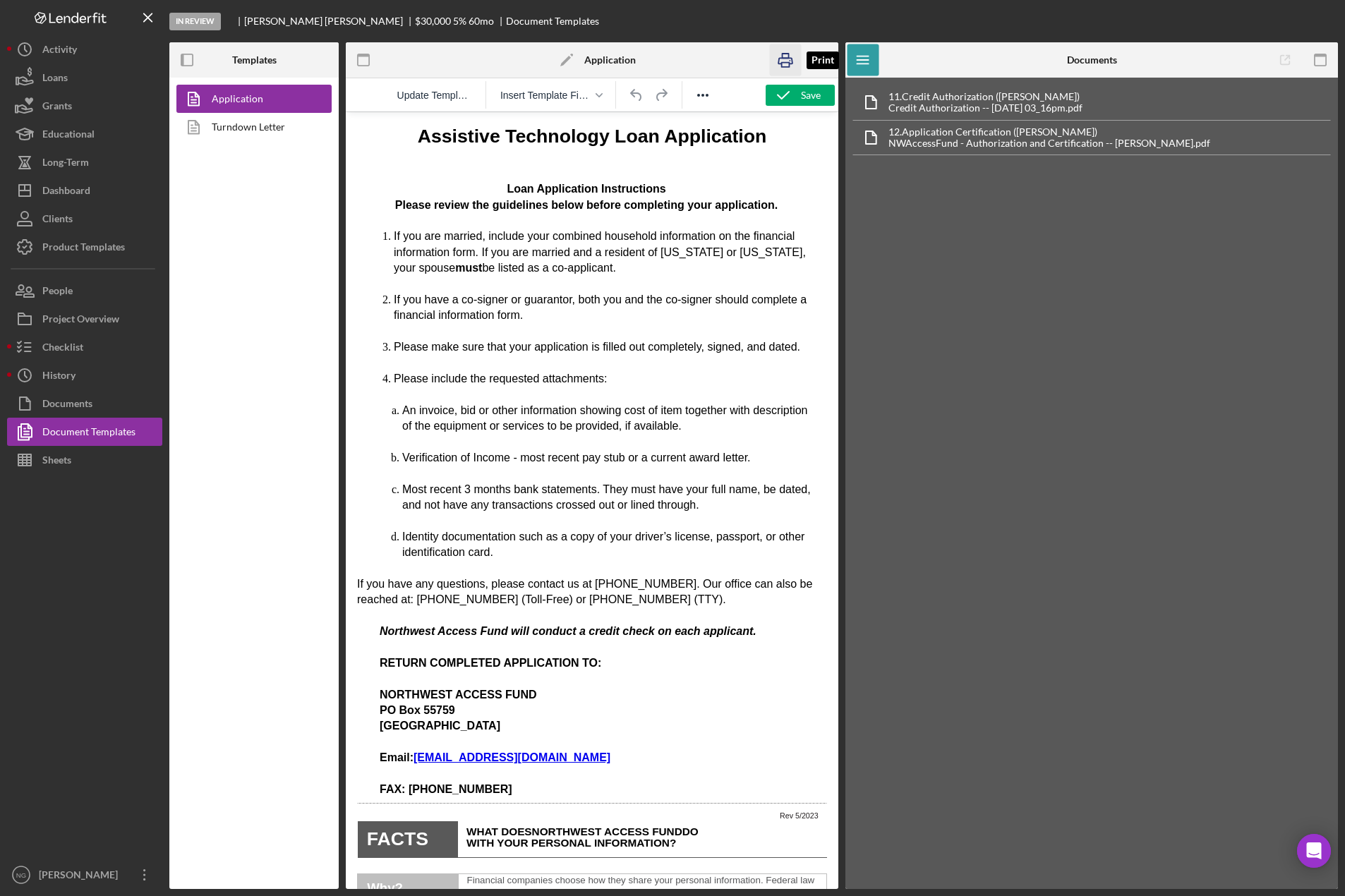
click at [784, 59] on icon "button" at bounding box center [785, 60] width 14 height 5
click at [111, 358] on button "Checklist" at bounding box center [84, 347] width 155 height 28
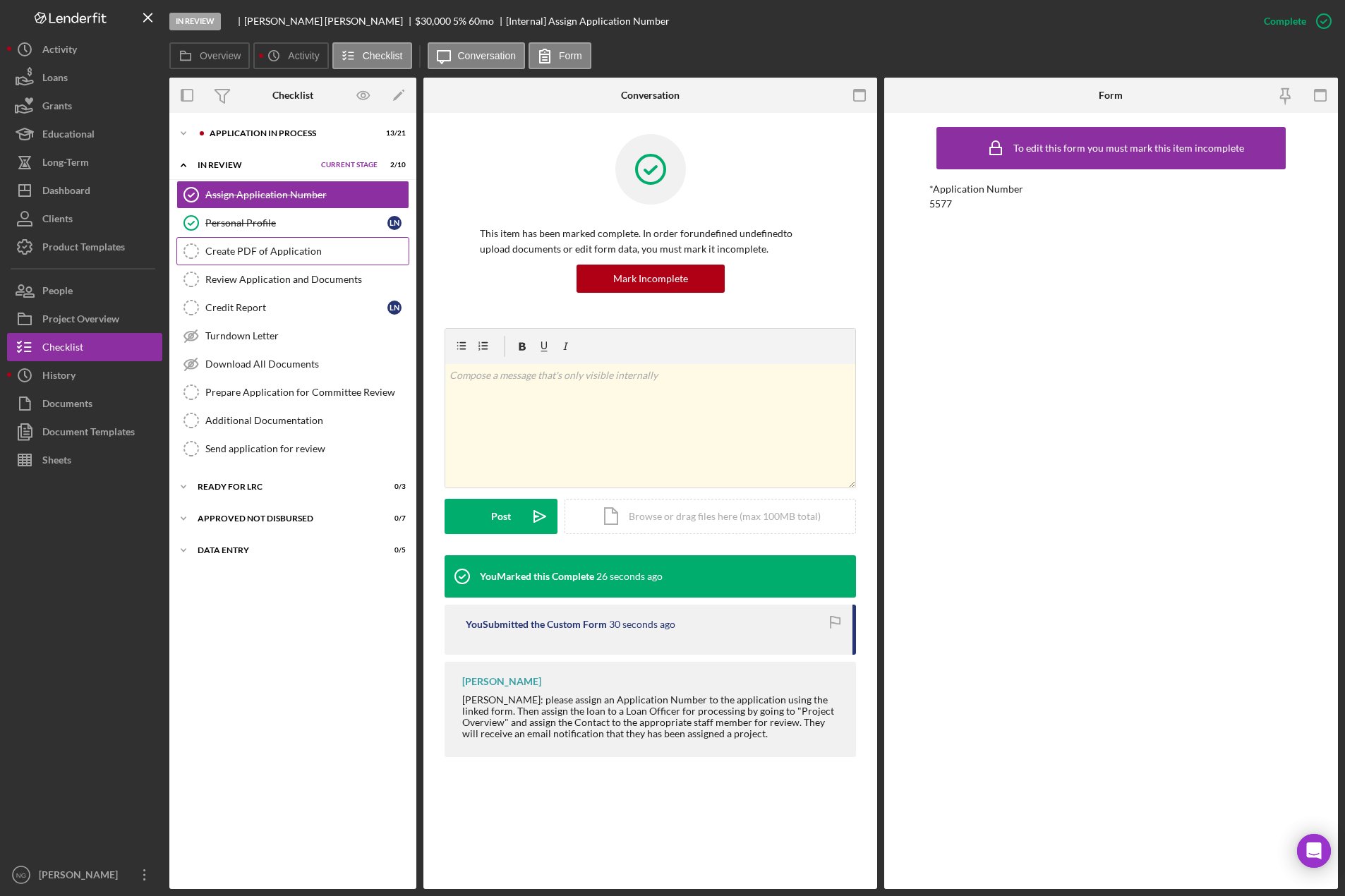
click at [261, 243] on link "Create PDF of Application Create PDF of Application" at bounding box center [293, 251] width 233 height 28
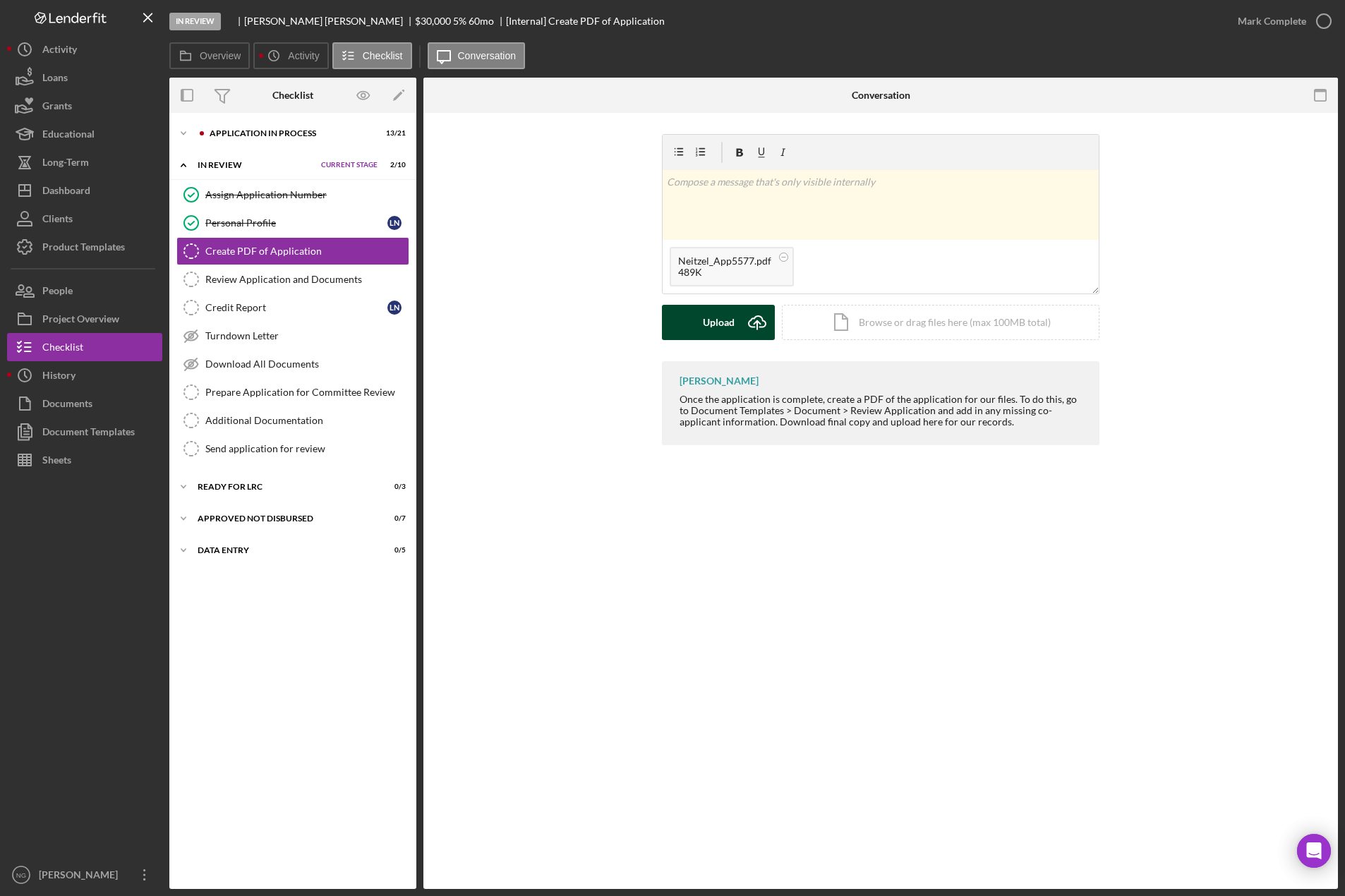
click at [730, 319] on div "Upload" at bounding box center [719, 322] width 32 height 35
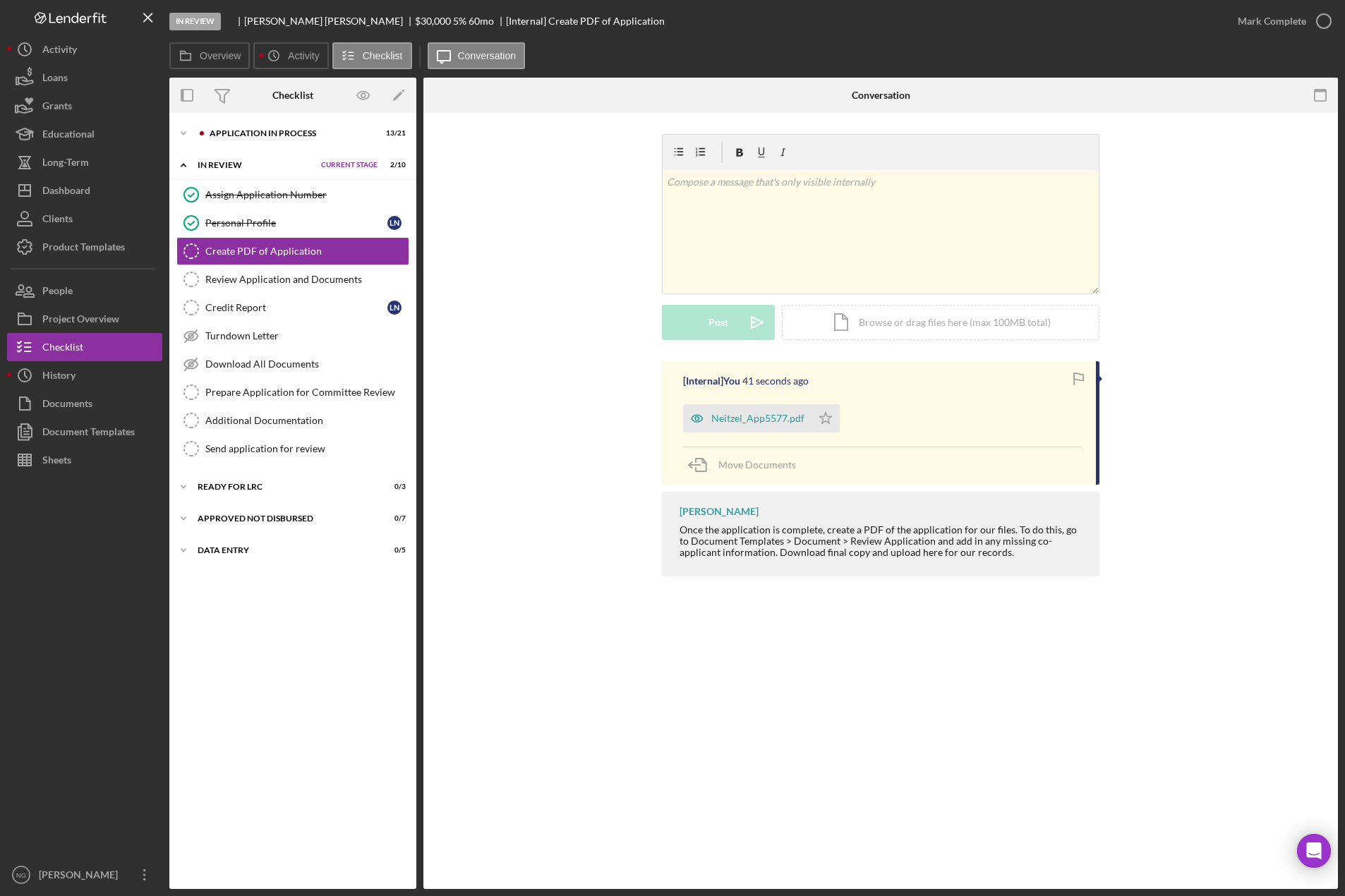
click at [251, 744] on div "Icon/Expander Application In Process 13 / 21 Set Stage Icon/Expander In Review …" at bounding box center [293, 501] width 247 height 762
click at [1319, 18] on icon "button" at bounding box center [1324, 21] width 35 height 35
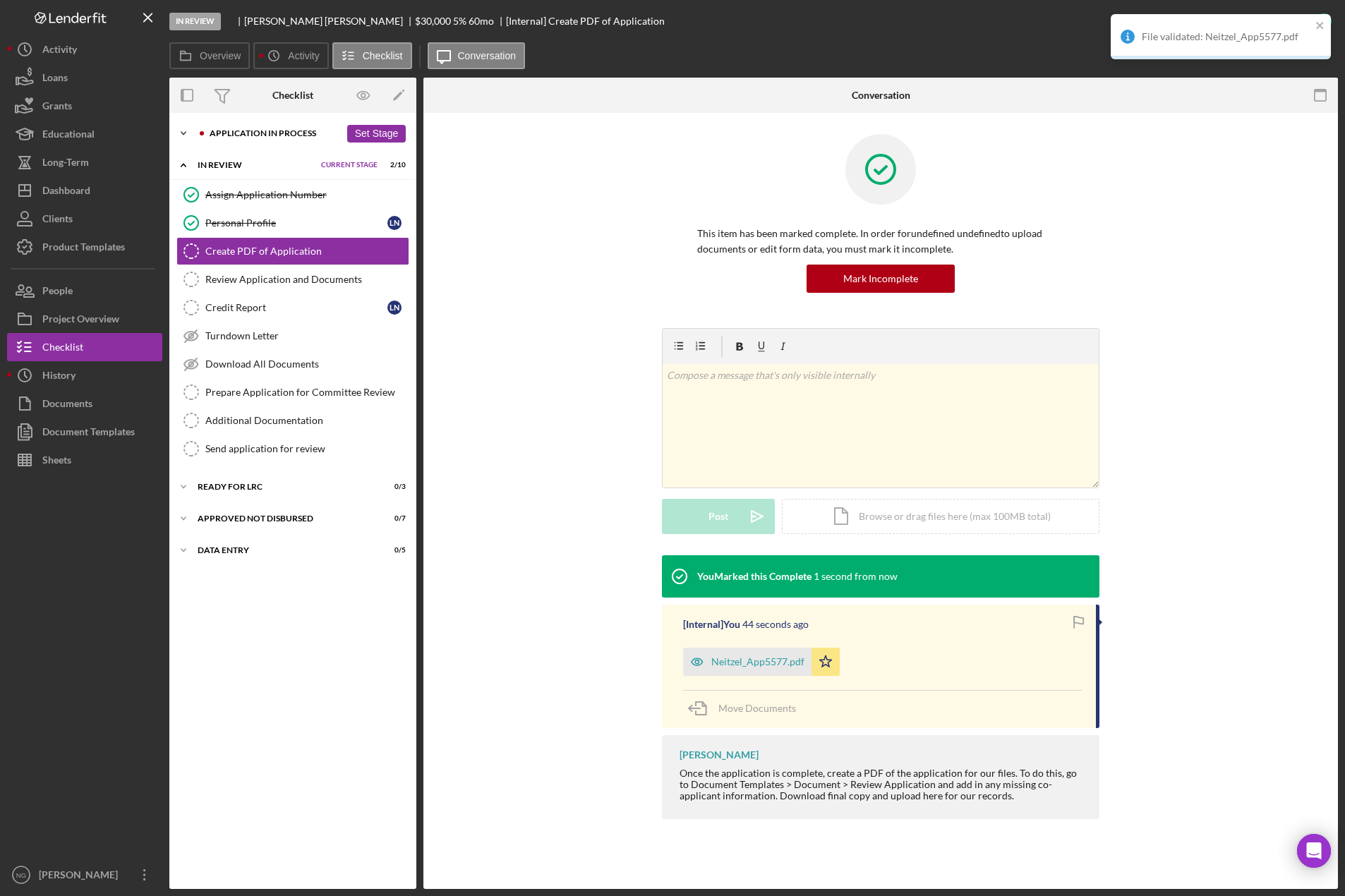
click at [232, 130] on div "Application In Process" at bounding box center [275, 133] width 131 height 8
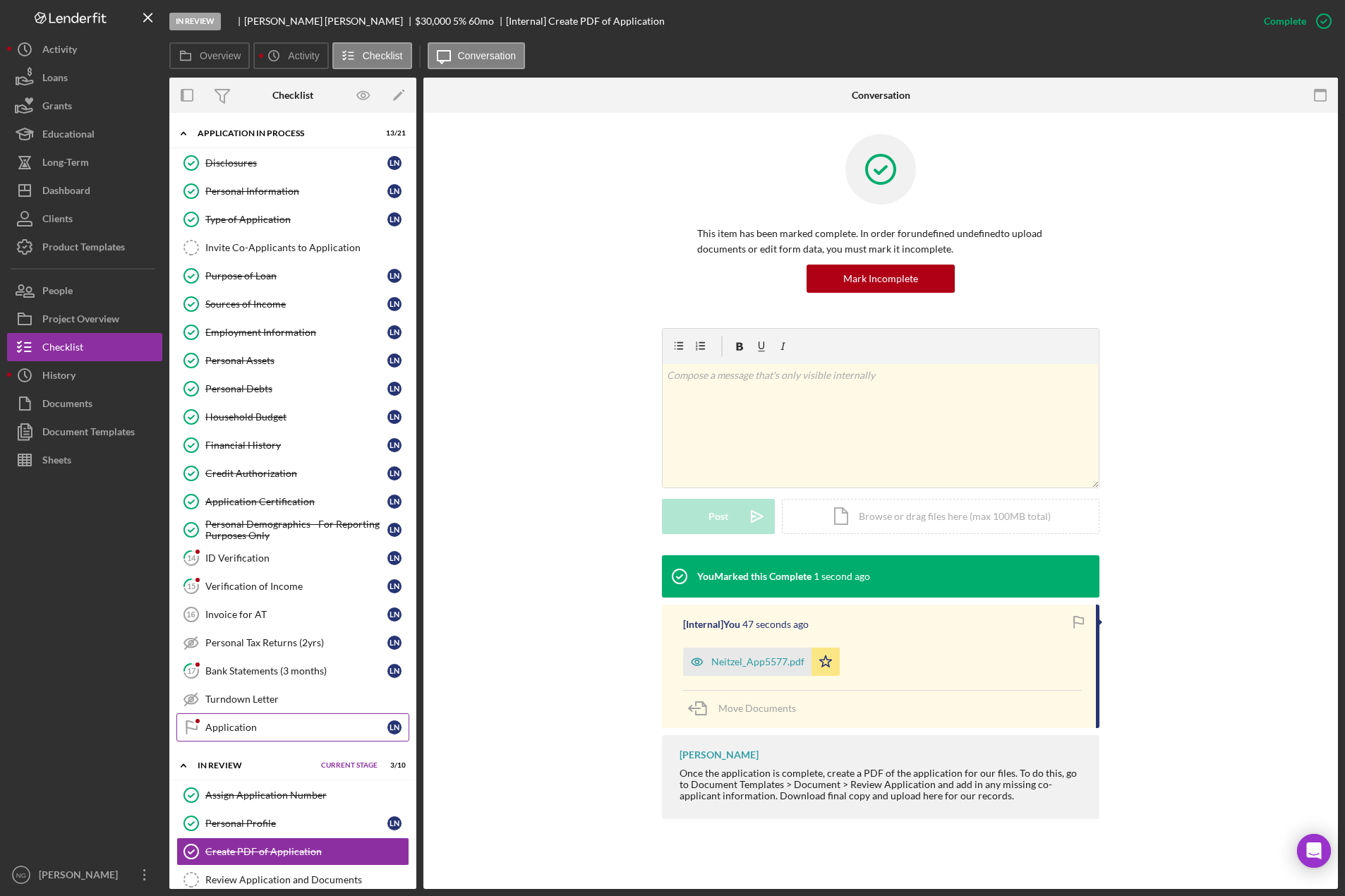
click at [231, 718] on link "Application Application L N" at bounding box center [293, 727] width 233 height 28
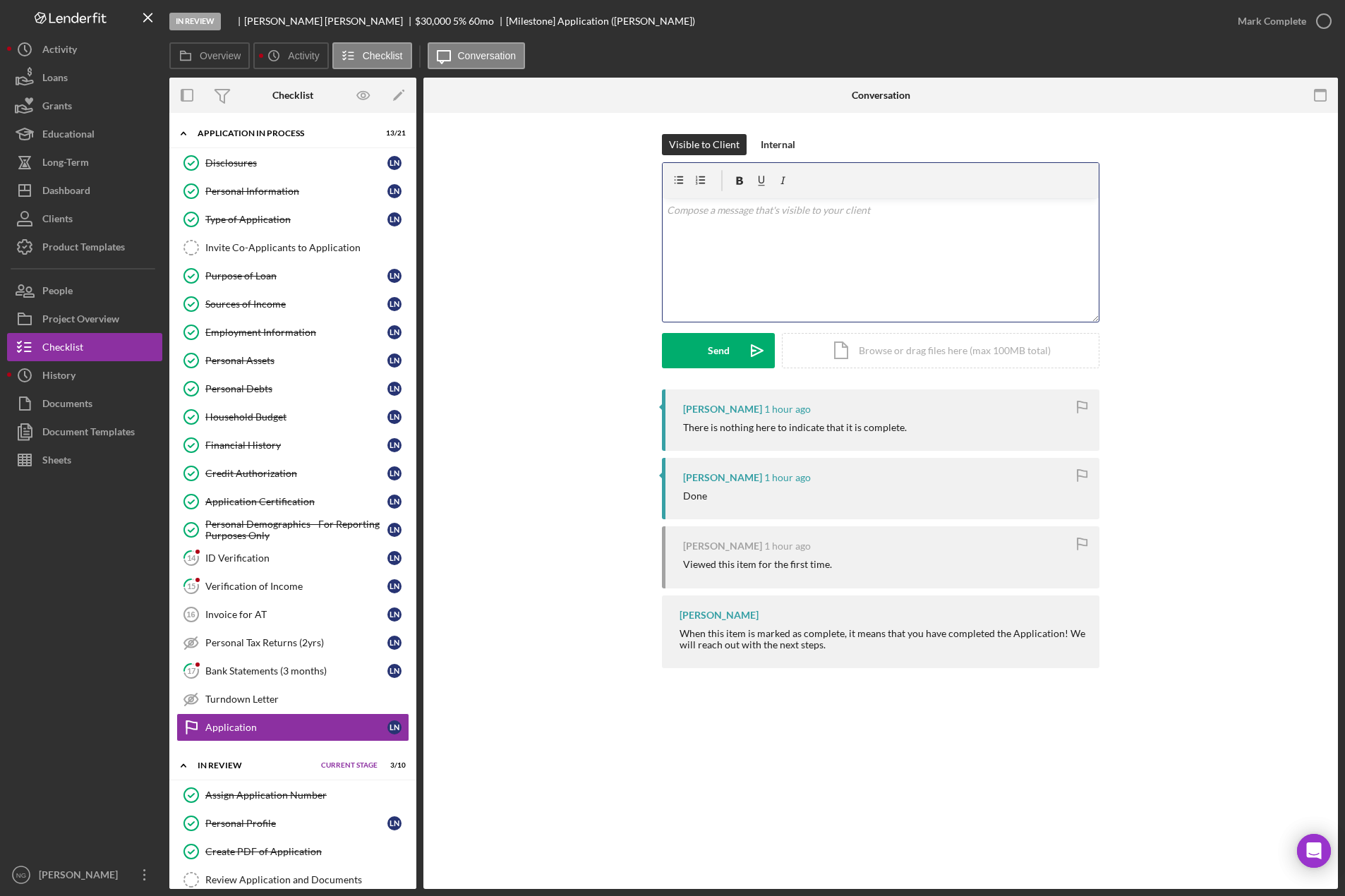
click at [679, 219] on div "v Color teal Color pink Remove color Add row above Add row below Add column bef…" at bounding box center [880, 260] width 436 height 123
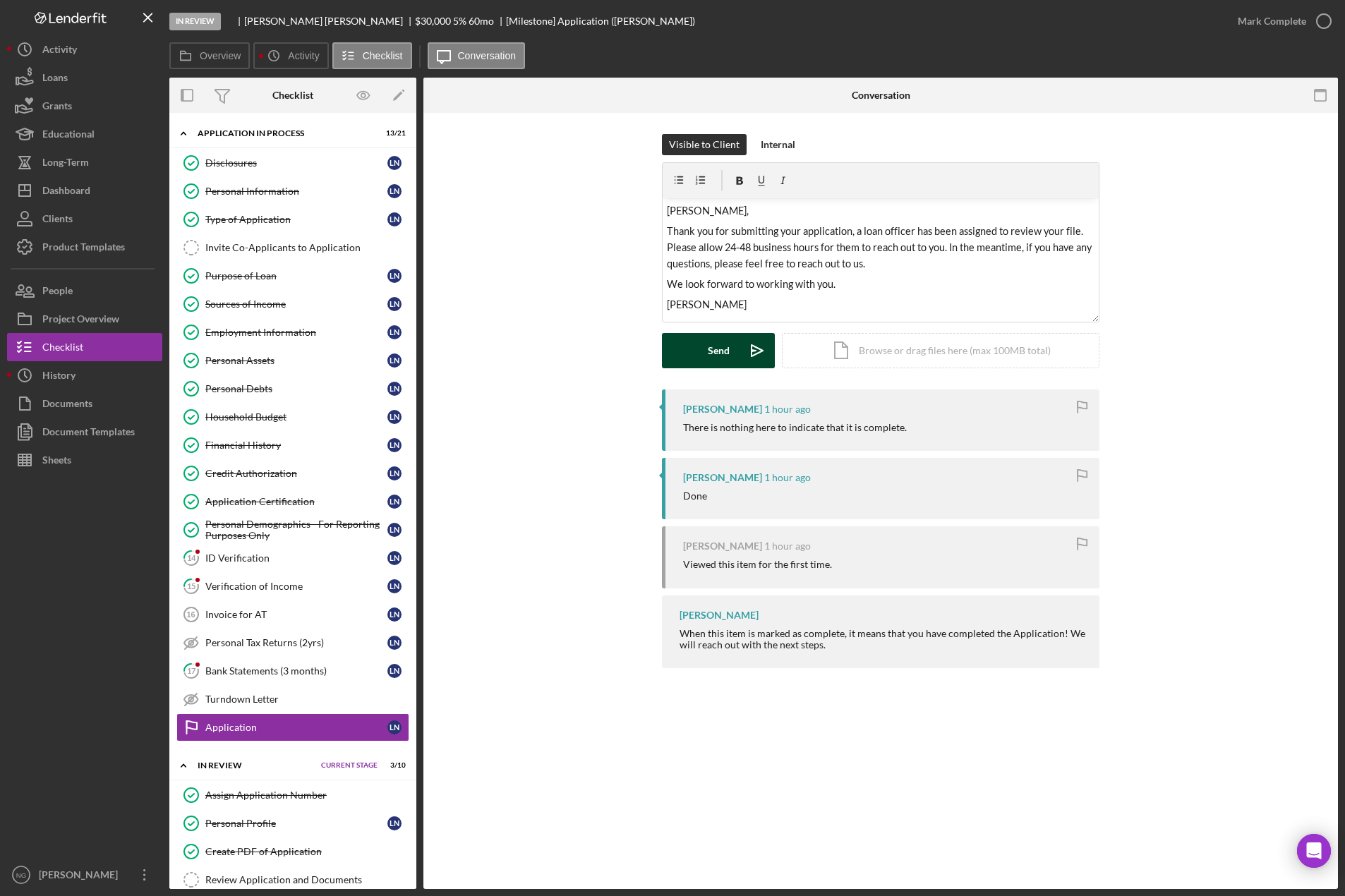
click at [717, 348] on div "Send" at bounding box center [718, 351] width 22 height 35
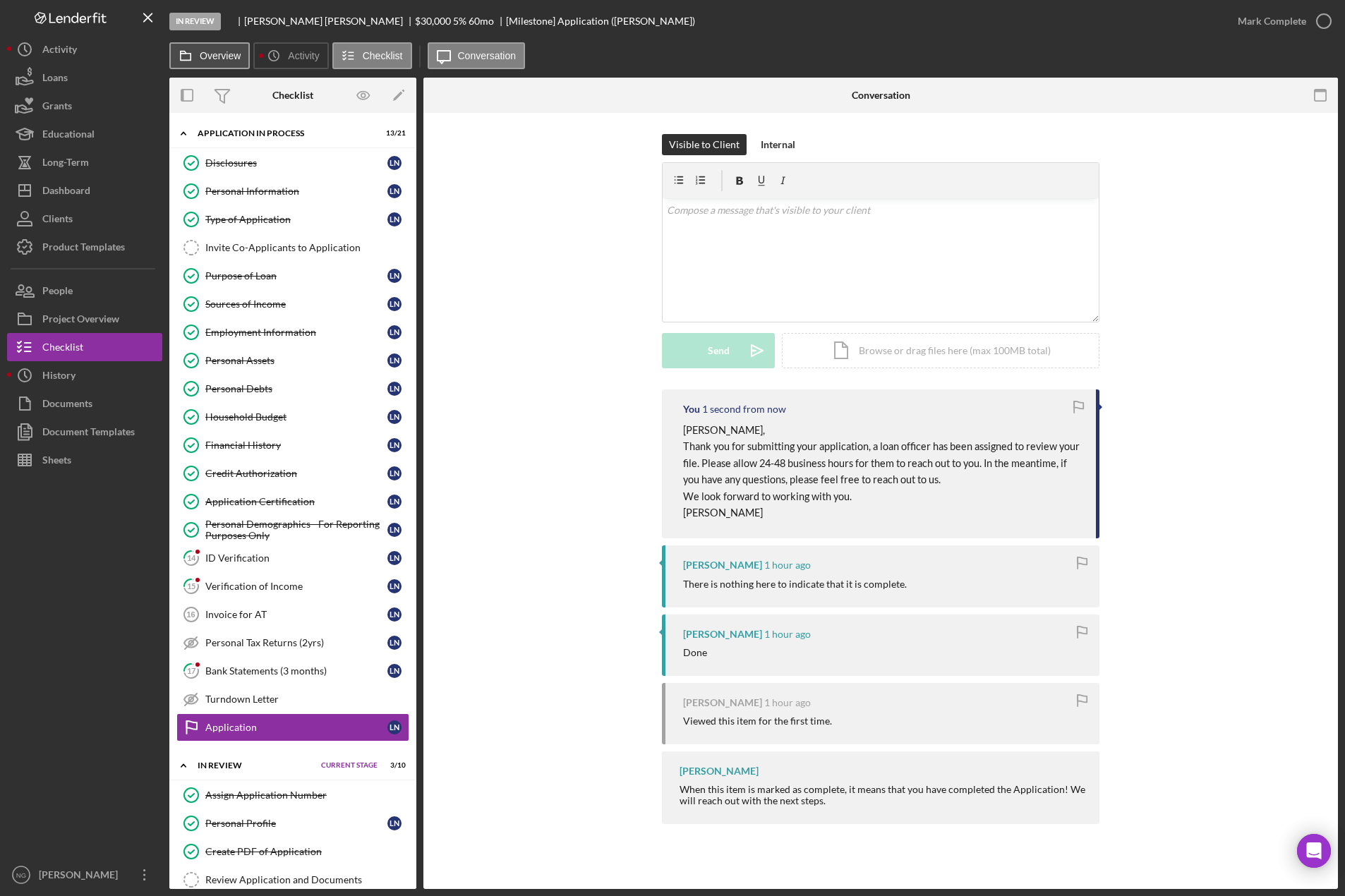
click at [216, 64] on button "Overview" at bounding box center [210, 56] width 81 height 27
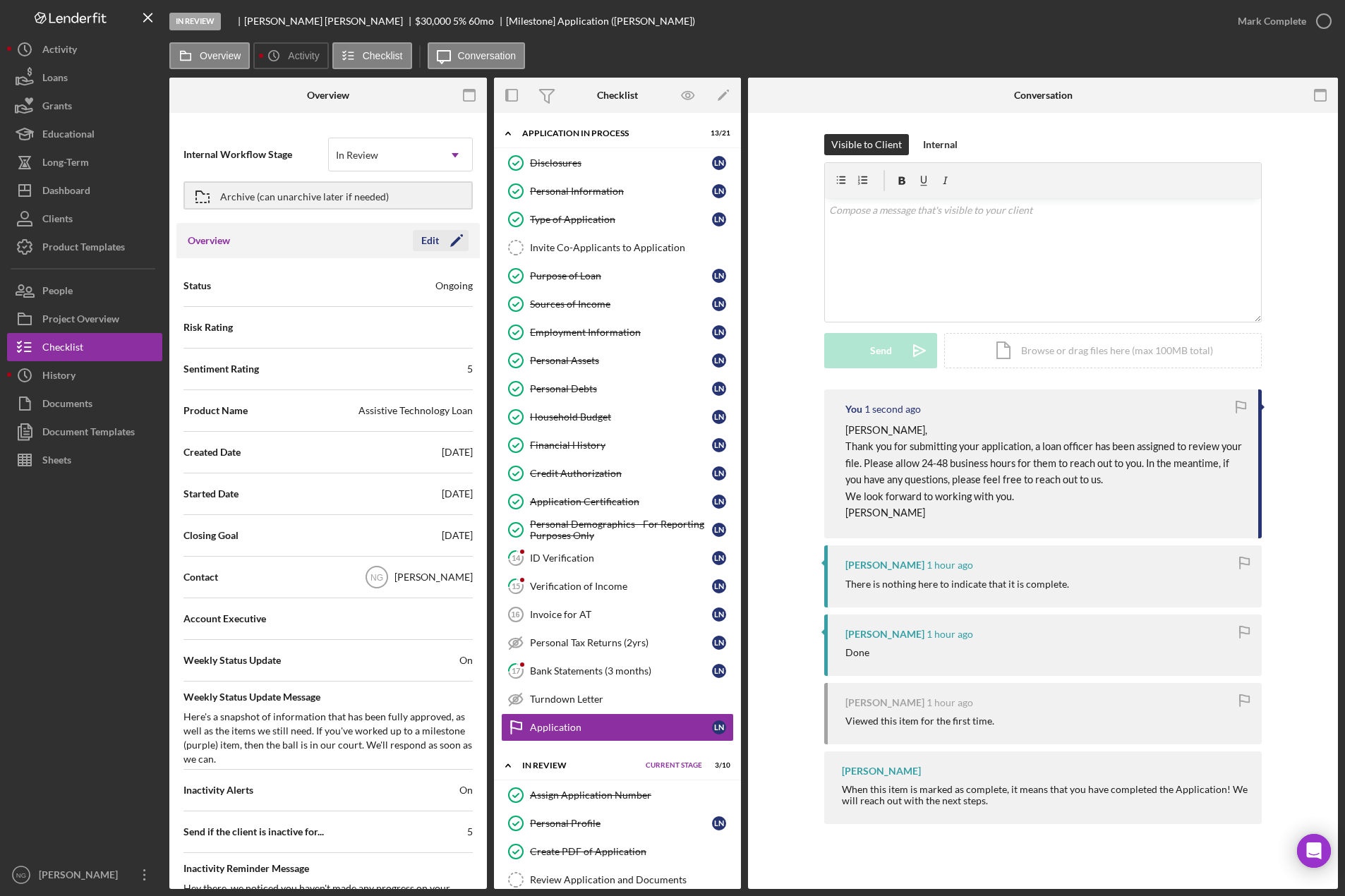
click at [448, 240] on icon "Icon/Edit" at bounding box center [456, 240] width 35 height 35
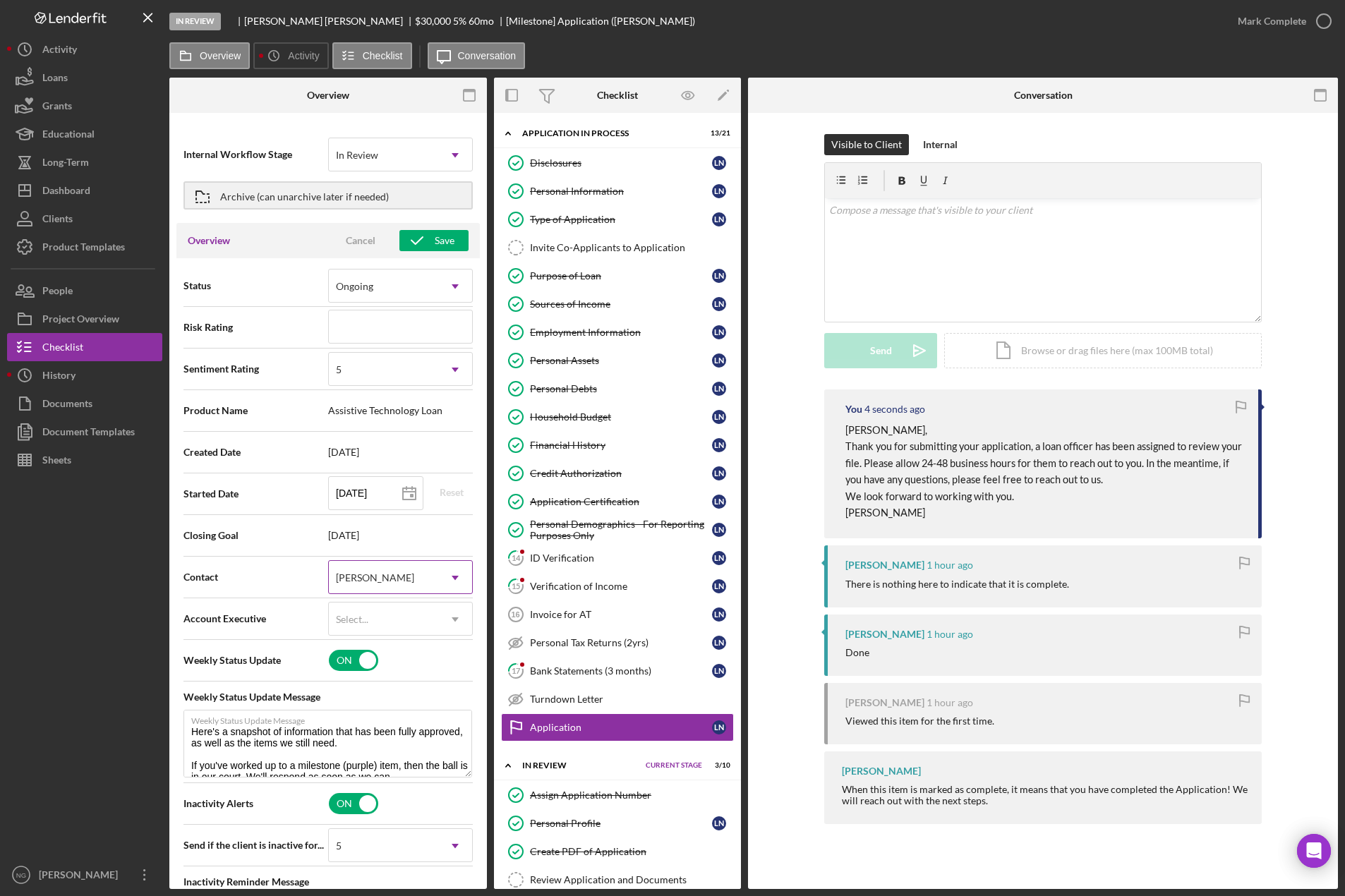
click at [378, 574] on div "[PERSON_NAME]" at bounding box center [374, 577] width 78 height 11
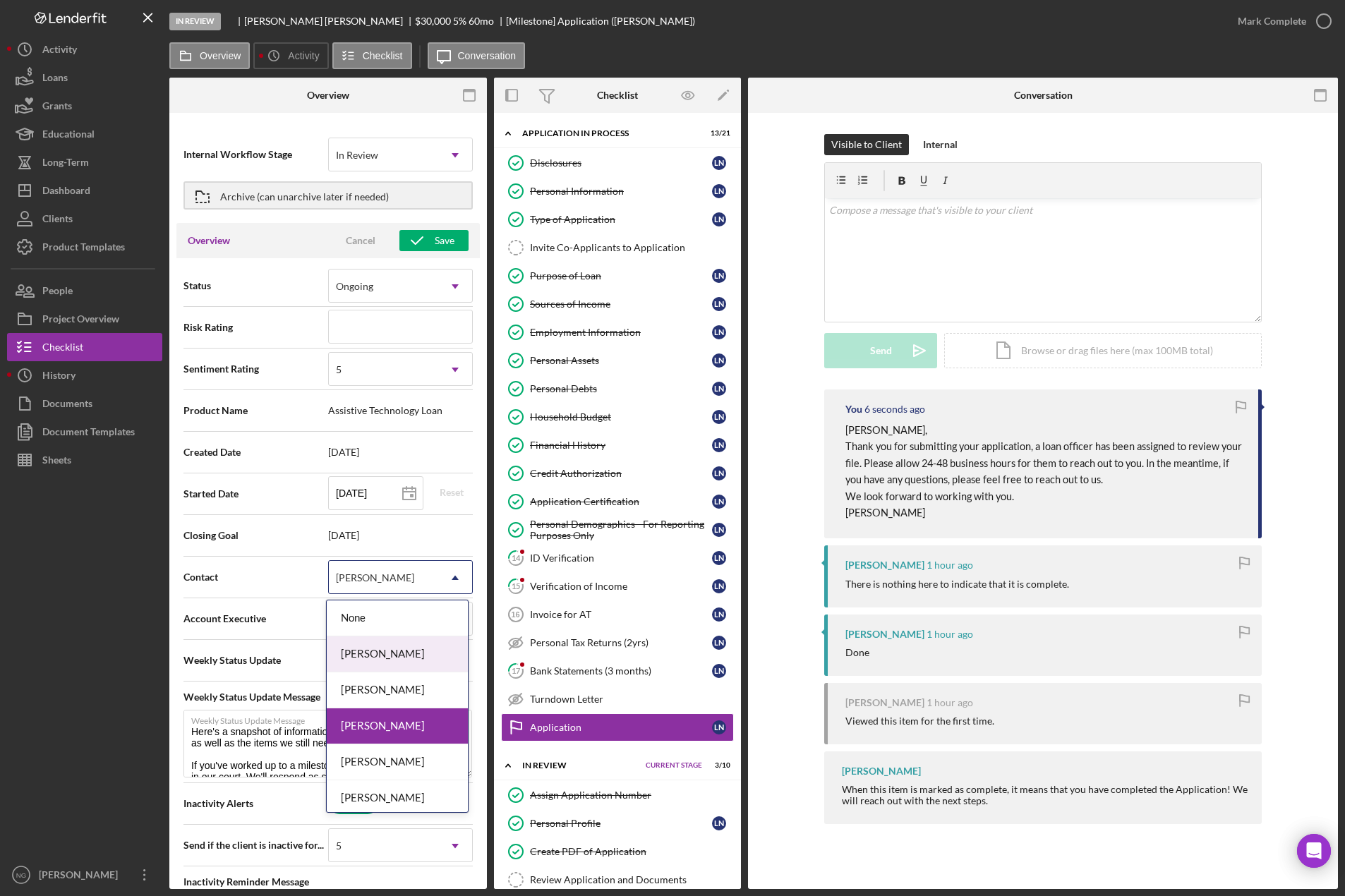
scroll to position [76, 0]
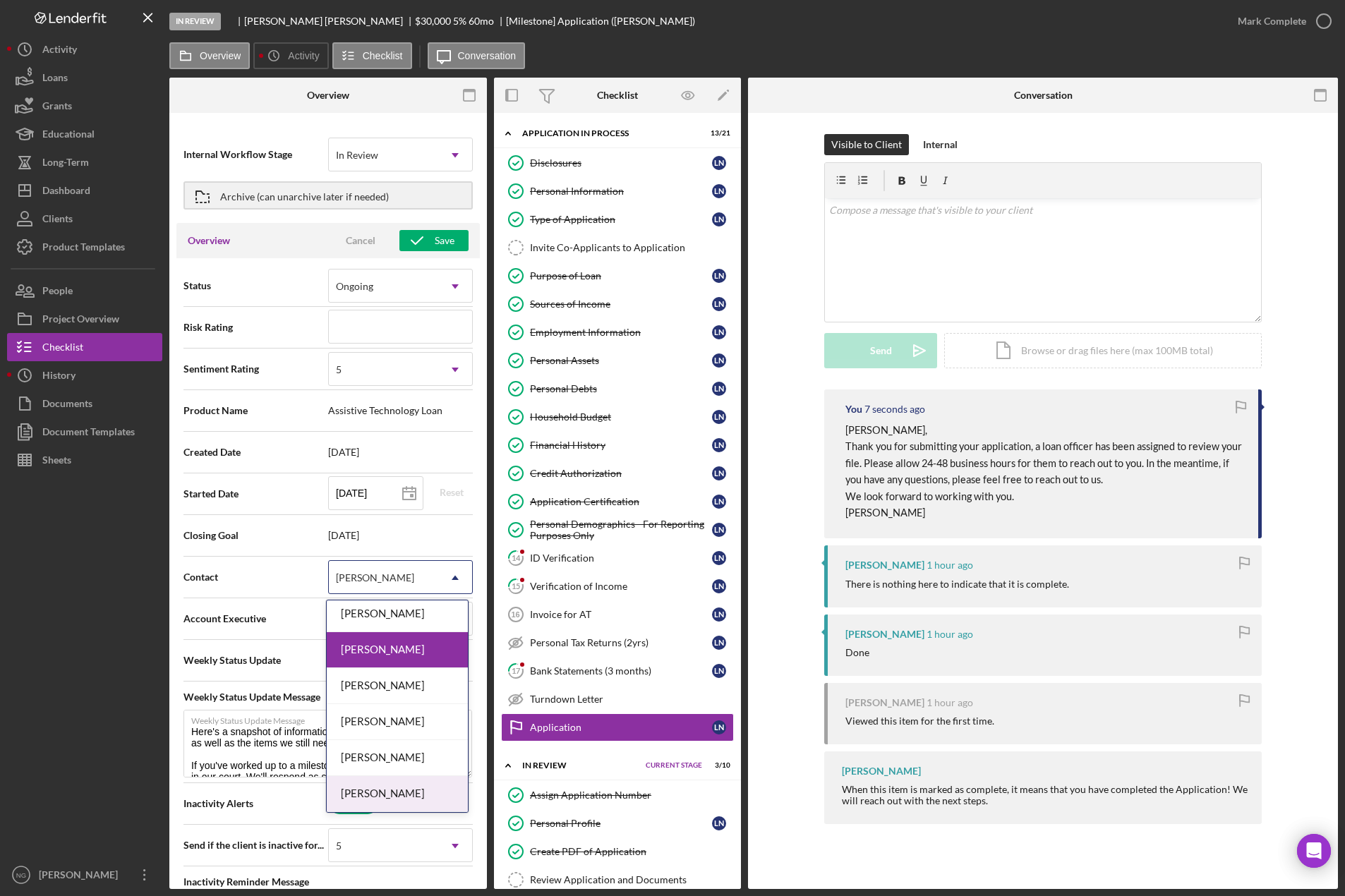
click at [390, 798] on div "[PERSON_NAME]" at bounding box center [396, 793] width 141 height 36
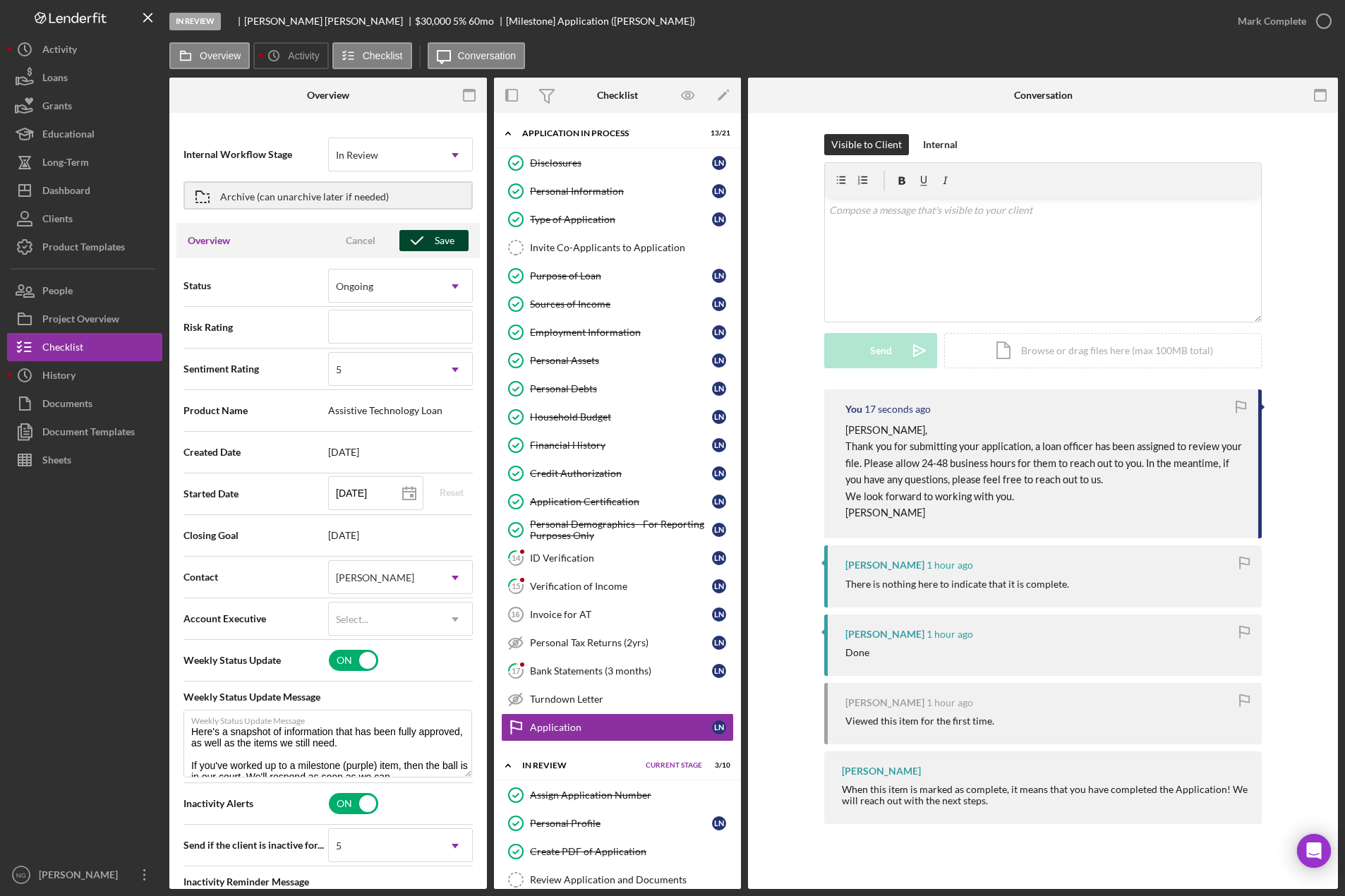
click at [442, 238] on div "Save" at bounding box center [444, 240] width 20 height 21
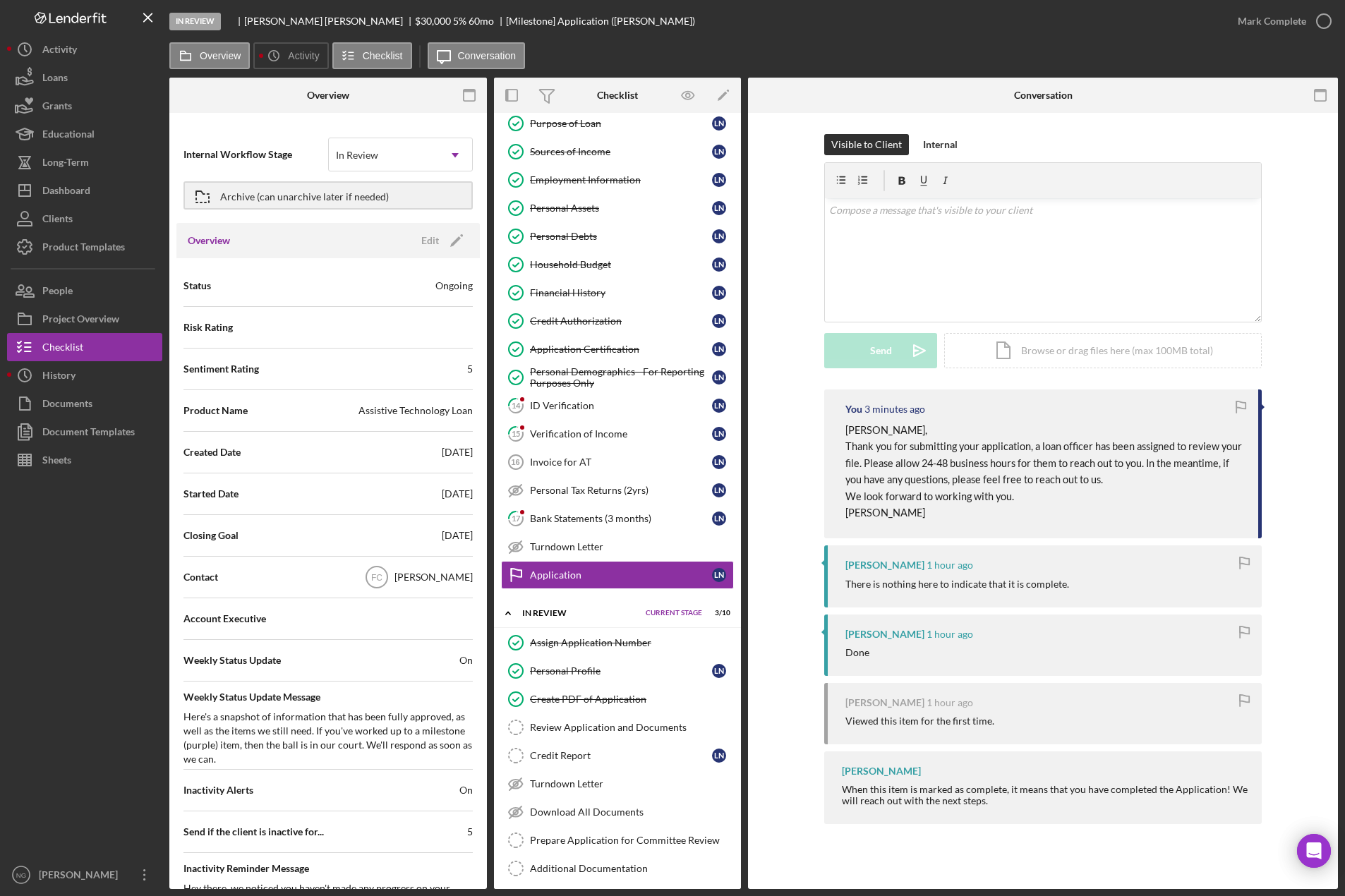
scroll to position [284, 0]
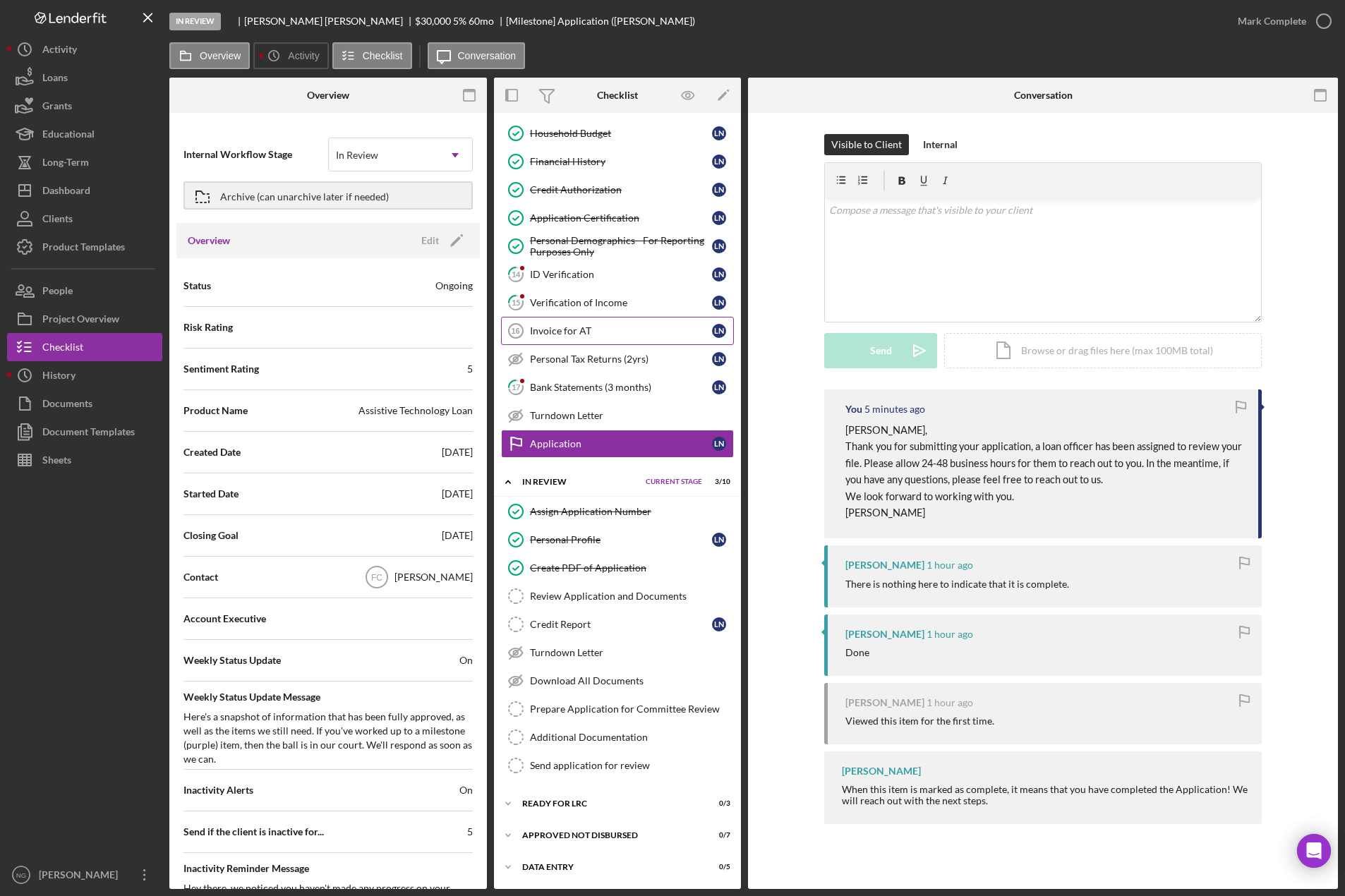
click at [533, 324] on link "Invoice for AT 16 Invoice for AT L N" at bounding box center [617, 330] width 233 height 28
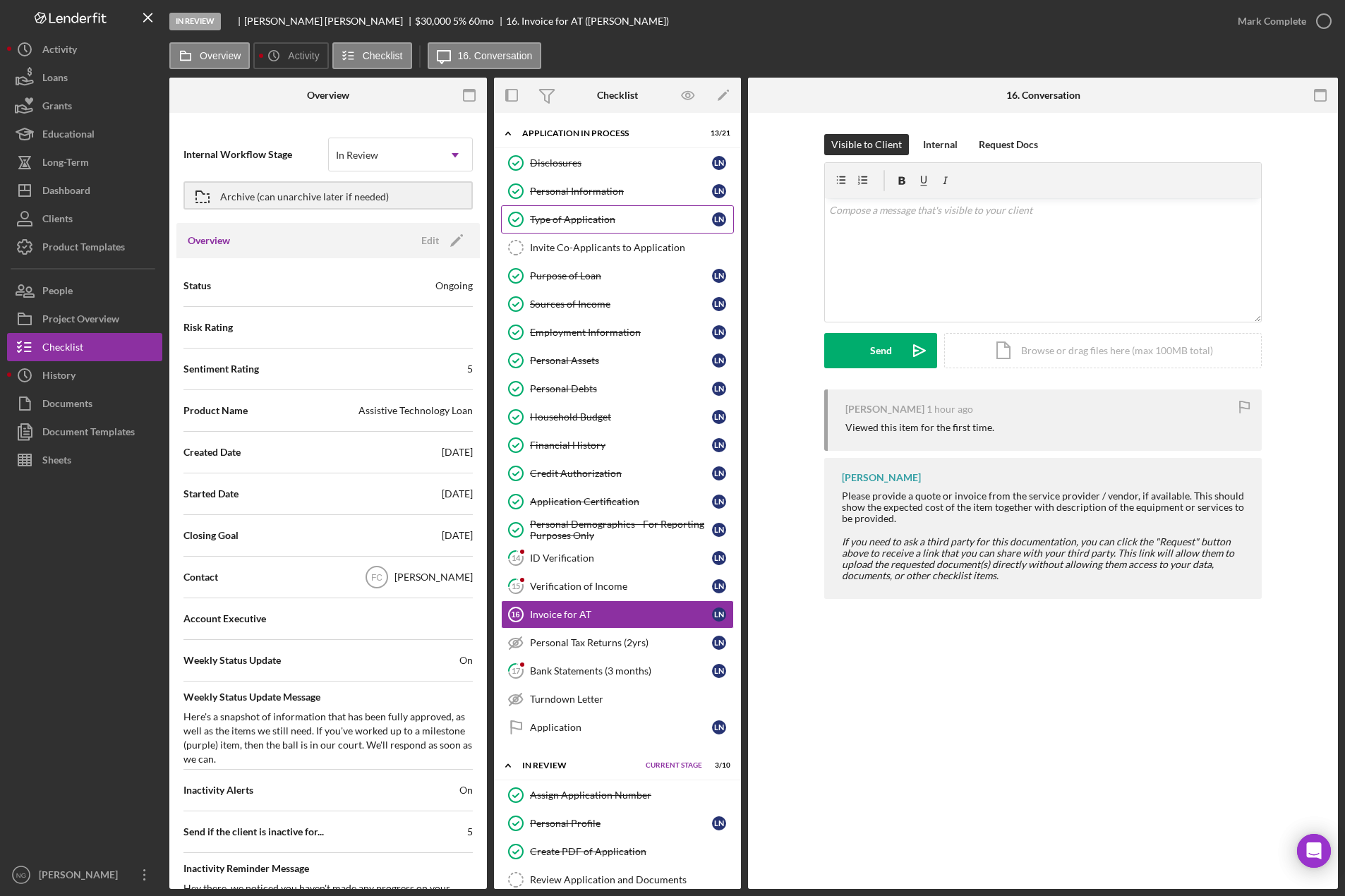
click at [577, 219] on div "Type of Application" at bounding box center [620, 219] width 182 height 11
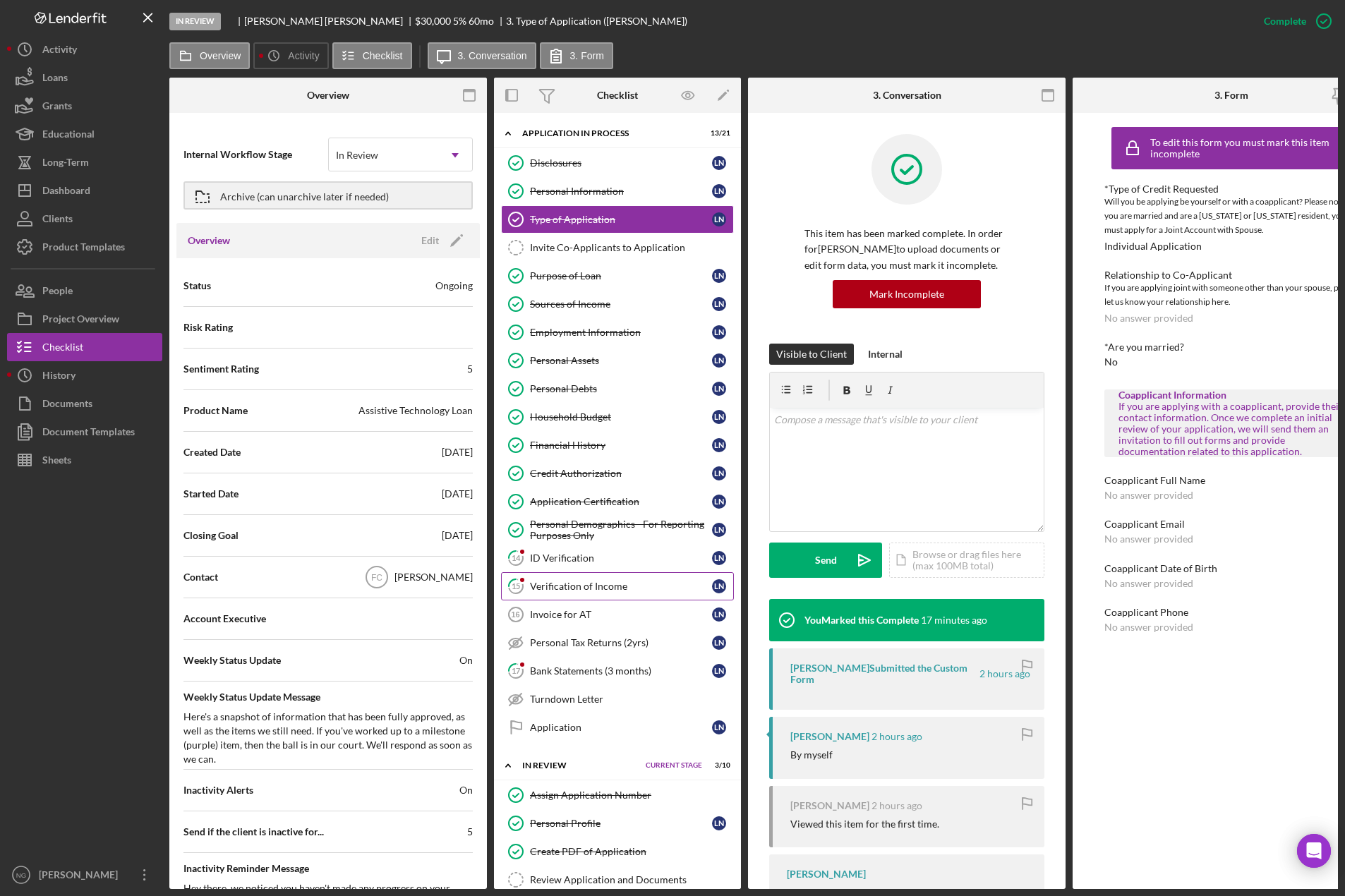
click at [553, 580] on div "Verification of Income" at bounding box center [620, 586] width 182 height 11
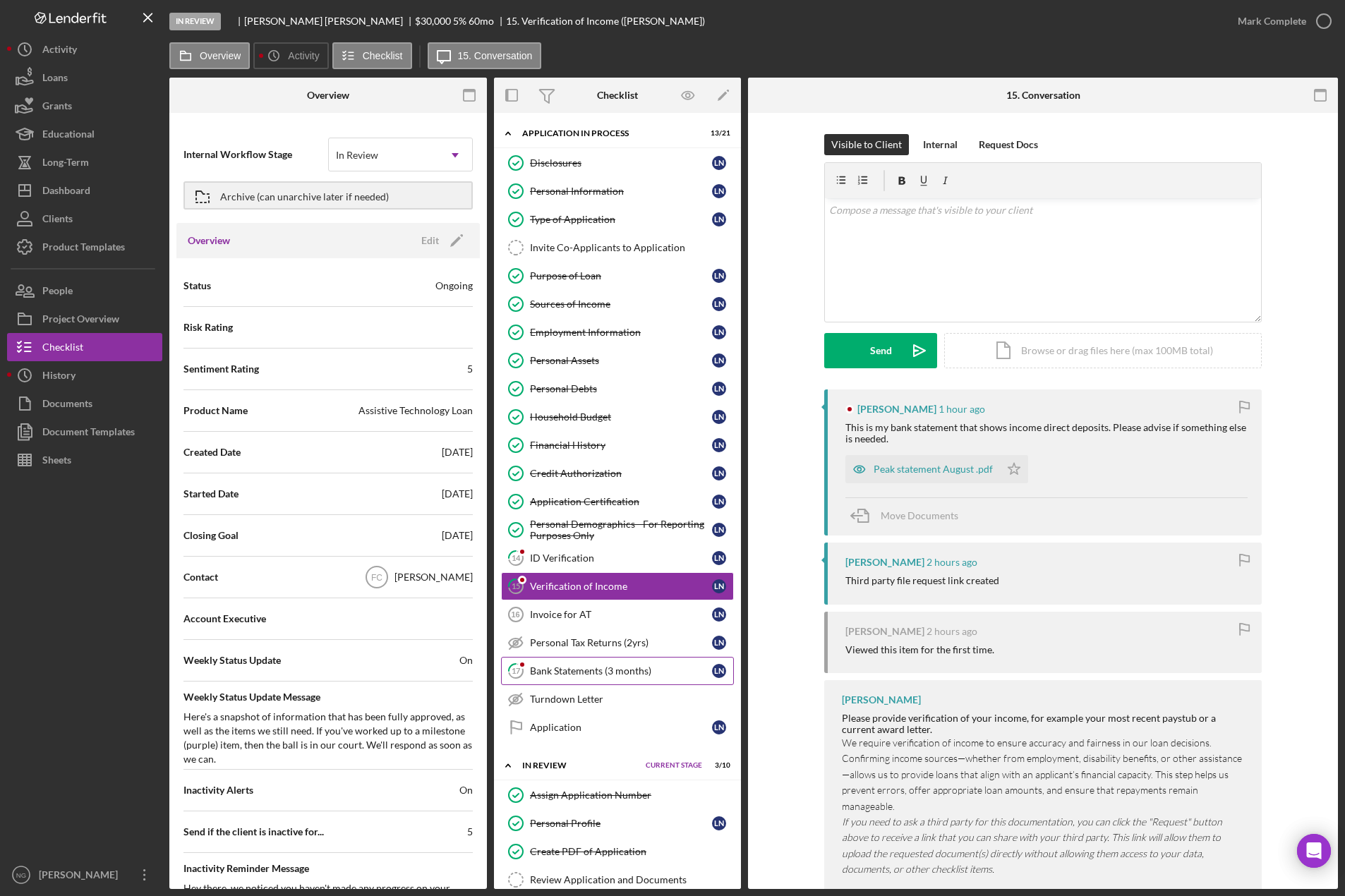
click at [586, 673] on div "Bank Statements (3 months)" at bounding box center [620, 671] width 182 height 11
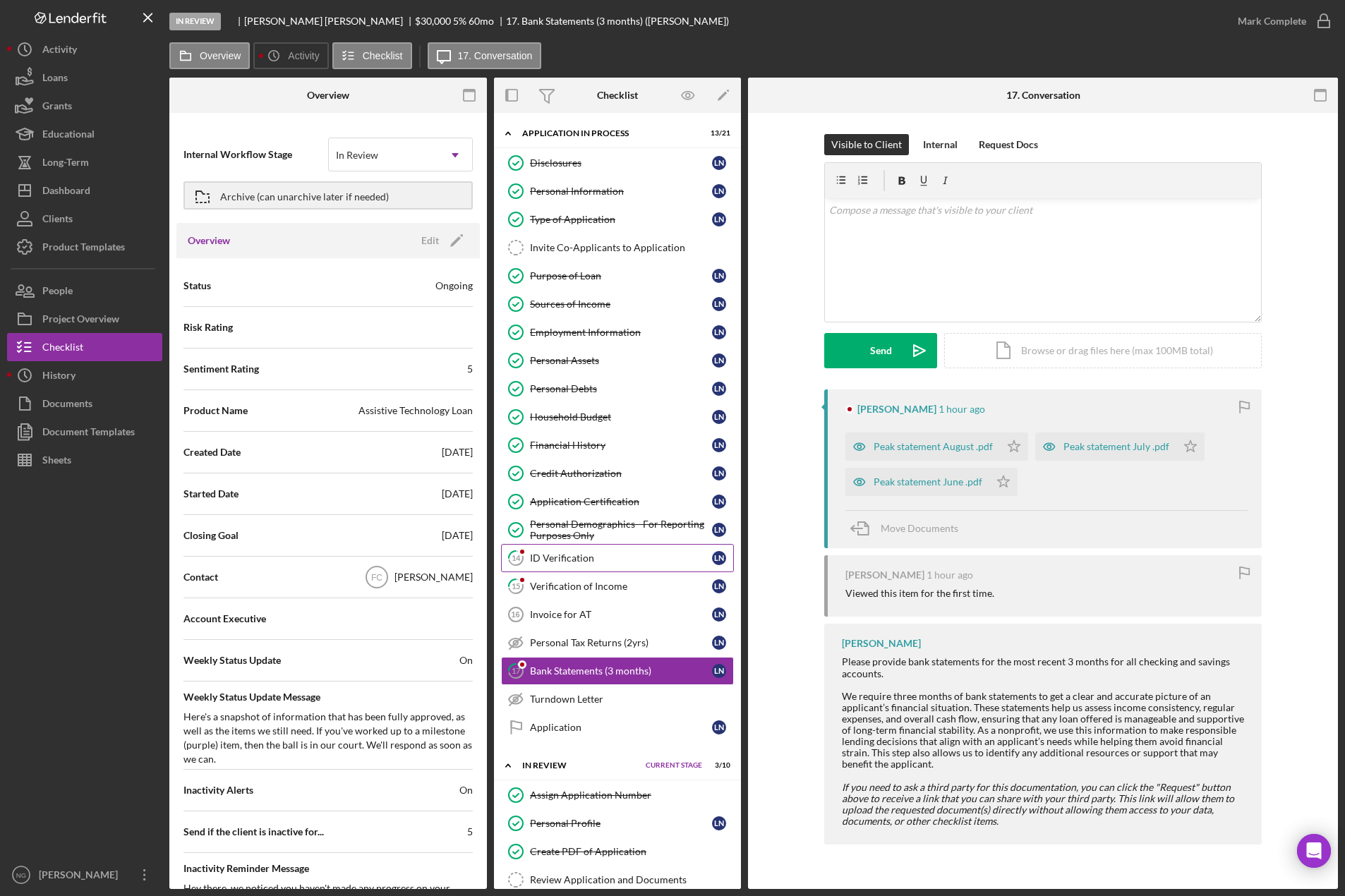
click at [595, 561] on div "ID Verification" at bounding box center [620, 558] width 182 height 11
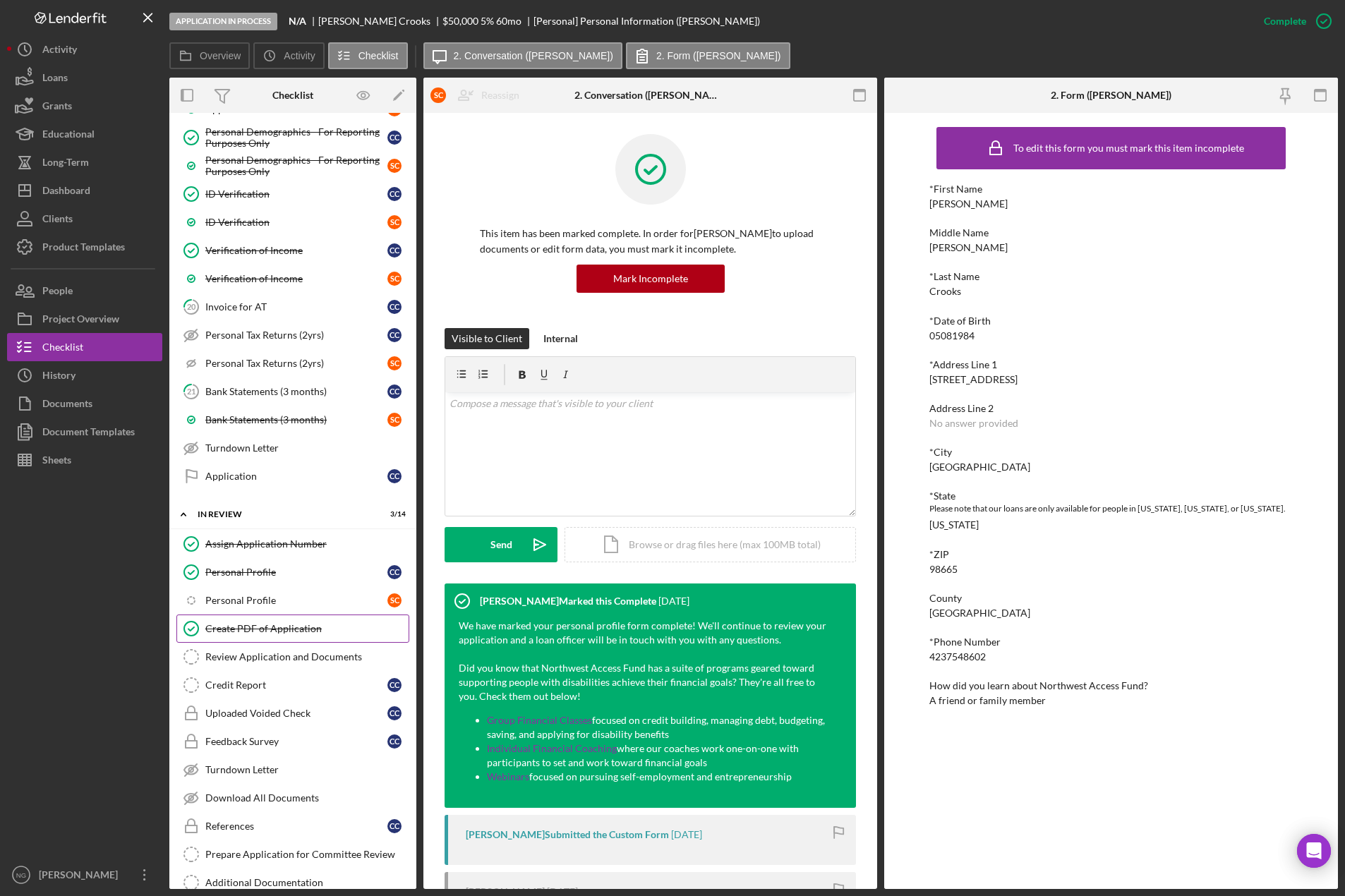
scroll to position [850, 0]
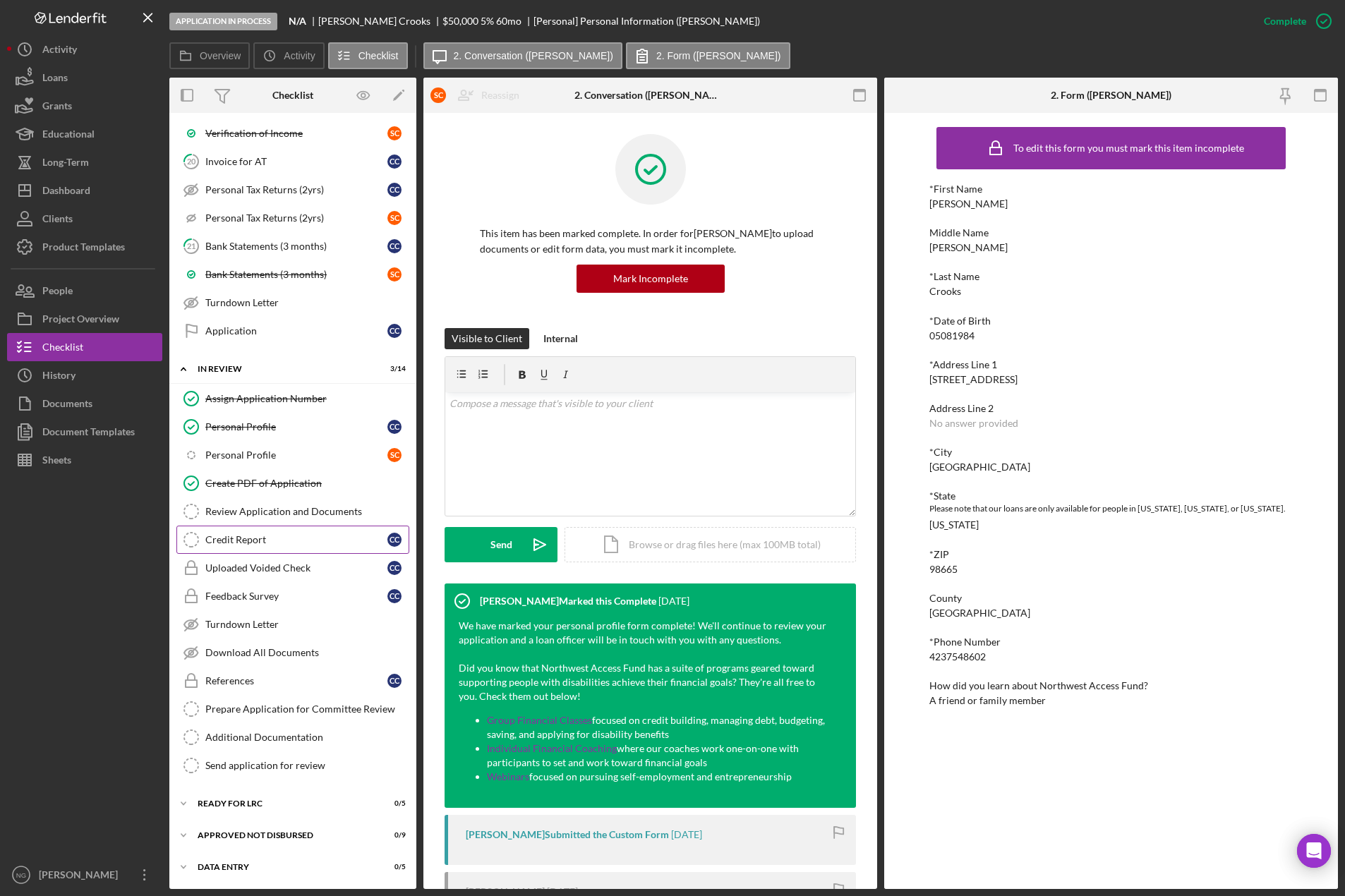
click at [283, 539] on div "Credit Report" at bounding box center [296, 539] width 182 height 11
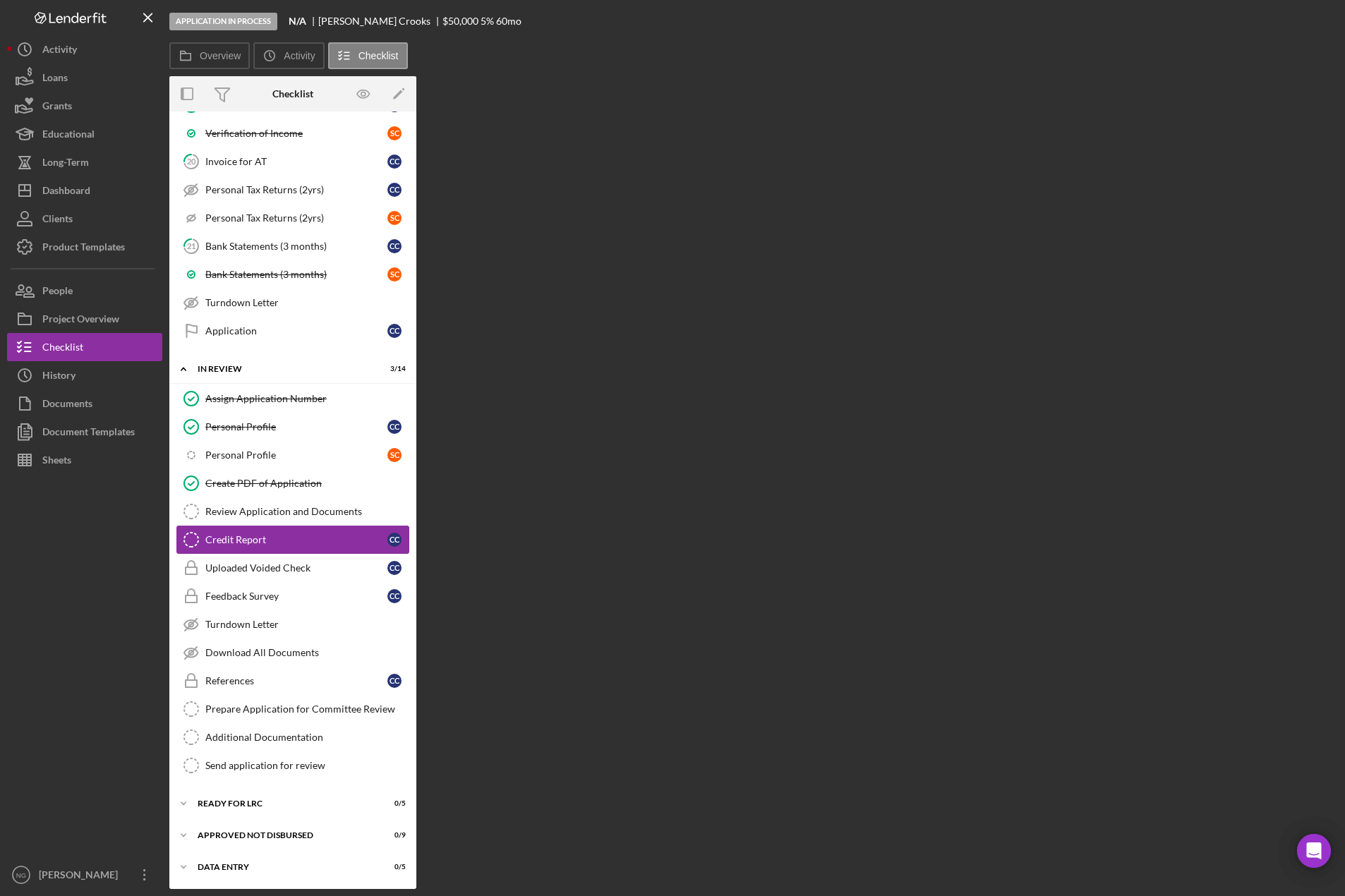
scroll to position [850, 0]
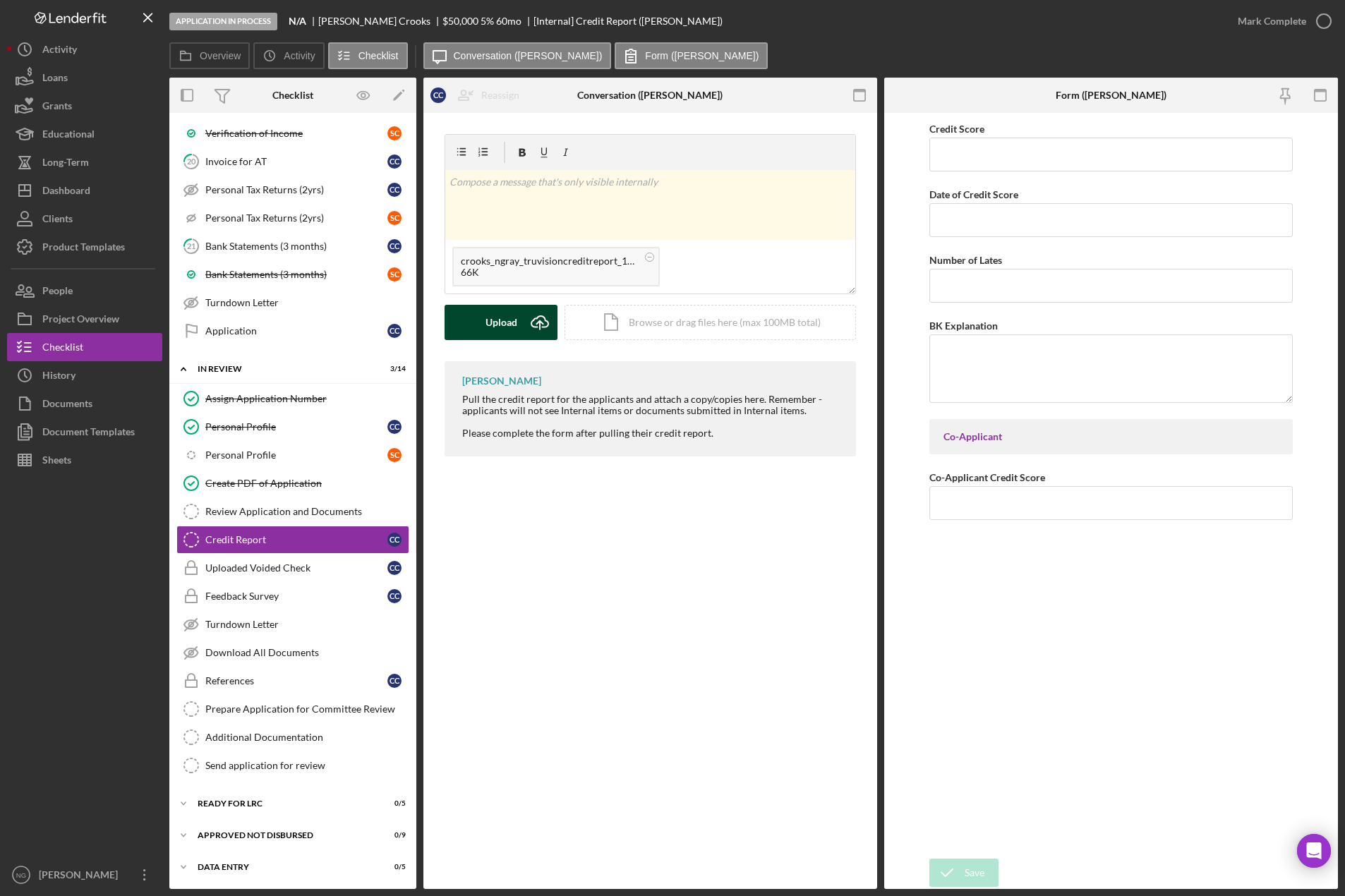
click at [514, 316] on div "Upload" at bounding box center [501, 322] width 32 height 35
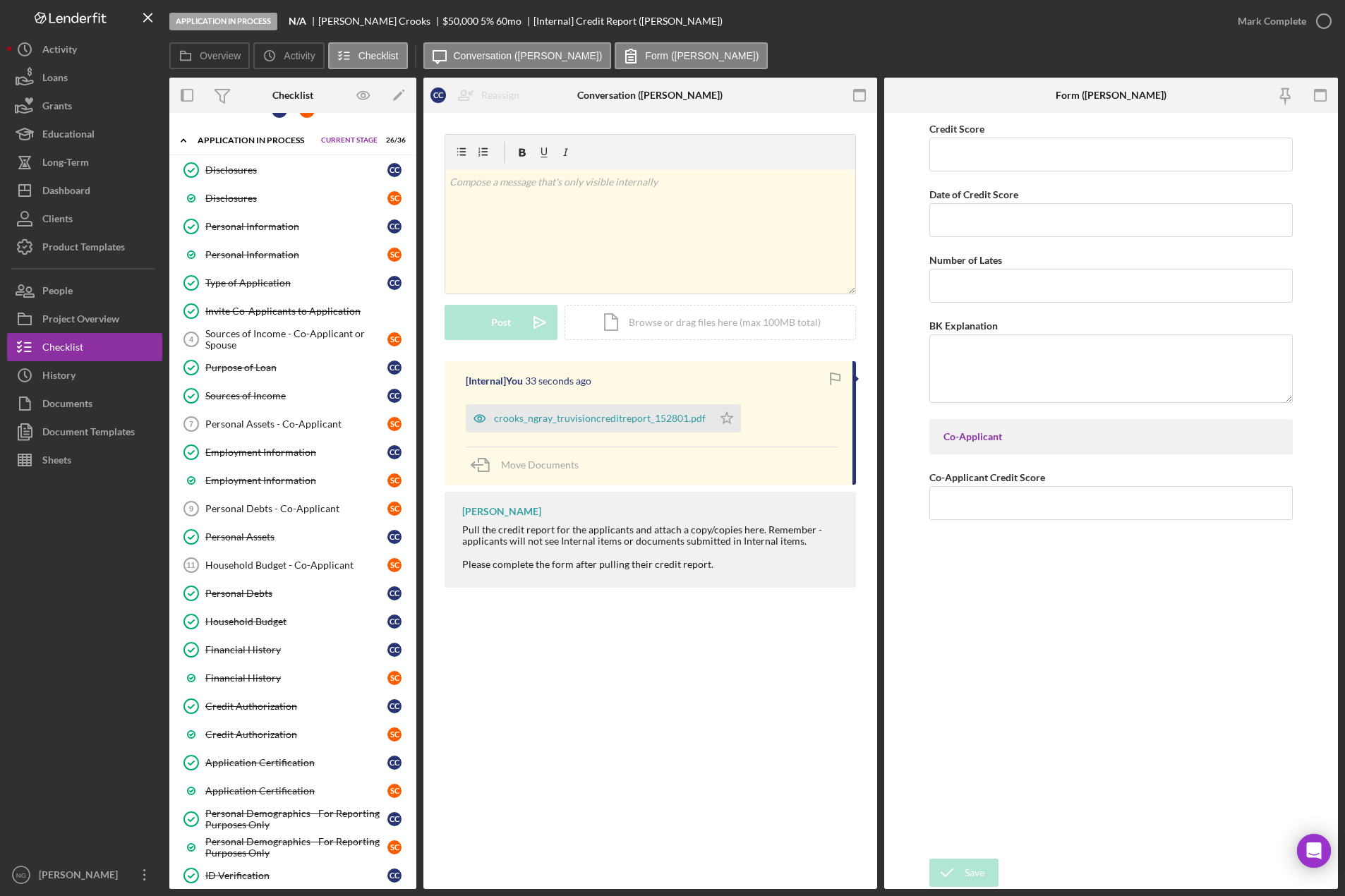
scroll to position [0, 0]
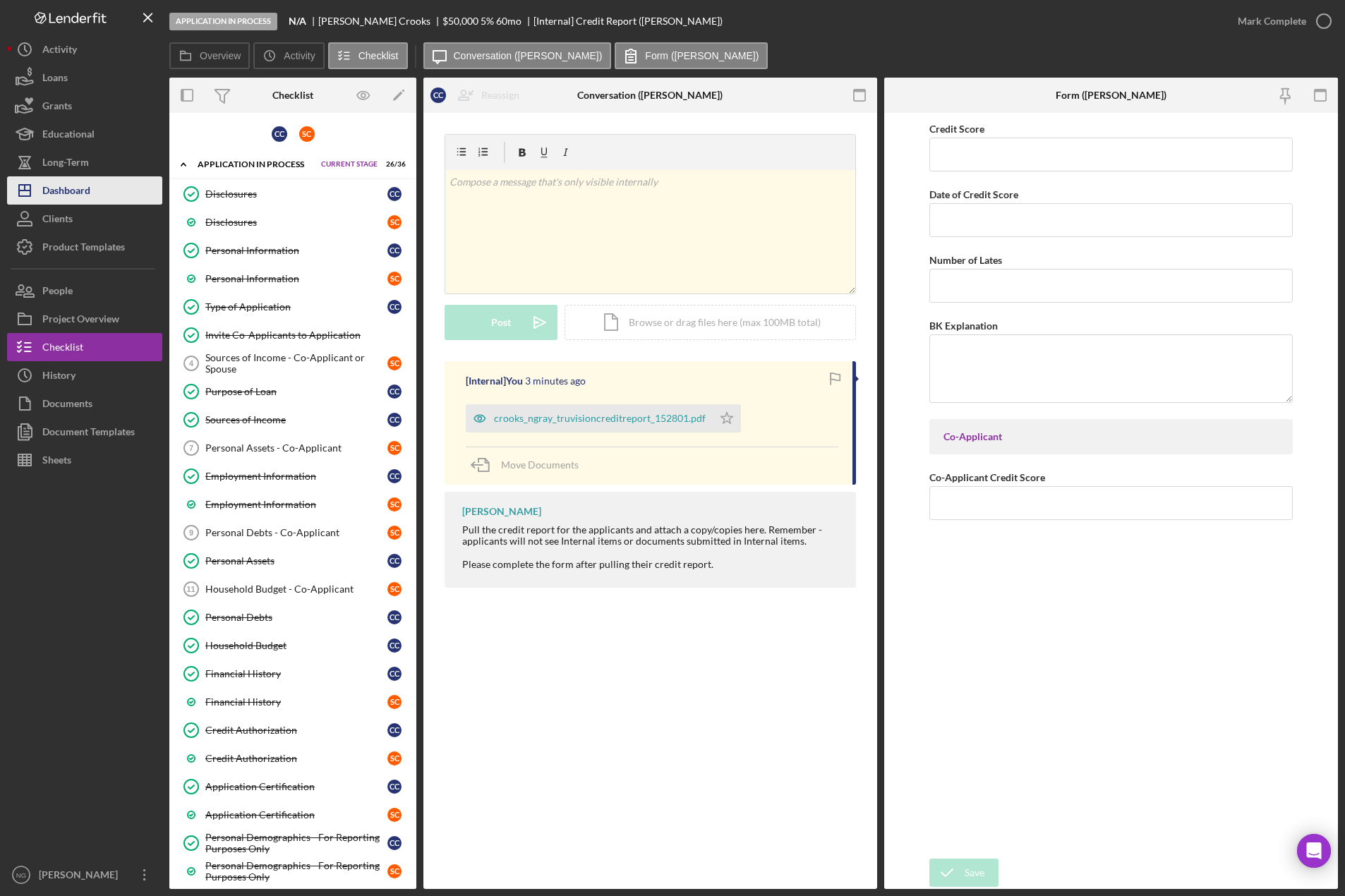
click at [87, 199] on div "Dashboard" at bounding box center [66, 192] width 48 height 32
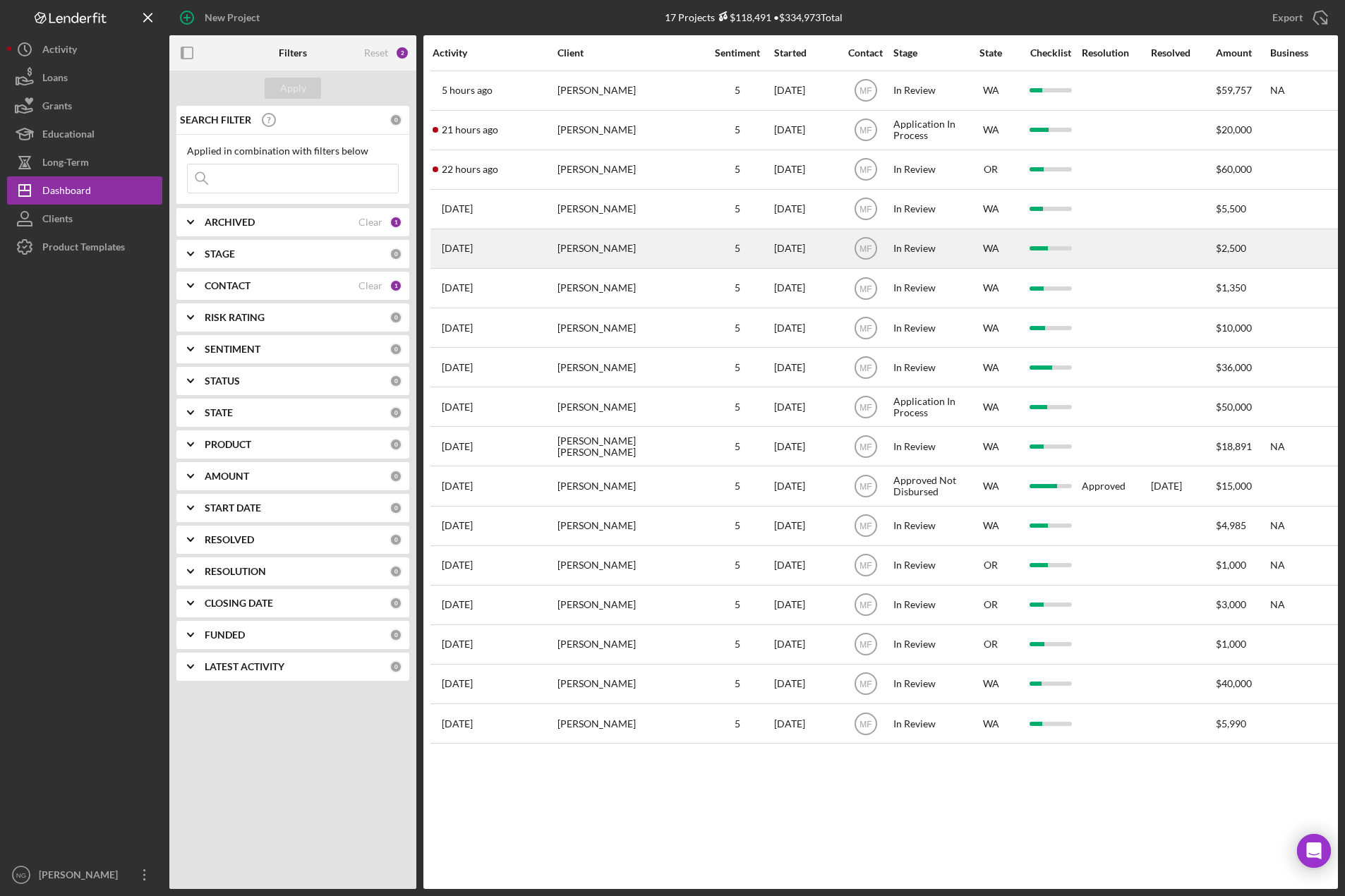
click at [630, 249] on div "ADRIAN MARSHALL" at bounding box center [628, 248] width 141 height 37
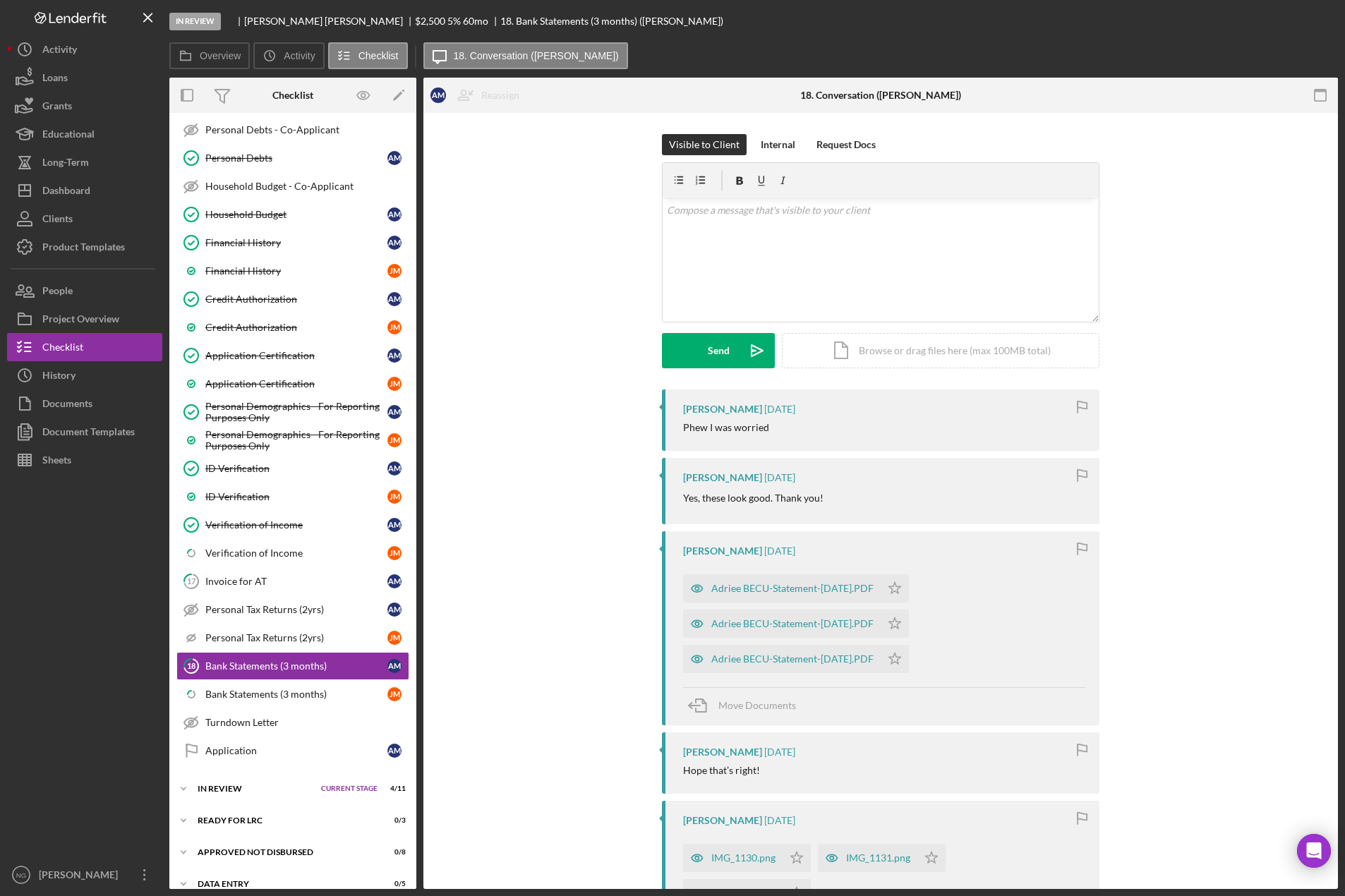
scroll to position [446, 0]
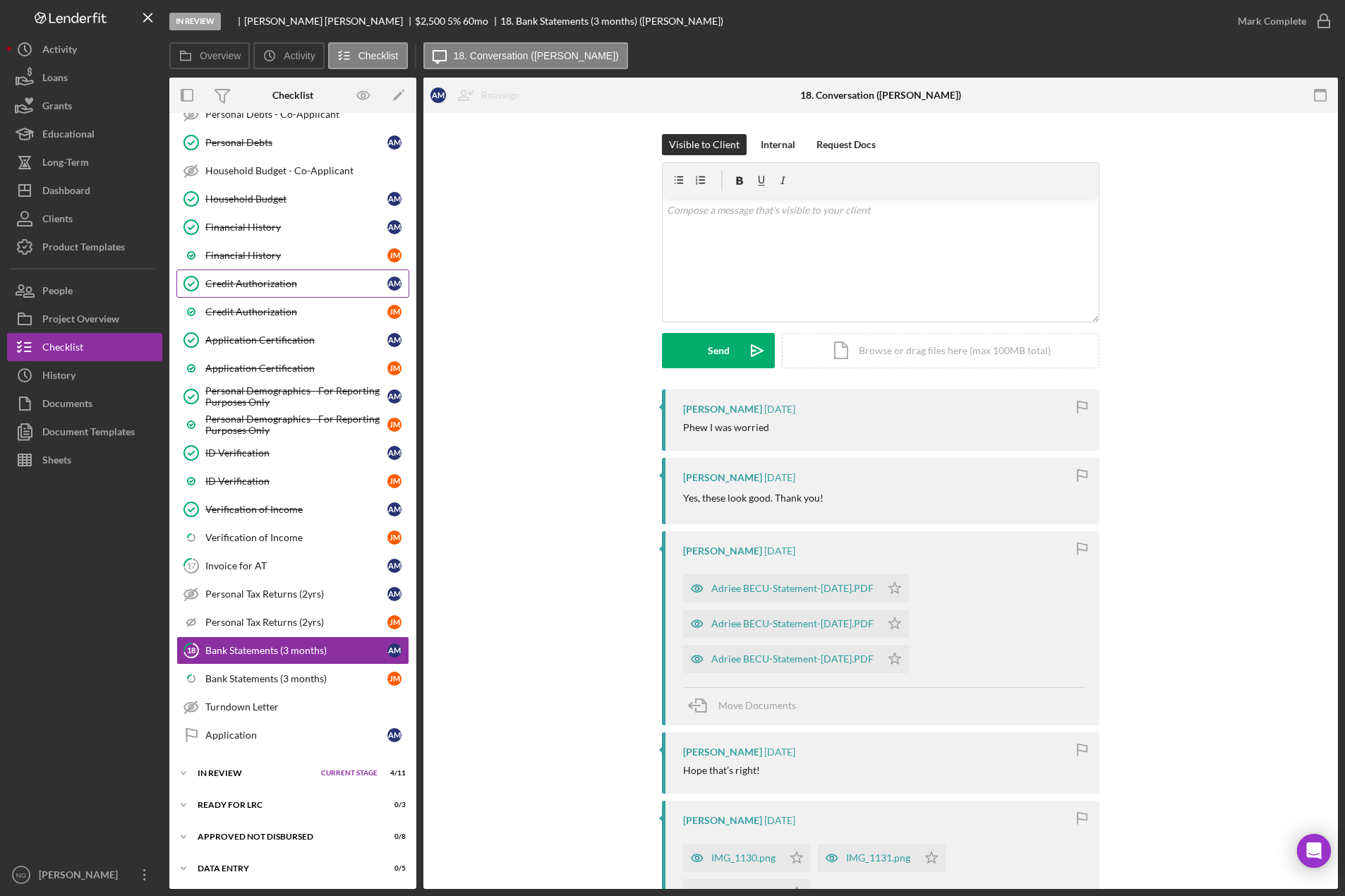
click at [275, 284] on div "Credit Authorization" at bounding box center [296, 283] width 182 height 11
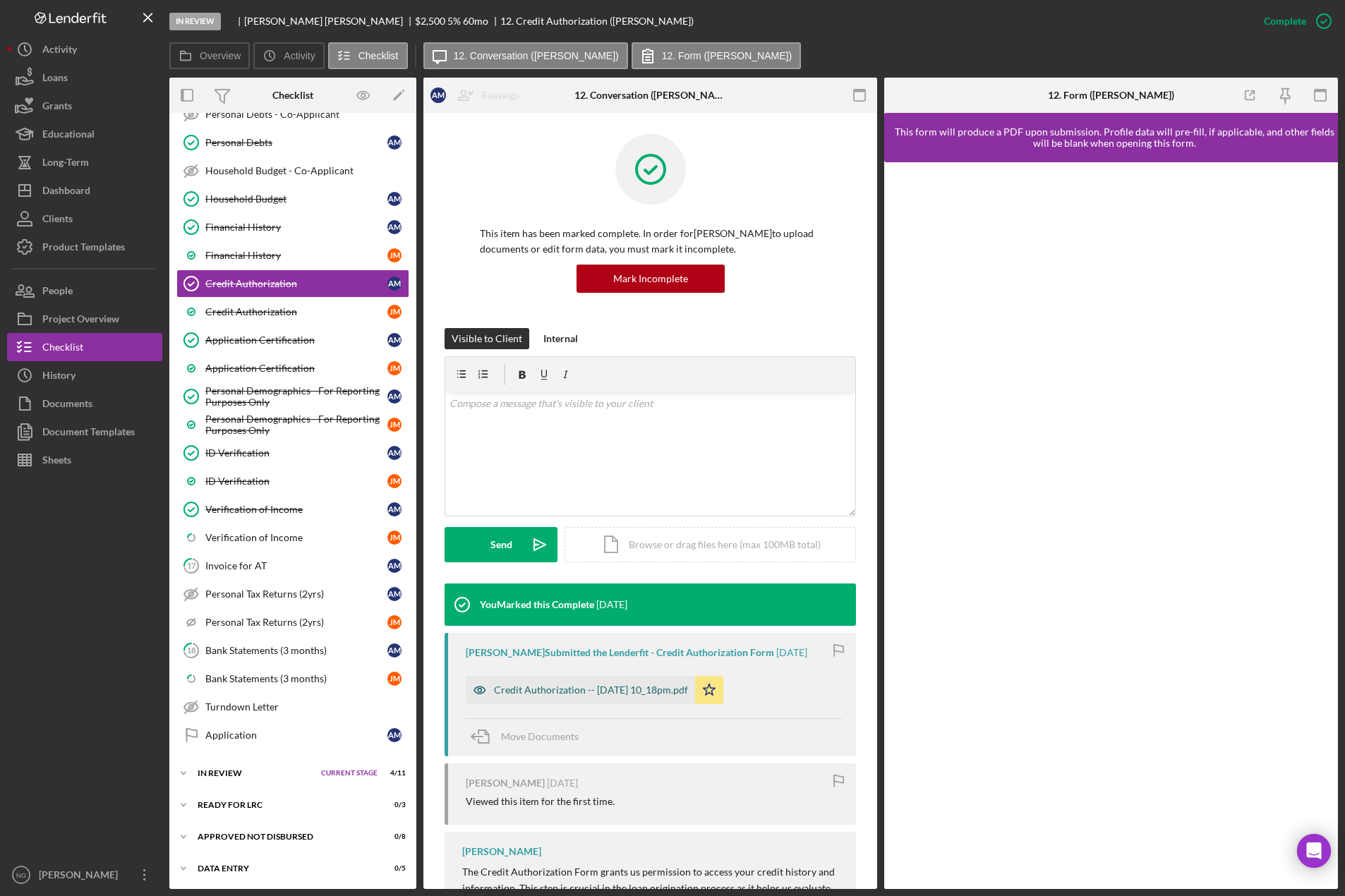
click at [647, 695] on div "Credit Authorization -- 2025-09-26 10_18pm.pdf" at bounding box center [590, 690] width 194 height 11
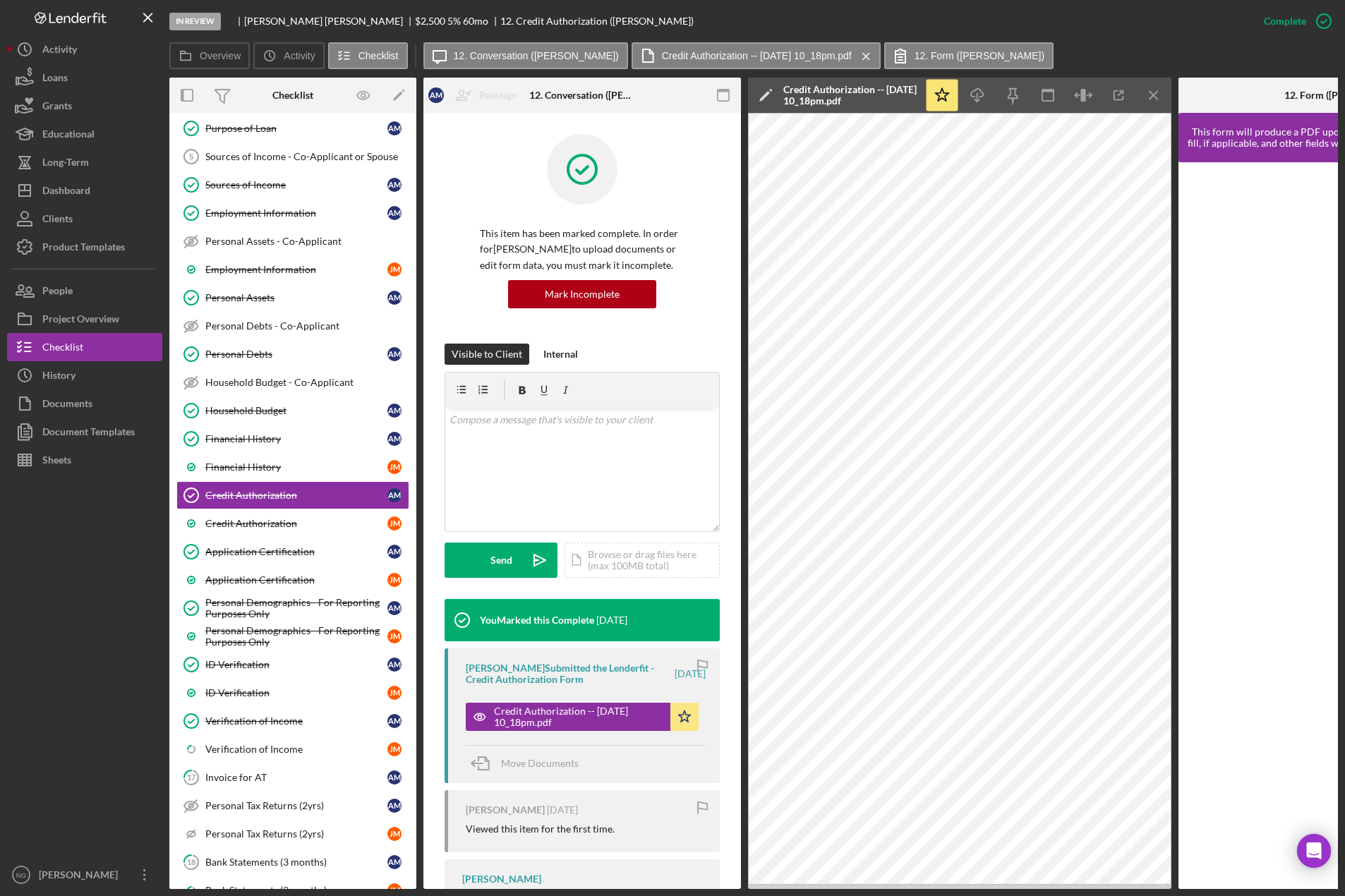
scroll to position [164, 0]
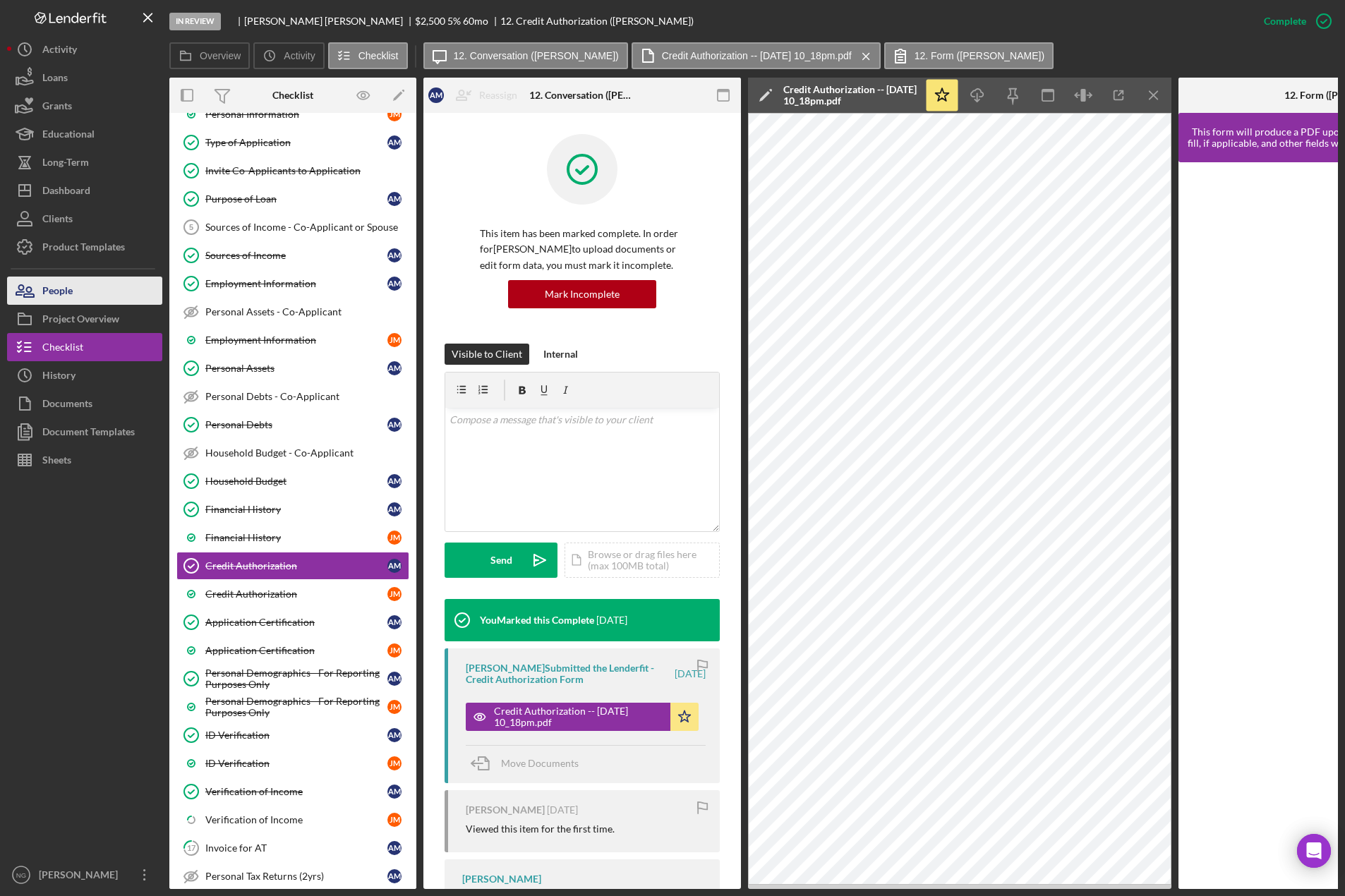
click at [93, 297] on button "People" at bounding box center [84, 291] width 155 height 28
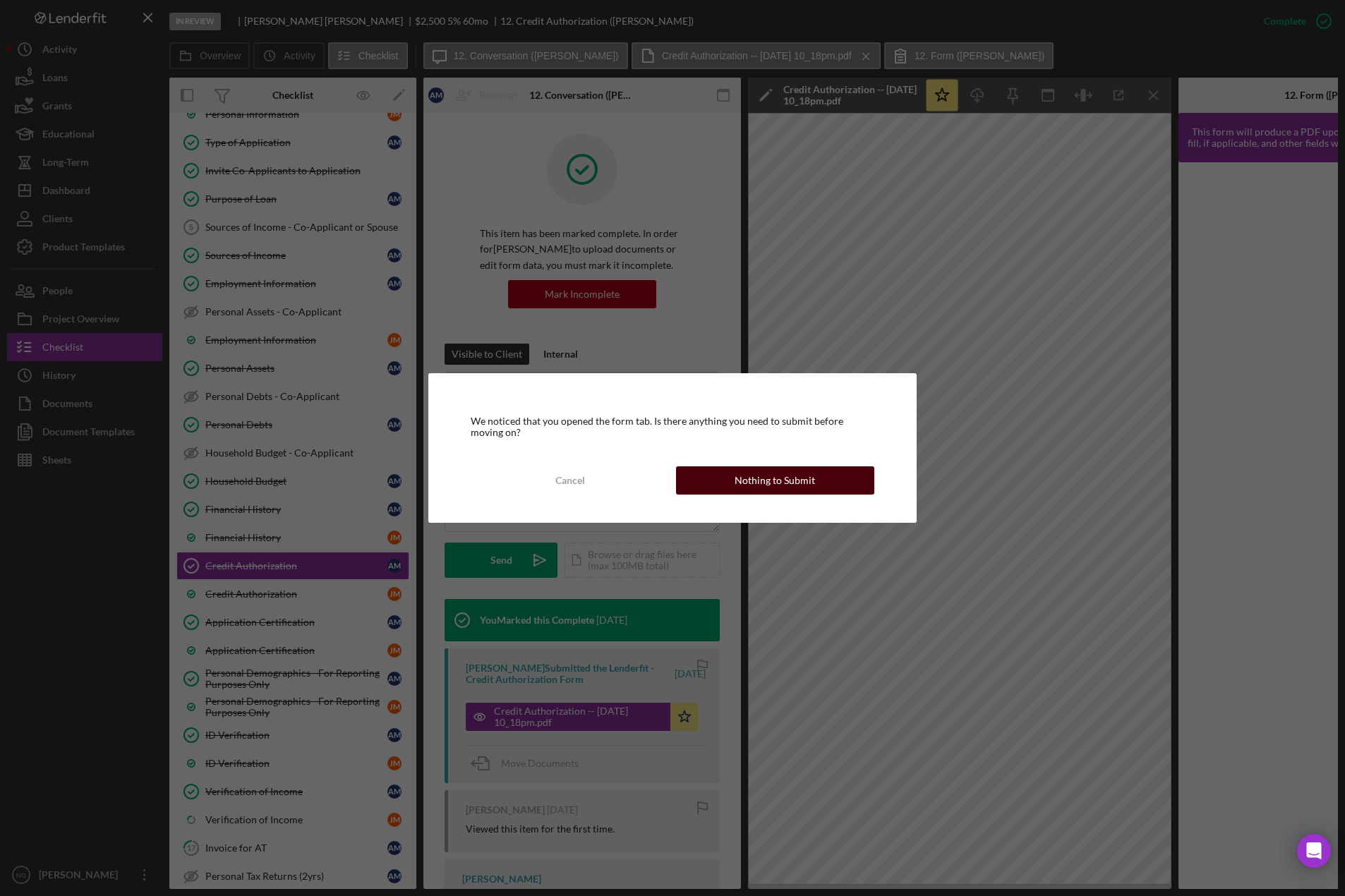
click at [821, 481] on button "Nothing to Submit" at bounding box center [774, 480] width 199 height 28
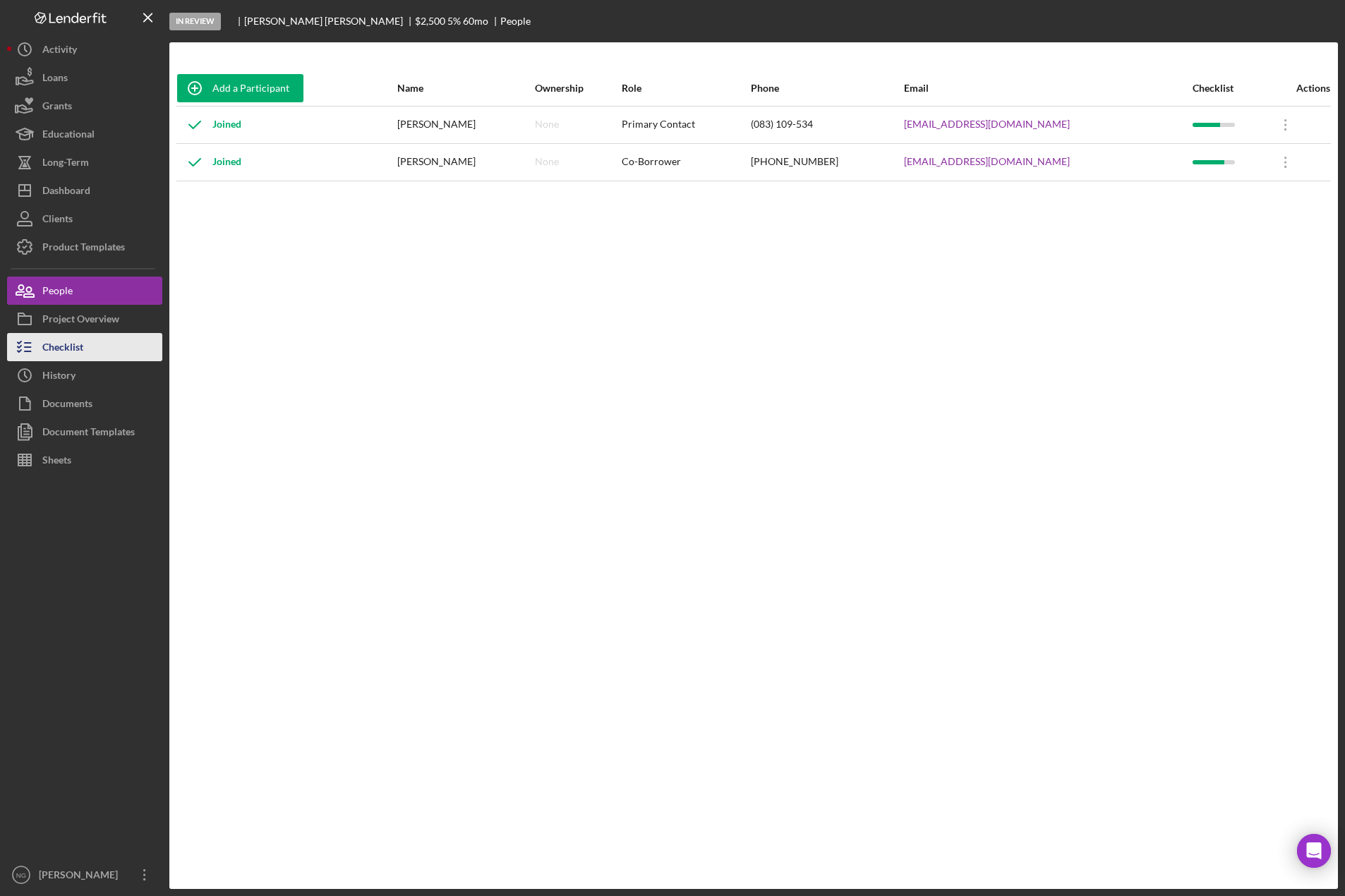
click at [81, 350] on div "Checklist" at bounding box center [63, 349] width 41 height 32
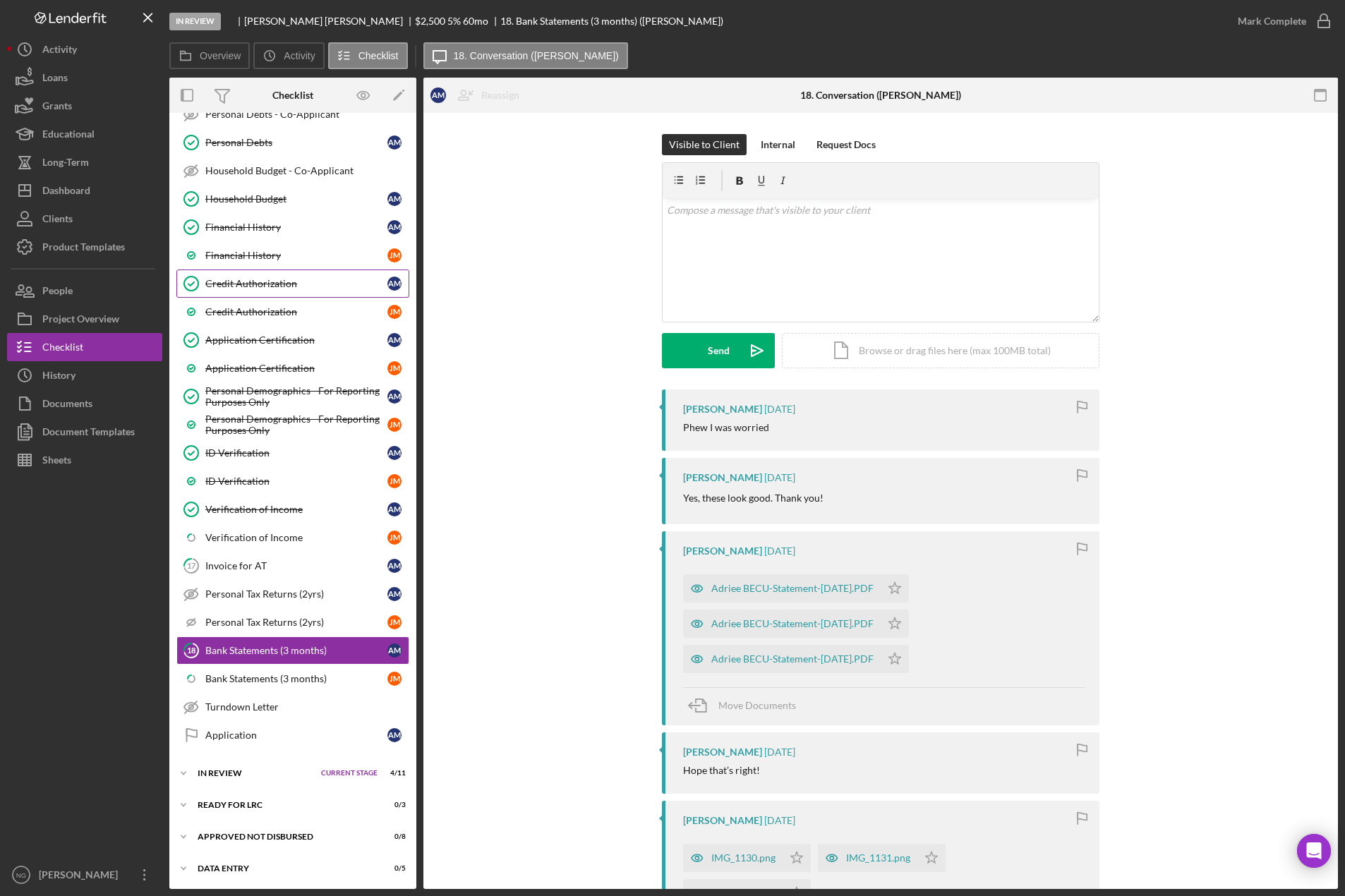
scroll to position [94, 0]
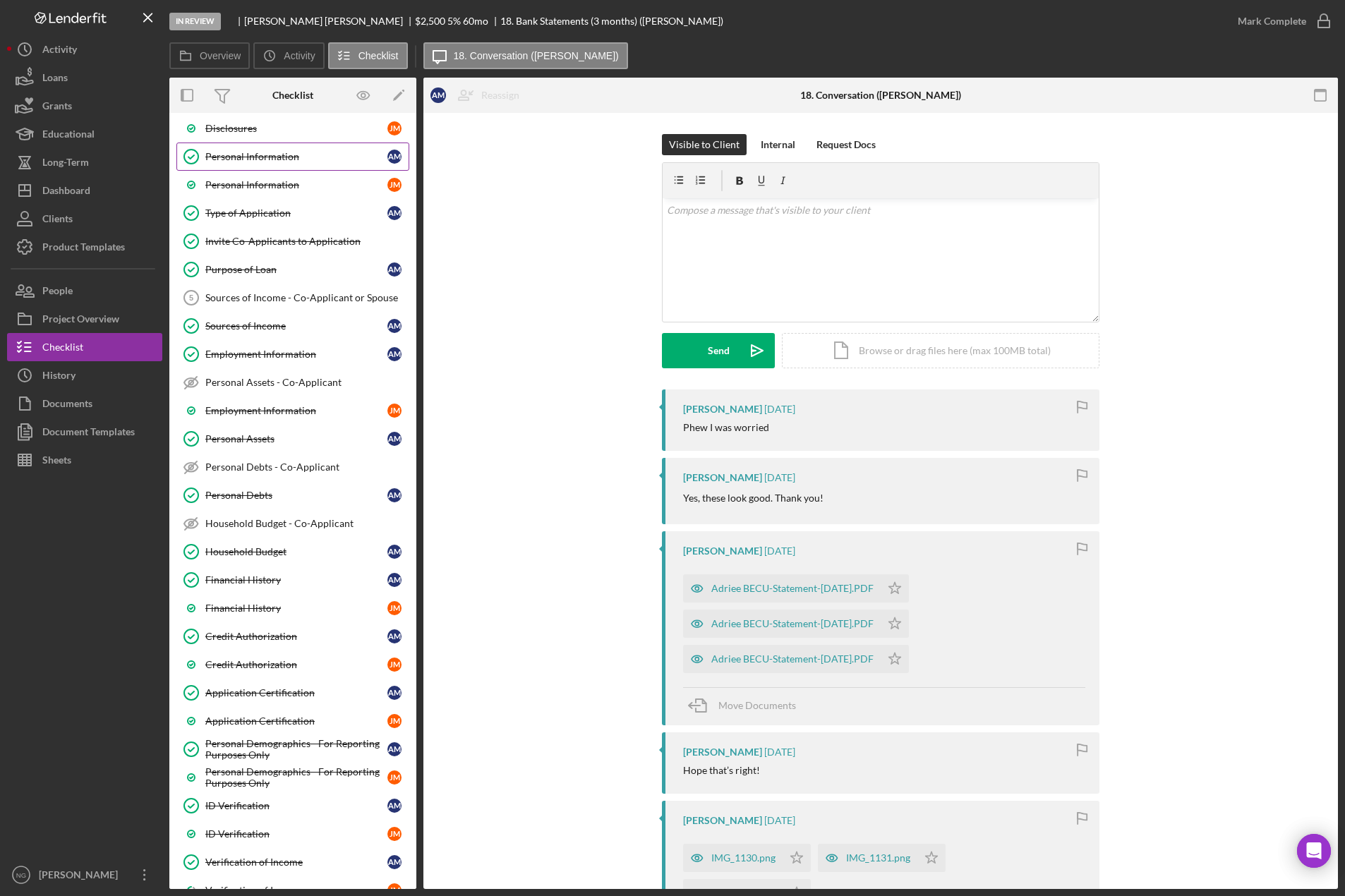
click at [305, 160] on div "Personal Information" at bounding box center [296, 156] width 182 height 11
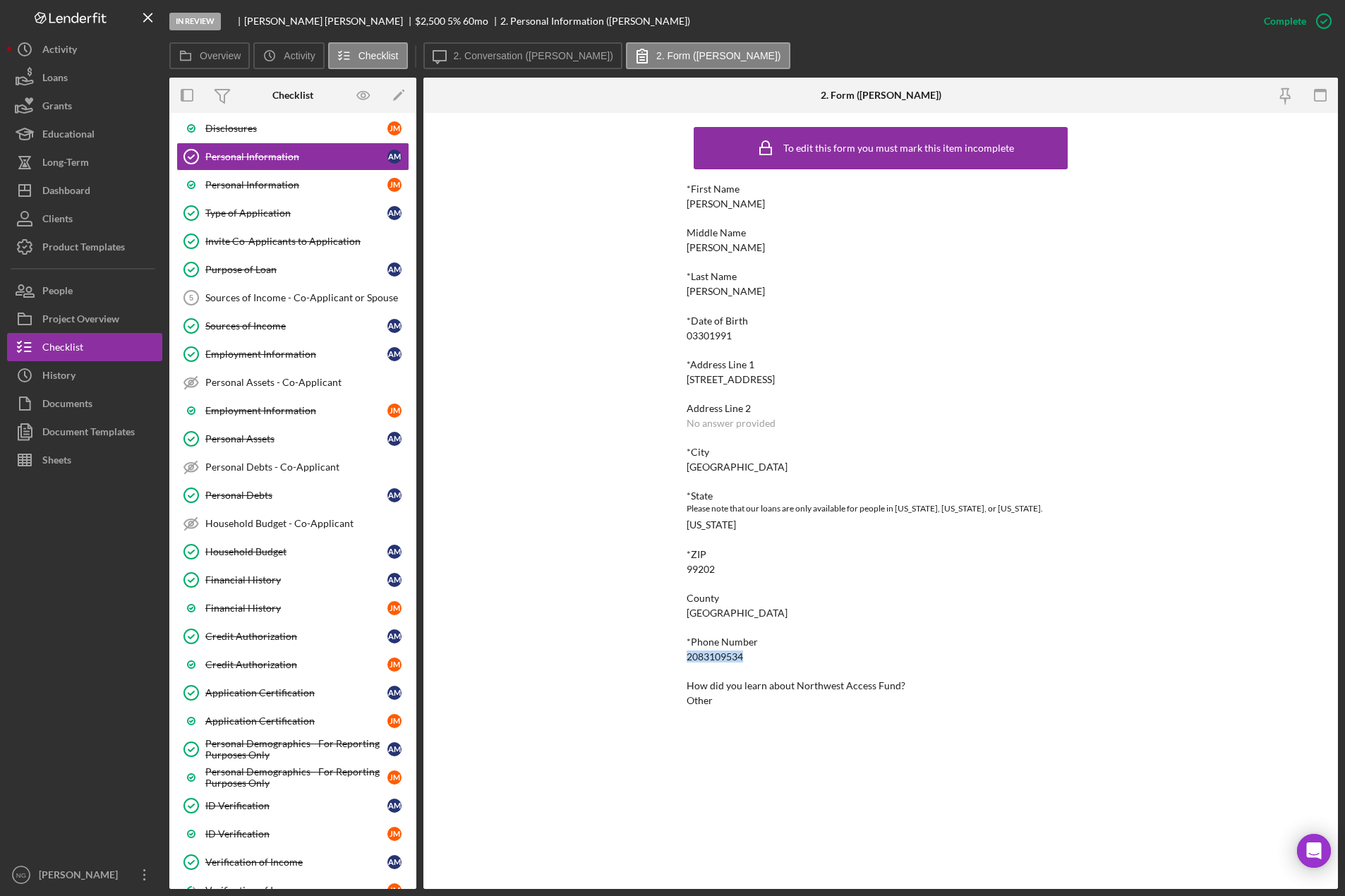
drag, startPoint x: 746, startPoint y: 660, endPoint x: 684, endPoint y: 659, distance: 62.0
click at [684, 659] on div "To edit this form you must mark this item incomplete *First Name ADRIAN Middle …" at bounding box center [880, 500] width 914 height 776
copy div "2083109534"
click at [285, 180] on div "Personal Information" at bounding box center [296, 185] width 182 height 11
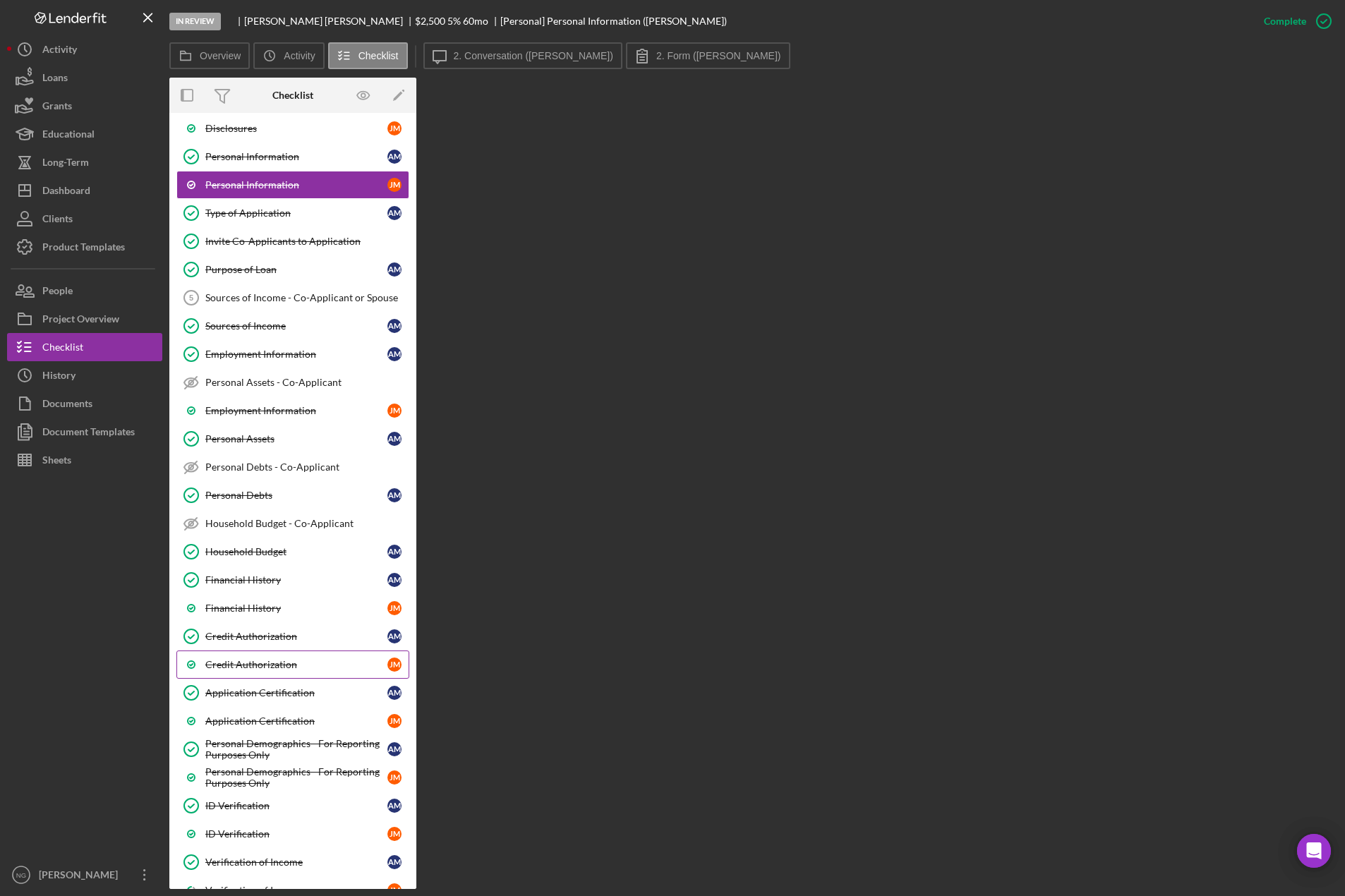
click at [281, 665] on div "Credit Authorization" at bounding box center [296, 664] width 182 height 11
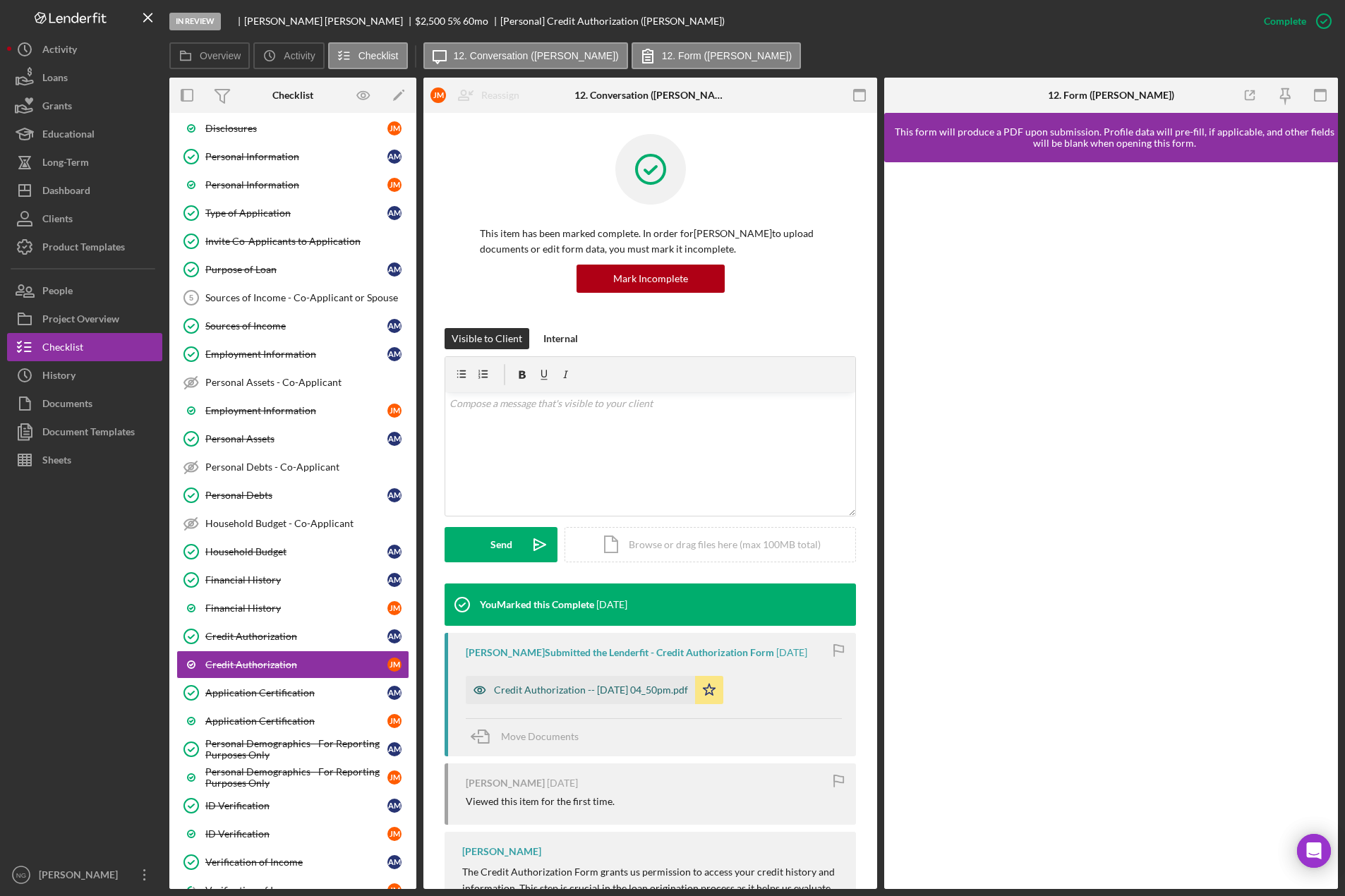
click at [654, 690] on div "Credit Authorization -- 2025-09-29 04_50pm.pdf" at bounding box center [590, 690] width 194 height 11
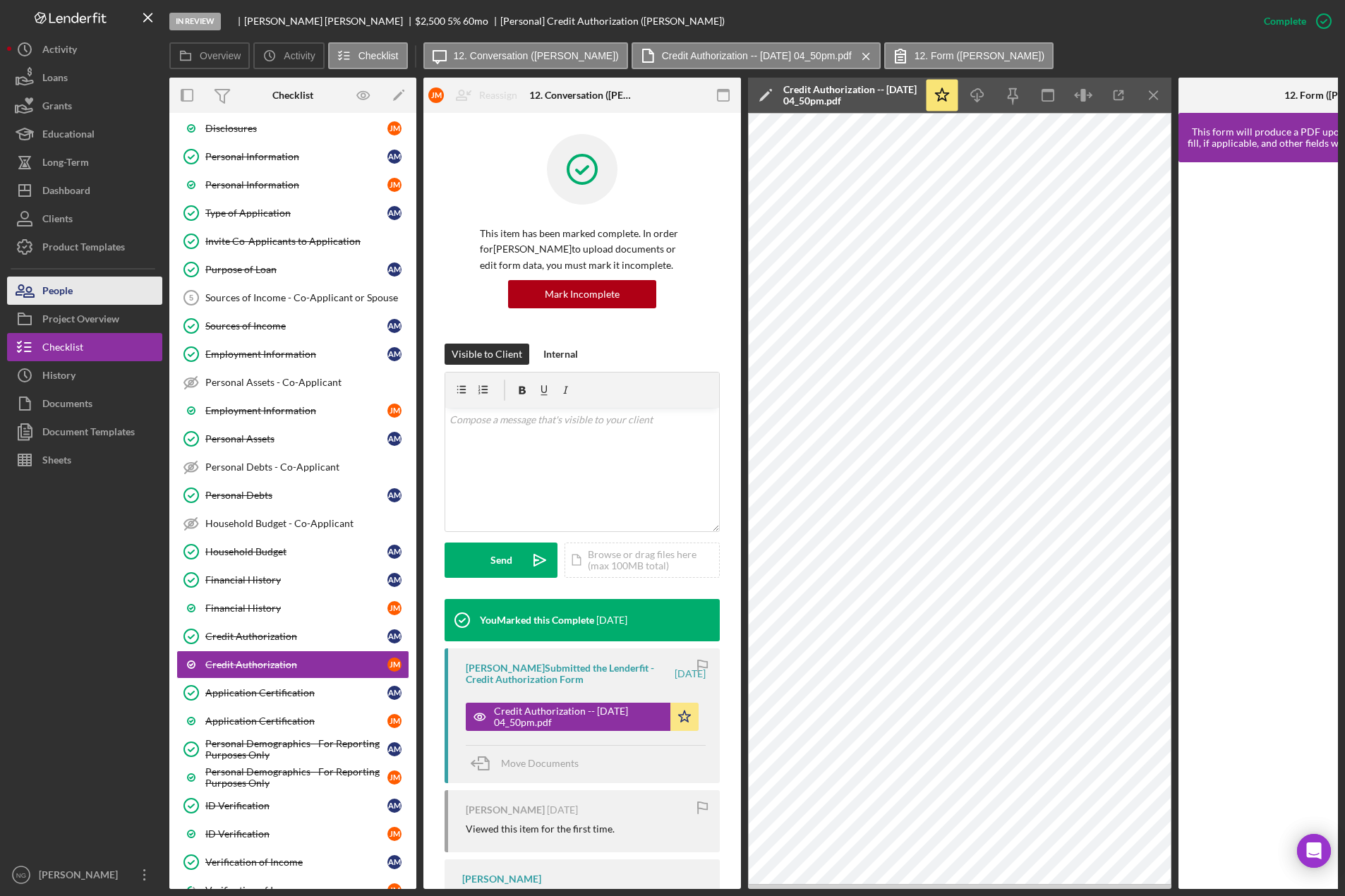
click at [85, 292] on button "People" at bounding box center [84, 291] width 155 height 28
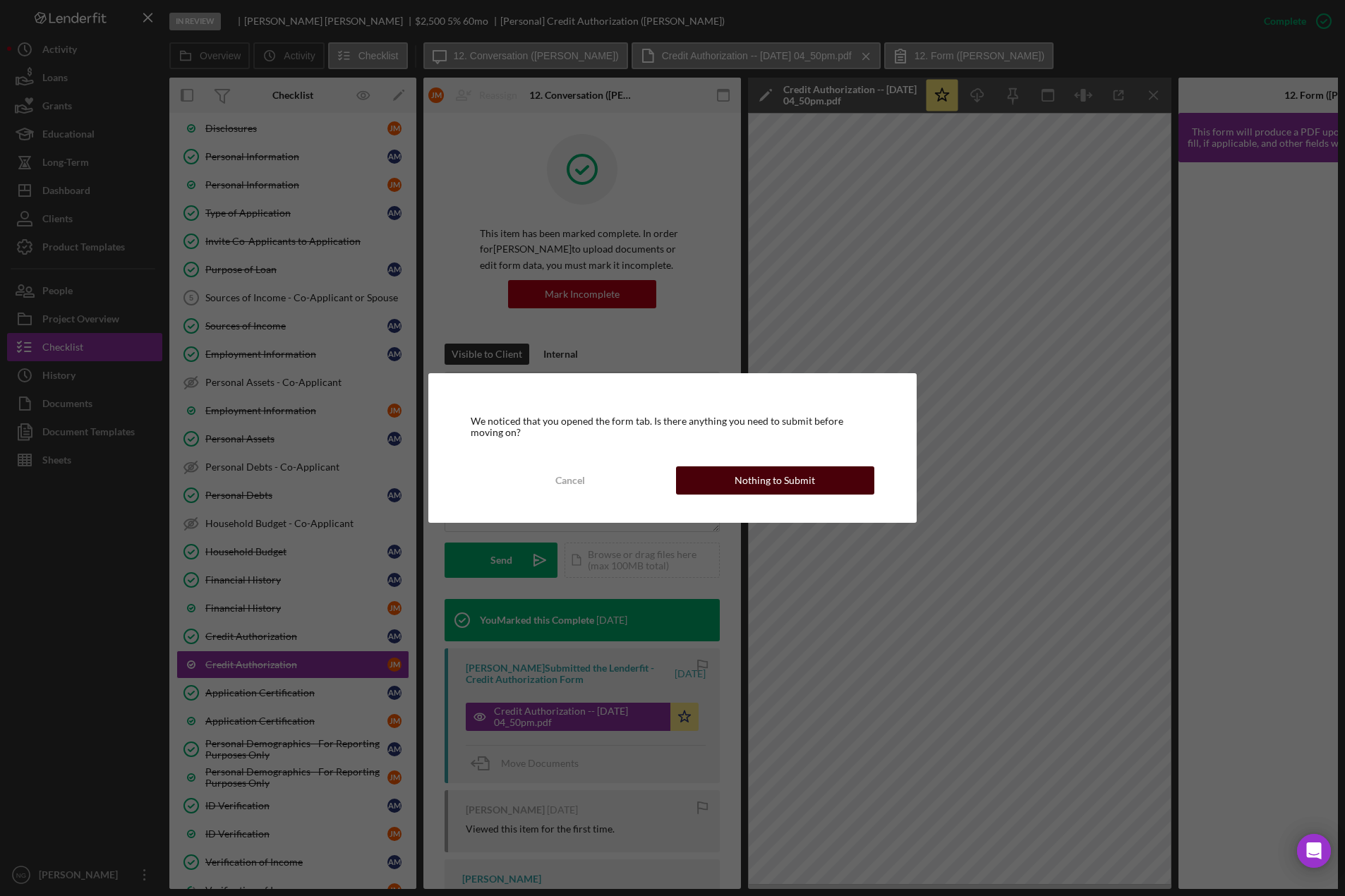
click at [739, 475] on div "Nothing to Submit" at bounding box center [774, 480] width 81 height 28
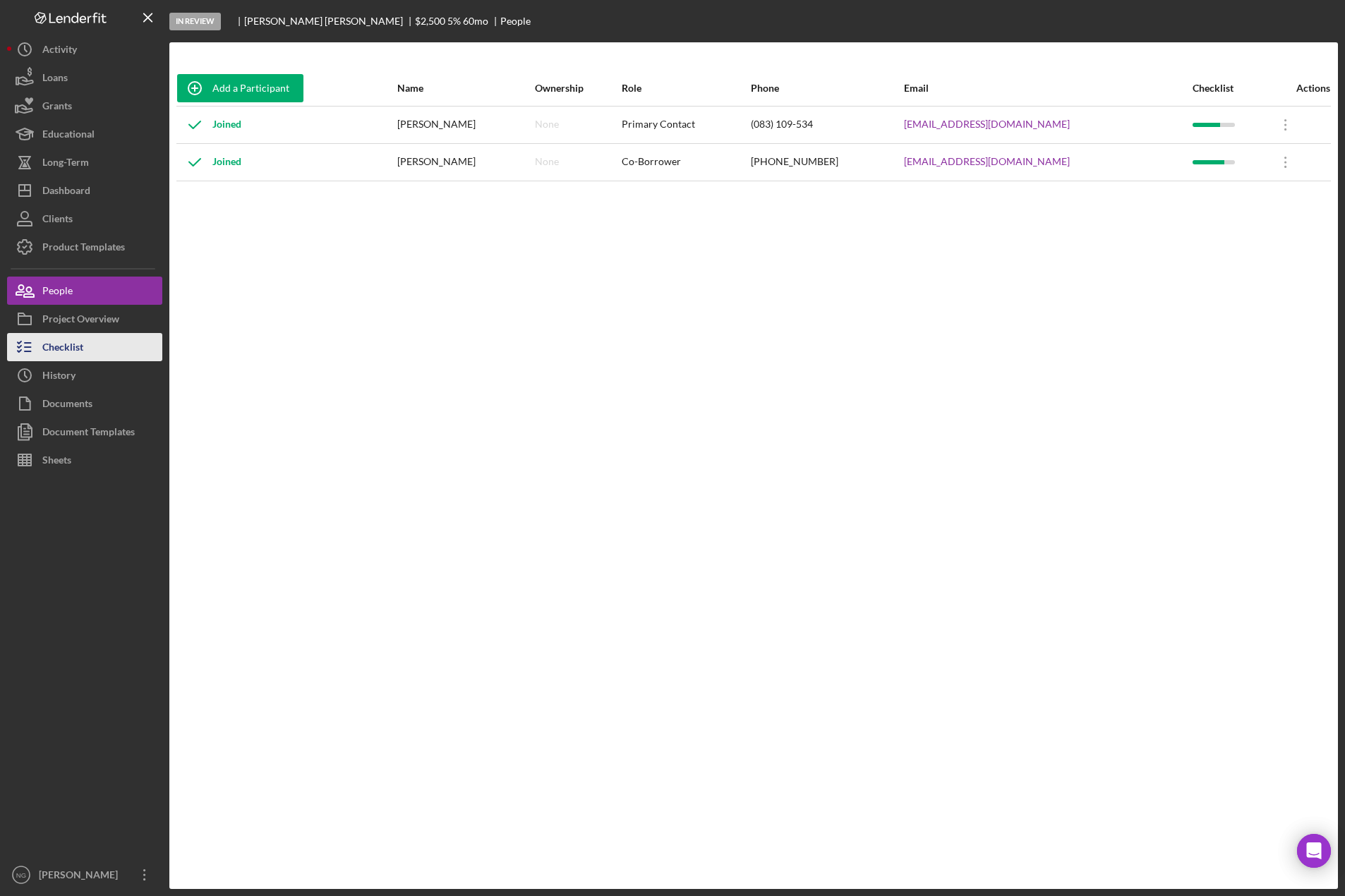
click at [87, 349] on button "Checklist" at bounding box center [84, 347] width 155 height 28
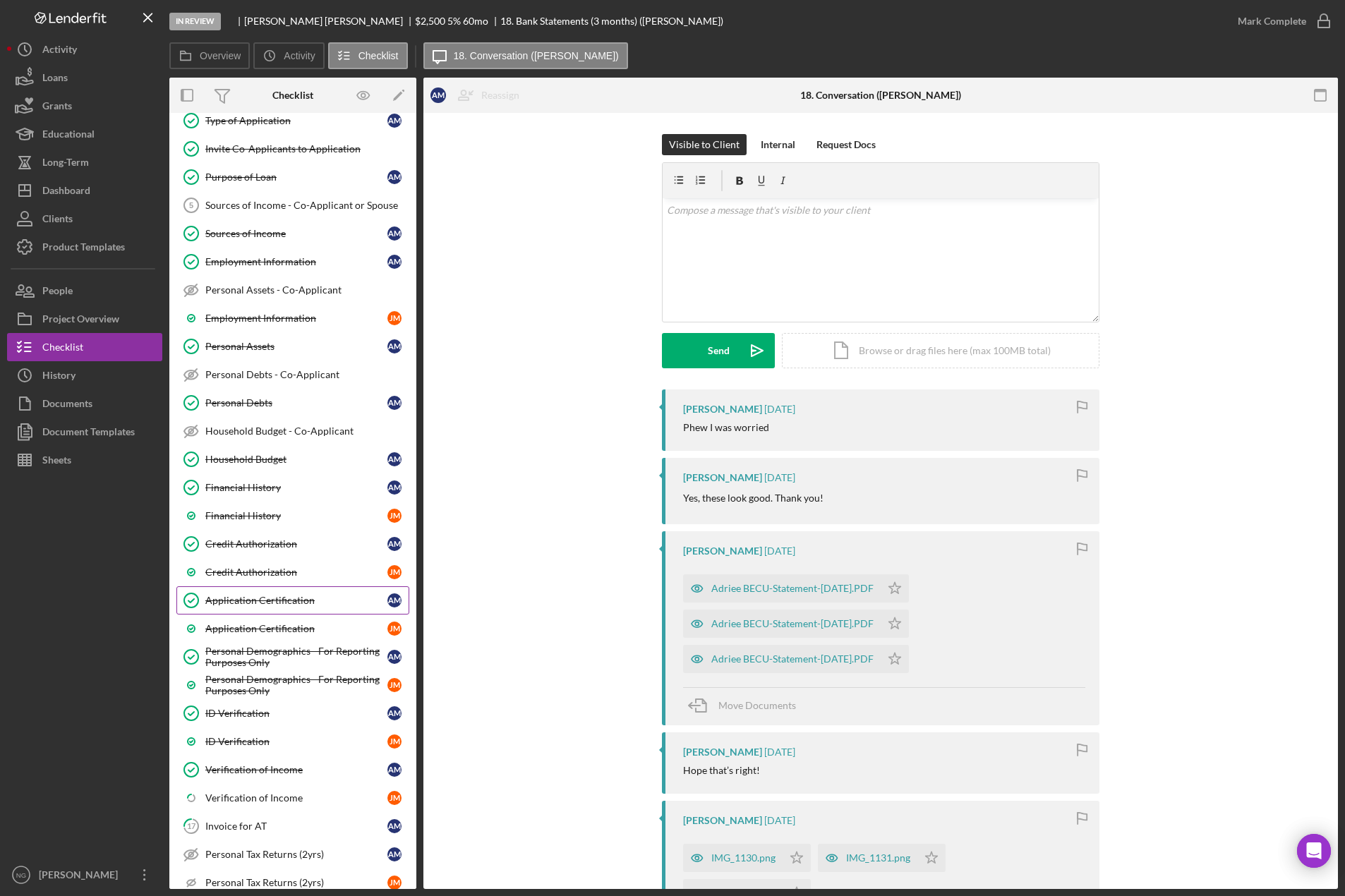
scroll to position [94, 0]
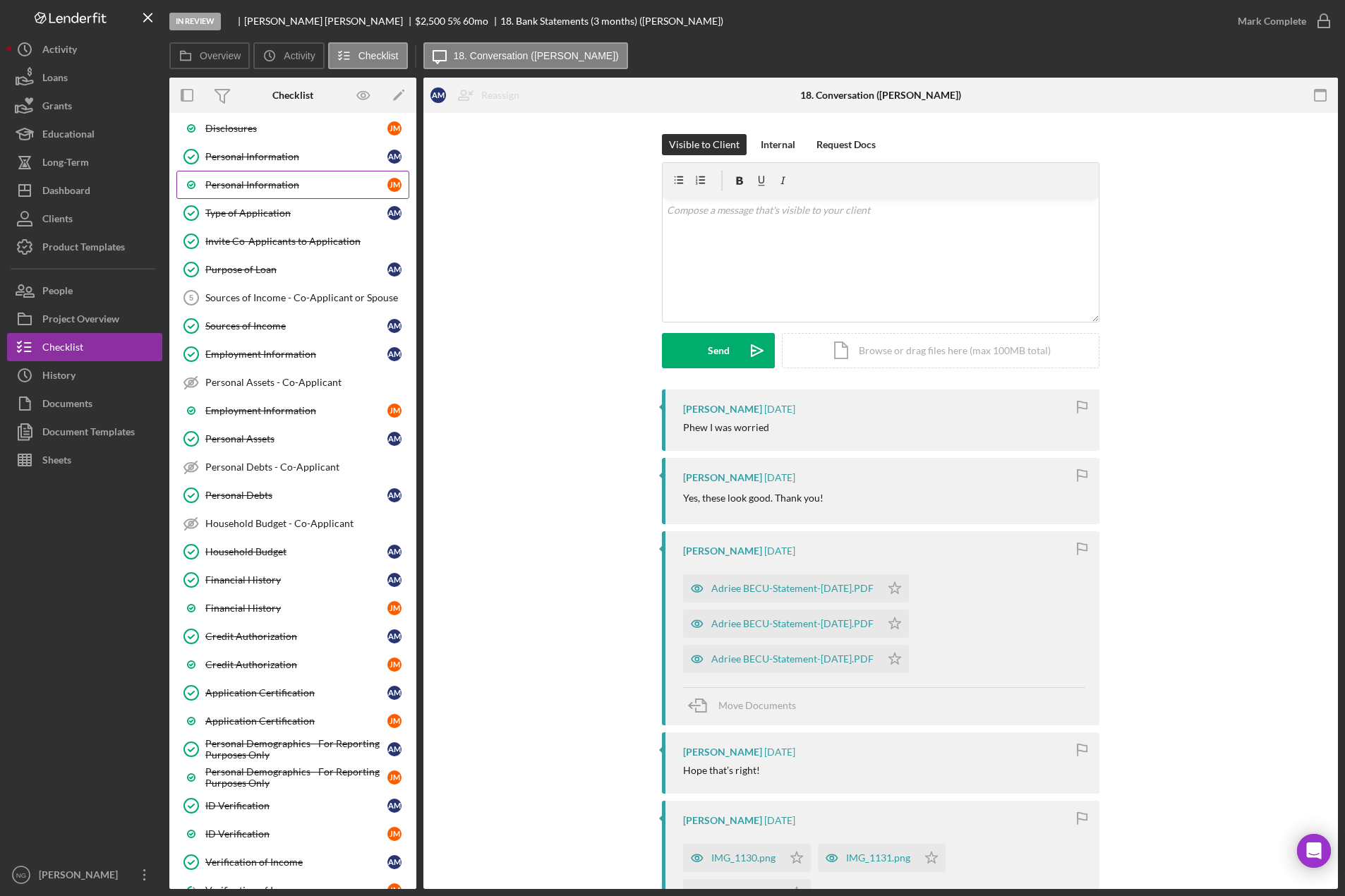
click at [312, 178] on link "Personal Information J M" at bounding box center [293, 184] width 233 height 28
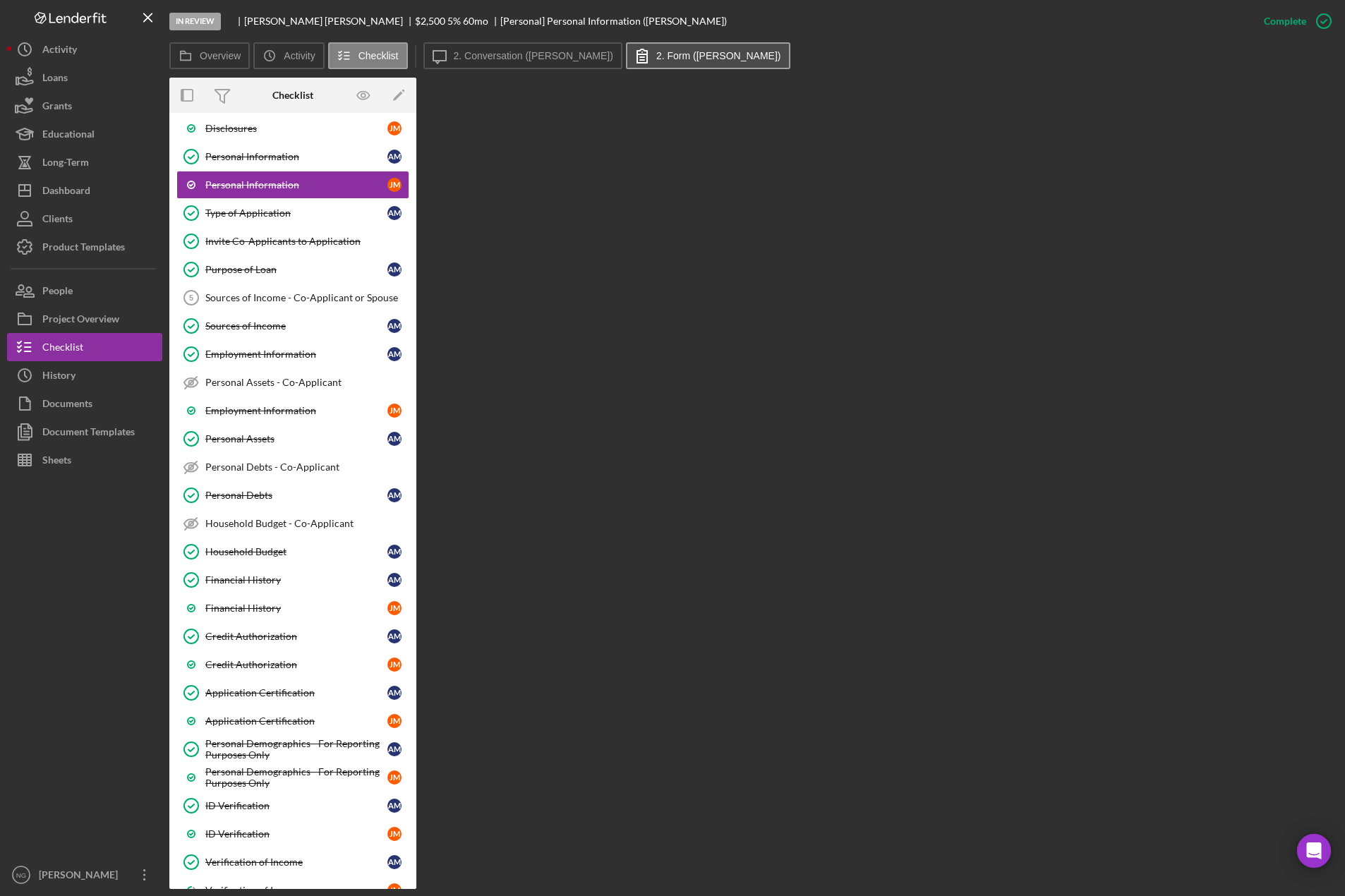
click at [691, 51] on label "2. Form (Johnathan M.)" at bounding box center [718, 56] width 125 height 11
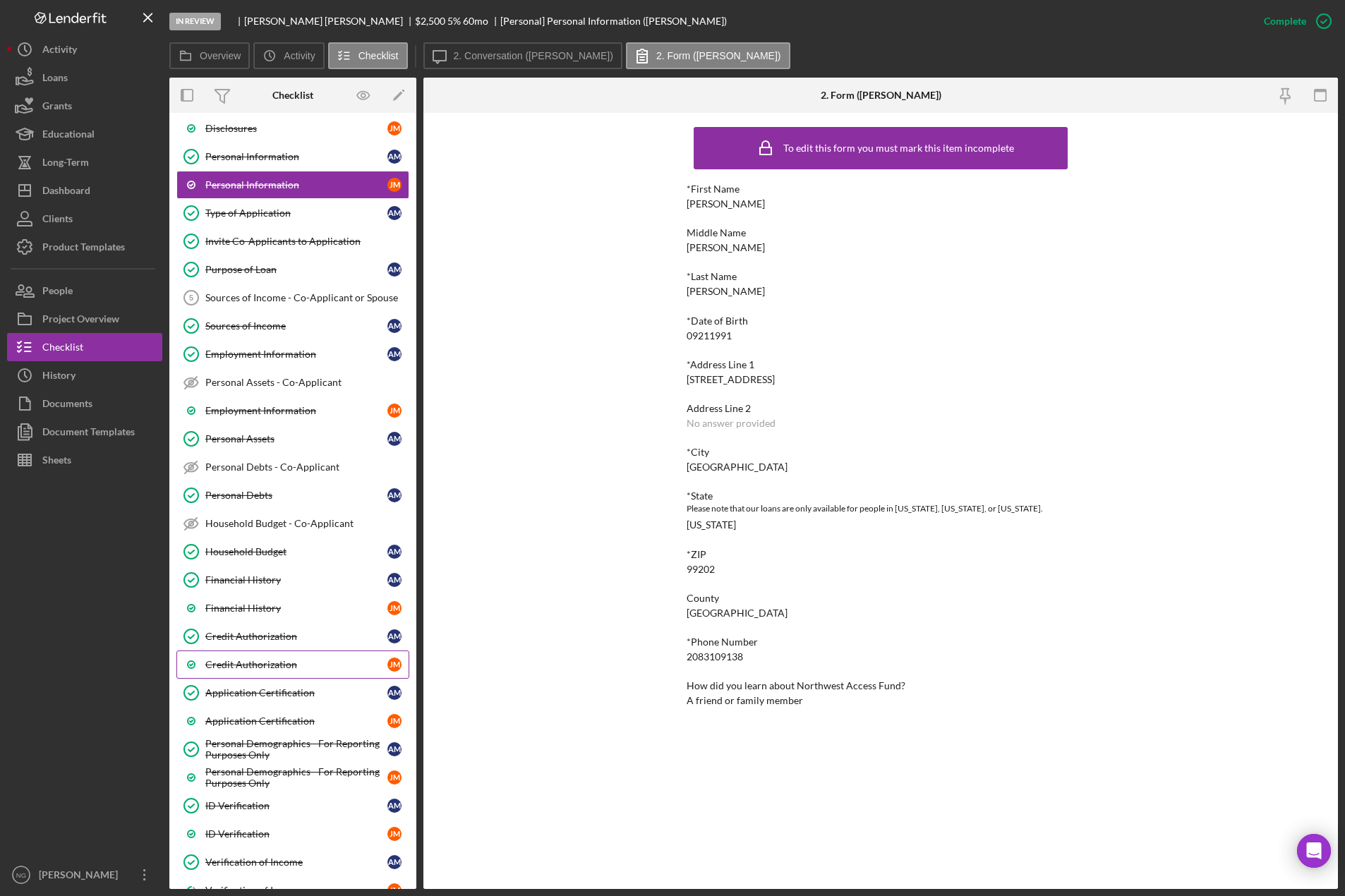
click at [267, 661] on div "Credit Authorization" at bounding box center [296, 664] width 182 height 11
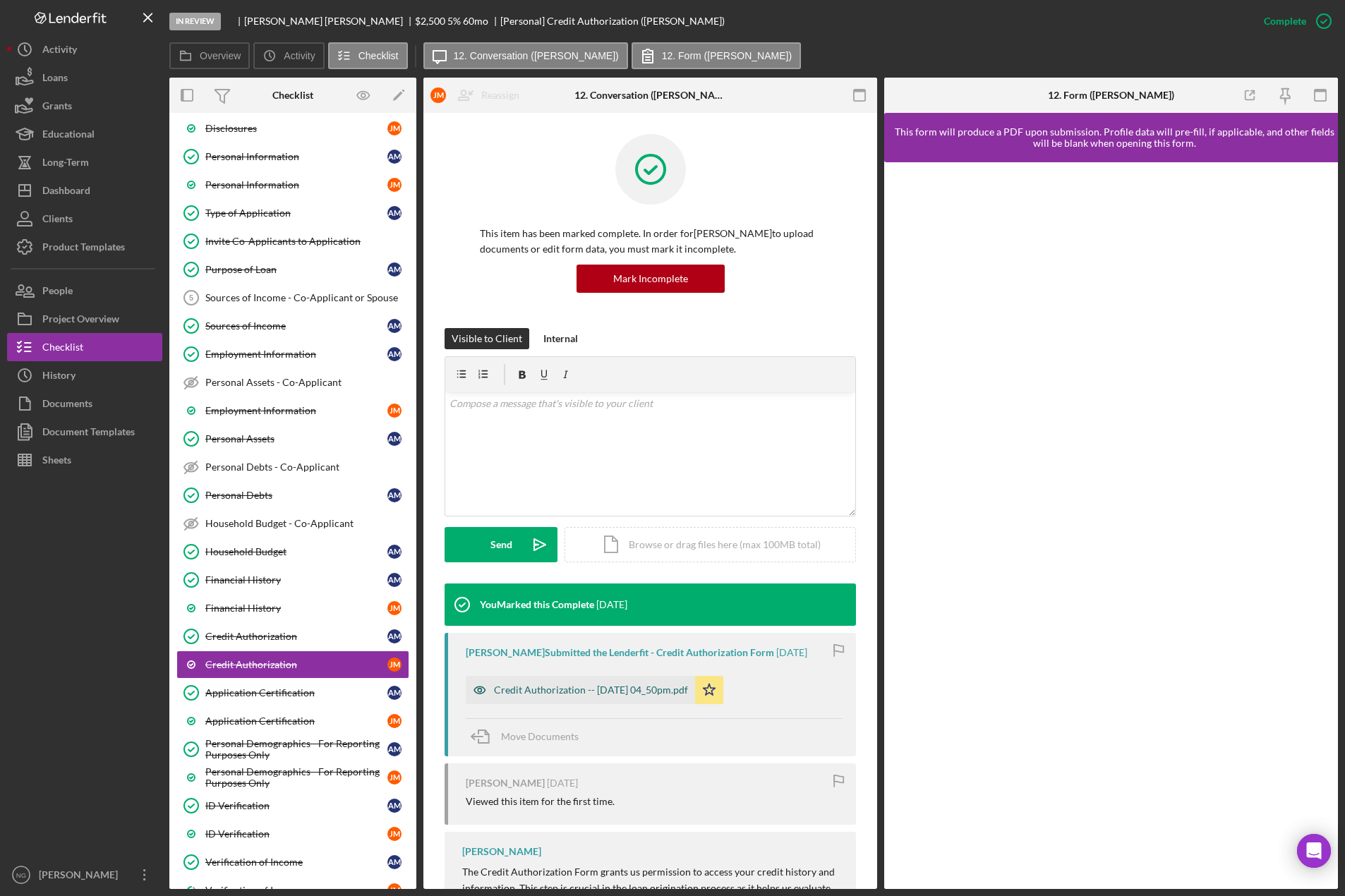
click at [577, 688] on div "Credit Authorization -- 2025-09-29 04_50pm.pdf" at bounding box center [590, 690] width 194 height 11
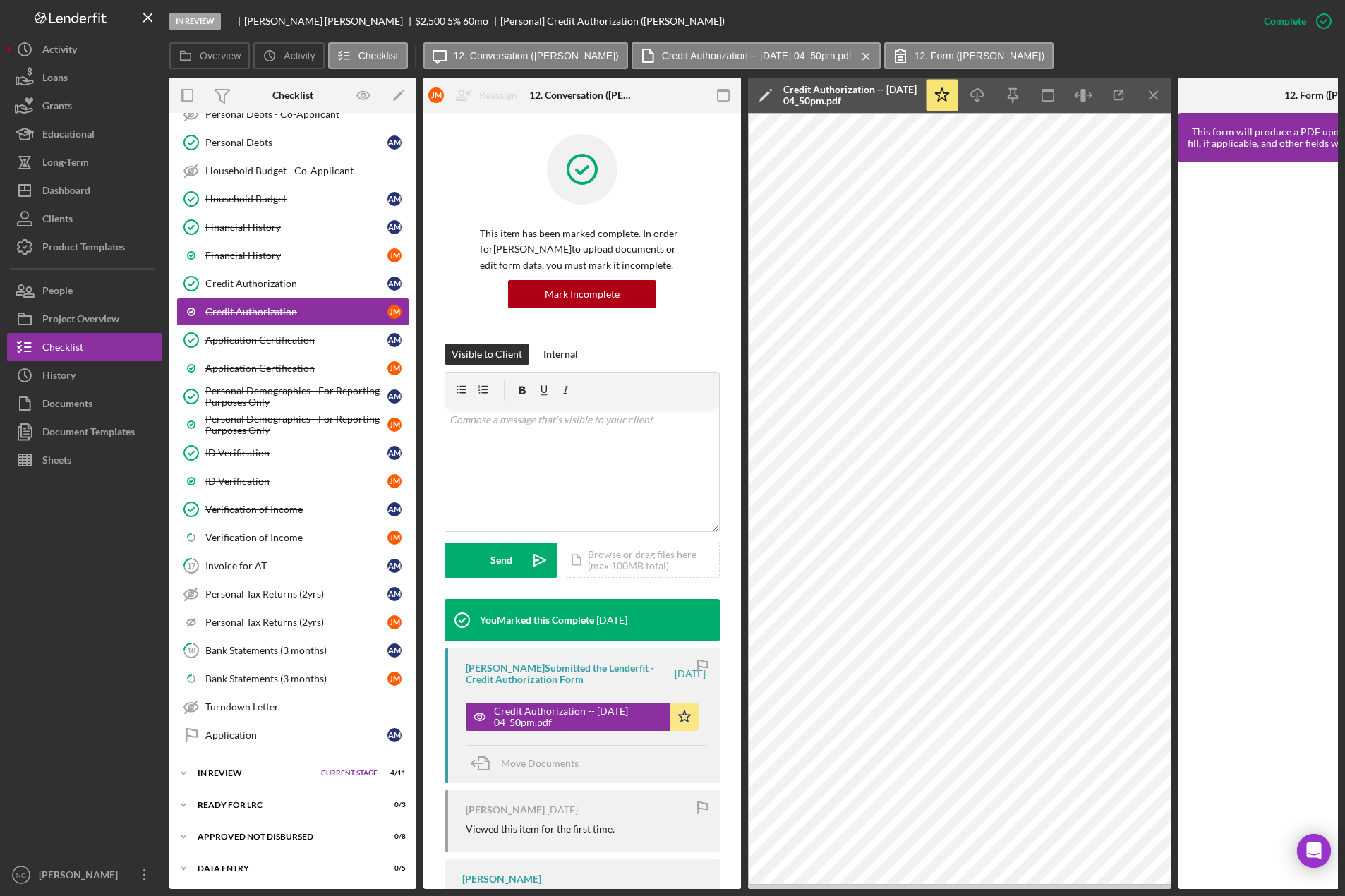
scroll to position [452, 0]
click at [240, 767] on div "In Review" at bounding box center [256, 771] width 116 height 8
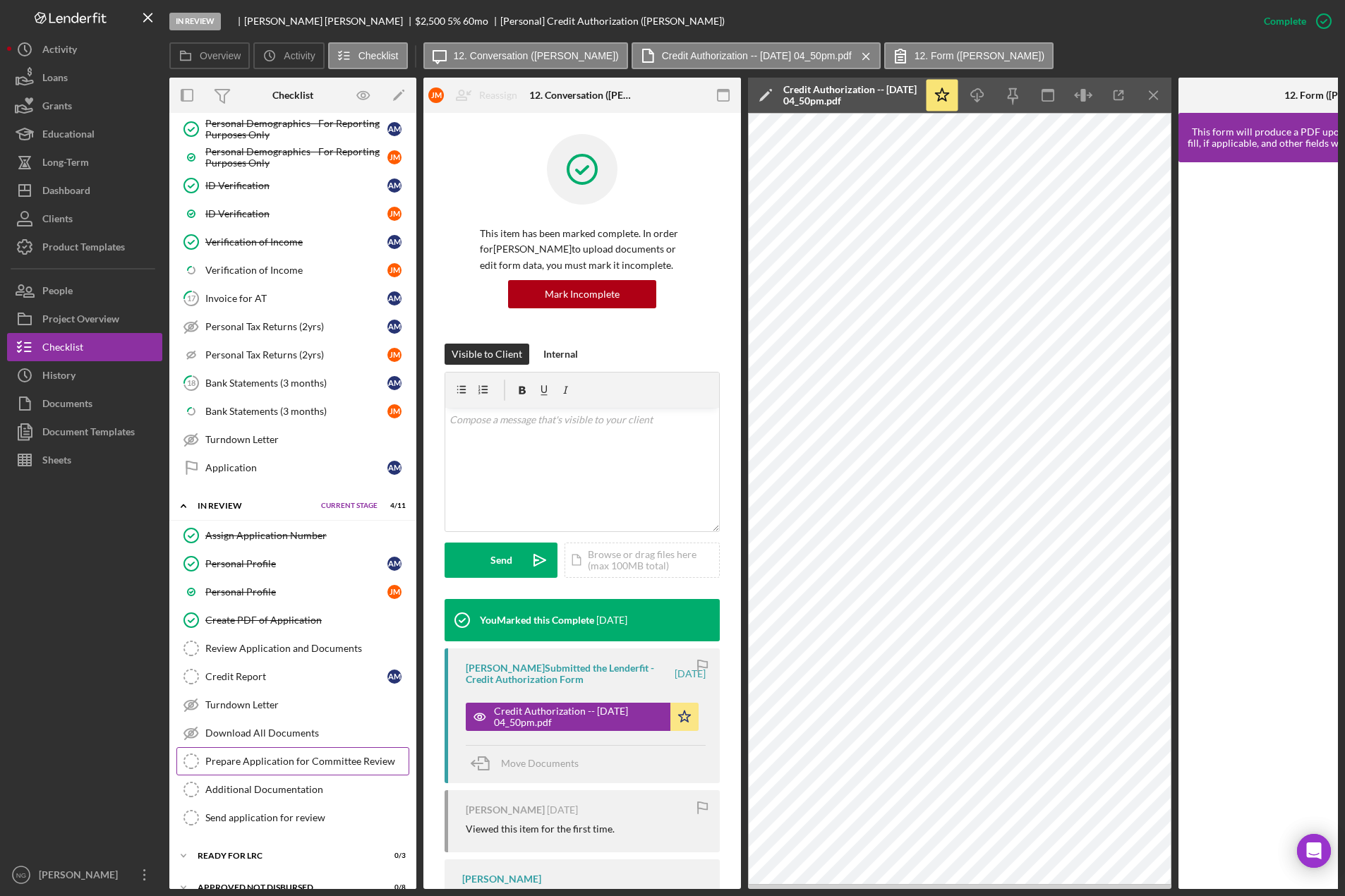
scroll to position [770, 0]
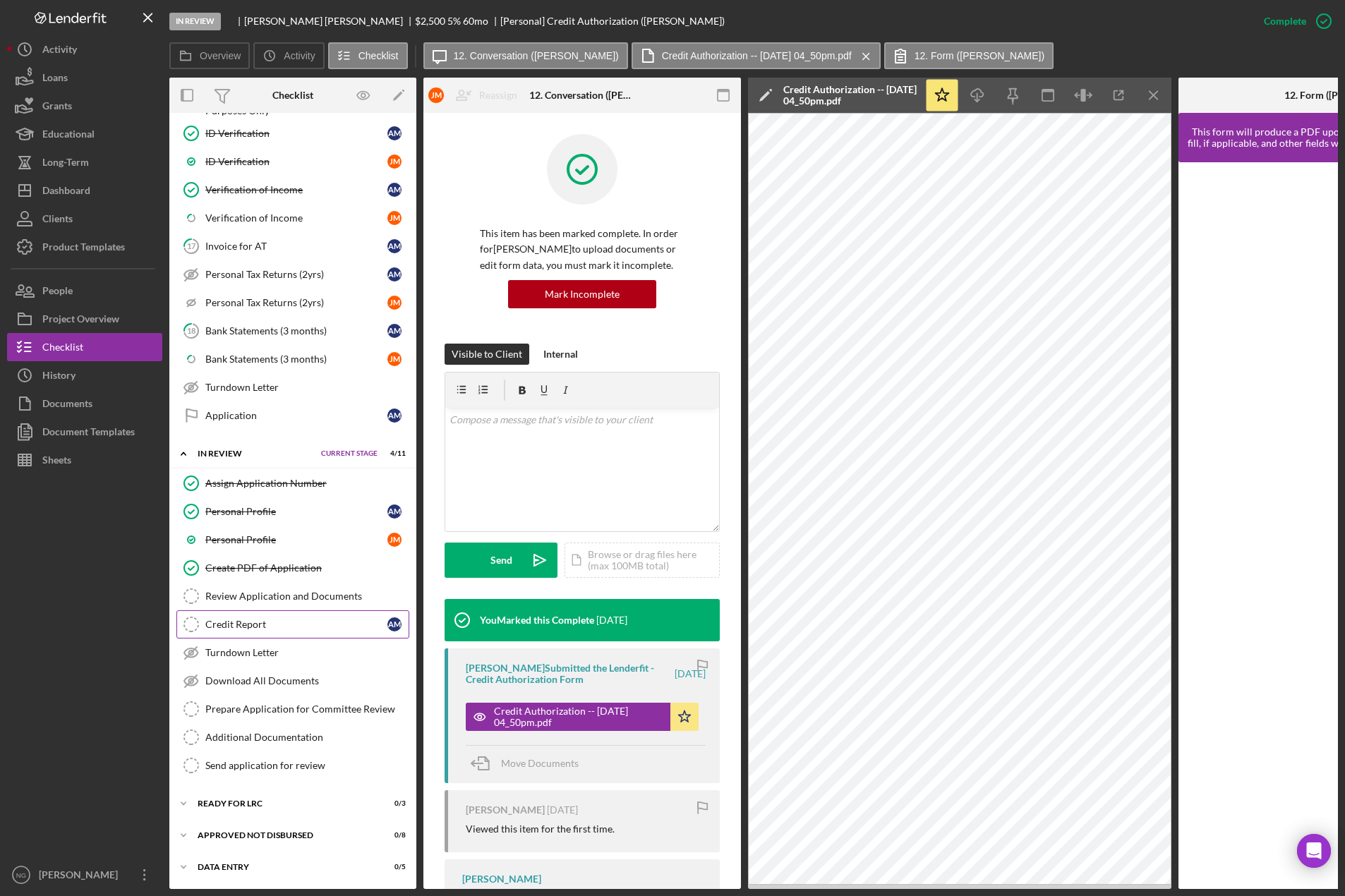
click at [251, 621] on div "Credit Report" at bounding box center [296, 624] width 182 height 11
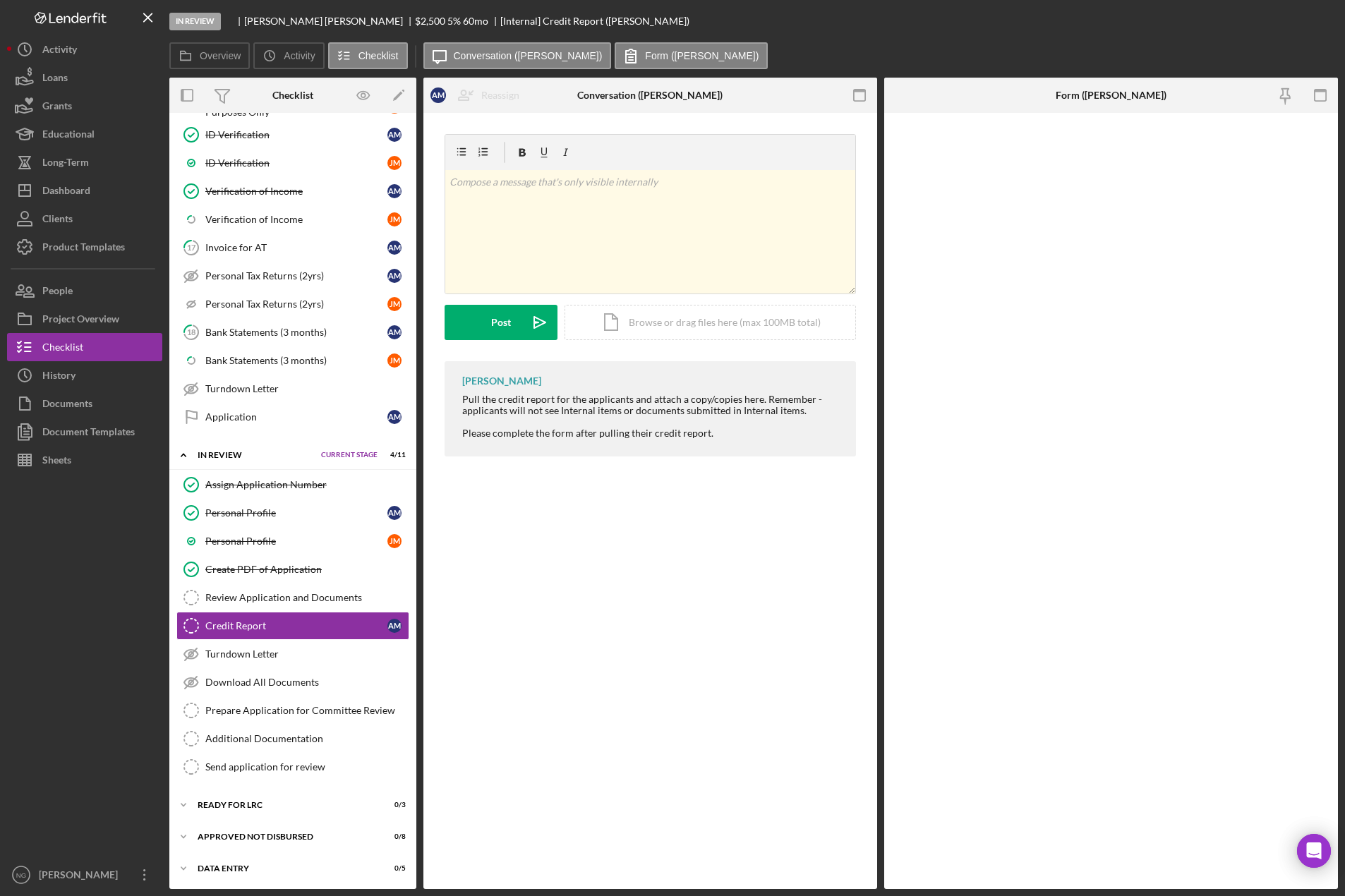
scroll to position [766, 0]
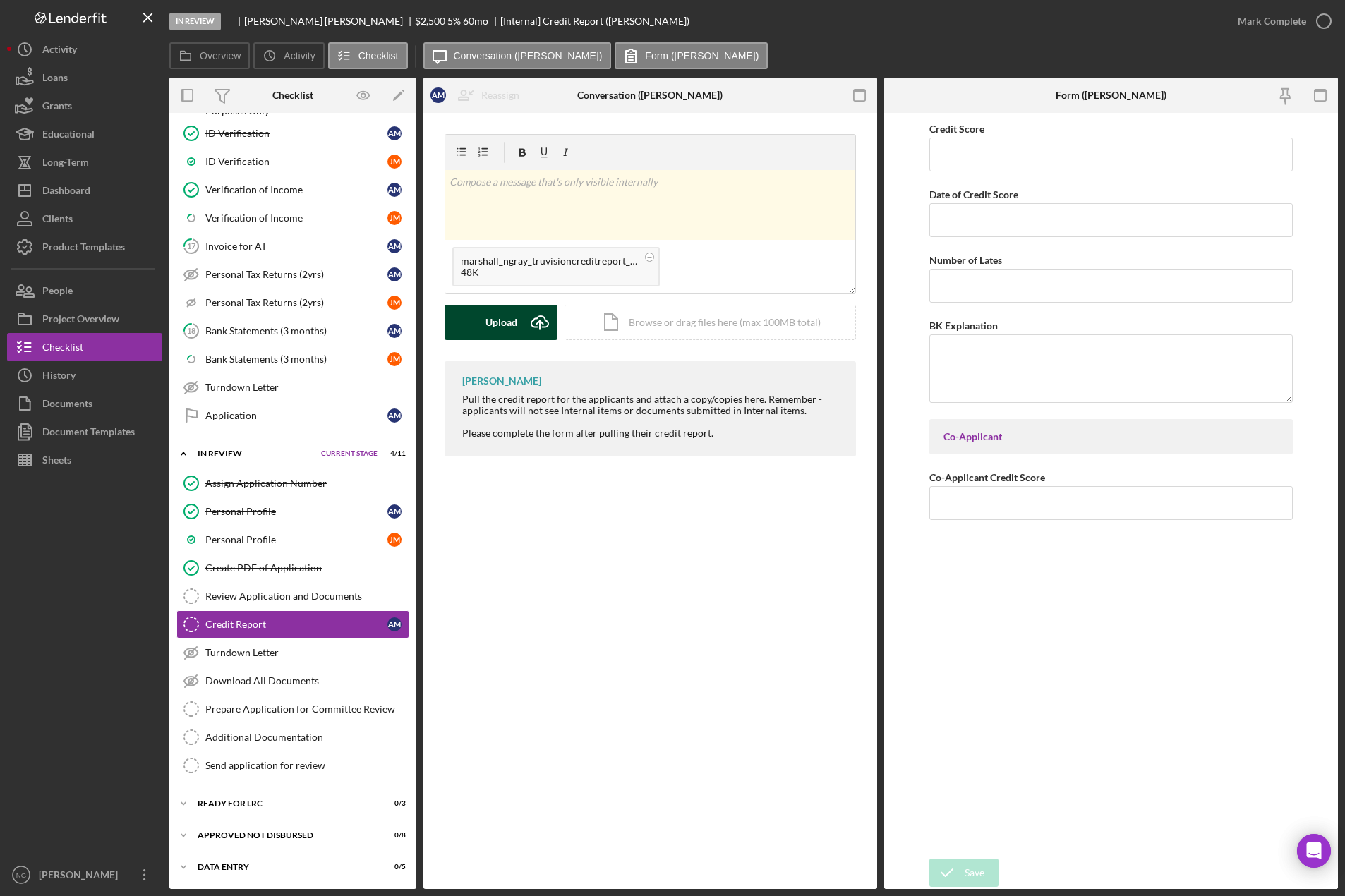
click at [502, 323] on div "Upload" at bounding box center [501, 322] width 32 height 35
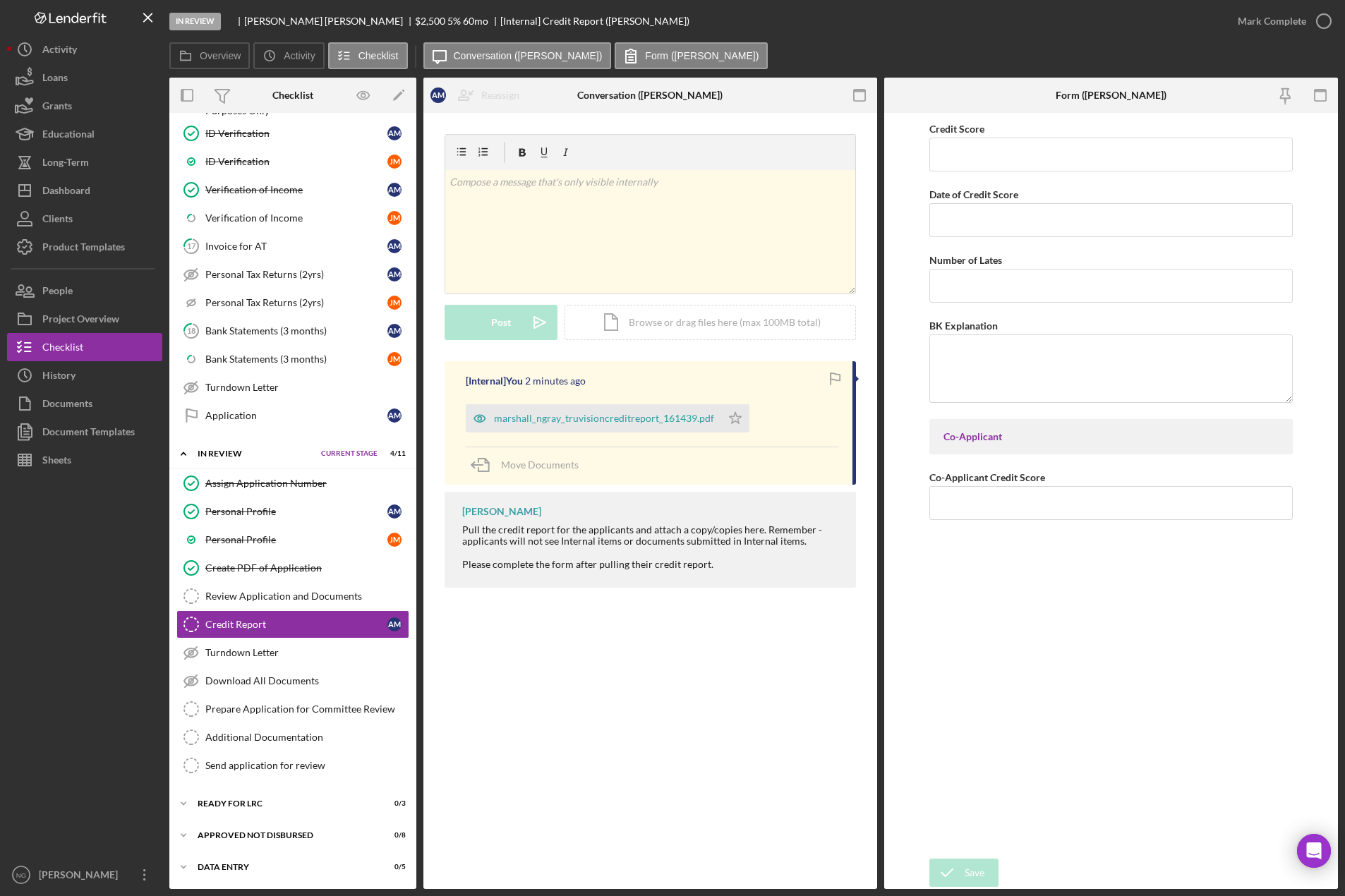
click at [151, 753] on div at bounding box center [84, 667] width 155 height 386
click at [91, 193] on button "Icon/Dashboard Dashboard" at bounding box center [84, 190] width 155 height 28
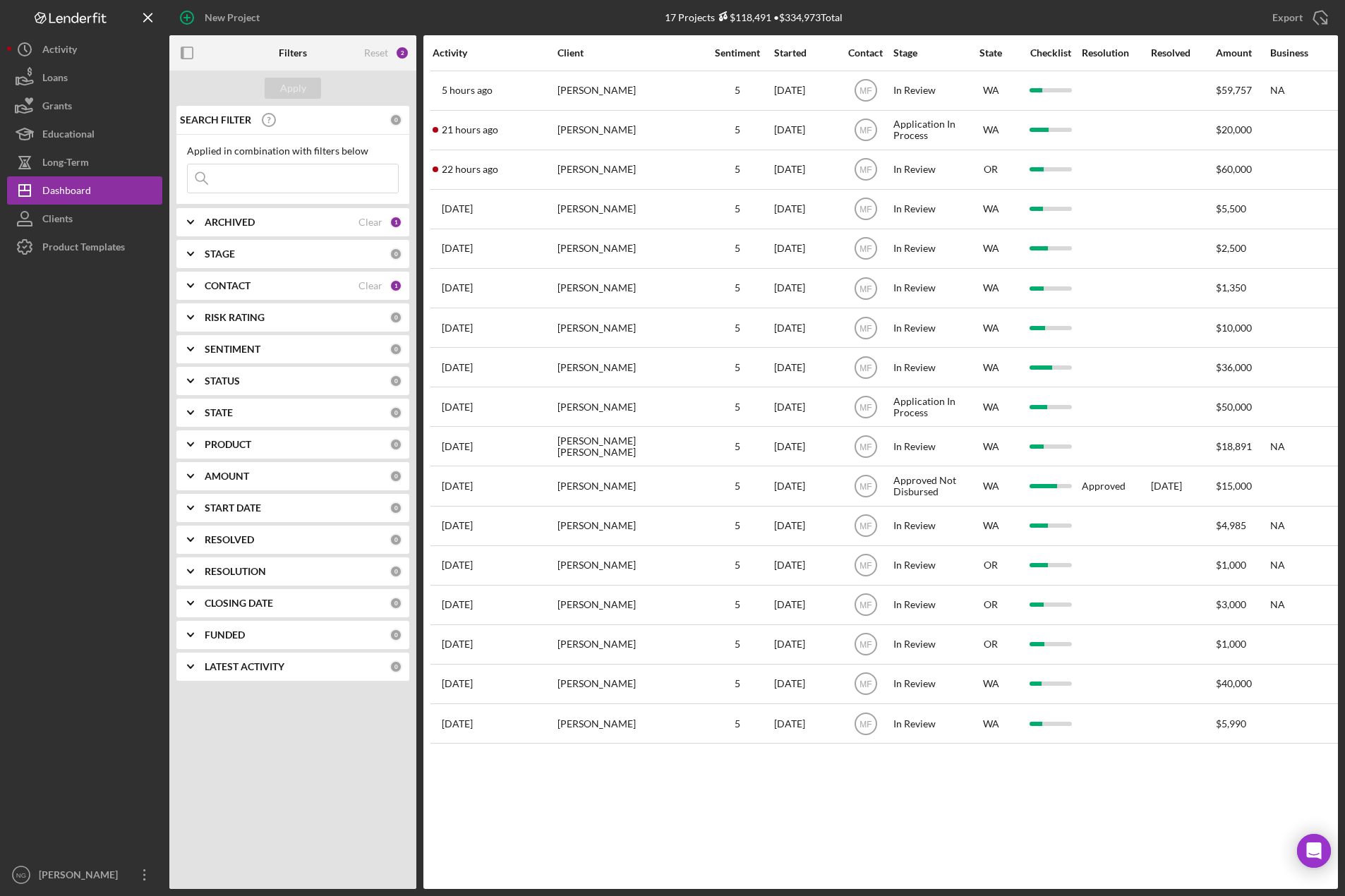
click at [771, 818] on div "Activity Client Sentiment Started Contact Stage State Checklist Resolution Reso…" at bounding box center [880, 462] width 914 height 853
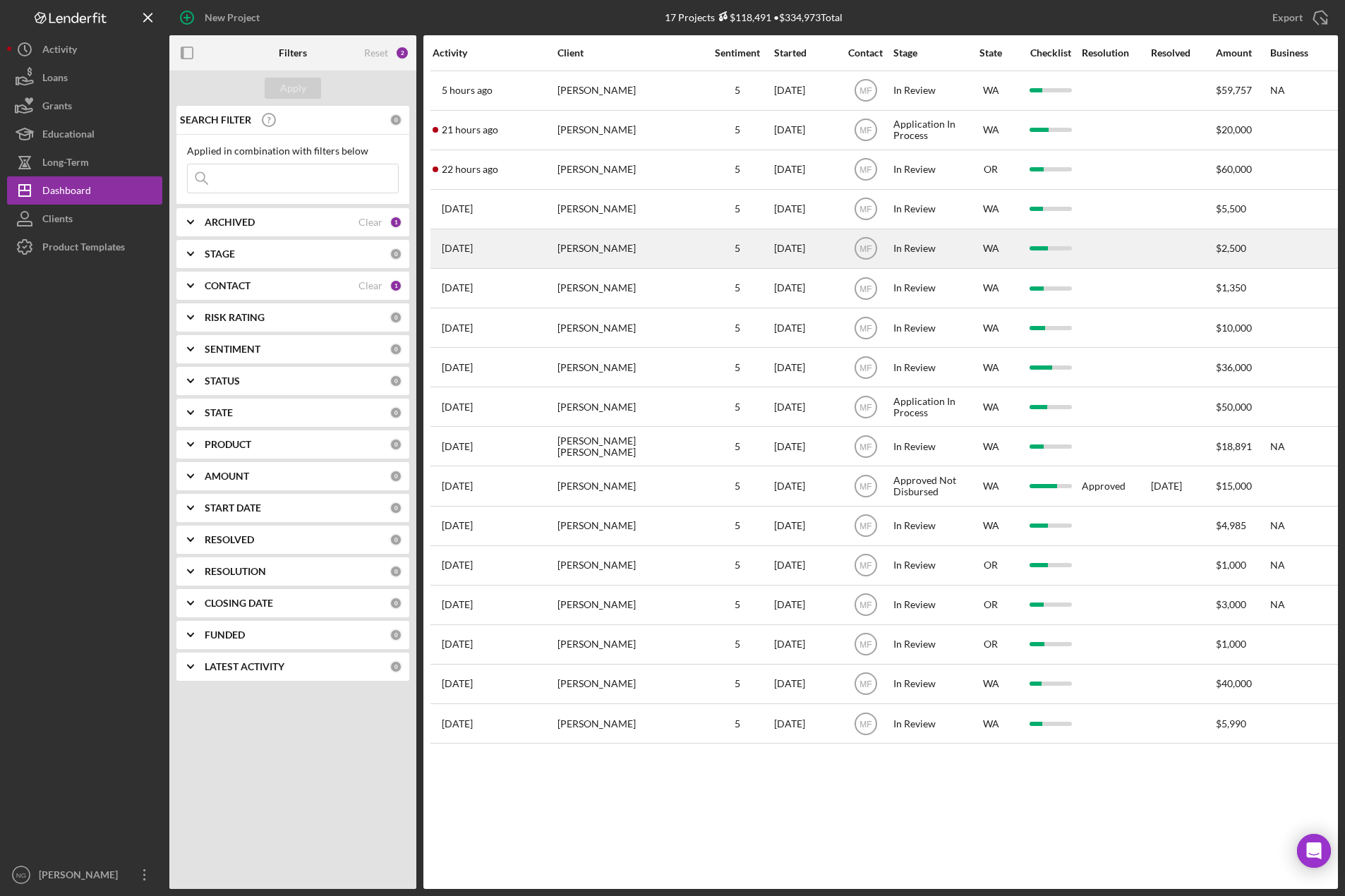
click at [613, 256] on div "ADRIAN MARSHALL" at bounding box center [628, 248] width 141 height 37
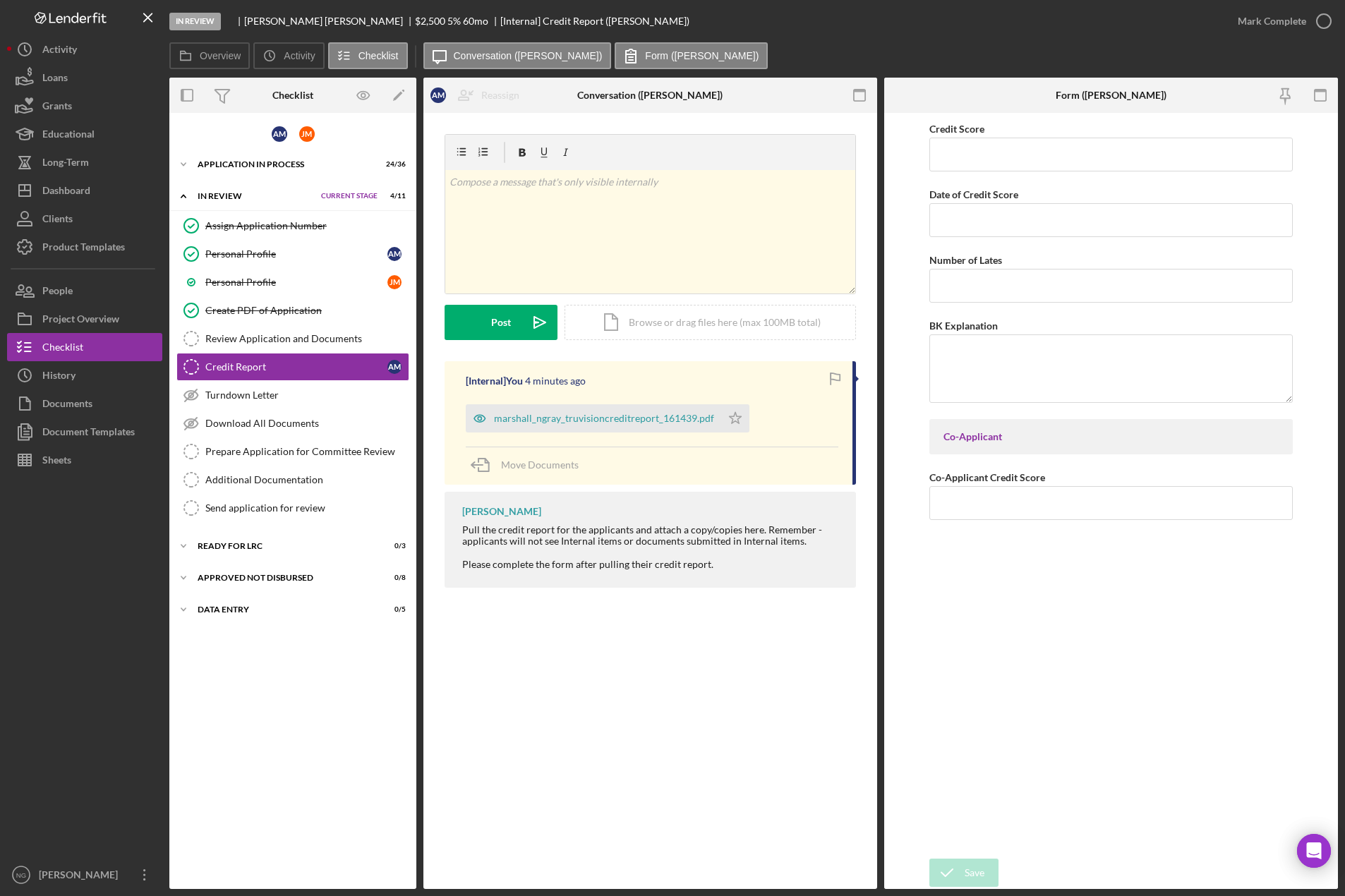
click at [623, 662] on div "Credit Report Credit Report A M Reassign A M ADRIAN MARSHALL J M Johnathan Mars…" at bounding box center [650, 500] width 453 height 776
click at [624, 662] on div "Credit Report Credit Report A M Reassign A M ADRIAN MARSHALL J M Johnathan Mars…" at bounding box center [650, 500] width 453 height 776
click at [340, 699] on div "A M J M Icon/Expander Application In Process 24 / 36 Set Stage Icon/Expander In…" at bounding box center [293, 501] width 247 height 762
click at [494, 703] on div "Credit Report Credit Report A M Reassign A M ADRIAN MARSHALL J M Johnathan Mars…" at bounding box center [650, 500] width 453 height 776
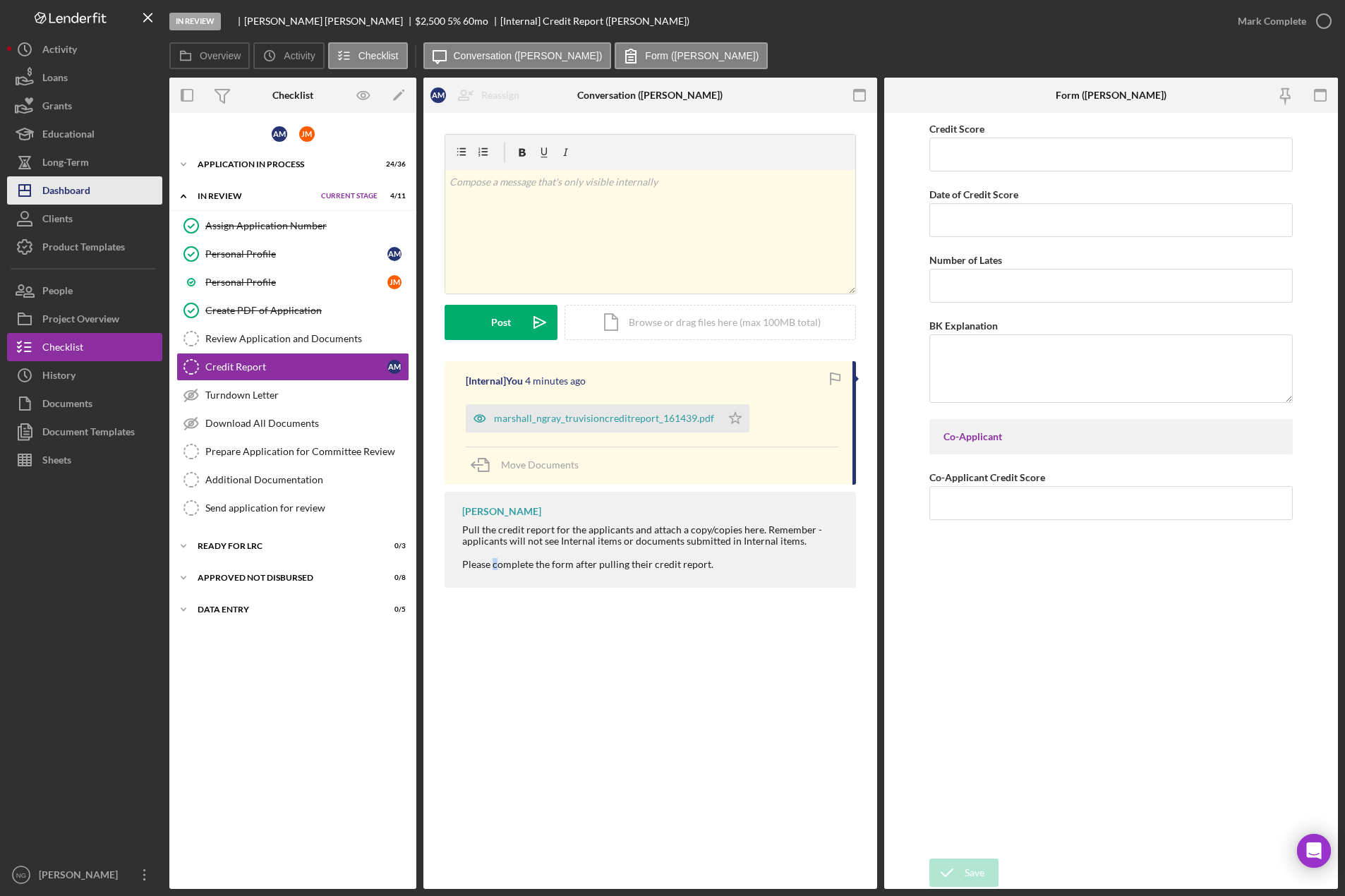
click at [80, 188] on div "Dashboard" at bounding box center [66, 192] width 48 height 32
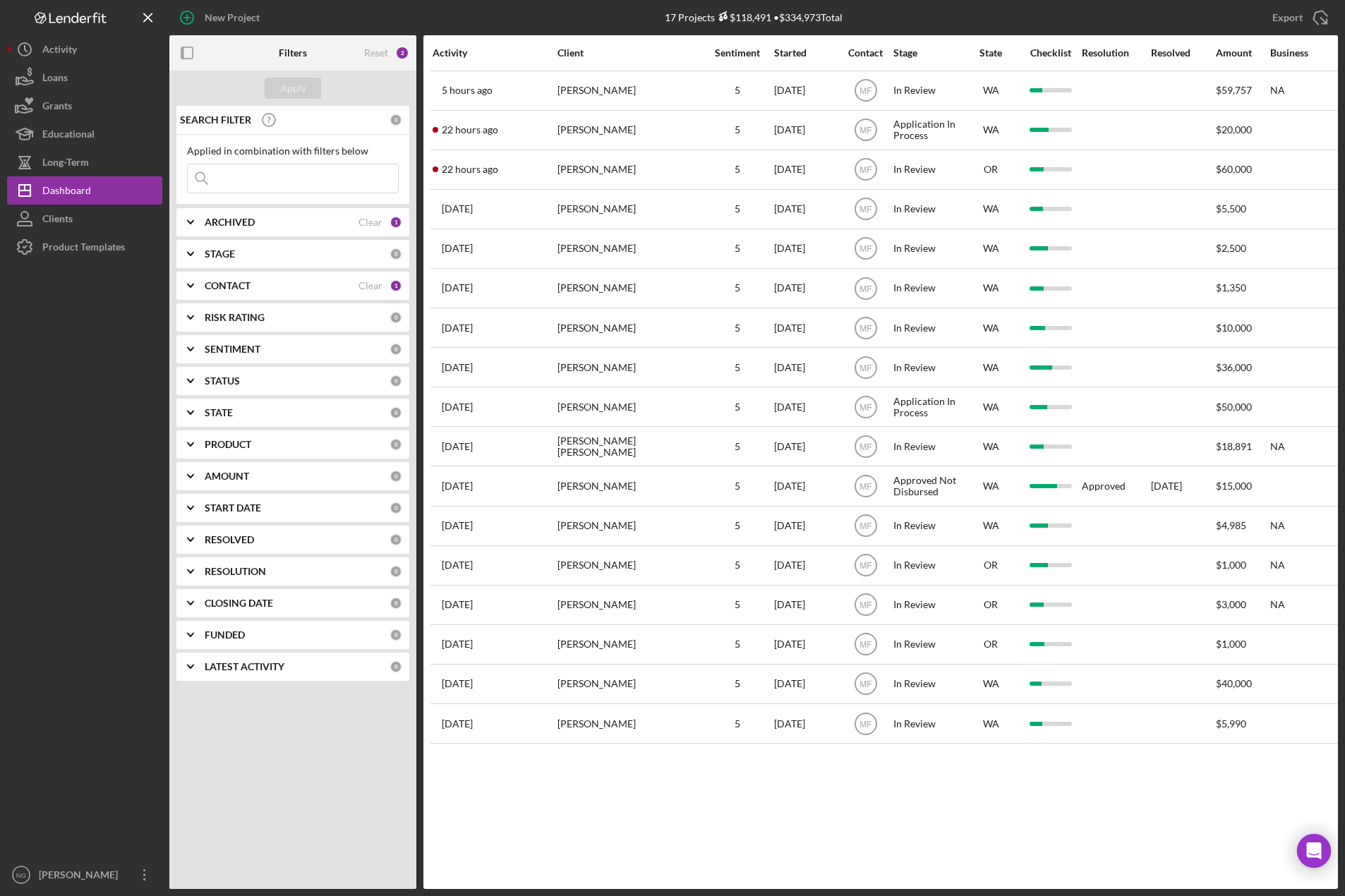
click at [247, 184] on input at bounding box center [293, 178] width 210 height 28
type input "wooten"
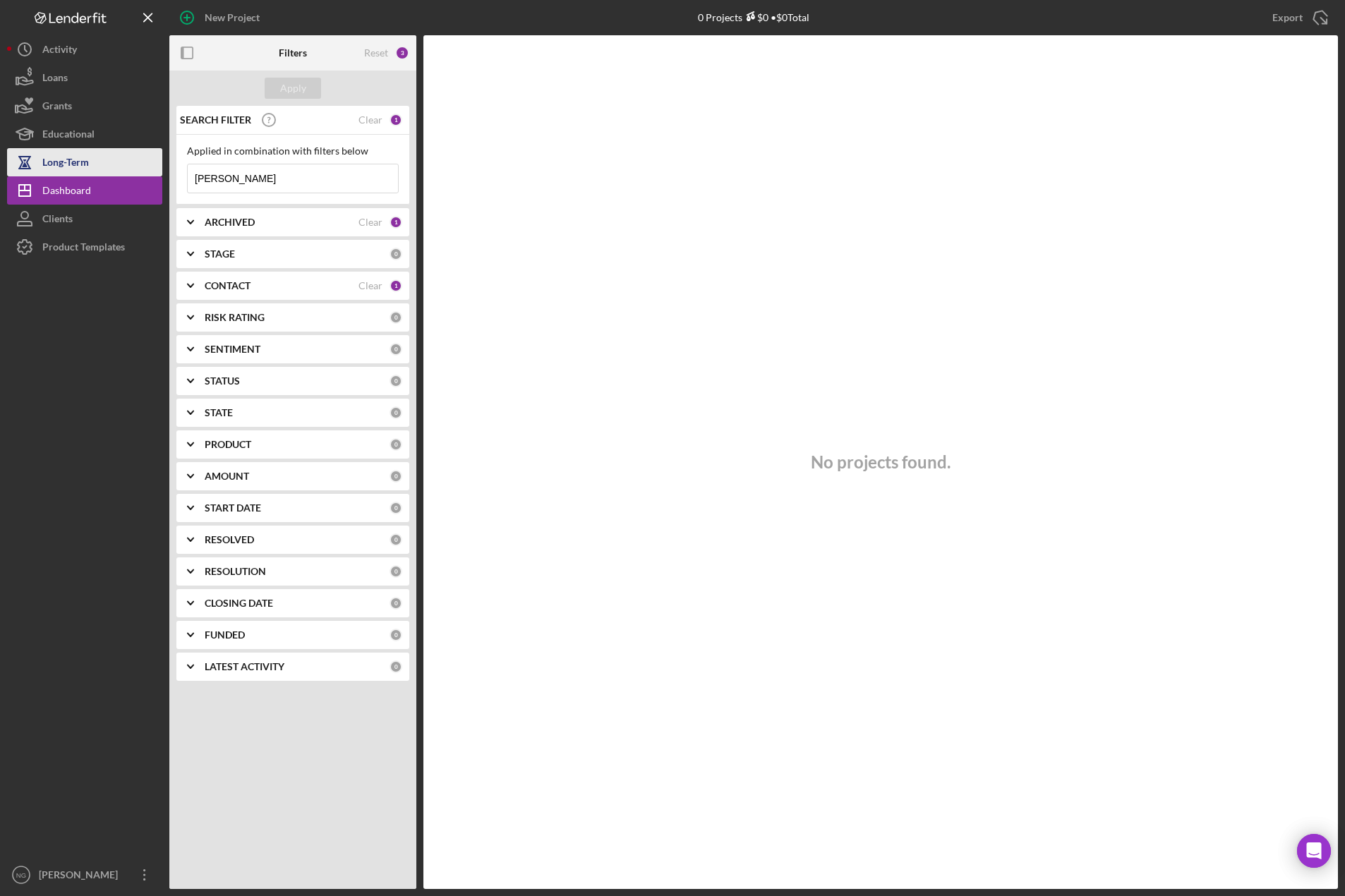
drag, startPoint x: 246, startPoint y: 176, endPoint x: 136, endPoint y: 176, distance: 110.0
click at [136, 176] on div "New Project 0 Projects $0 • $0 Total Export Icon/Export Filters Reset 3 Apply S…" at bounding box center [672, 444] width 1331 height 889
click at [351, 277] on div "CONTACT Clear 1" at bounding box center [304, 285] width 198 height 28
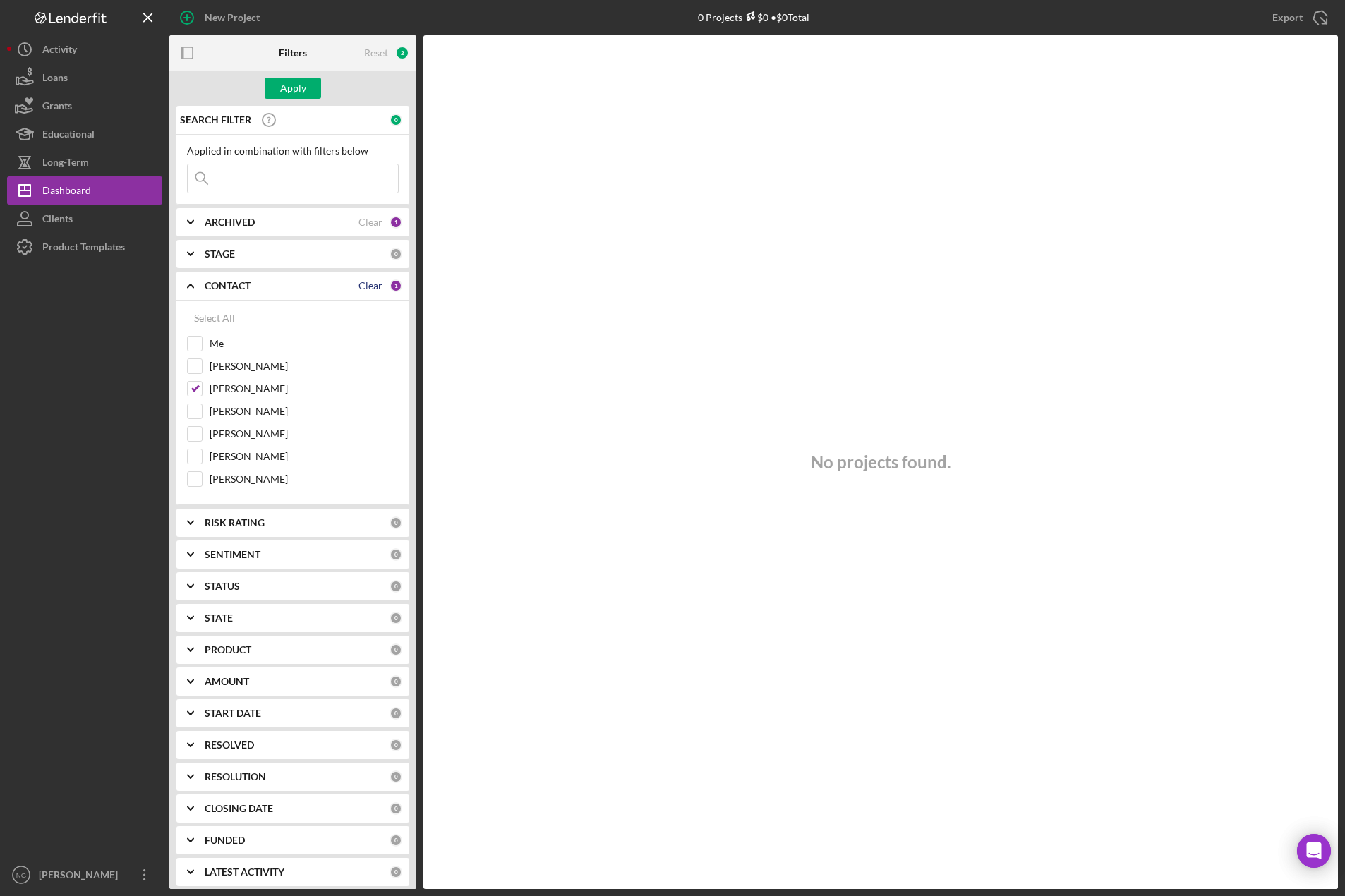
click at [358, 282] on div "Clear" at bounding box center [370, 285] width 24 height 11
checkbox input "false"
click at [292, 89] on div "Apply" at bounding box center [293, 88] width 26 height 21
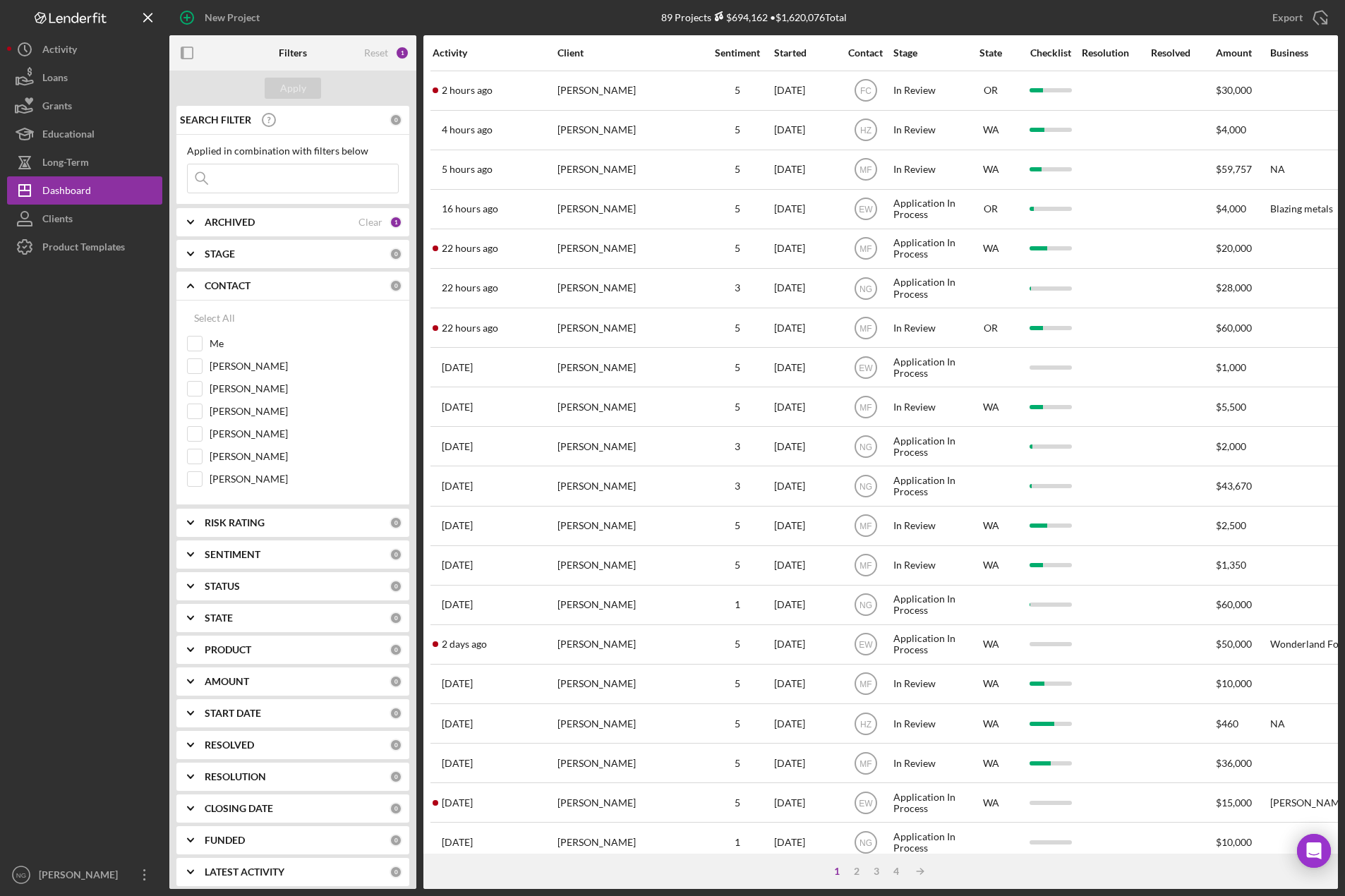
click at [267, 173] on input at bounding box center [293, 178] width 210 height 28
type input "wooten"
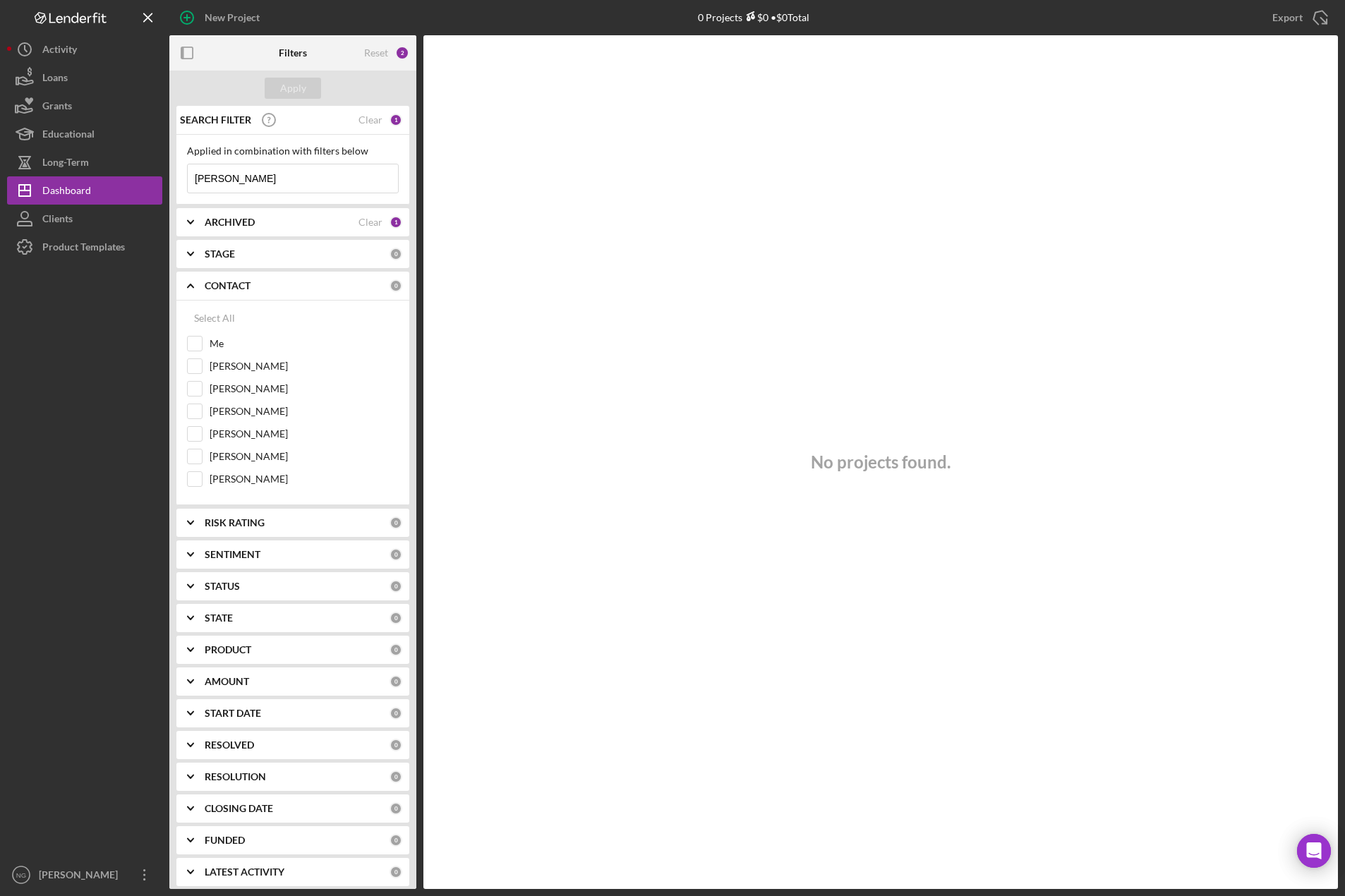
drag, startPoint x: 285, startPoint y: 177, endPoint x: 180, endPoint y: 169, distance: 105.3
click at [197, 171] on input "wooten" at bounding box center [293, 178] width 210 height 28
click at [199, 390] on input "[PERSON_NAME]" at bounding box center [195, 389] width 14 height 14
checkbox input "true"
click at [304, 81] on div "Apply" at bounding box center [293, 88] width 26 height 21
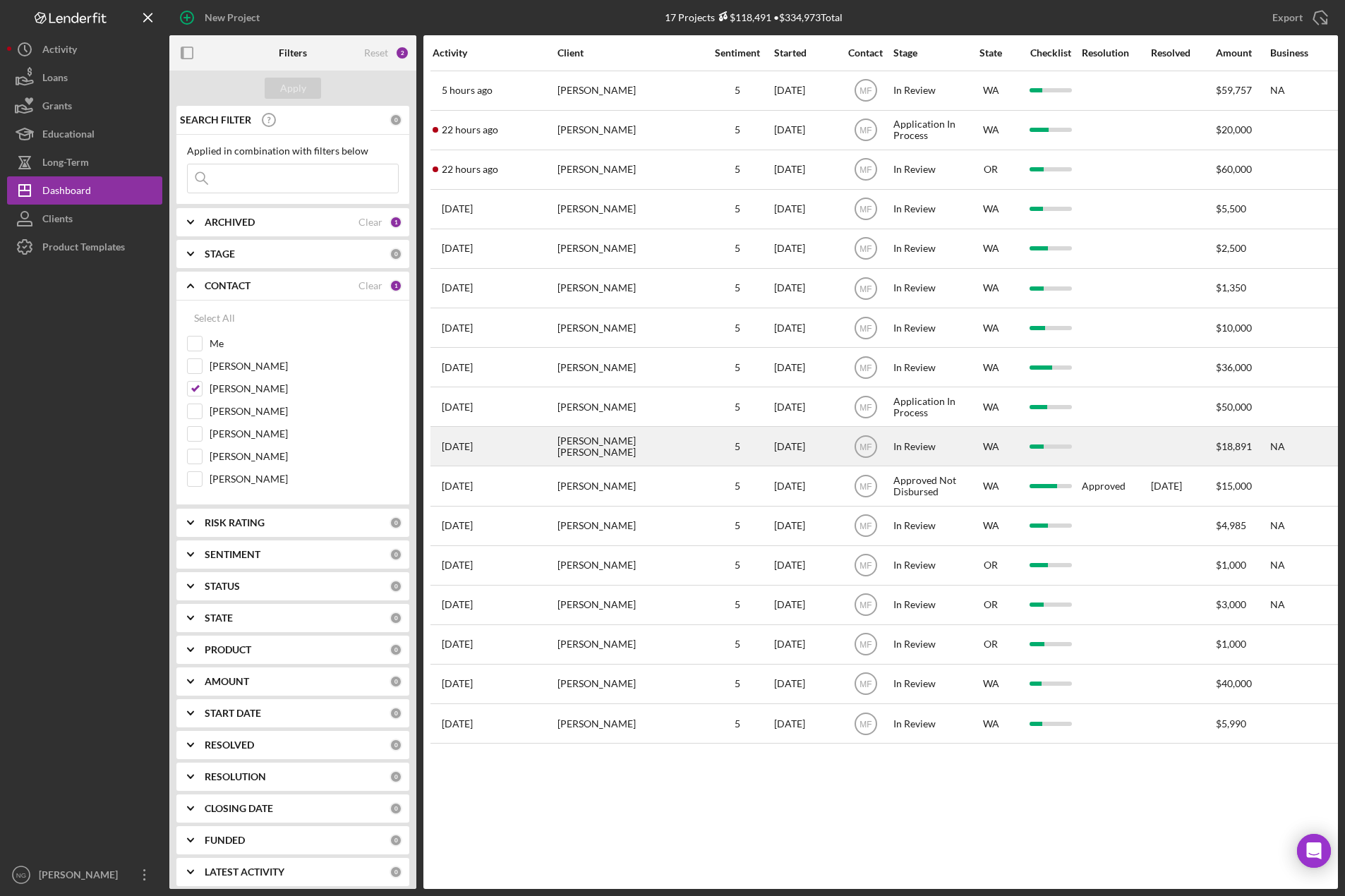
click at [605, 442] on div "Deborah Clarence" at bounding box center [628, 446] width 141 height 37
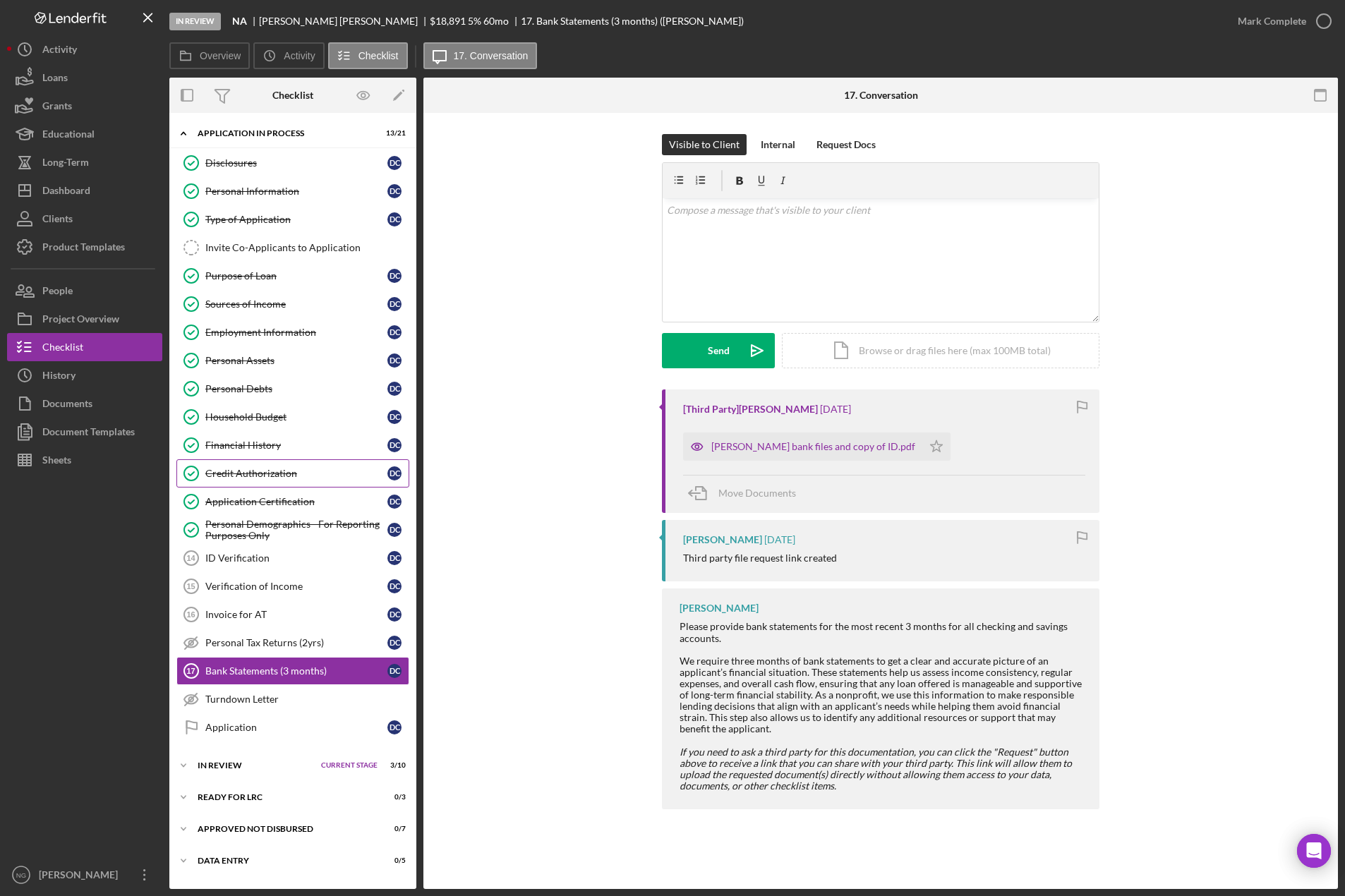
click at [266, 475] on div "Credit Authorization" at bounding box center [296, 473] width 182 height 11
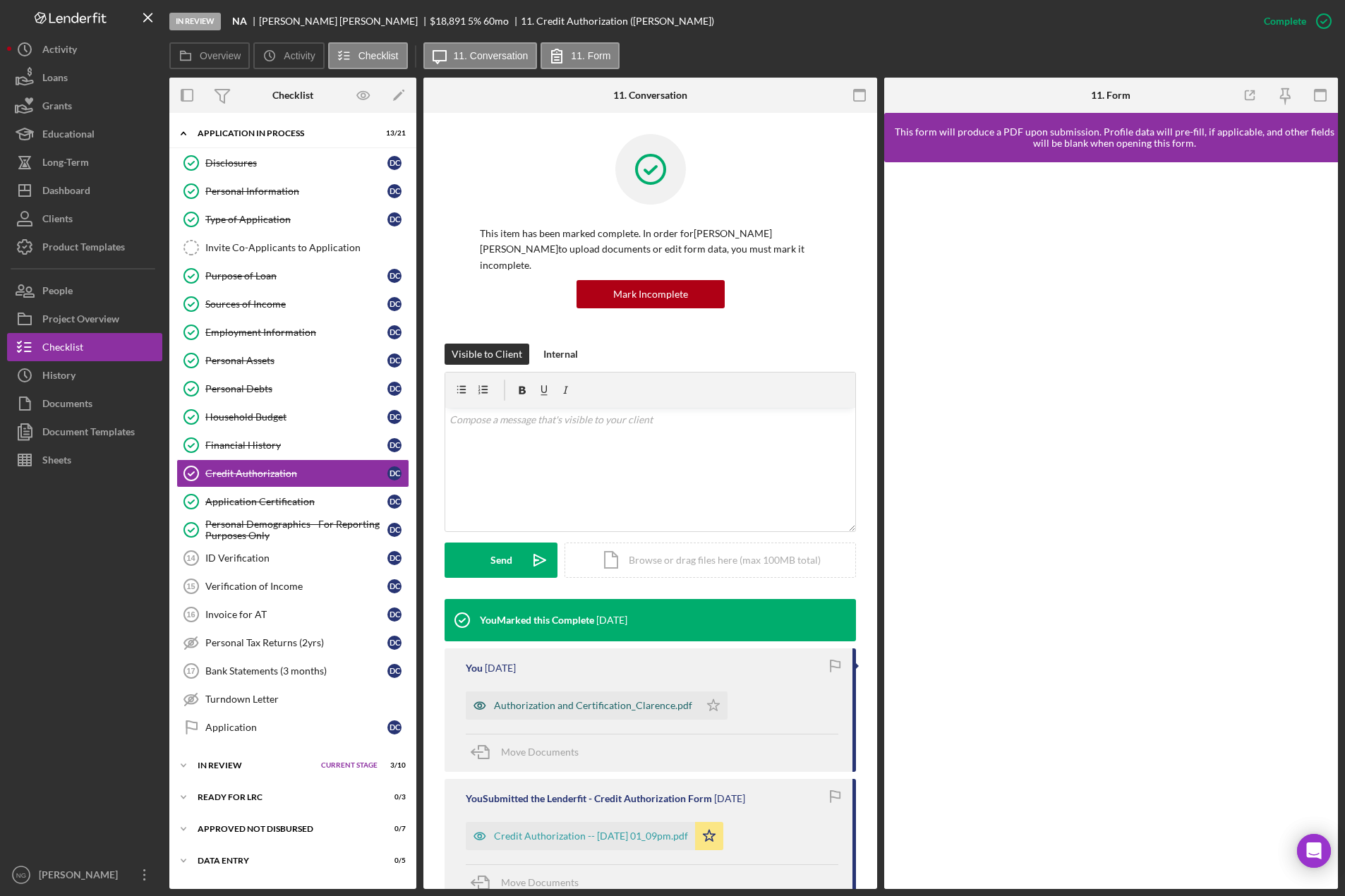
click at [584, 700] on div "Authorization and Certification_Clarence.pdf" at bounding box center [593, 705] width 199 height 11
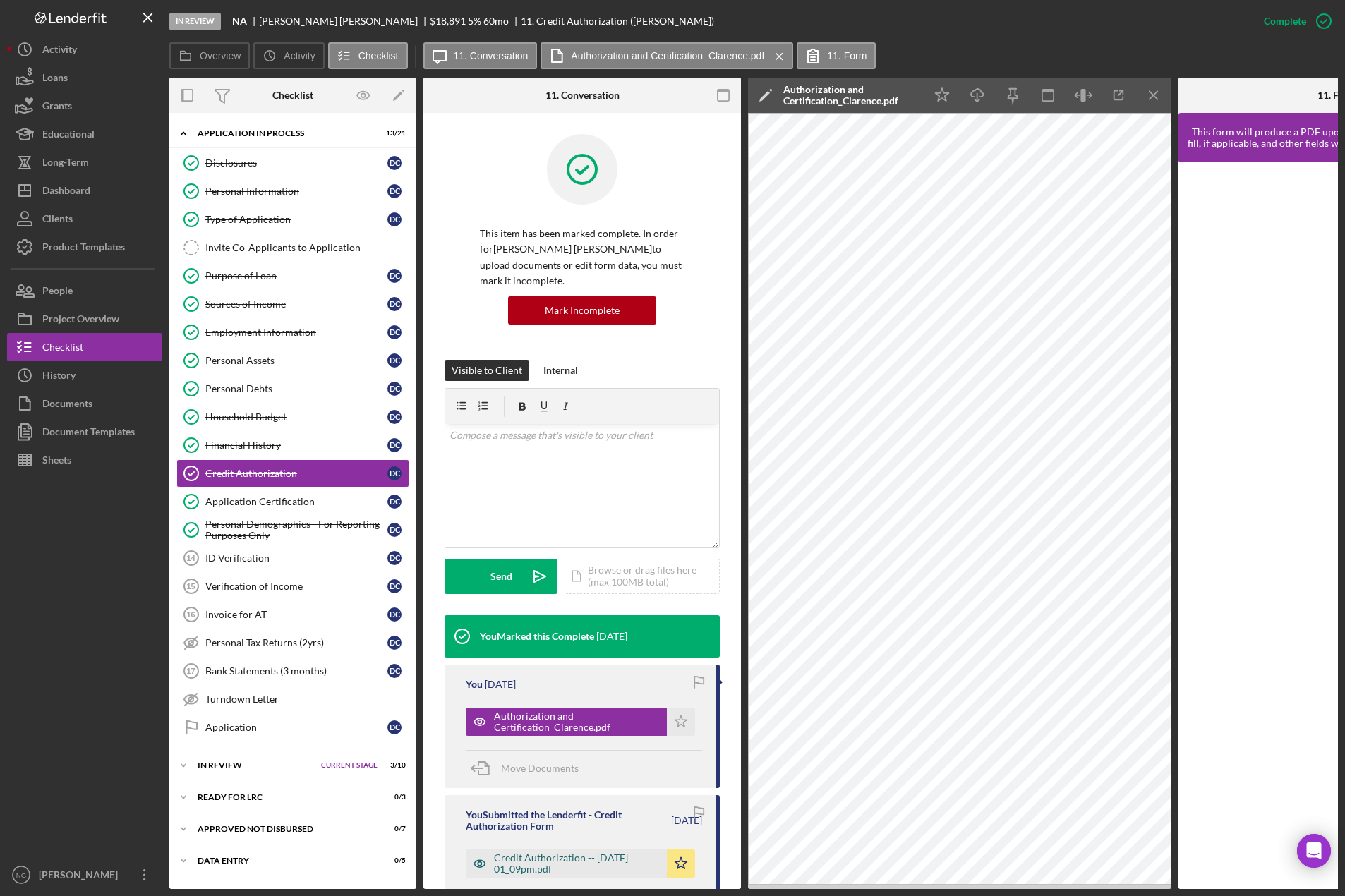
click at [576, 852] on div "Credit Authorization -- 2025-10-01 01_09pm.pdf" at bounding box center [577, 863] width 166 height 23
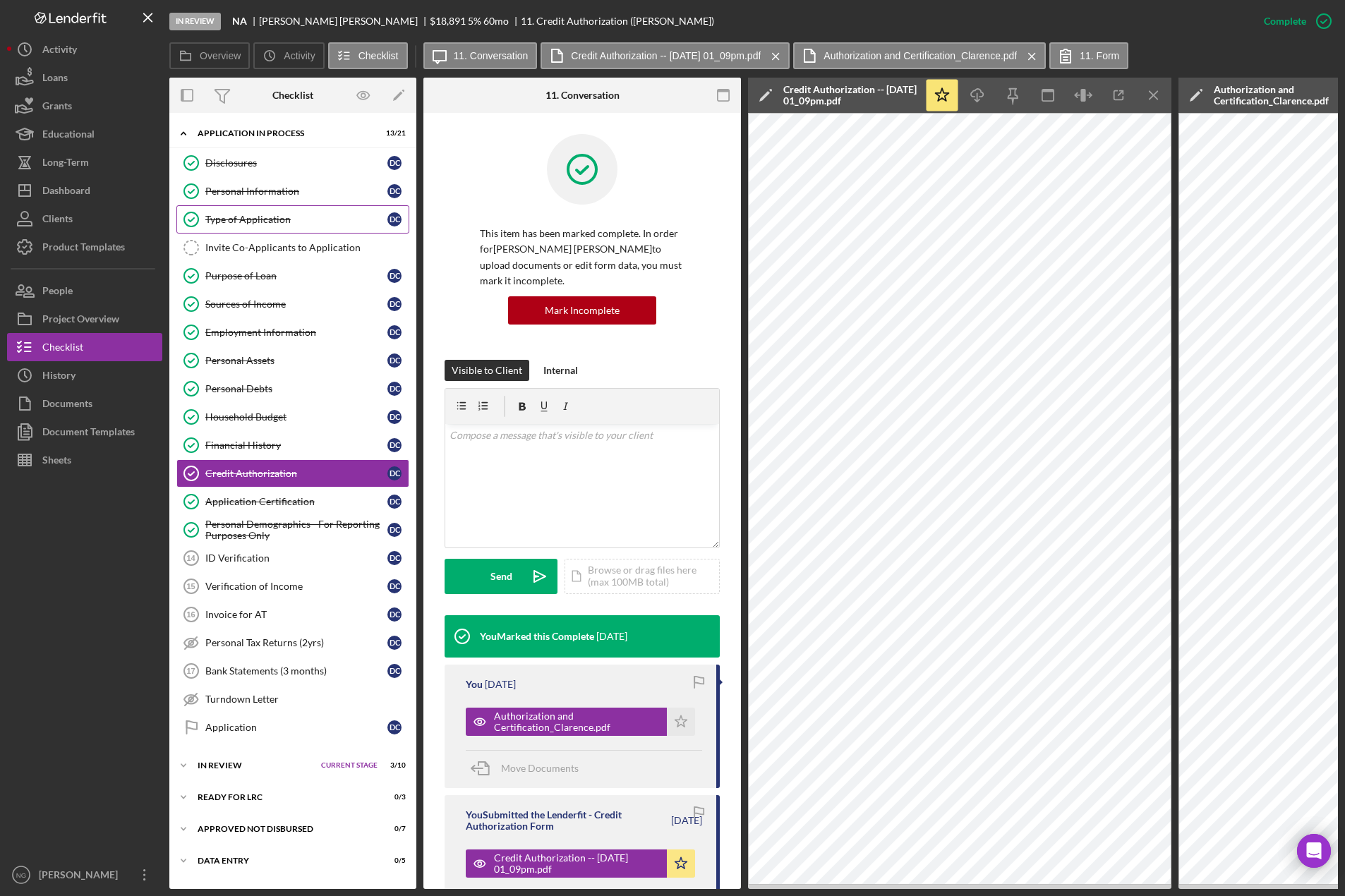
click at [290, 215] on div "Type of Application" at bounding box center [296, 219] width 182 height 11
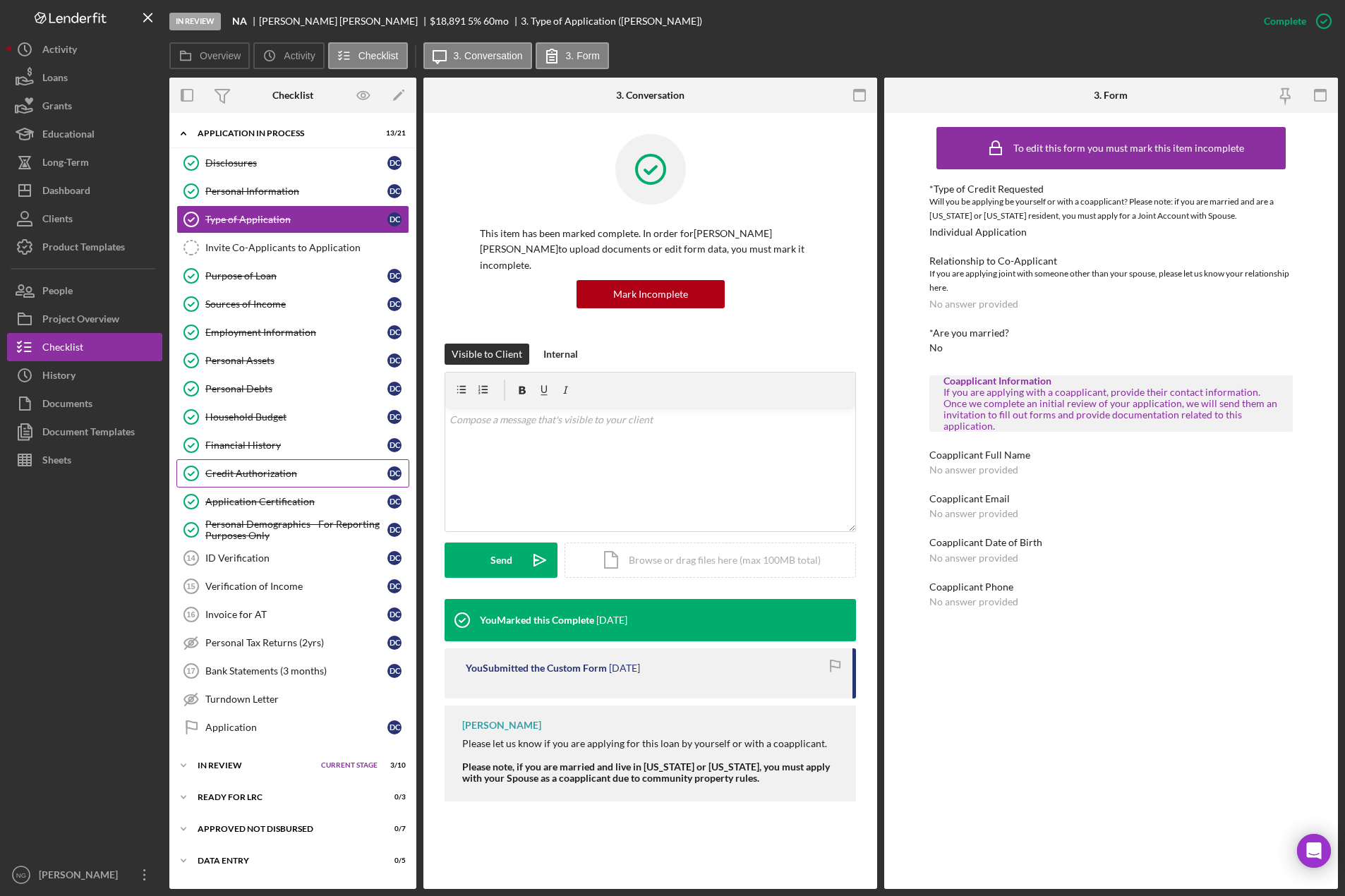
click at [262, 469] on div "Credit Authorization" at bounding box center [296, 473] width 182 height 11
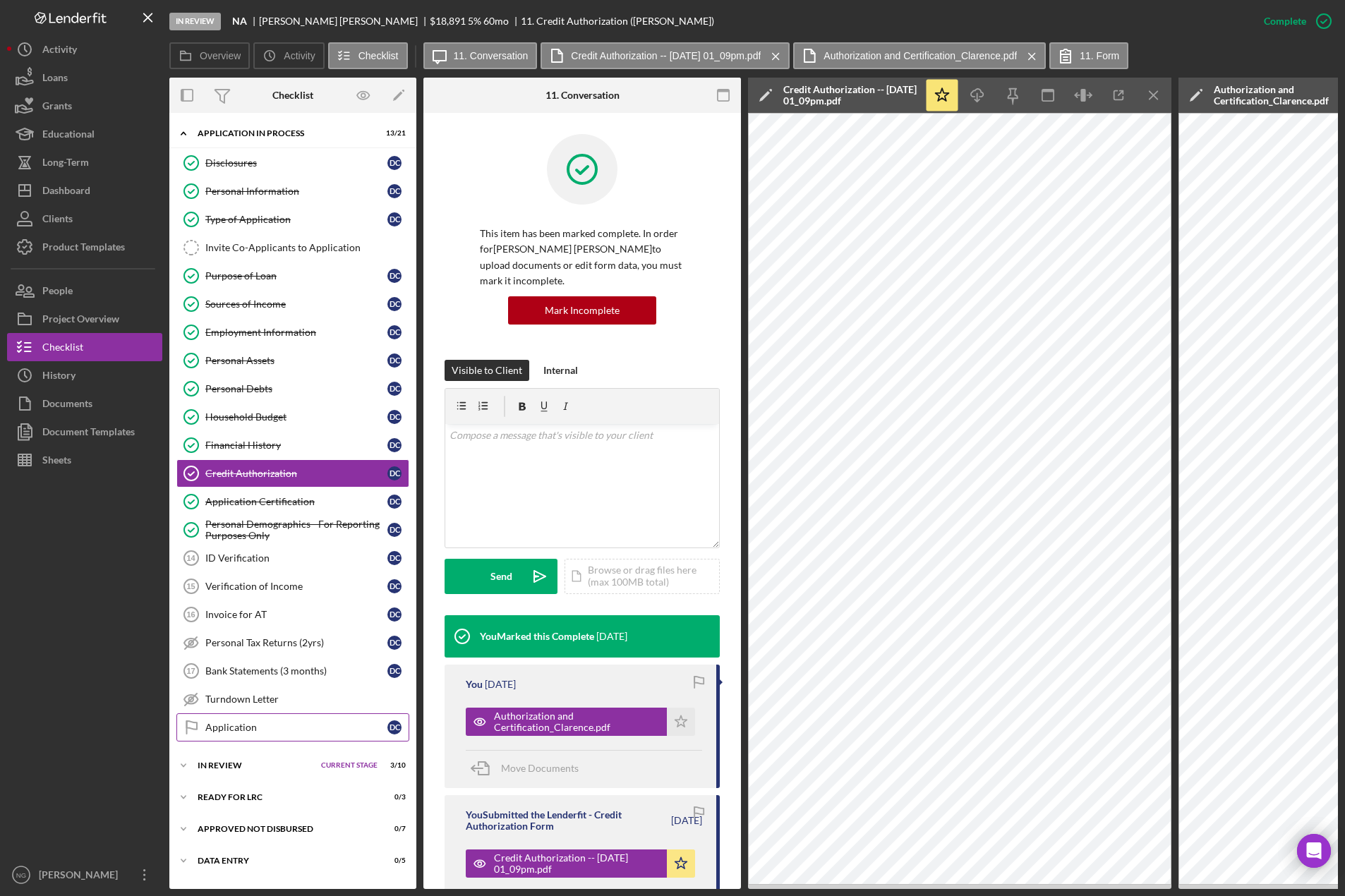
click at [268, 725] on div "Application" at bounding box center [296, 727] width 182 height 11
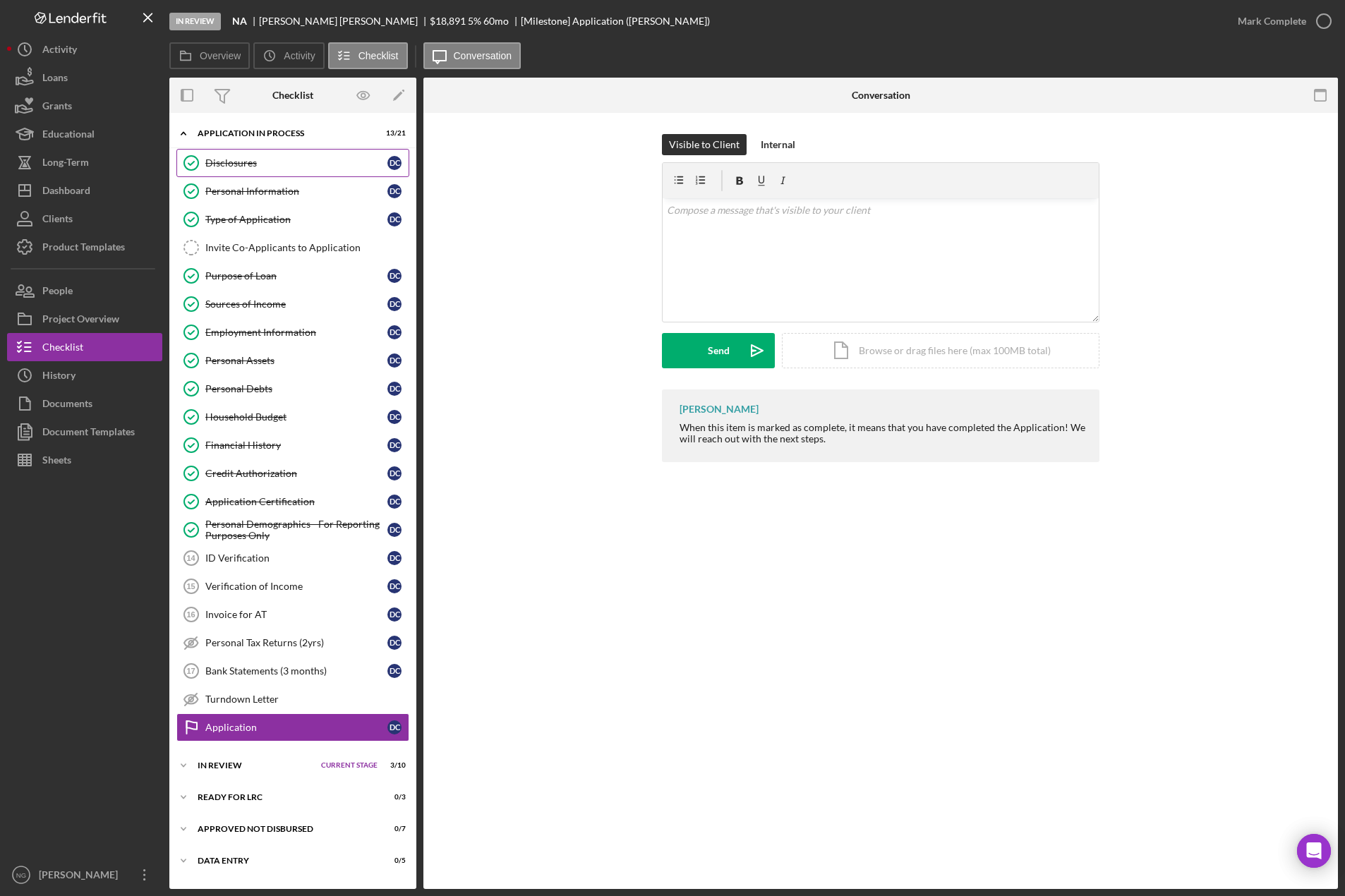
click at [249, 160] on div "Disclosures" at bounding box center [296, 163] width 182 height 11
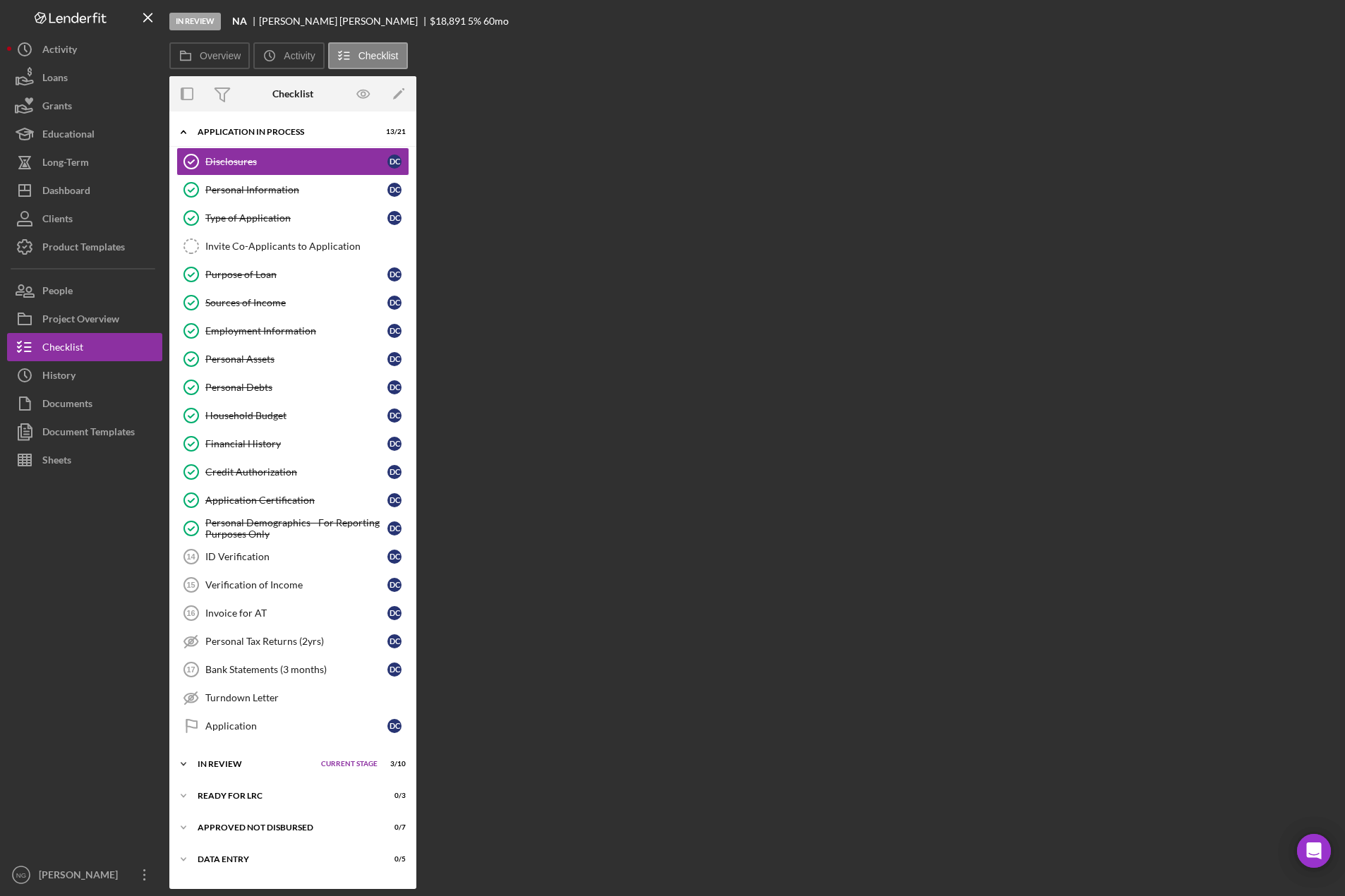
click at [250, 770] on div "Icon/Expander In Review Current Stage 3 / 10 Set Stage" at bounding box center [293, 764] width 247 height 28
click at [248, 853] on div "Create PDF of Application" at bounding box center [307, 850] width 203 height 11
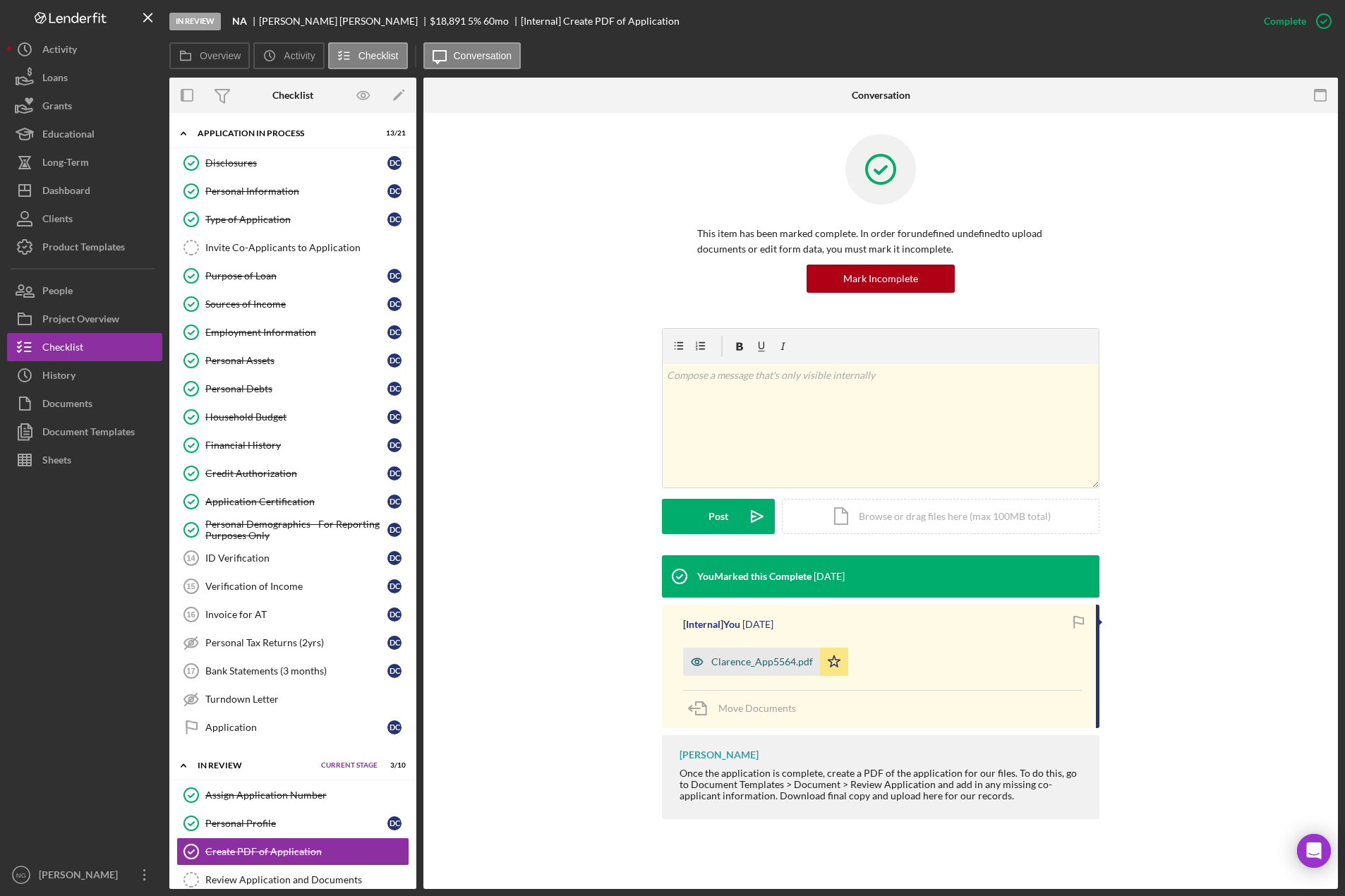
click at [765, 660] on div "Clarence_App5564.pdf" at bounding box center [762, 661] width 102 height 11
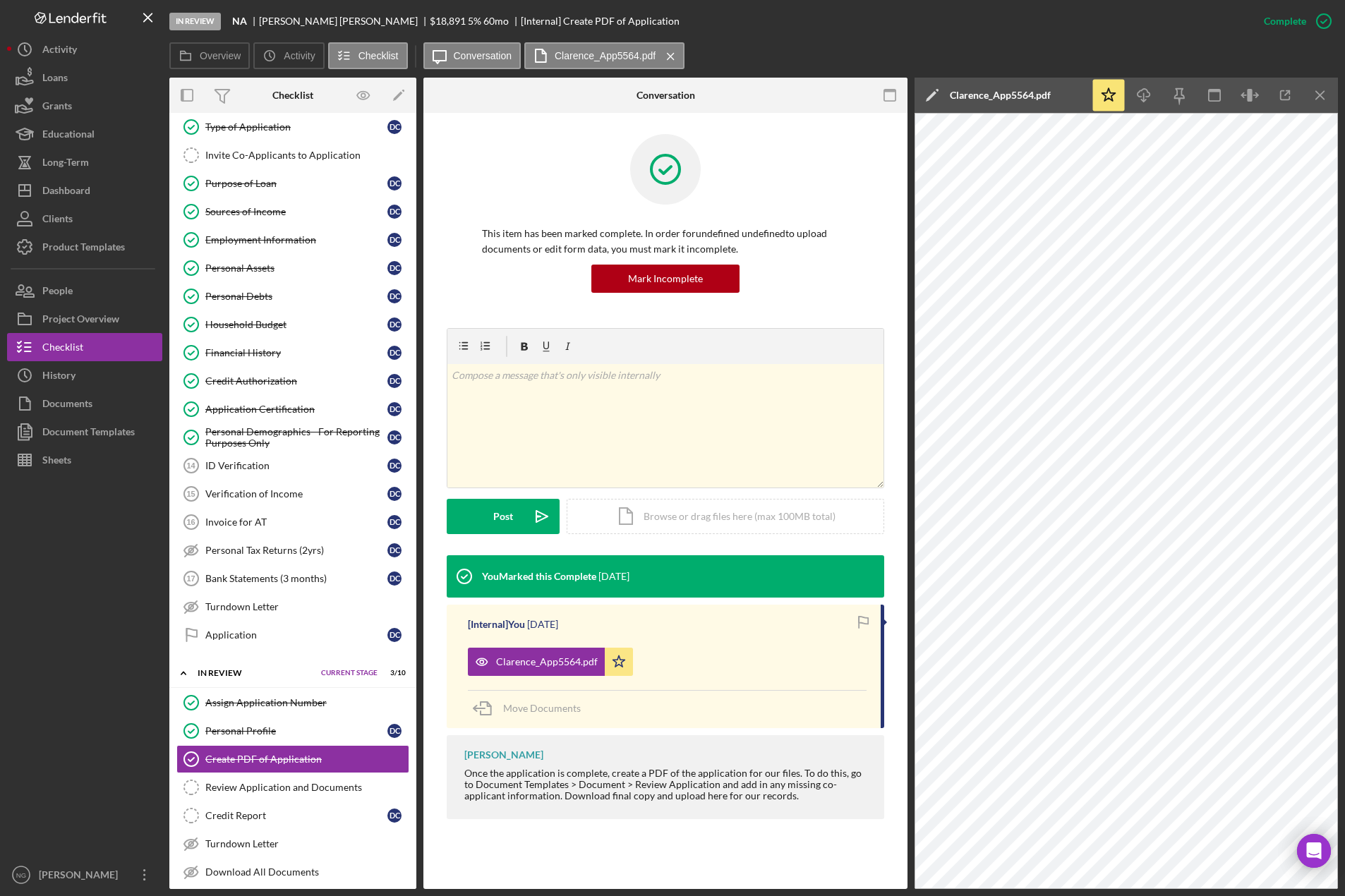
scroll to position [282, 0]
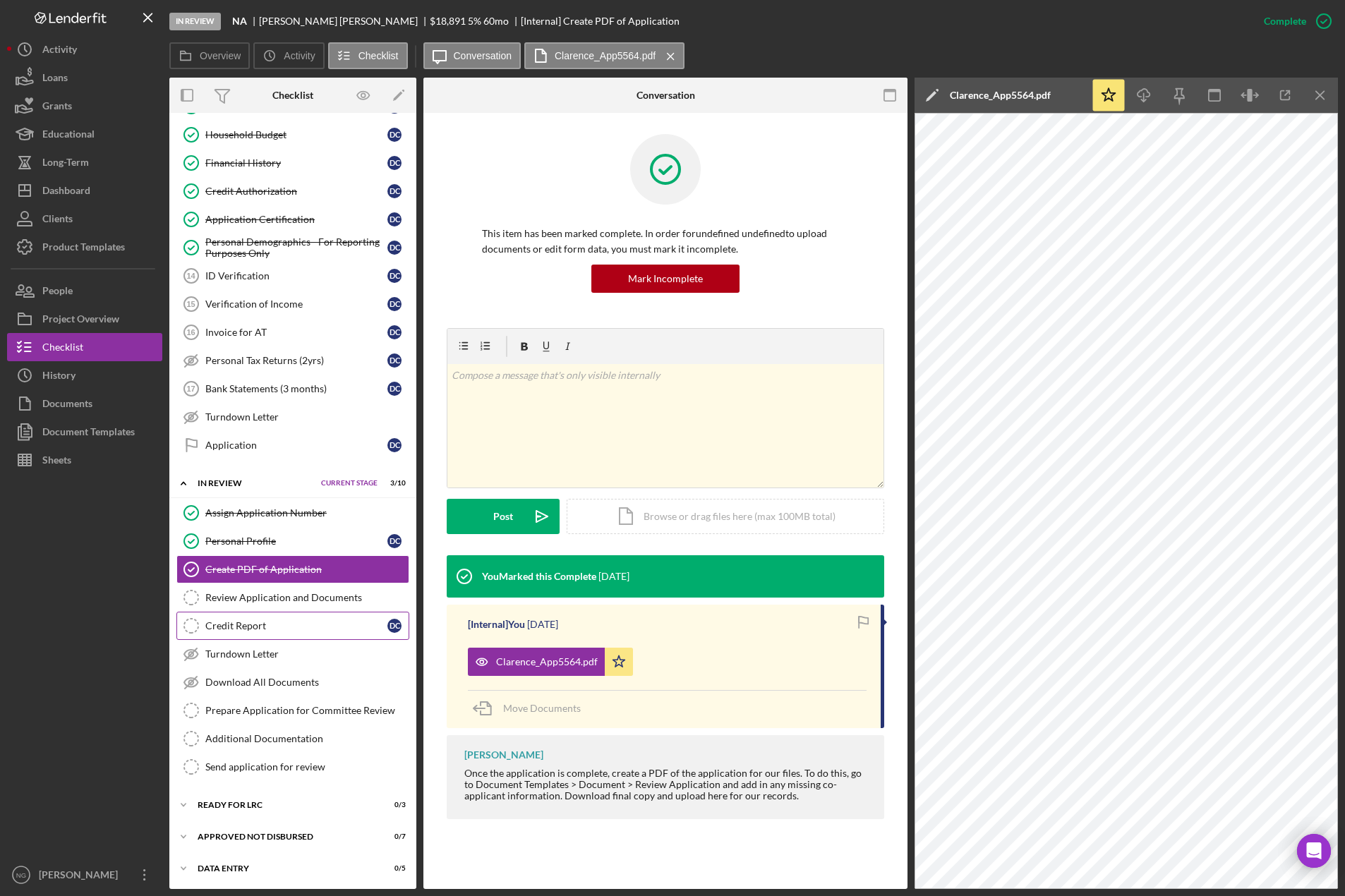
click at [305, 631] on div "Credit Report" at bounding box center [296, 625] width 182 height 11
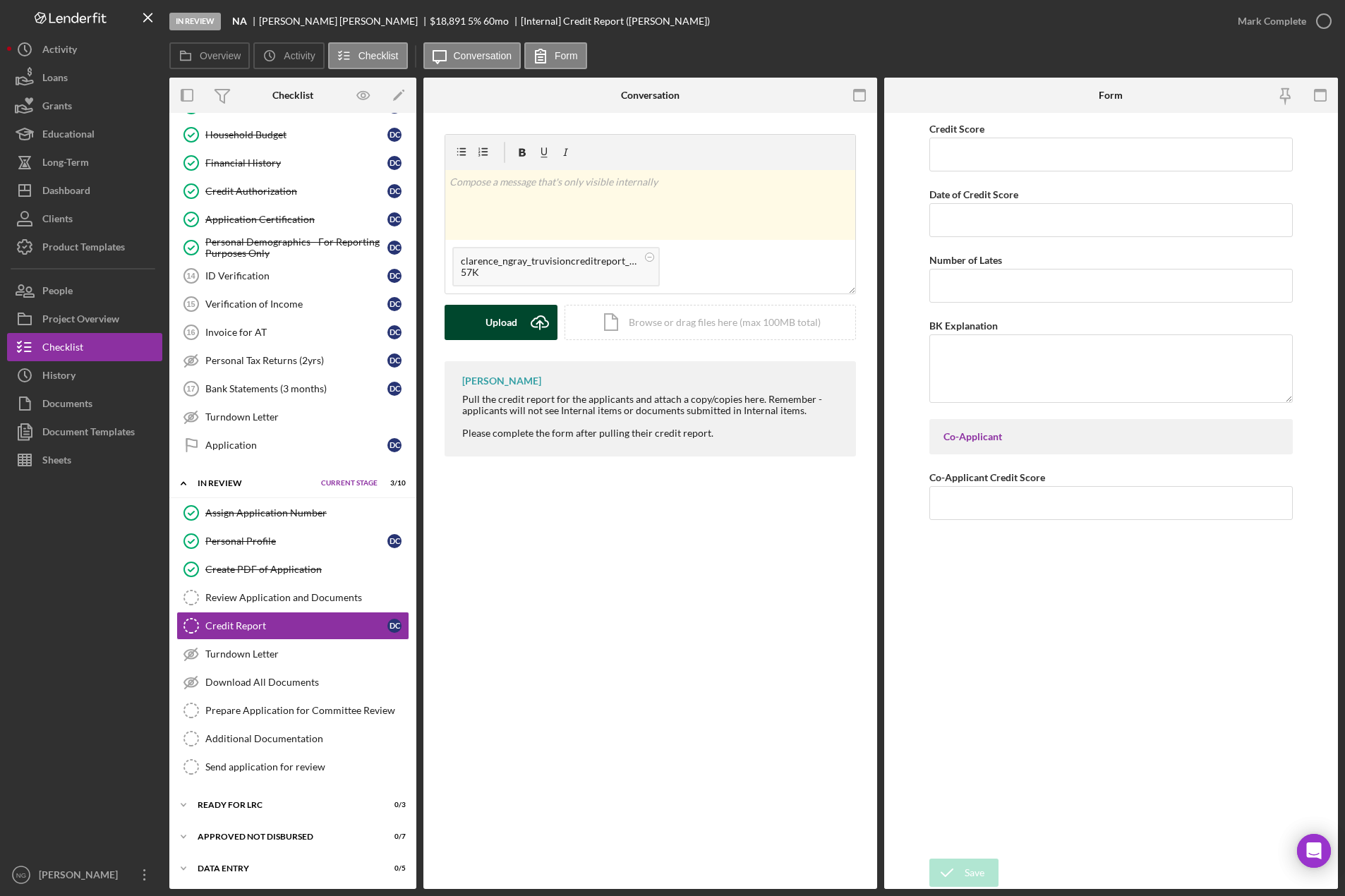
click at [498, 319] on div "Upload" at bounding box center [501, 322] width 32 height 35
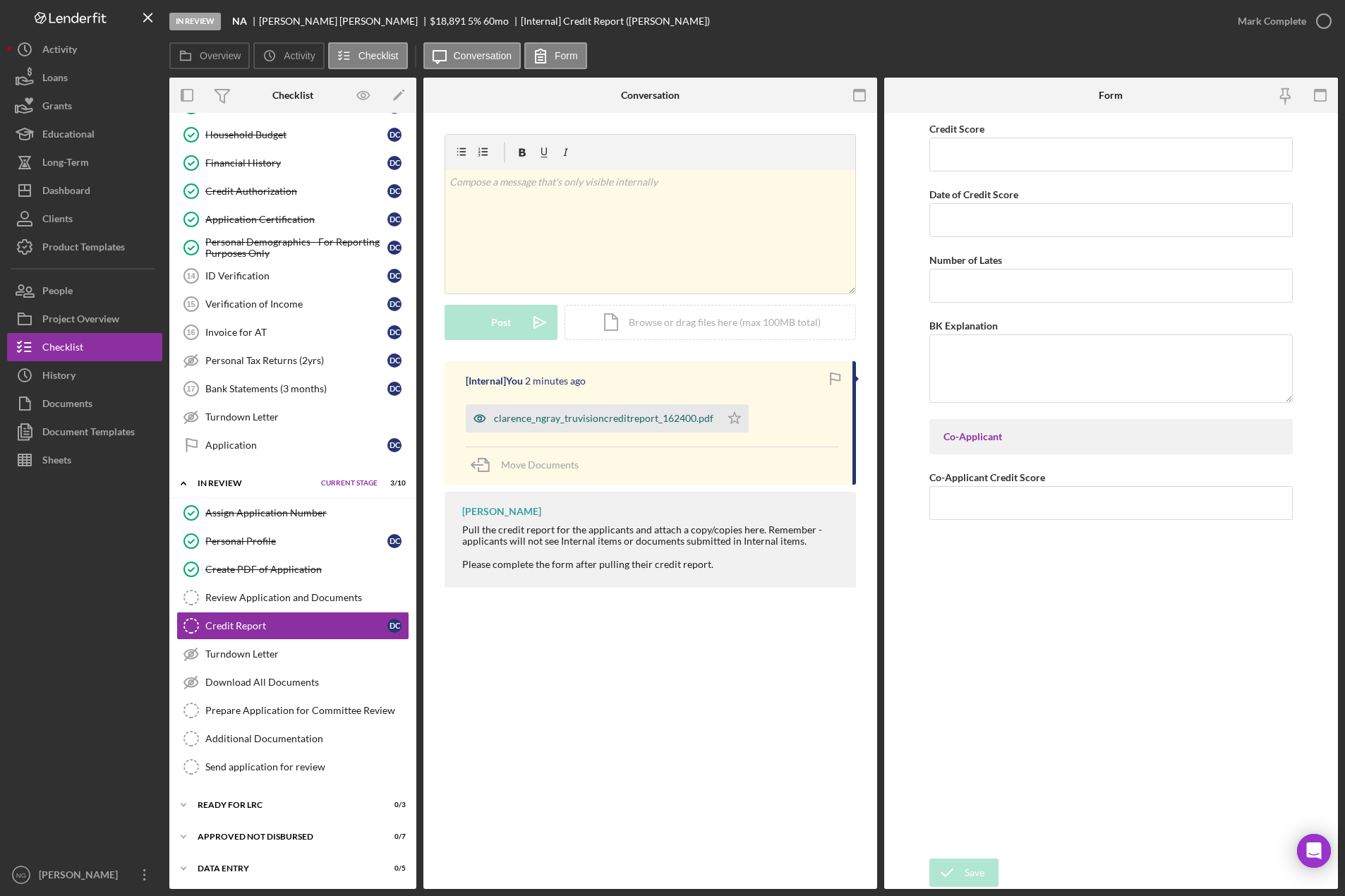
click at [569, 413] on div "clarence_ngray_truvisioncreditreport_162400.pdf" at bounding box center [603, 418] width 219 height 11
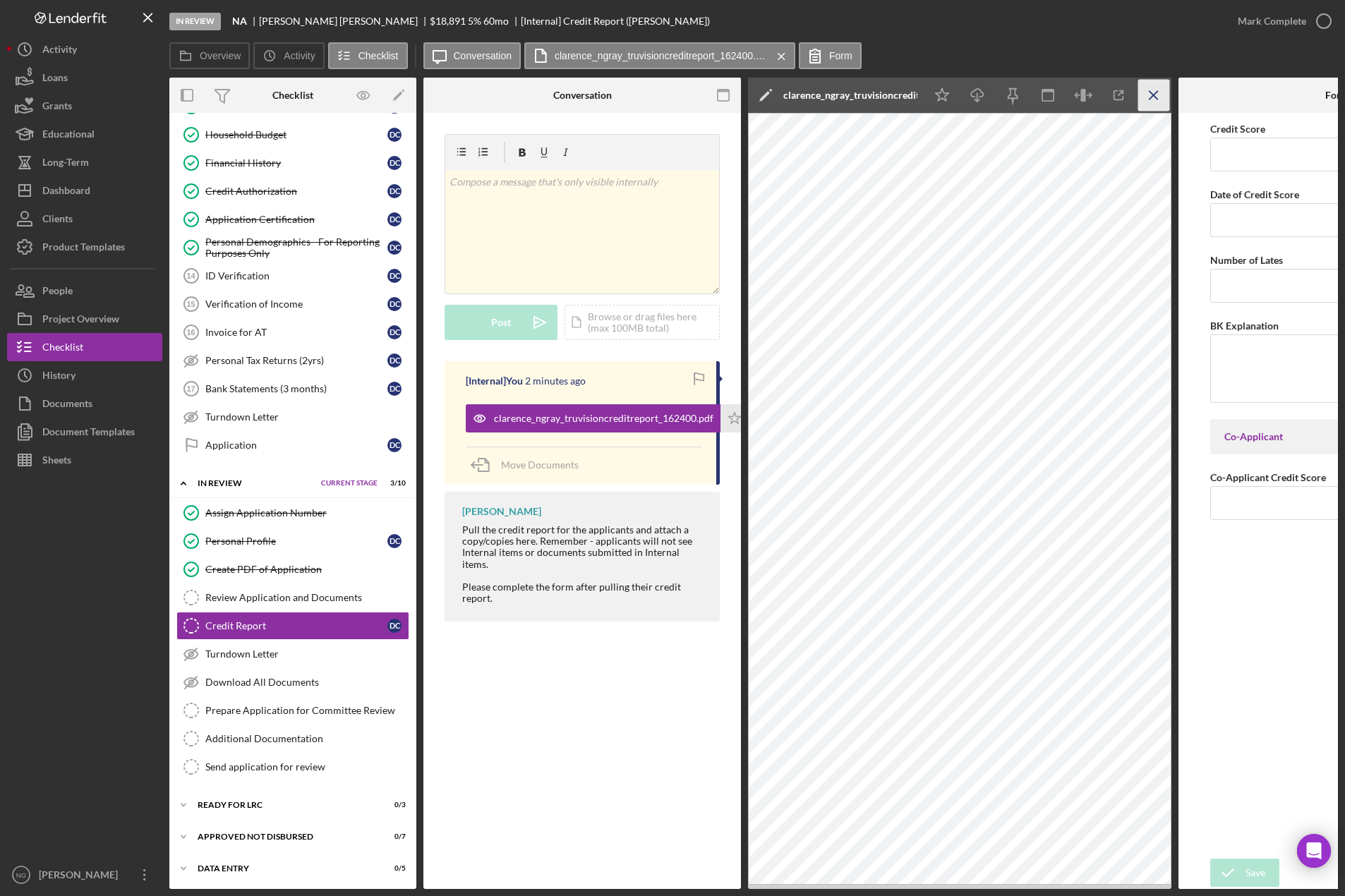
click at [1161, 93] on icon "Icon/Menu Close" at bounding box center [1154, 96] width 32 height 32
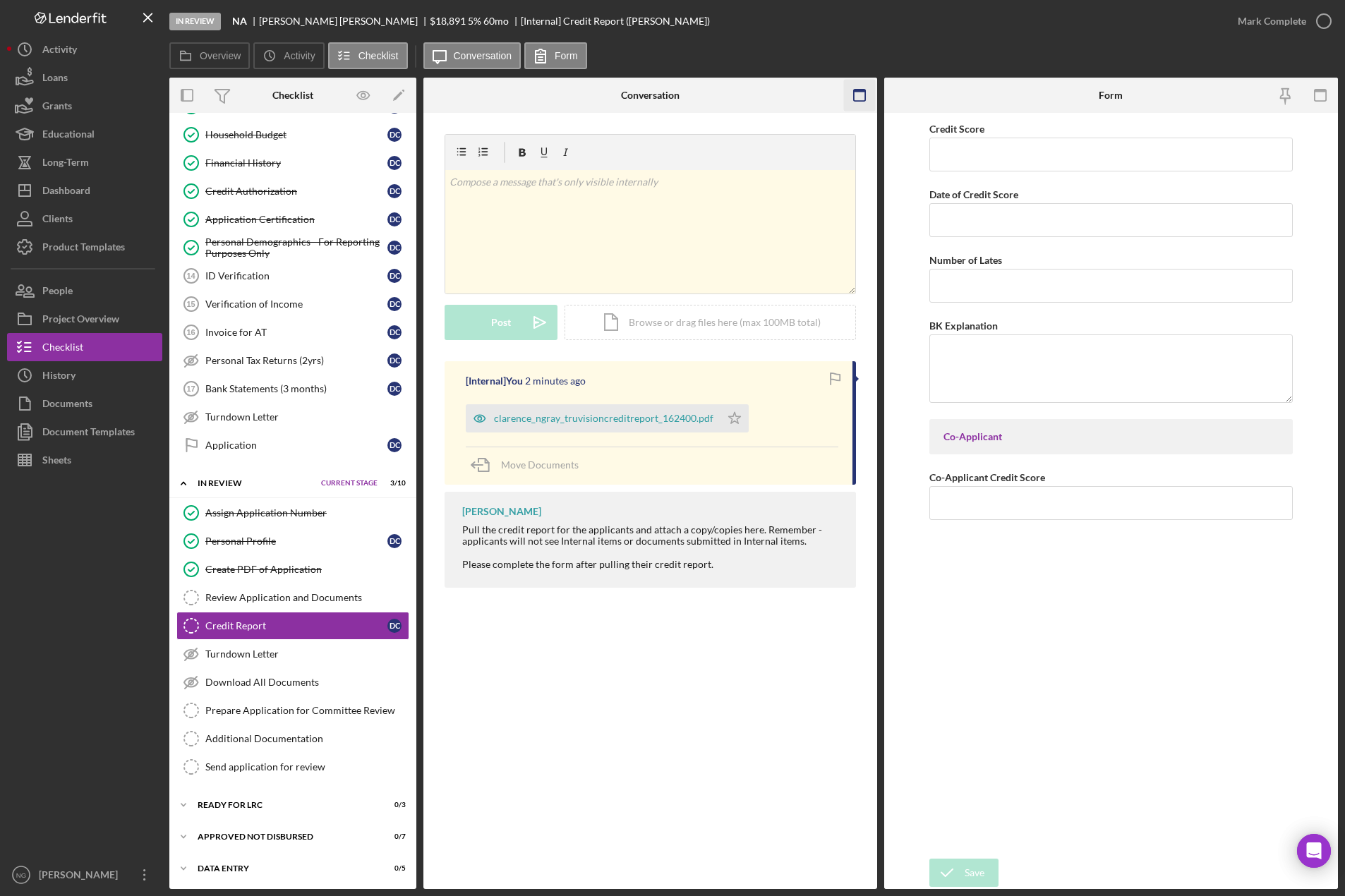
click at [1317, 93] on icon "button" at bounding box center [1320, 96] width 32 height 32
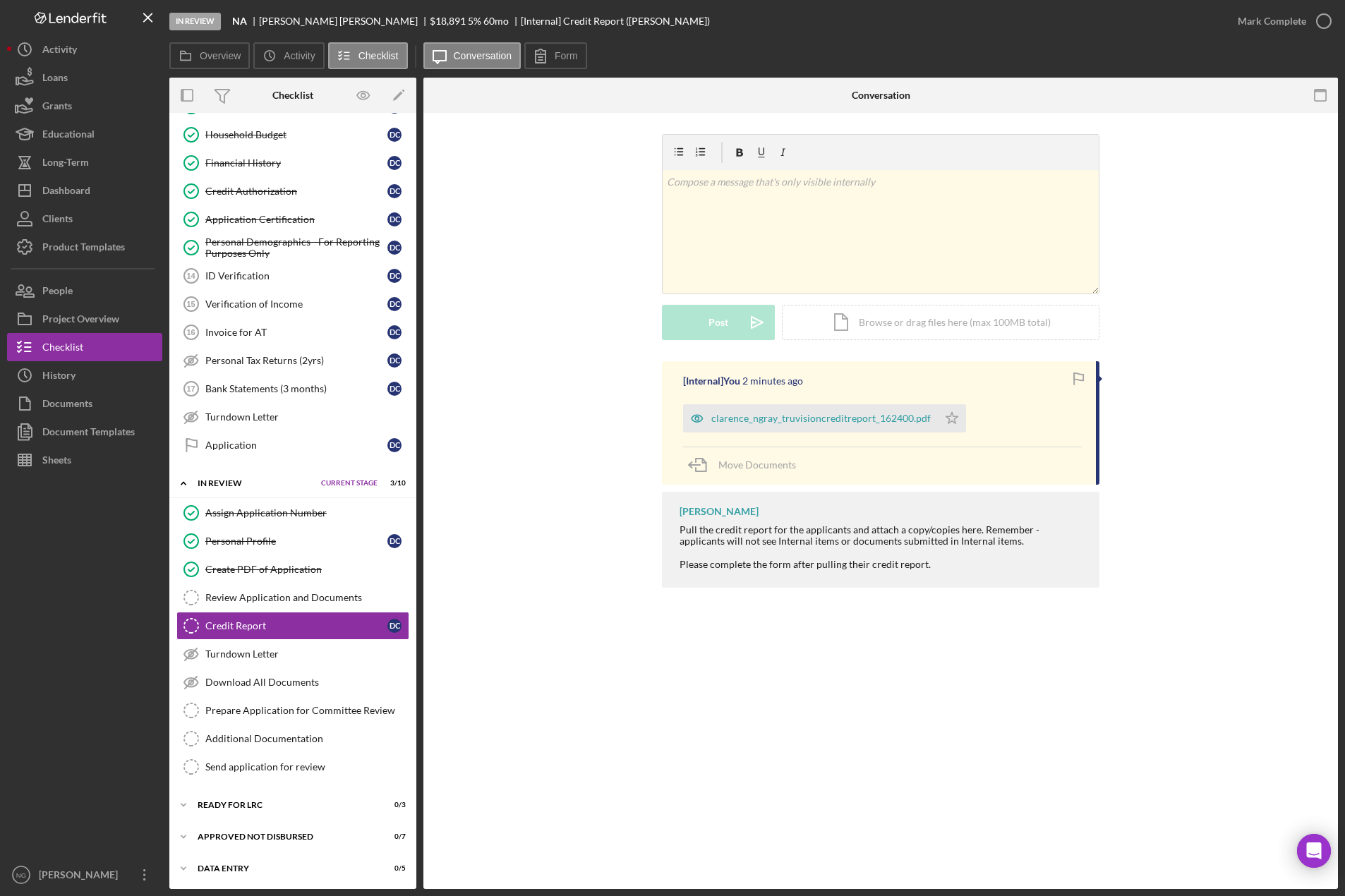
click at [70, 612] on div at bounding box center [84, 667] width 155 height 386
click at [65, 714] on div at bounding box center [84, 667] width 155 height 386
click at [90, 198] on div "Dashboard" at bounding box center [66, 192] width 48 height 32
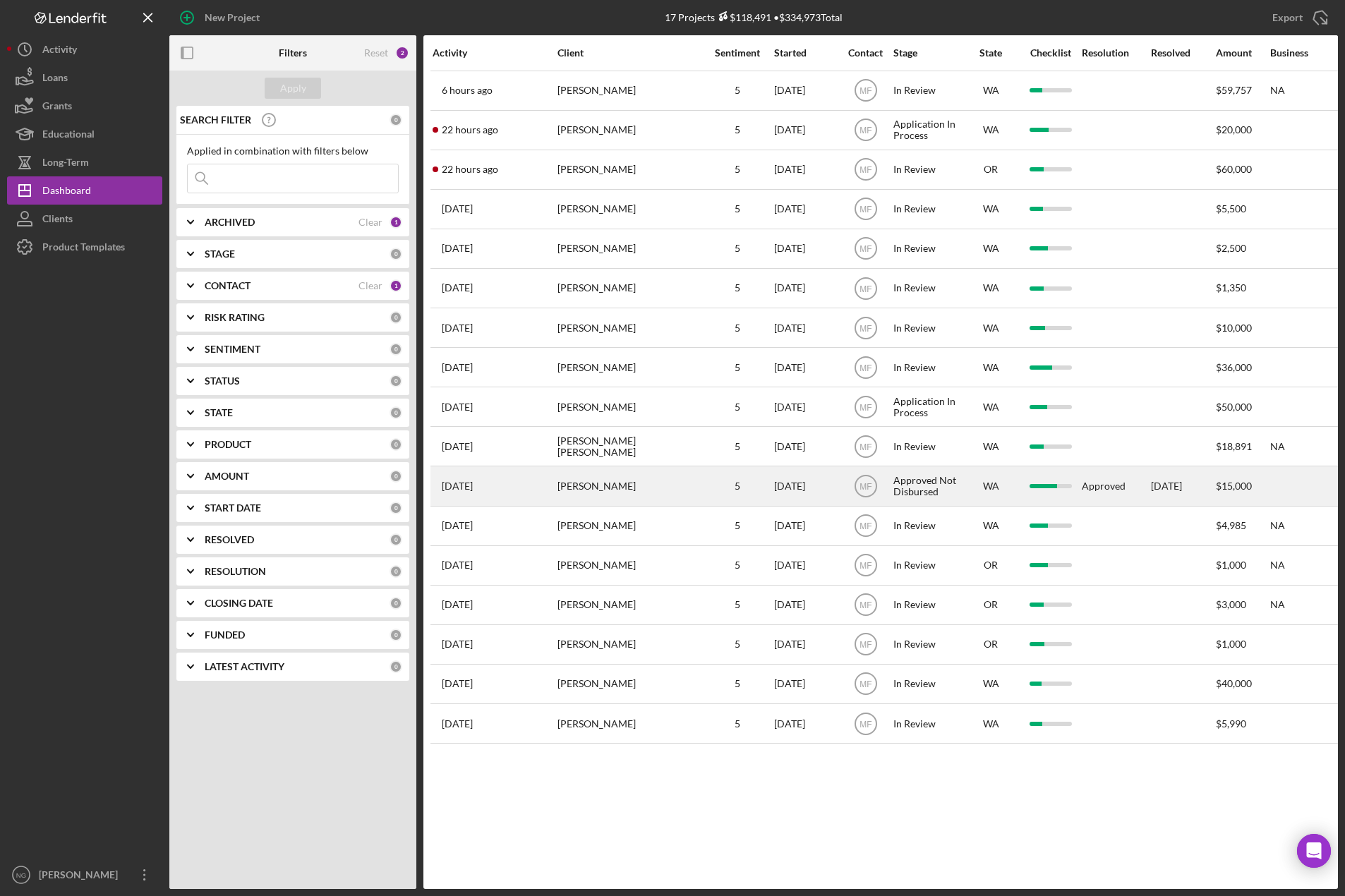
click at [621, 484] on div "Lance Roosma" at bounding box center [628, 485] width 141 height 37
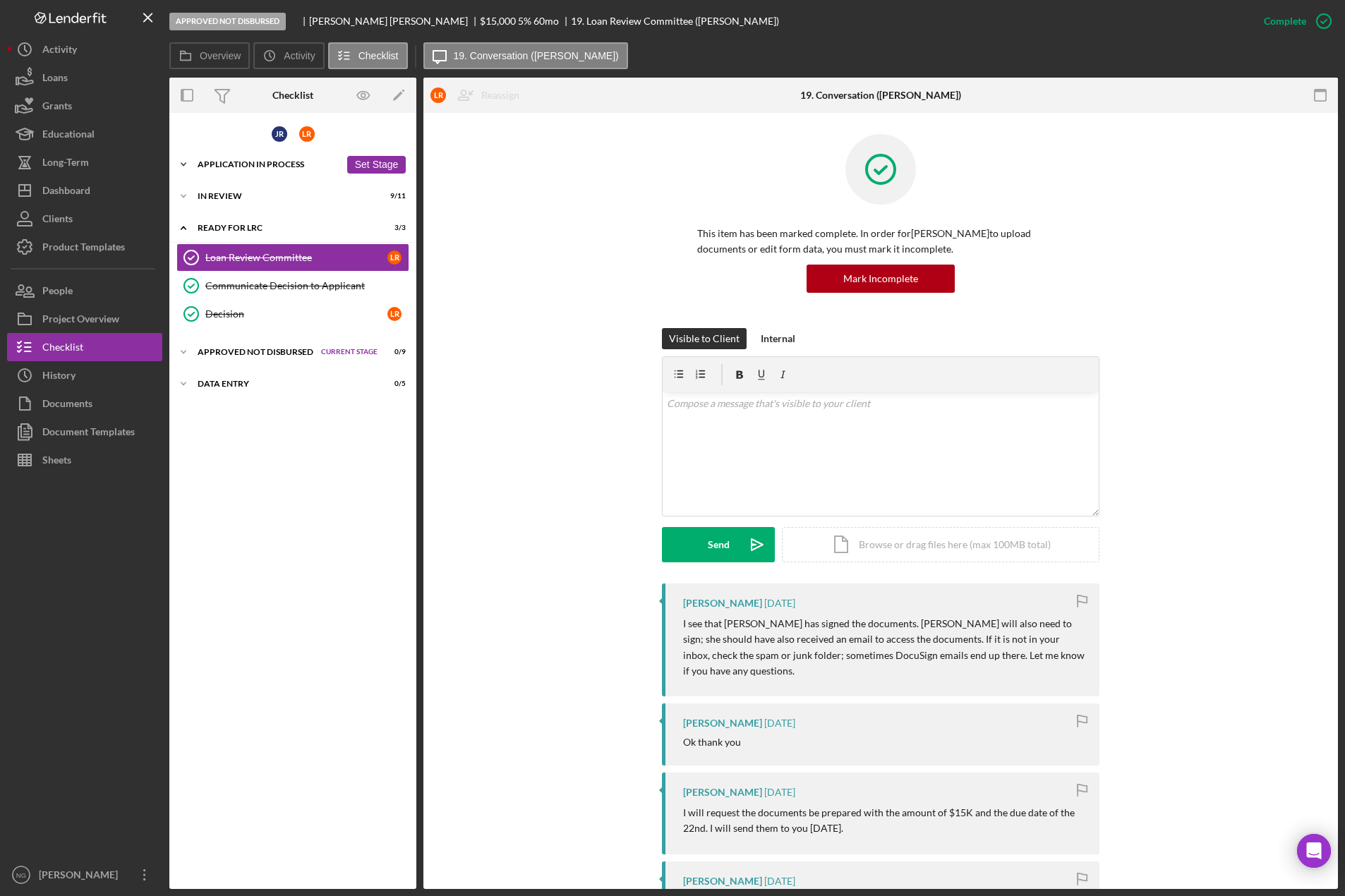
click at [323, 158] on div "Icon/Expander Application In Process 30 / 36 Set Stage" at bounding box center [293, 164] width 247 height 28
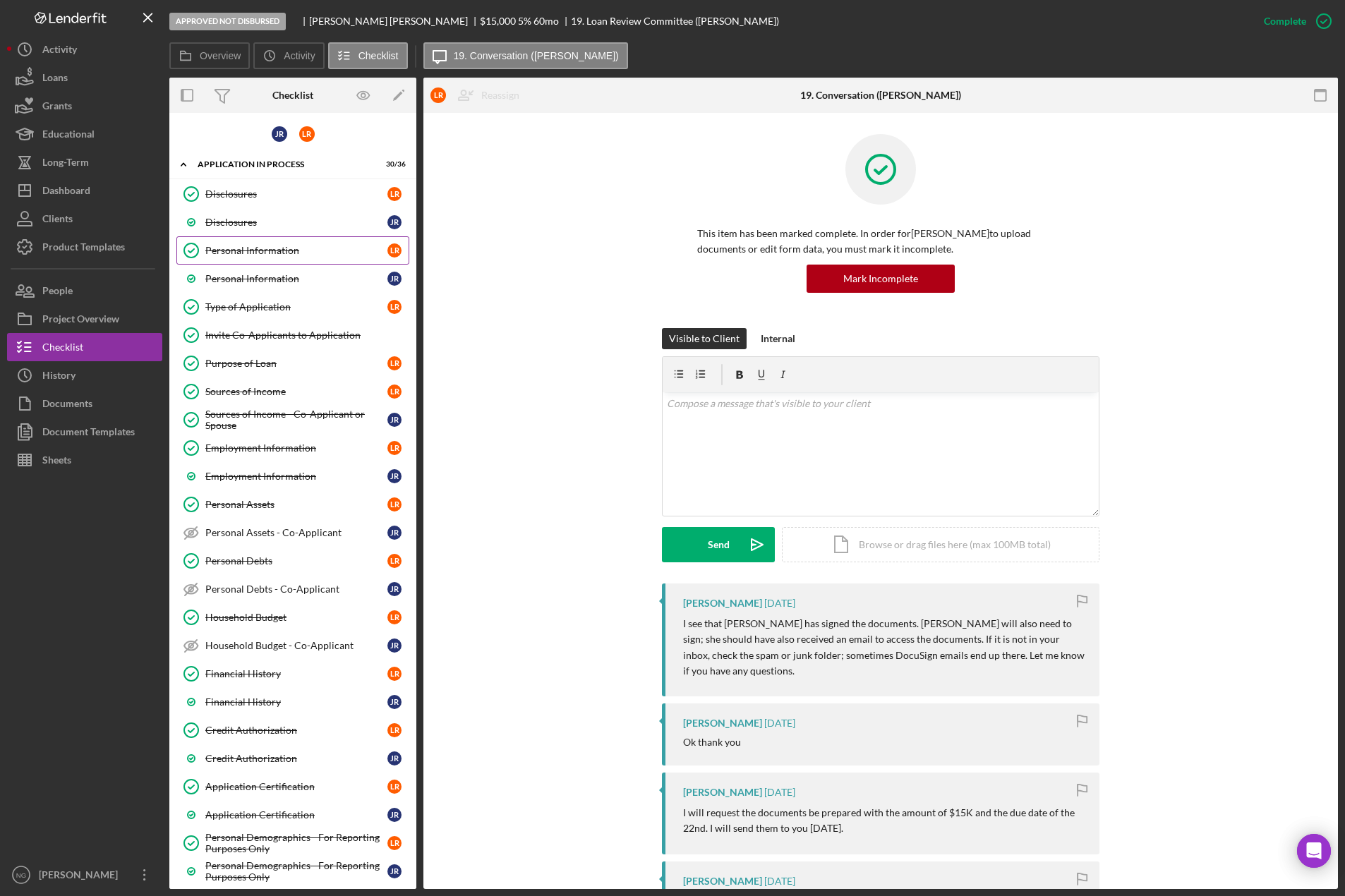
click at [279, 250] on div "Personal Information" at bounding box center [296, 250] width 182 height 11
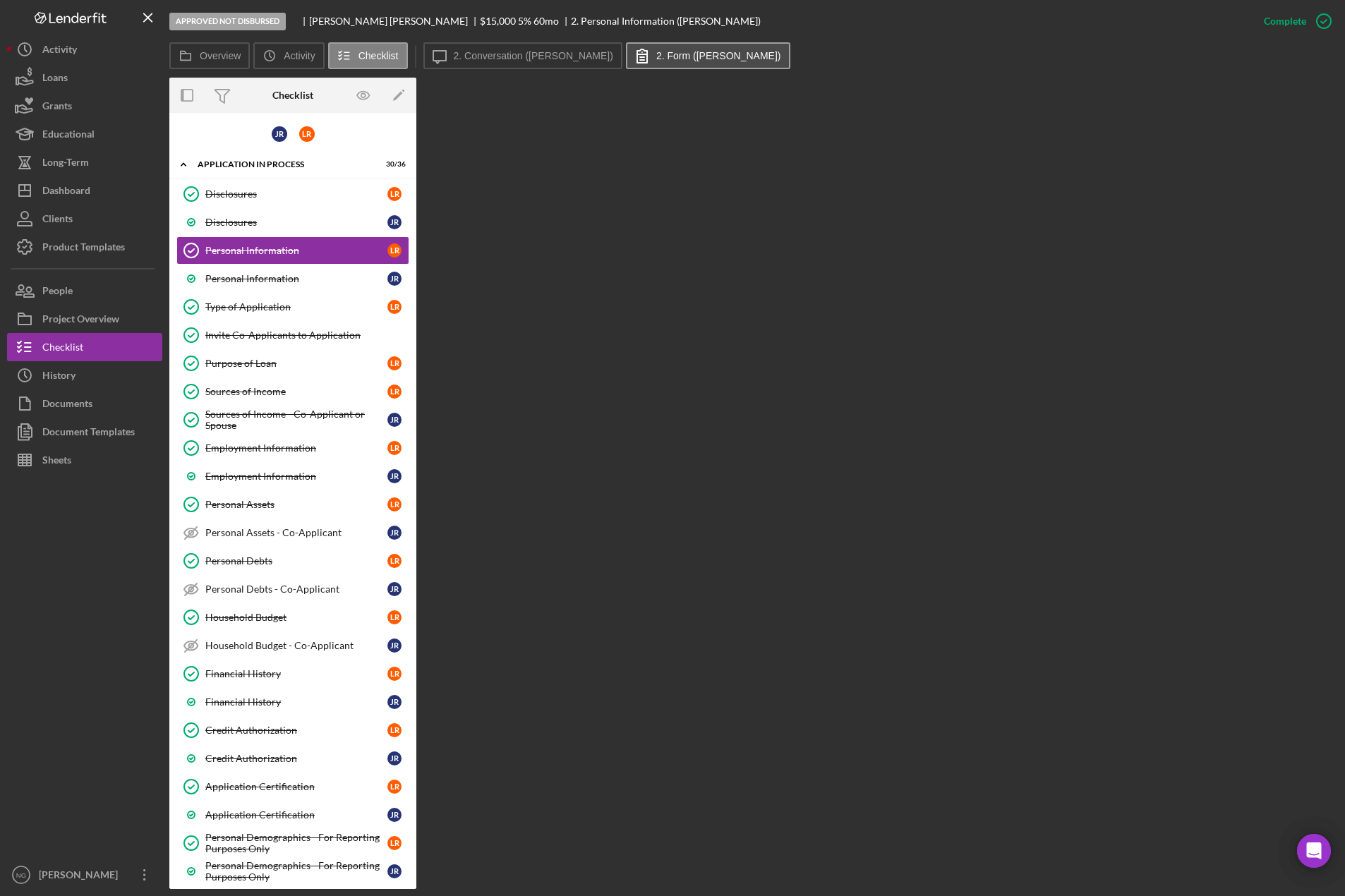
click at [656, 58] on label "2. Form (Lance R.)" at bounding box center [718, 56] width 125 height 11
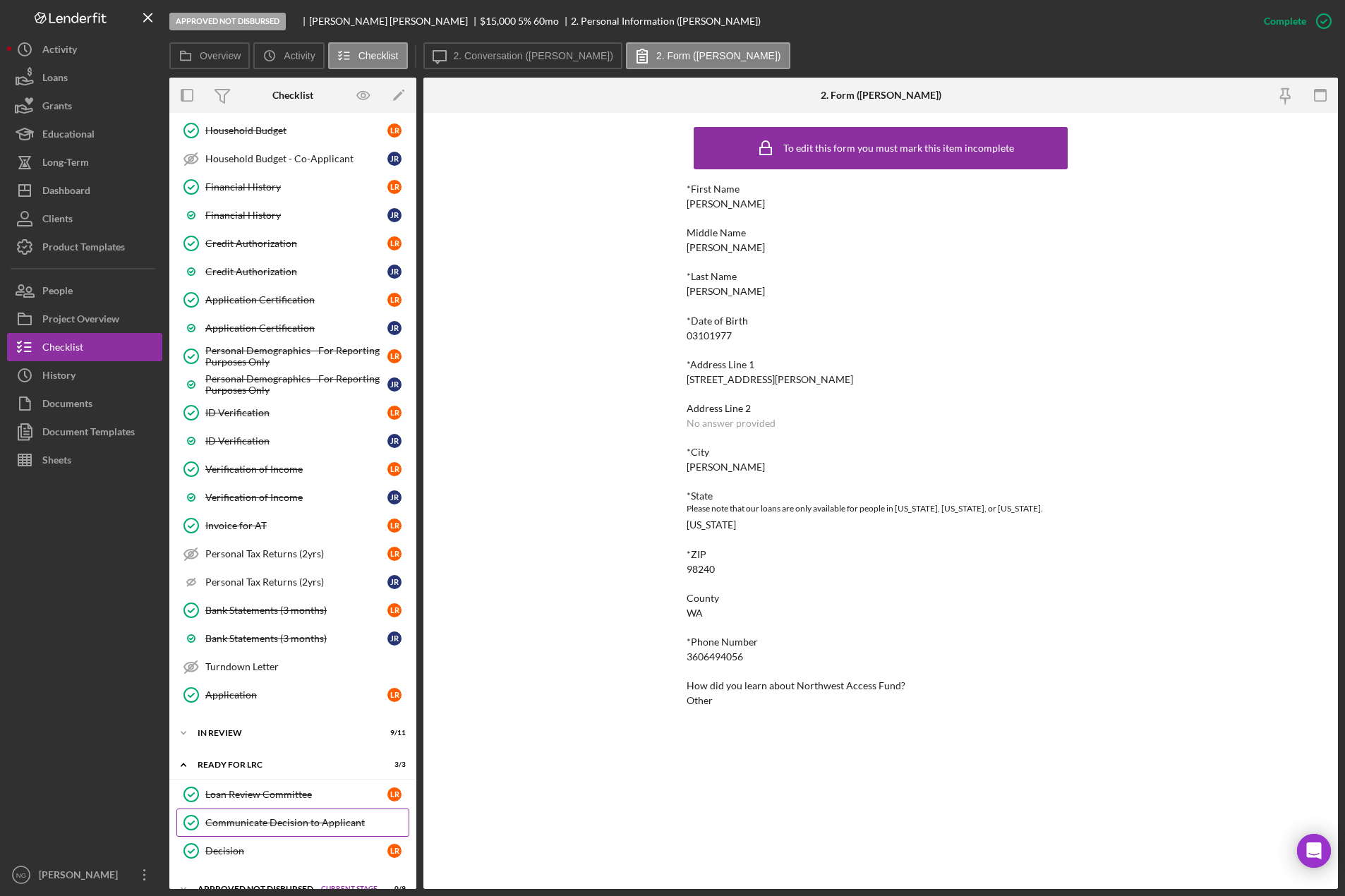
scroll to position [540, 0]
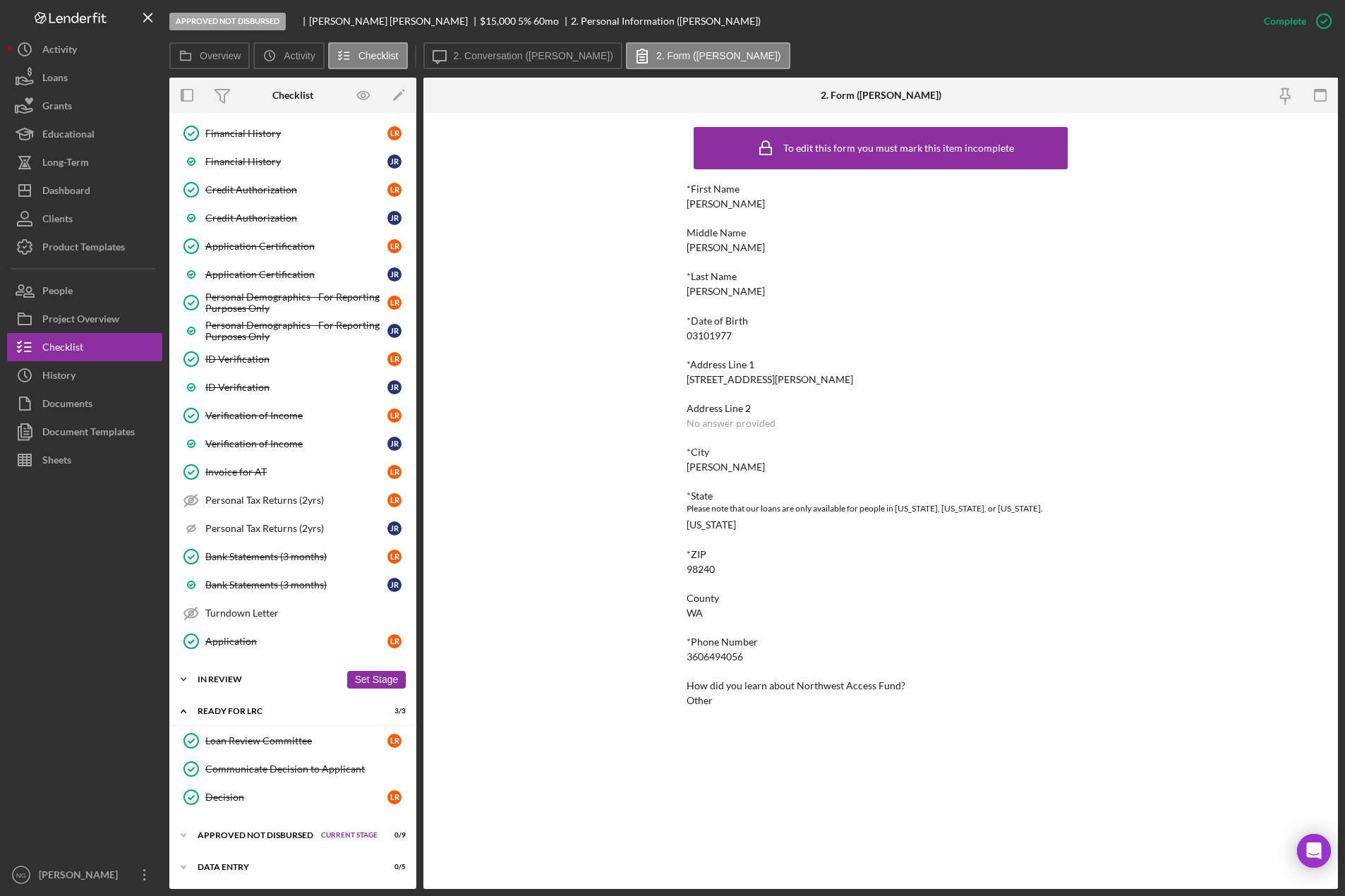
click at [306, 684] on div "Icon/Expander In Review 9 / 11 Set Stage" at bounding box center [293, 679] width 247 height 28
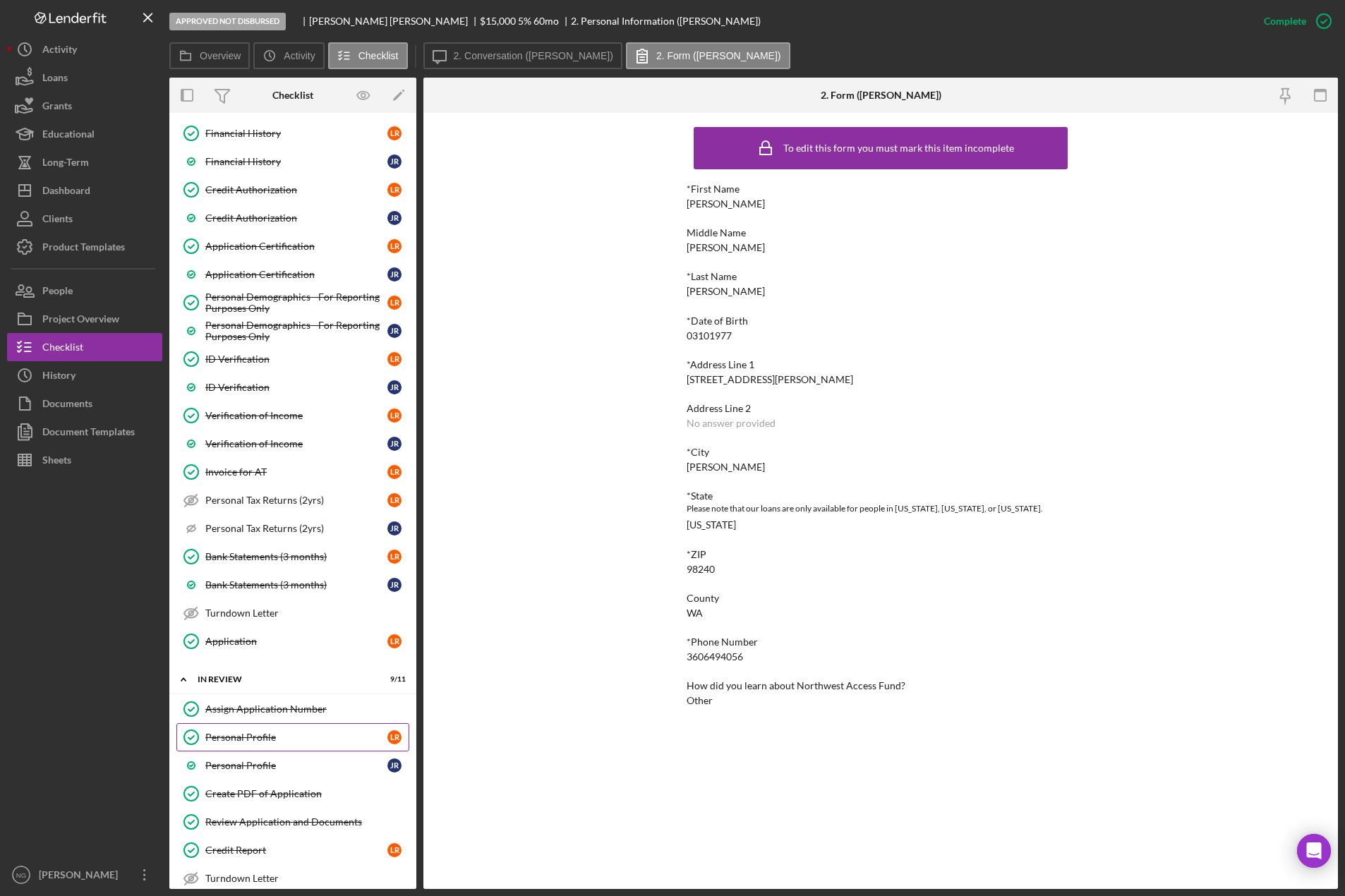
click at [282, 734] on div "Personal Profile" at bounding box center [296, 737] width 182 height 11
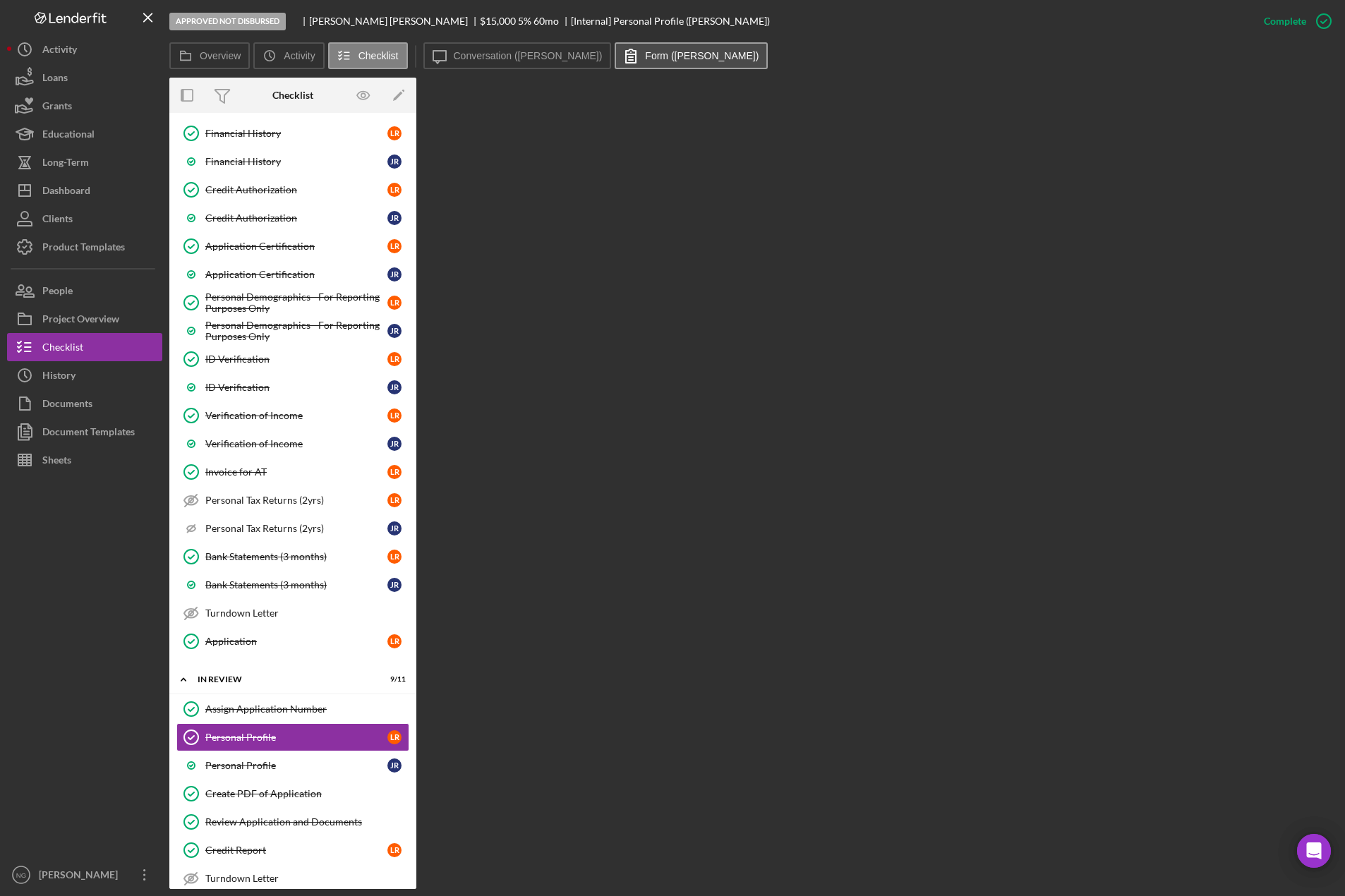
click at [618, 44] on button "Form (Lance R.)" at bounding box center [691, 56] width 153 height 27
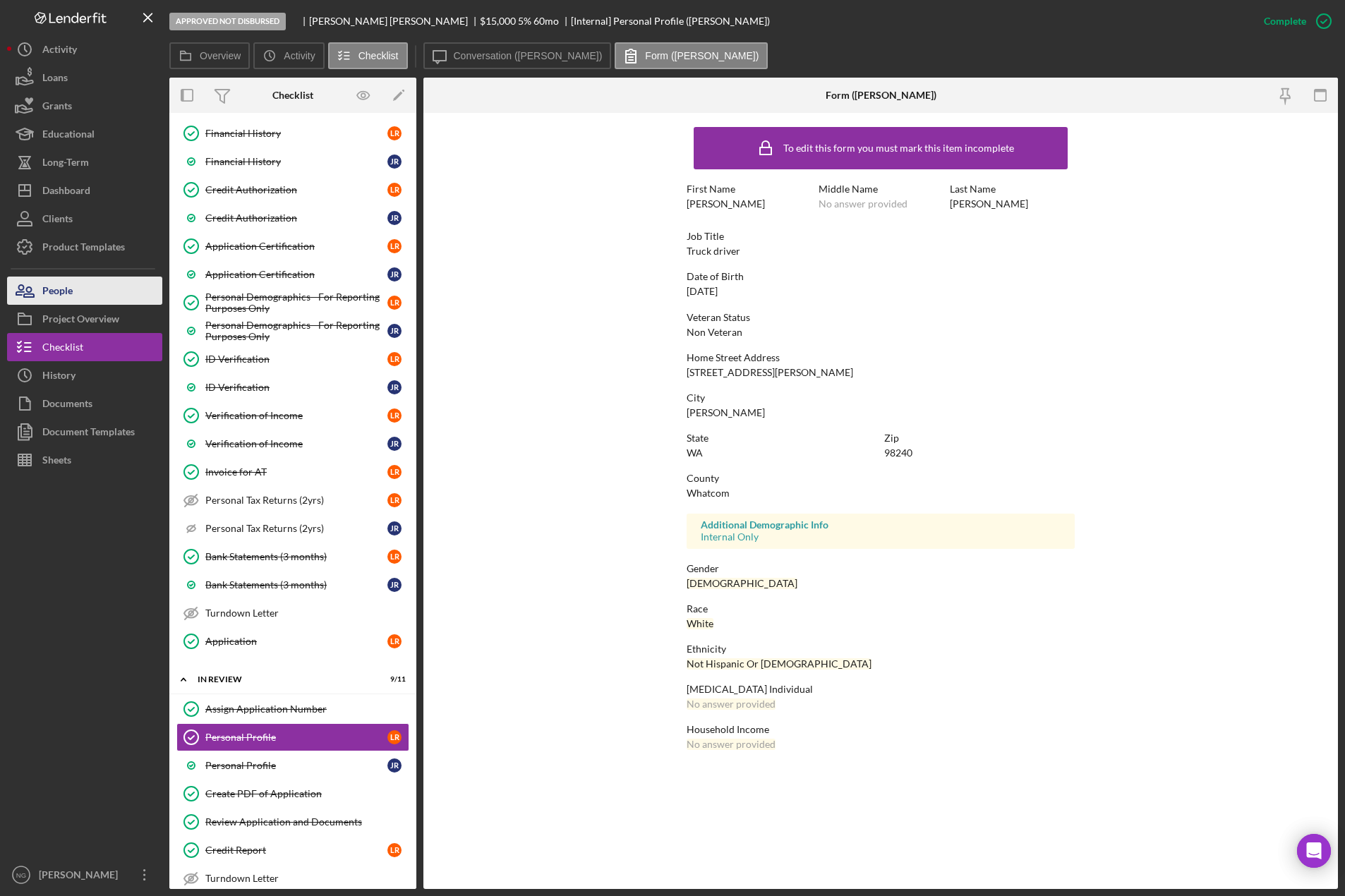
click at [103, 284] on button "People" at bounding box center [84, 291] width 155 height 28
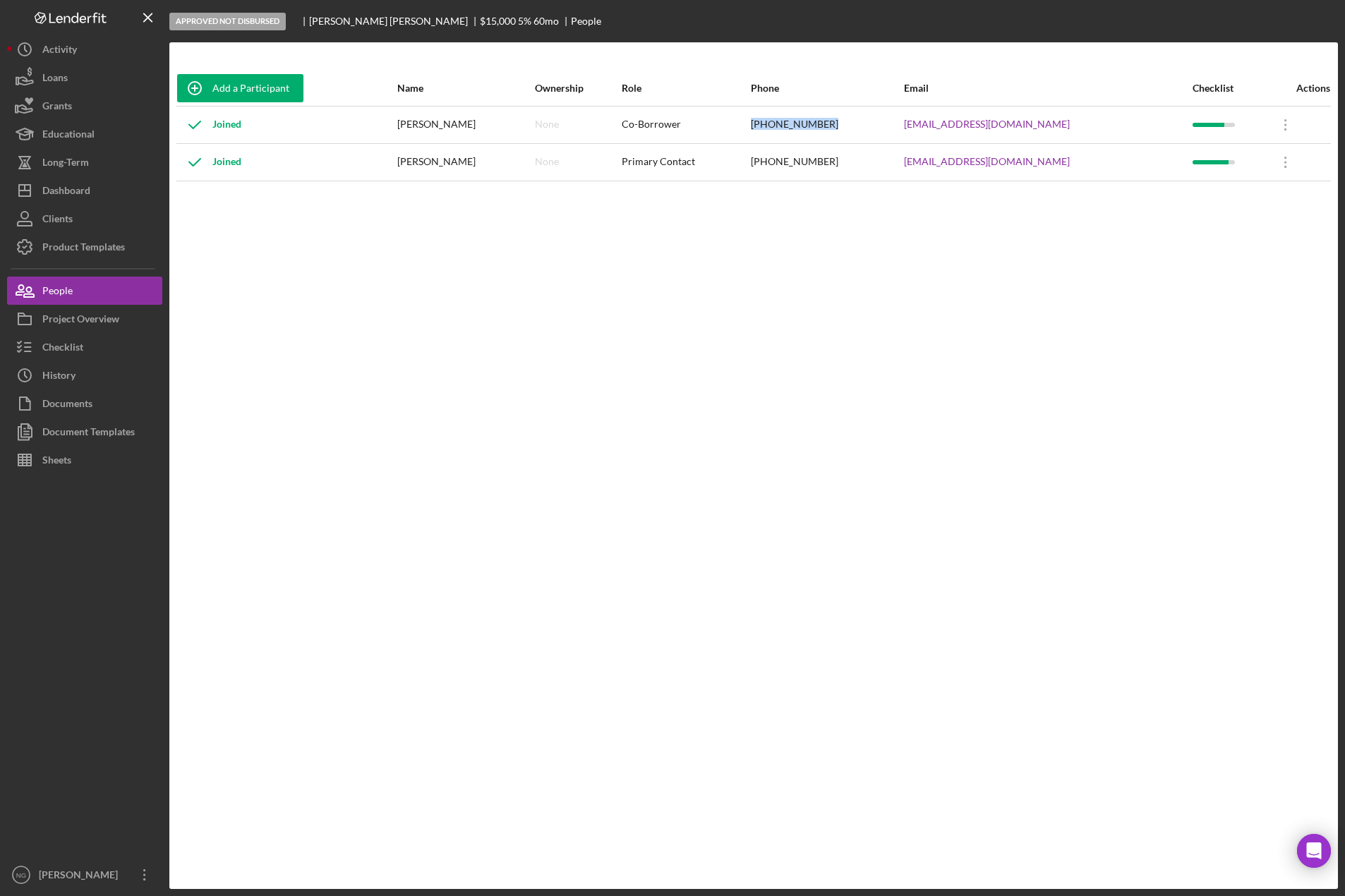
drag, startPoint x: 870, startPoint y: 124, endPoint x: 783, endPoint y: 121, distance: 87.1
click at [783, 121] on div "(209) 499-0932" at bounding box center [826, 125] width 151 height 35
click at [855, 160] on div "(360) 649-4056" at bounding box center [826, 162] width 151 height 35
drag, startPoint x: 856, startPoint y: 161, endPoint x: 782, endPoint y: 163, distance: 74.0
click at [782, 163] on div "(360) 649-4056" at bounding box center [826, 162] width 151 height 35
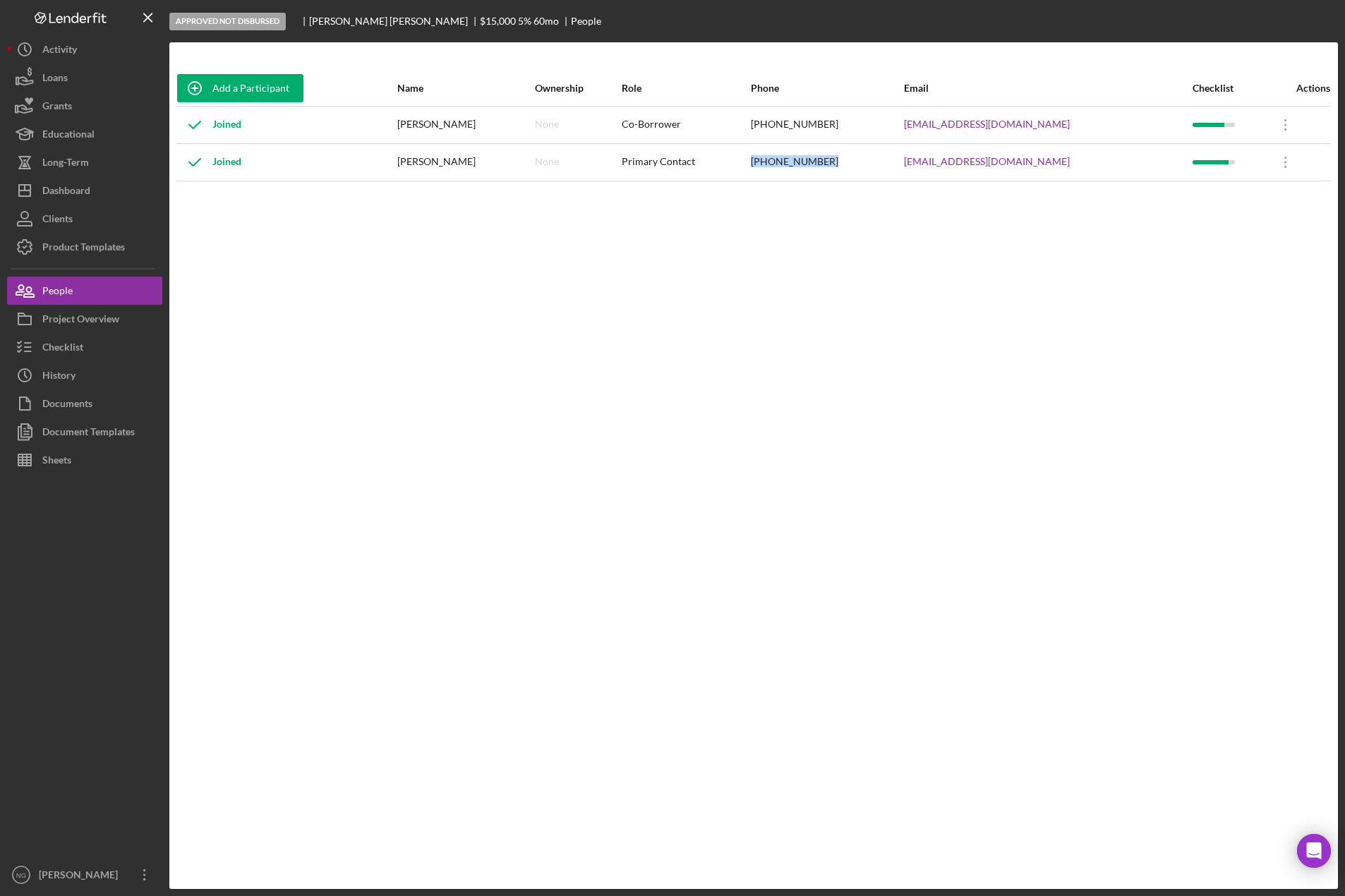
copy div "(360) 649-4056"
click at [1037, 166] on div "sweetpita84@yahoo.com" at bounding box center [1047, 162] width 287 height 35
drag, startPoint x: 1036, startPoint y: 160, endPoint x: 911, endPoint y: 163, distance: 125.0
click at [911, 163] on div "sweetpita84@yahoo.com" at bounding box center [1047, 162] width 287 height 35
copy link "sweetpita84@yahoo.com"
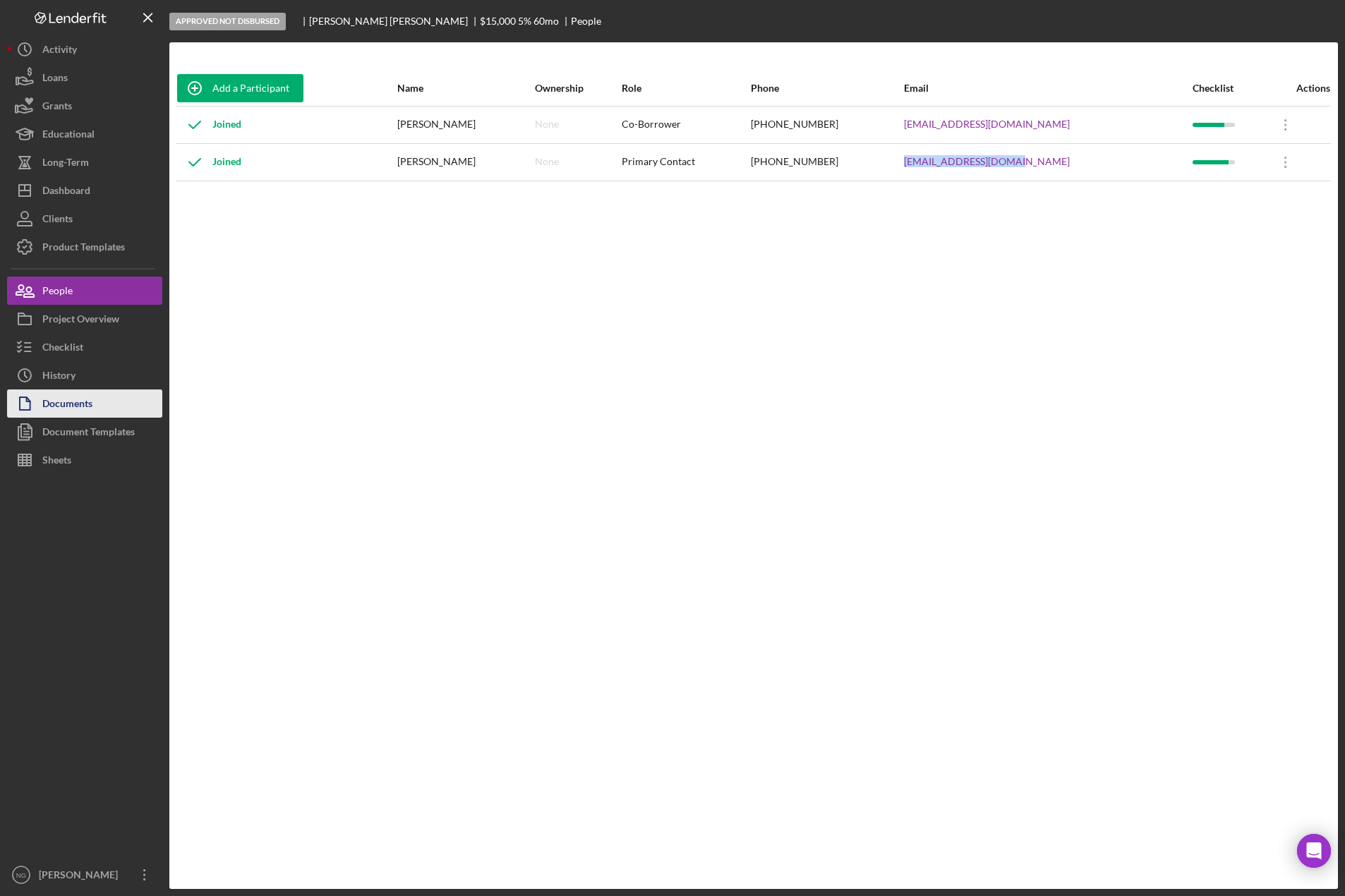
click at [80, 415] on div "Documents" at bounding box center [68, 405] width 50 height 32
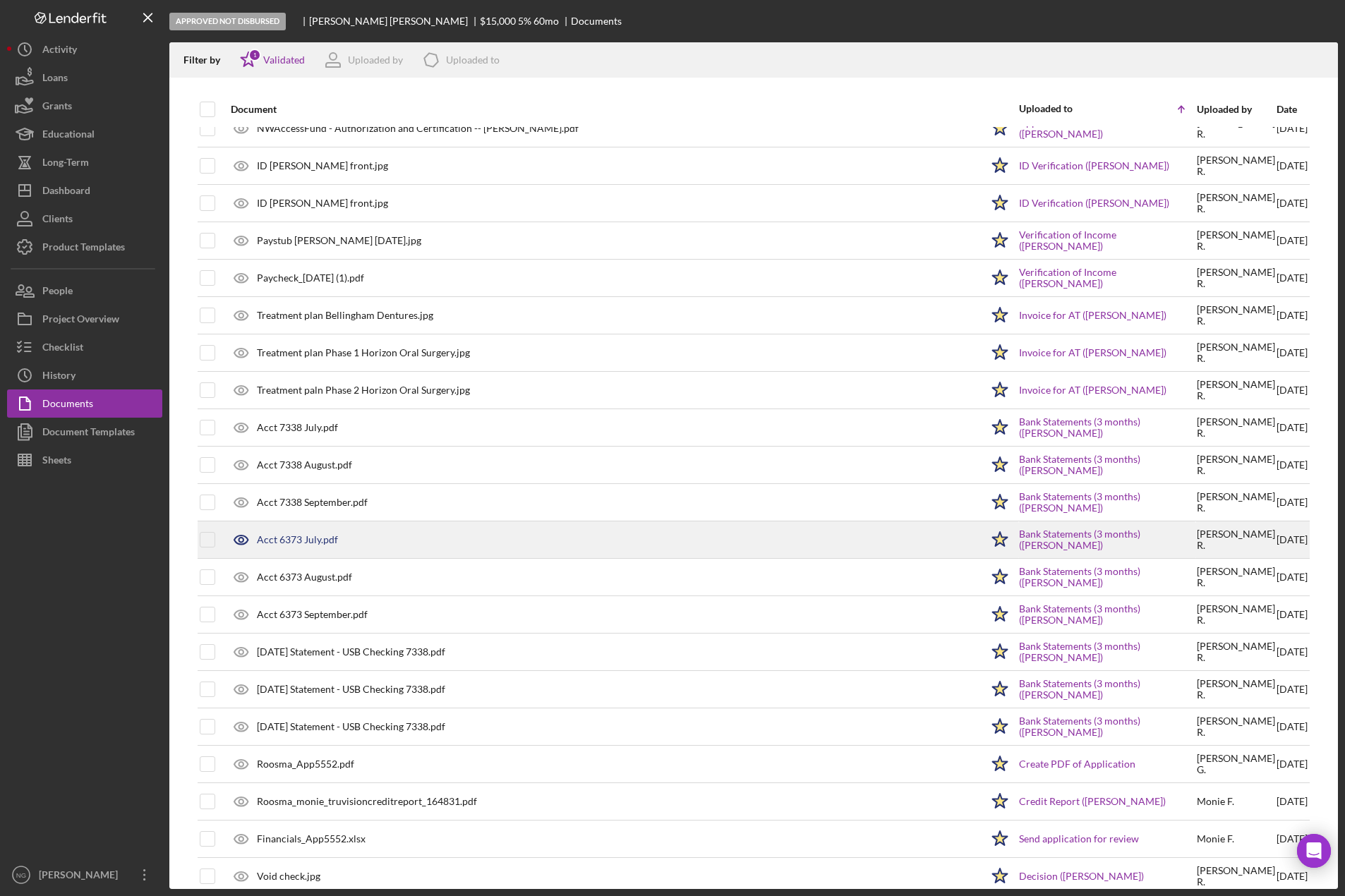
scroll to position [151, 0]
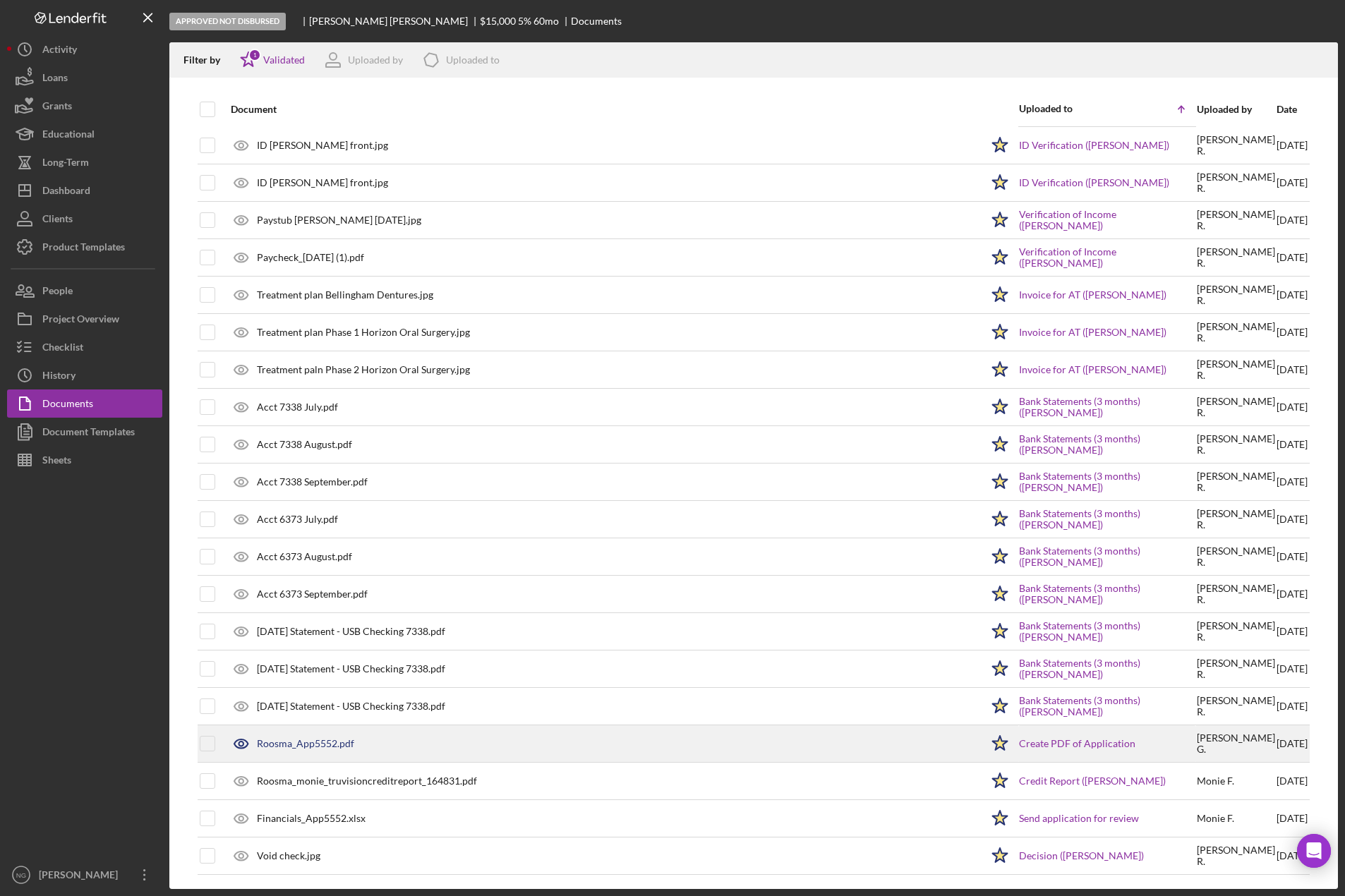
click at [348, 743] on div "Roosma_App5552.pdf" at bounding box center [306, 743] width 97 height 11
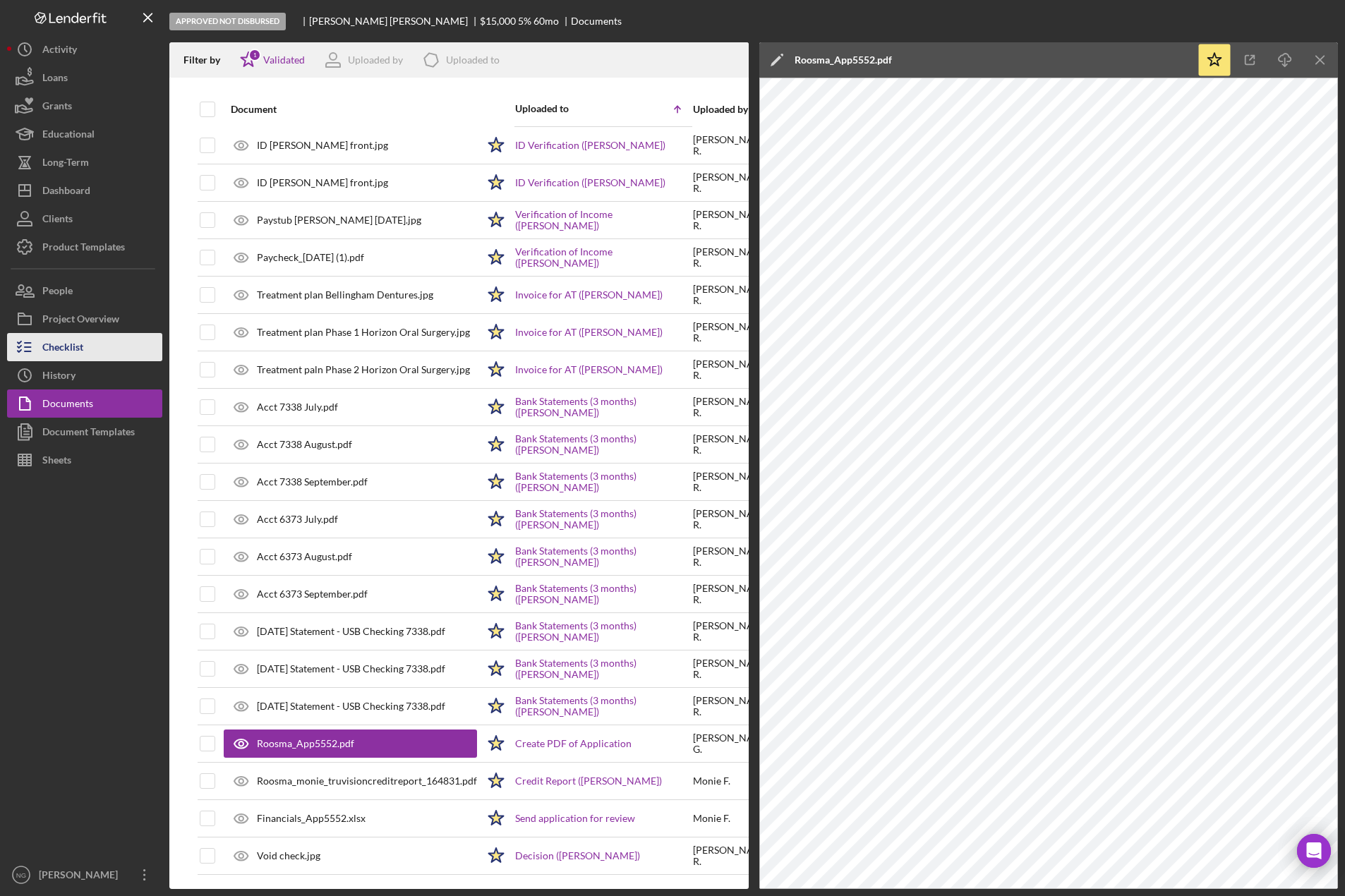
click at [68, 347] on div "Checklist" at bounding box center [63, 349] width 41 height 32
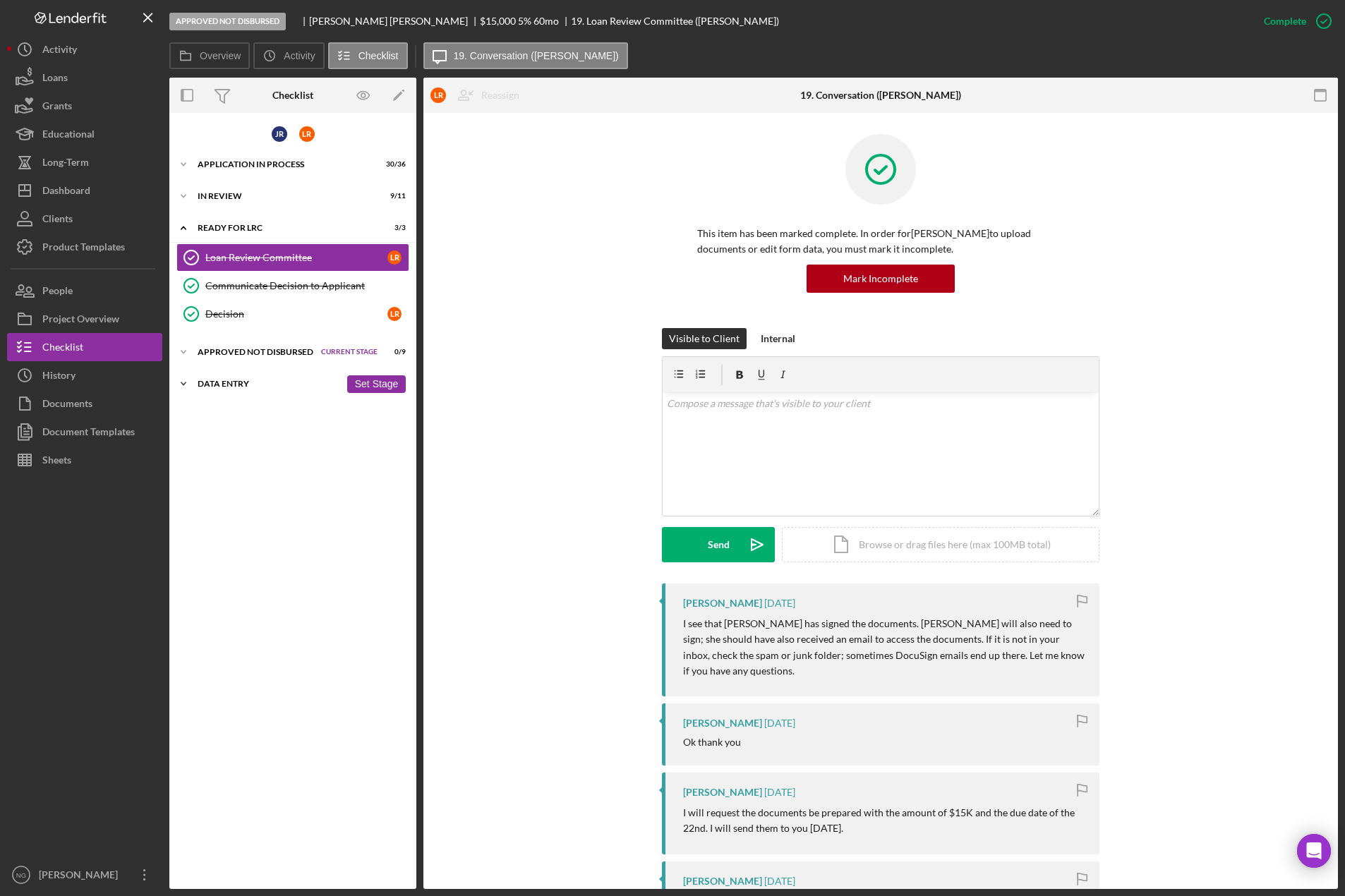
click at [229, 386] on div "Data Entry" at bounding box center [269, 383] width 142 height 8
click at [233, 443] on div "Update Airtable" at bounding box center [307, 441] width 203 height 11
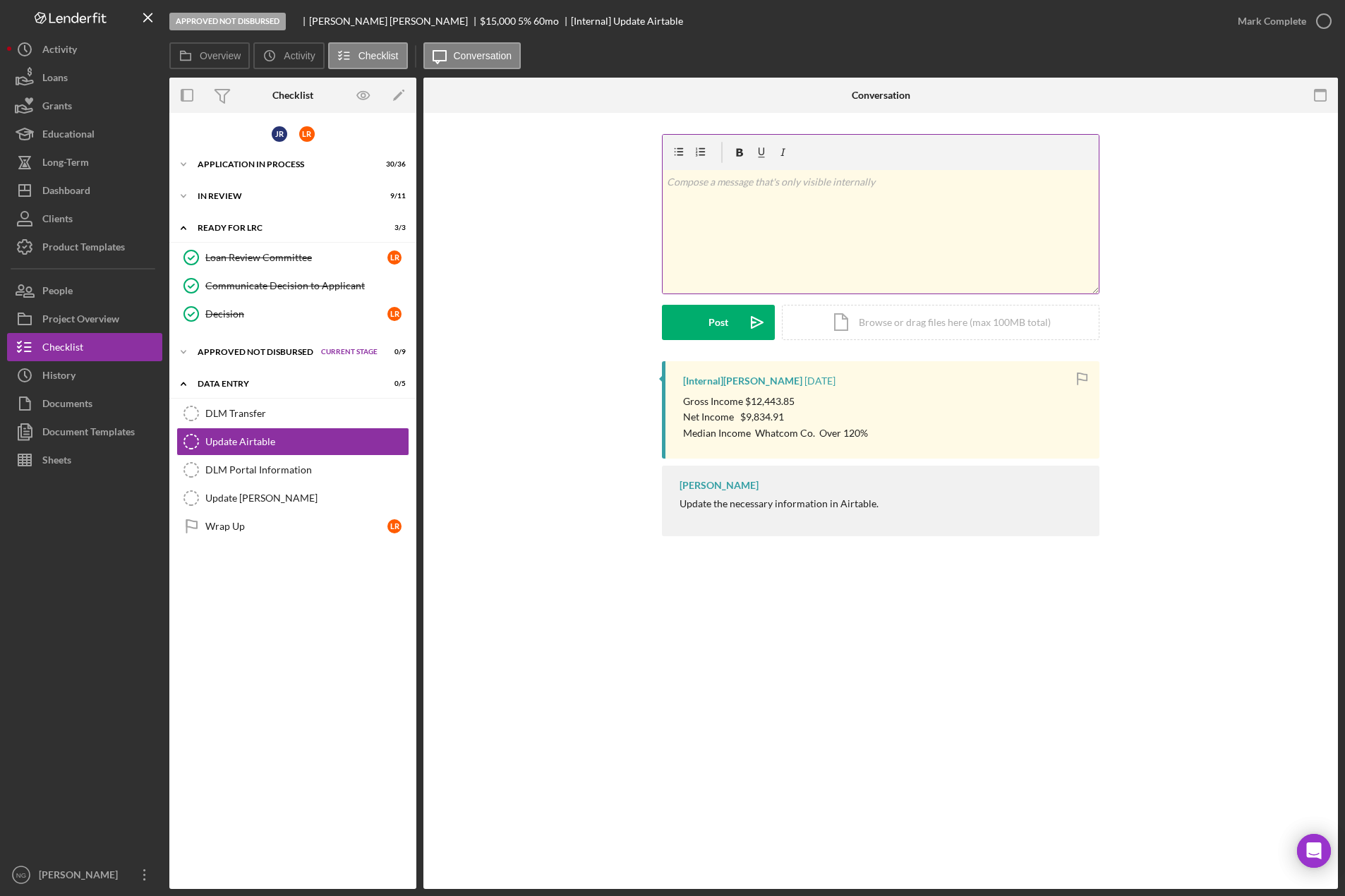
click at [679, 199] on div "v Color teal Color pink Remove color Add row above Add row below Add column bef…" at bounding box center [880, 232] width 436 height 123
drag, startPoint x: 714, startPoint y: 180, endPoint x: 666, endPoint y: 184, distance: 48.2
click at [666, 184] on p "Entered in Basic Info and Demo" at bounding box center [880, 182] width 428 height 15
click at [782, 184] on p "Basic Info and Demo" at bounding box center [880, 182] width 428 height 15
click at [732, 324] on button "Post Icon/icon-invite-send" at bounding box center [718, 322] width 113 height 35
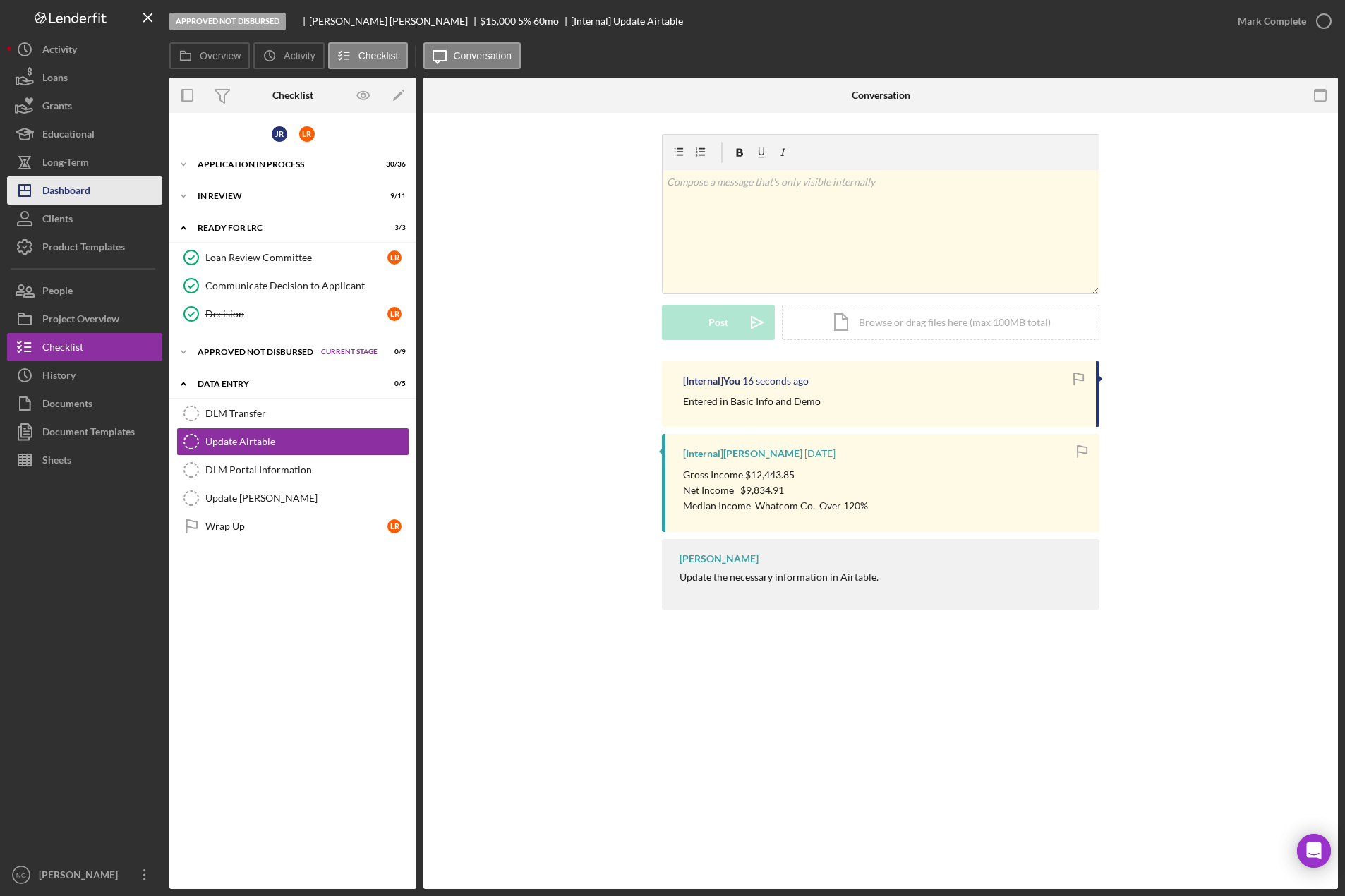
click at [71, 195] on div "Dashboard" at bounding box center [66, 192] width 48 height 32
